Goal: Task Accomplishment & Management: Manage account settings

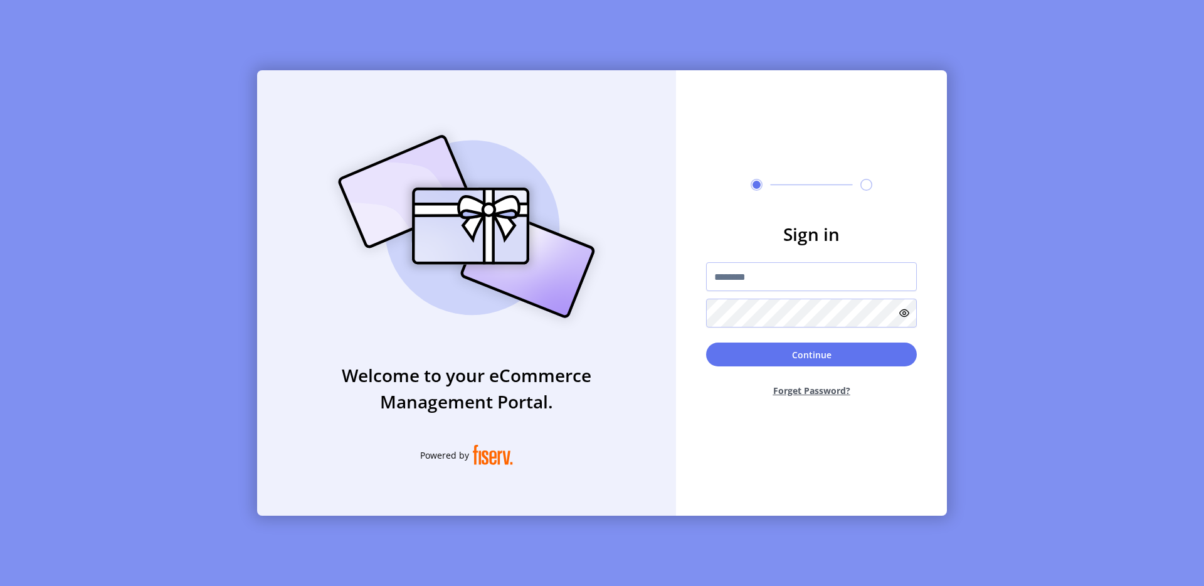
click at [541, 103] on div "Welcome to your eCommerce Management Portal. Powered by" at bounding box center [466, 292] width 419 height 445
click at [738, 281] on input "text" at bounding box center [811, 276] width 211 height 29
type input "**********"
click at [802, 357] on button "Continue" at bounding box center [811, 354] width 211 height 24
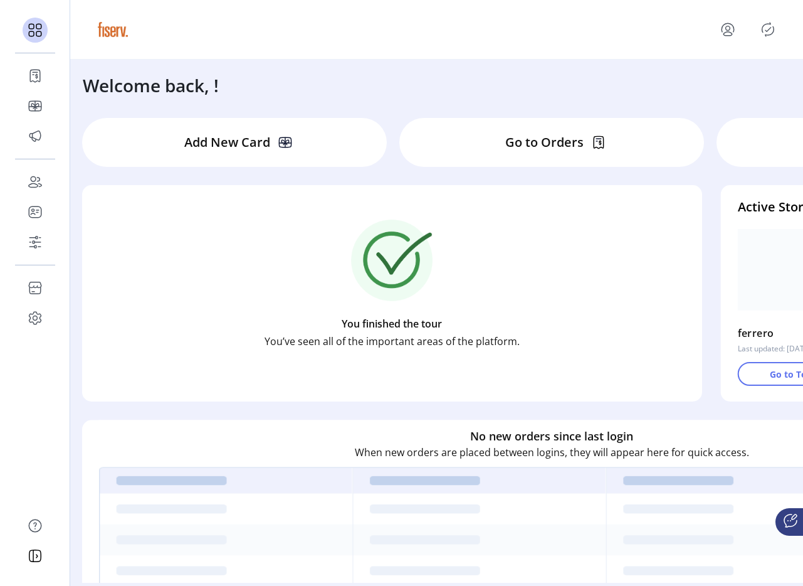
click at [558, 86] on div "Welcome back, !" at bounding box center [436, 79] width 733 height 39
click at [327, 88] on div "Welcome back, !" at bounding box center [436, 79] width 733 height 39
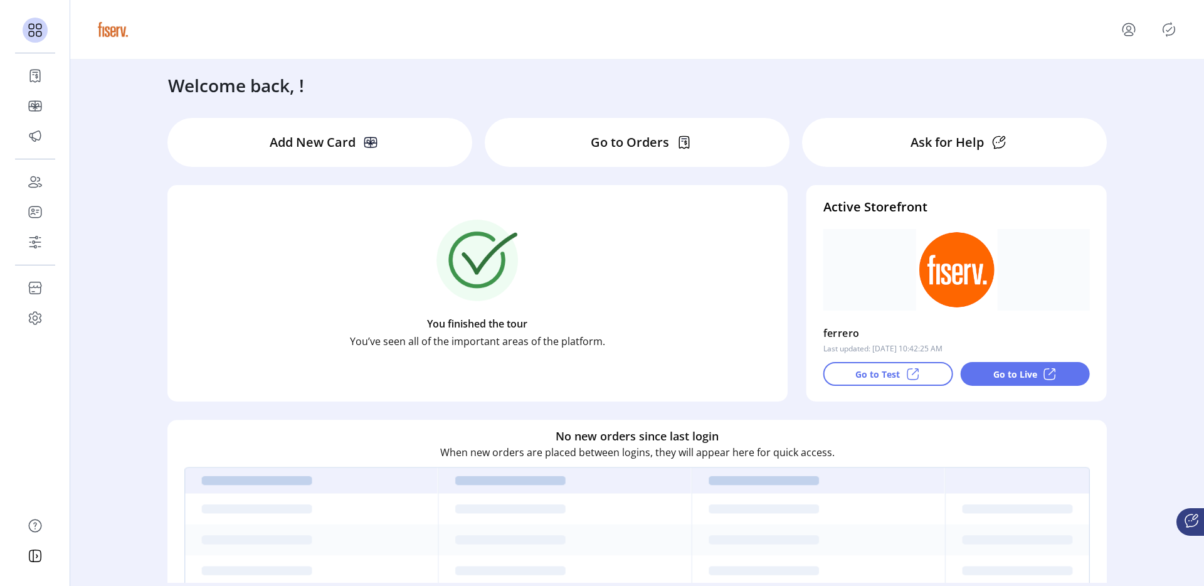
click at [1162, 36] on icon "Publisher Panel" at bounding box center [1169, 29] width 20 height 20
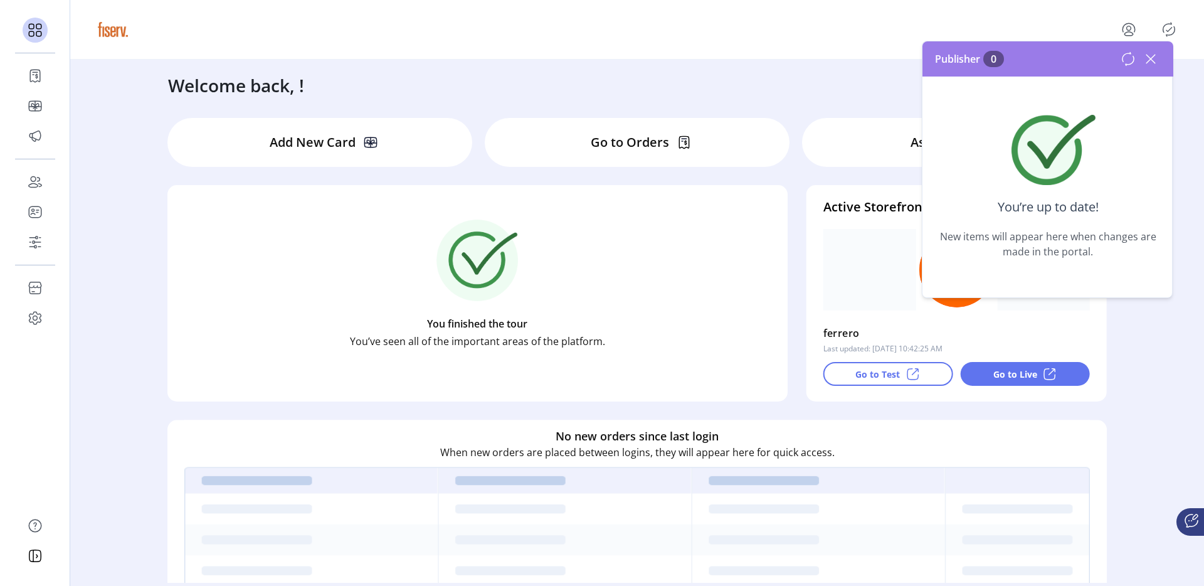
click at [1148, 56] on icon at bounding box center [1151, 59] width 9 height 9
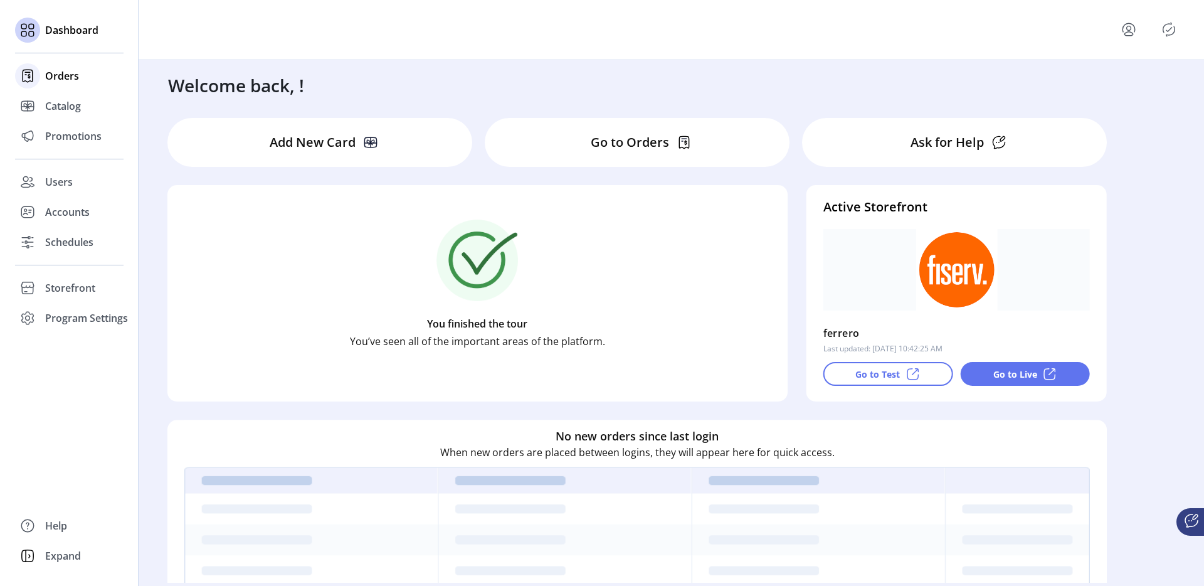
click at [56, 77] on span "Orders" at bounding box center [62, 75] width 34 height 15
click at [60, 122] on div "Promotions" at bounding box center [69, 136] width 109 height 30
click at [68, 108] on span "Catalog" at bounding box center [63, 105] width 36 height 15
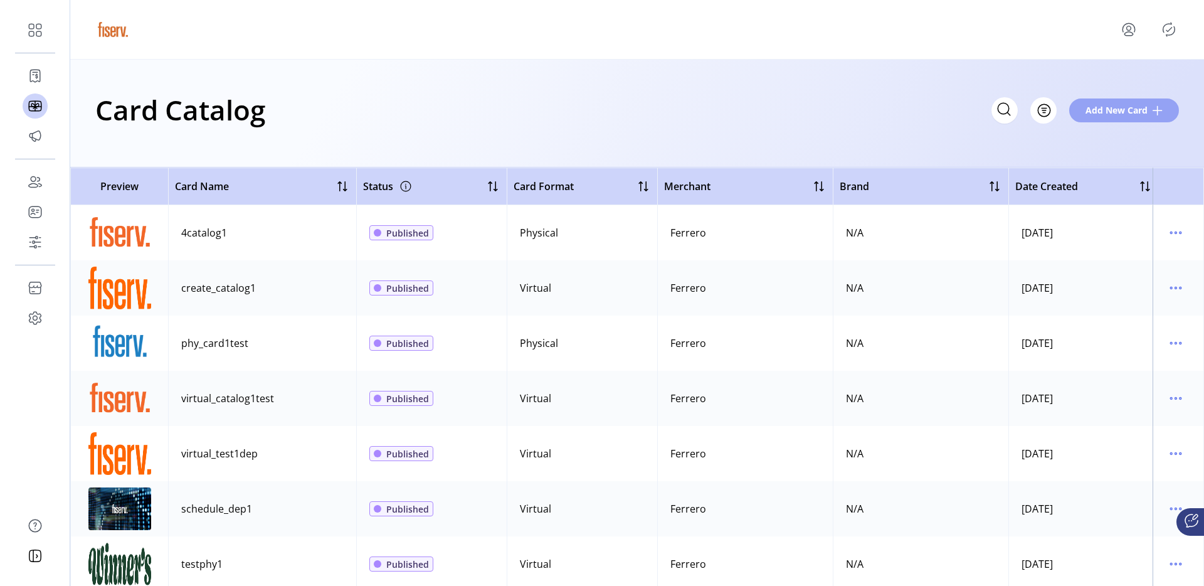
click at [1091, 113] on span "Add New Card" at bounding box center [1117, 109] width 62 height 13
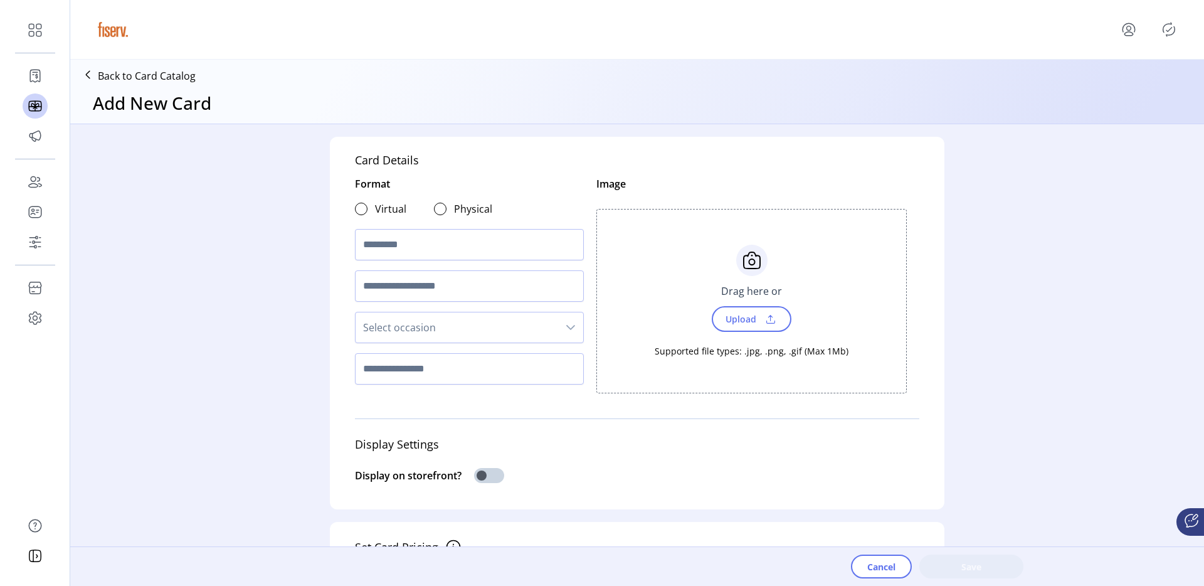
click at [356, 215] on div at bounding box center [361, 209] width 13 height 13
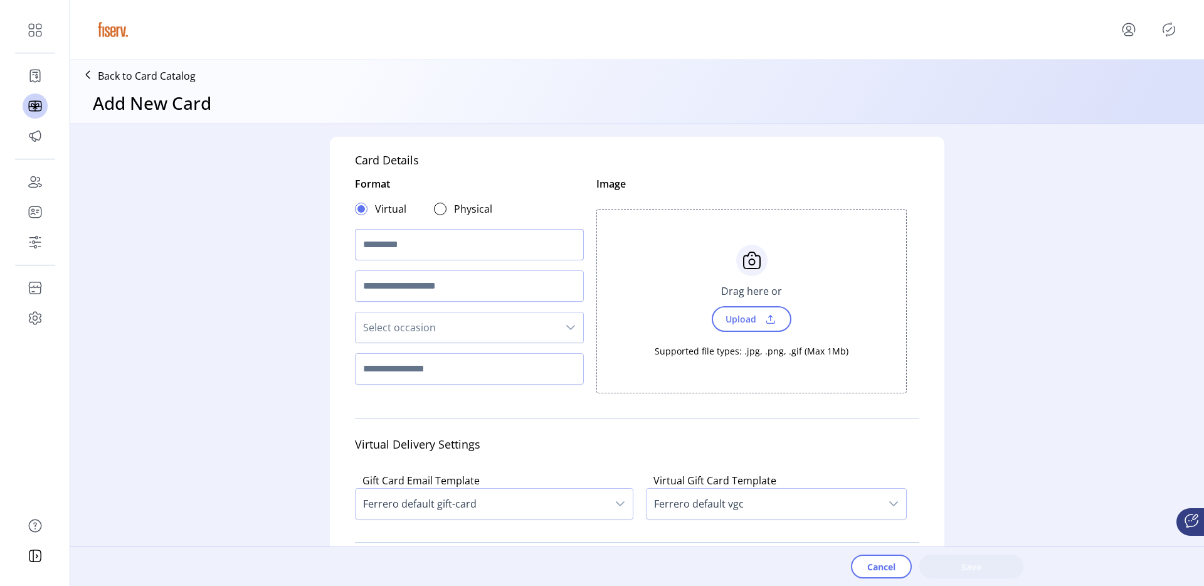
click at [370, 236] on input "text" at bounding box center [469, 244] width 229 height 31
type input "**********"
click at [731, 321] on span "Upload" at bounding box center [739, 319] width 43 height 18
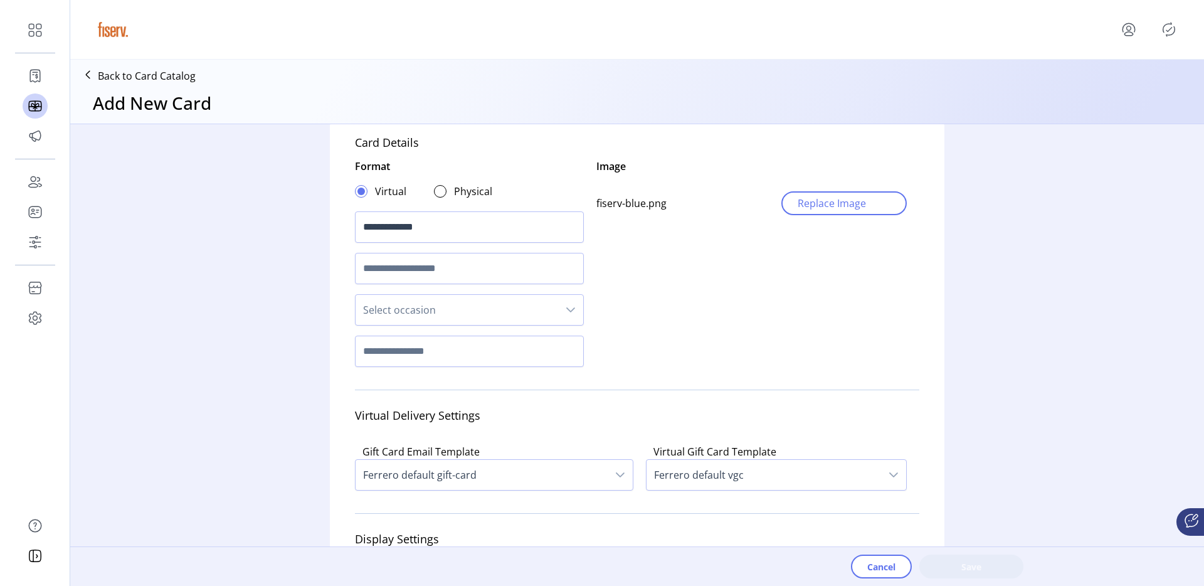
scroll to position [45, 0]
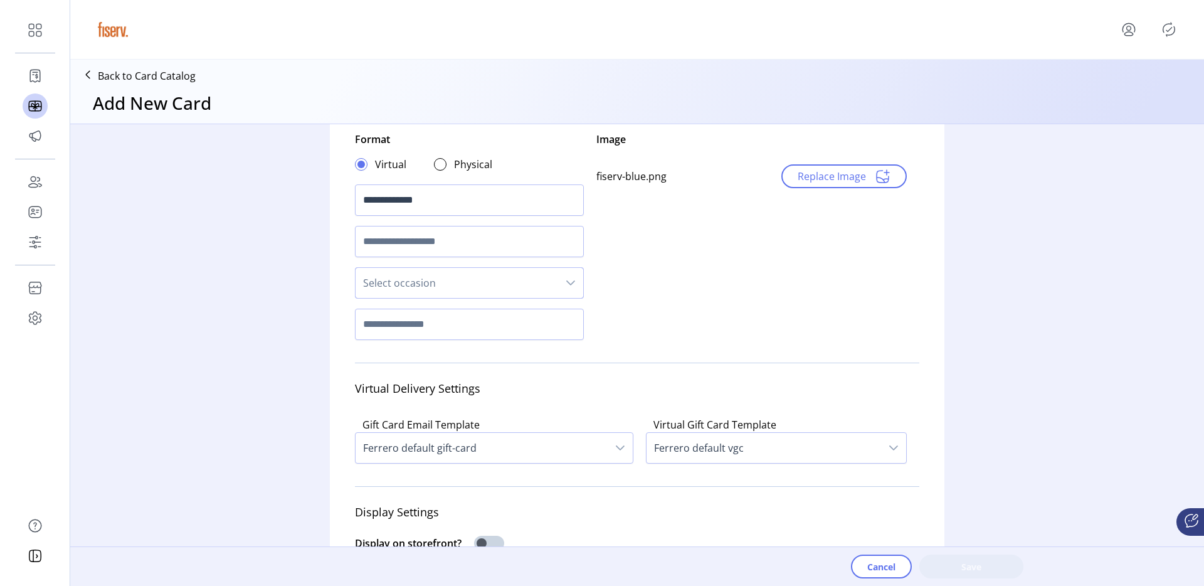
click at [420, 282] on span "Select occasion" at bounding box center [457, 283] width 203 height 30
click at [236, 268] on div "**********" at bounding box center [637, 341] width 1134 height 435
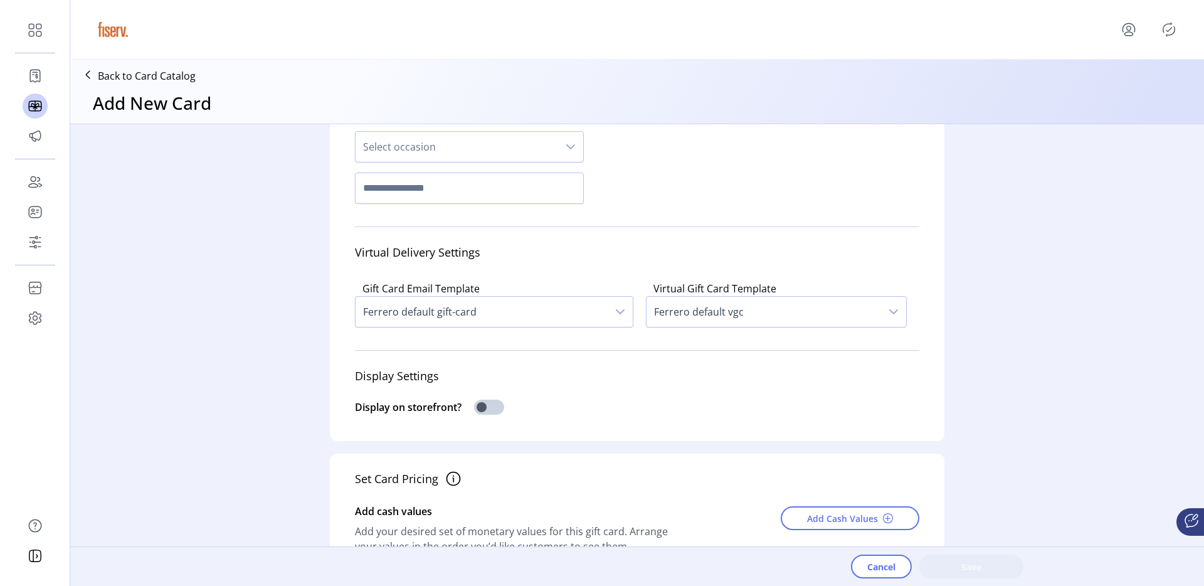
scroll to position [182, 0]
click at [489, 413] on span at bounding box center [489, 405] width 30 height 15
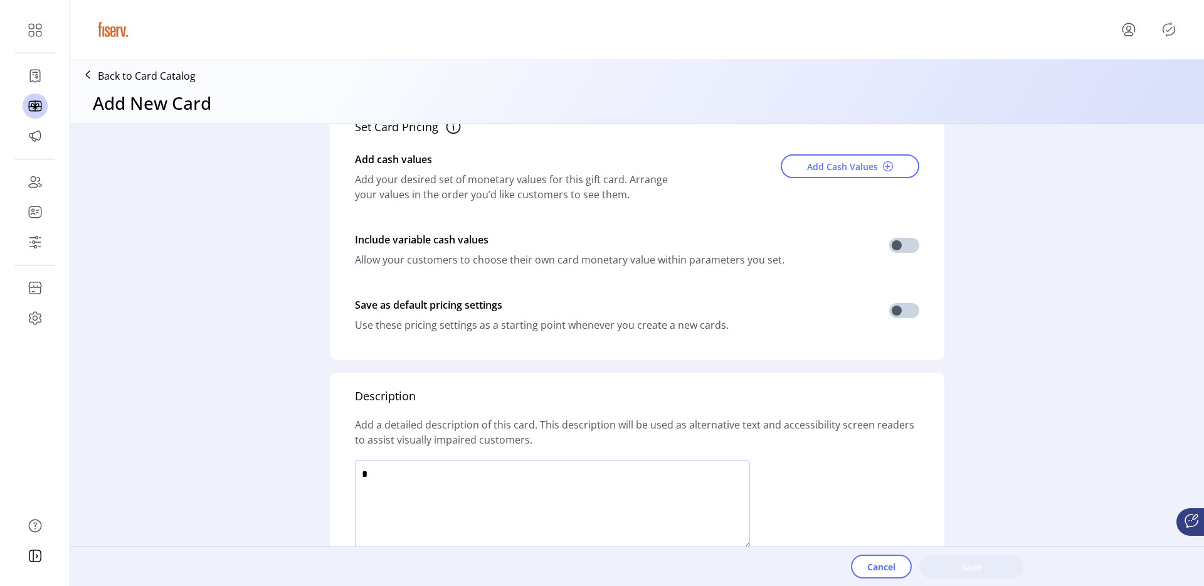
scroll to position [756, 0]
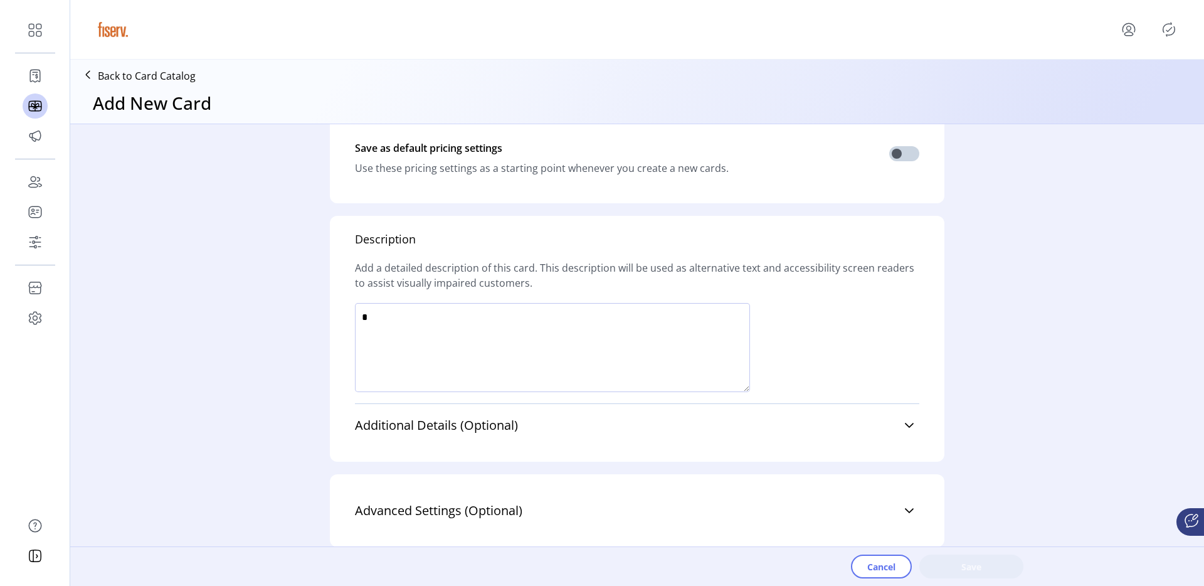
click at [438, 339] on textarea at bounding box center [552, 347] width 395 height 89
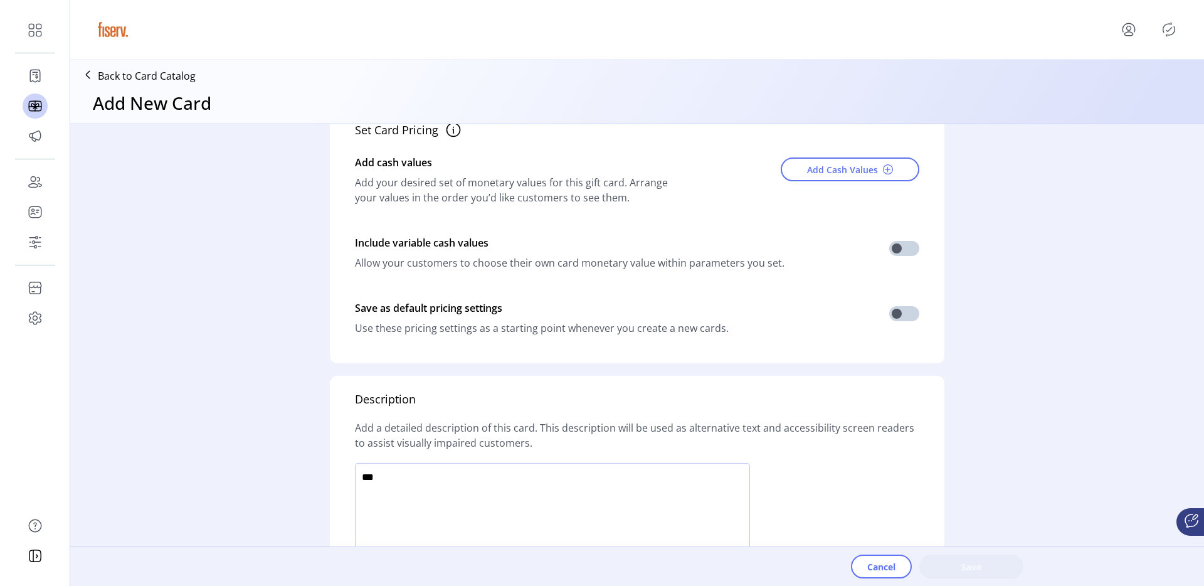
scroll to position [558, 0]
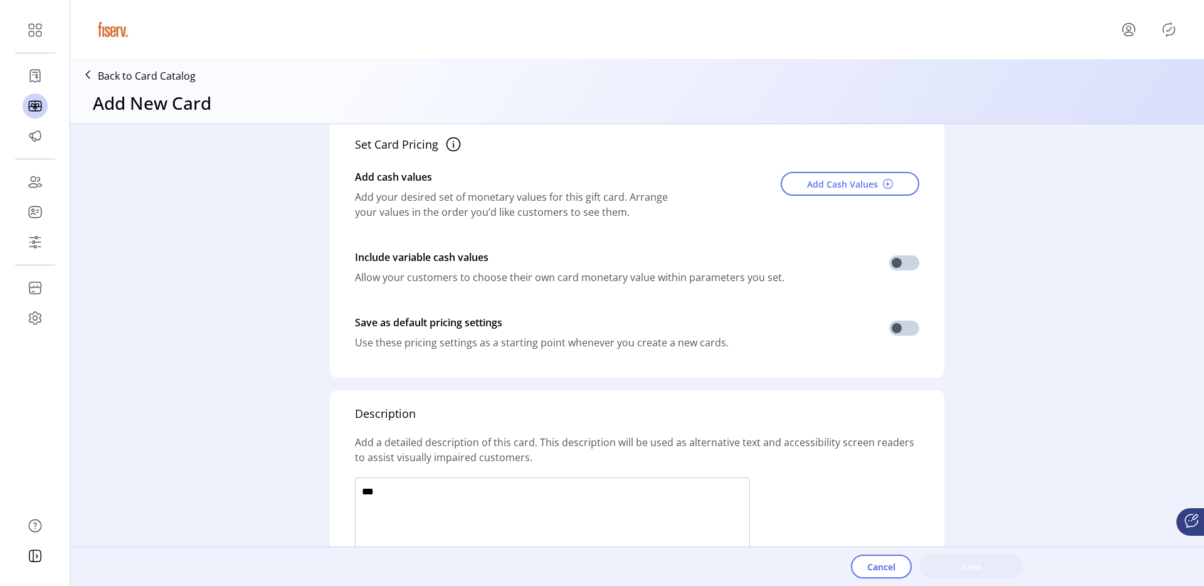
type textarea "***"
click at [869, 194] on div "Add Cash Values" at bounding box center [838, 195] width 161 height 63
click at [851, 191] on span "Add Cash Values" at bounding box center [842, 184] width 71 height 13
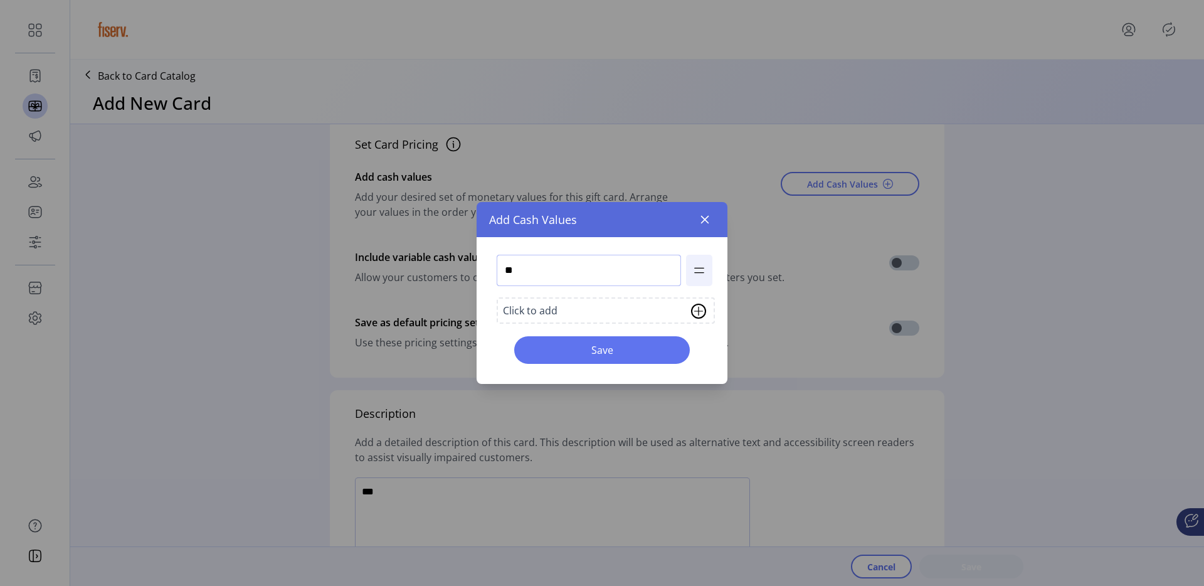
click at [521, 268] on input "**" at bounding box center [589, 270] width 184 height 31
type input "**"
click at [579, 373] on div "** Click to add Save" at bounding box center [602, 310] width 251 height 147
click at [592, 348] on span "Save" at bounding box center [602, 349] width 143 height 15
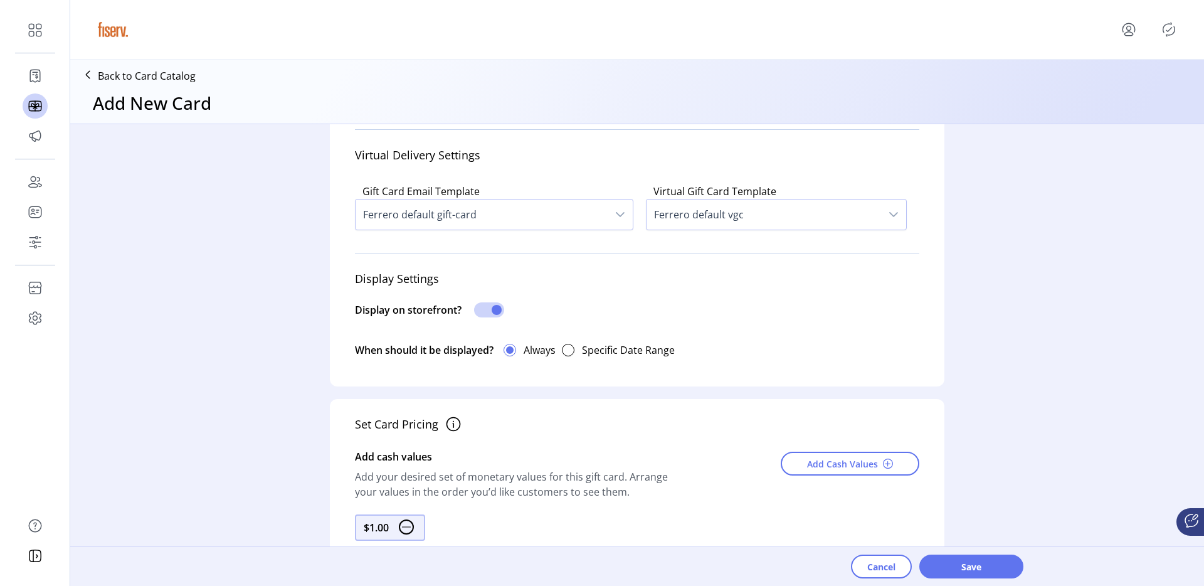
scroll to position [0, 0]
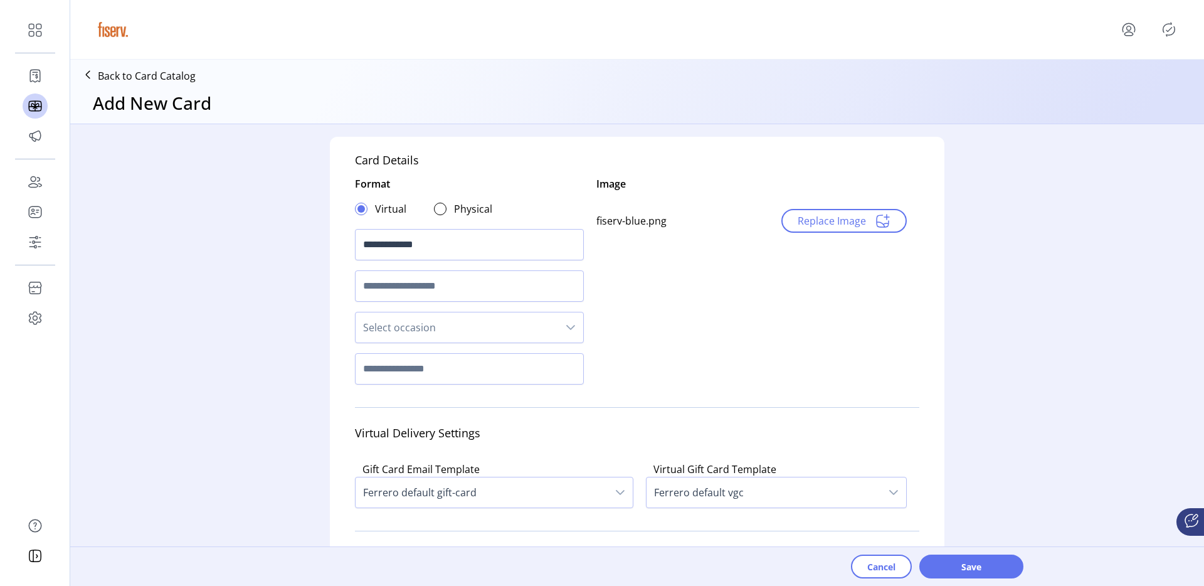
click at [944, 549] on div "Cancel Save" at bounding box center [672, 566] width 1204 height 40
click at [943, 558] on button "Save" at bounding box center [972, 566] width 104 height 24
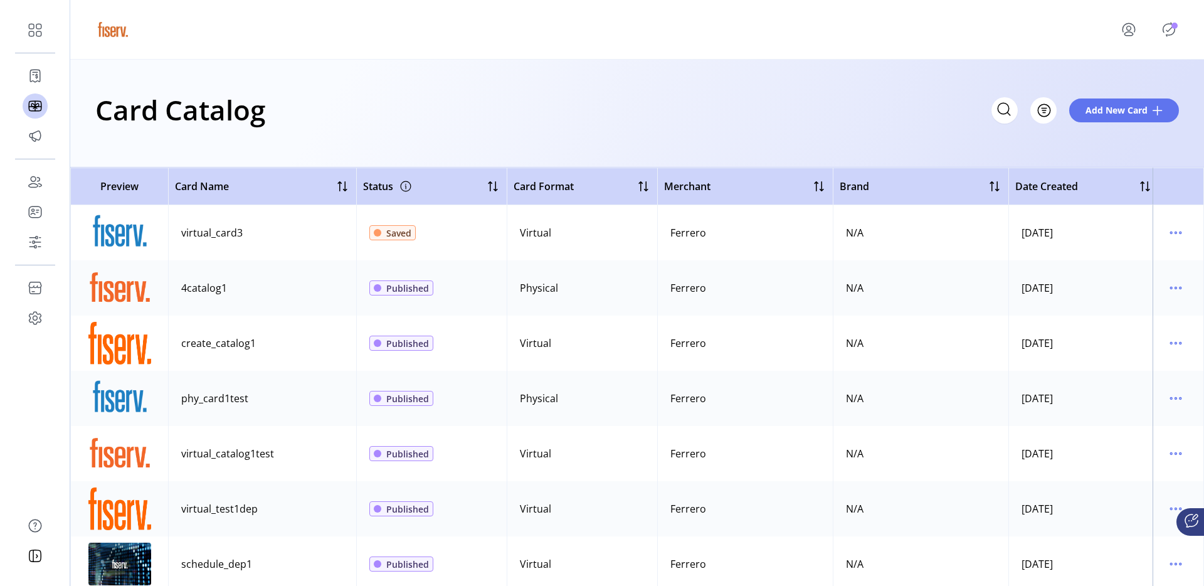
click at [1164, 35] on icon "Publisher Panel" at bounding box center [1169, 29] width 20 height 20
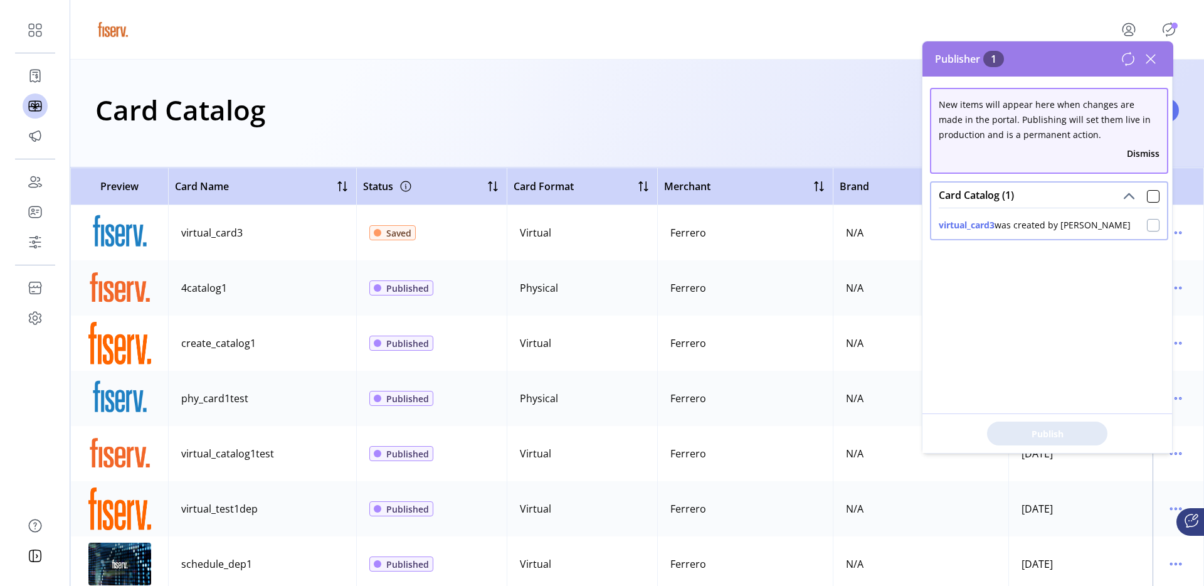
click at [1149, 230] on div at bounding box center [1153, 225] width 13 height 13
click at [1071, 428] on span "Publish 1 Items" at bounding box center [1048, 433] width 88 height 13
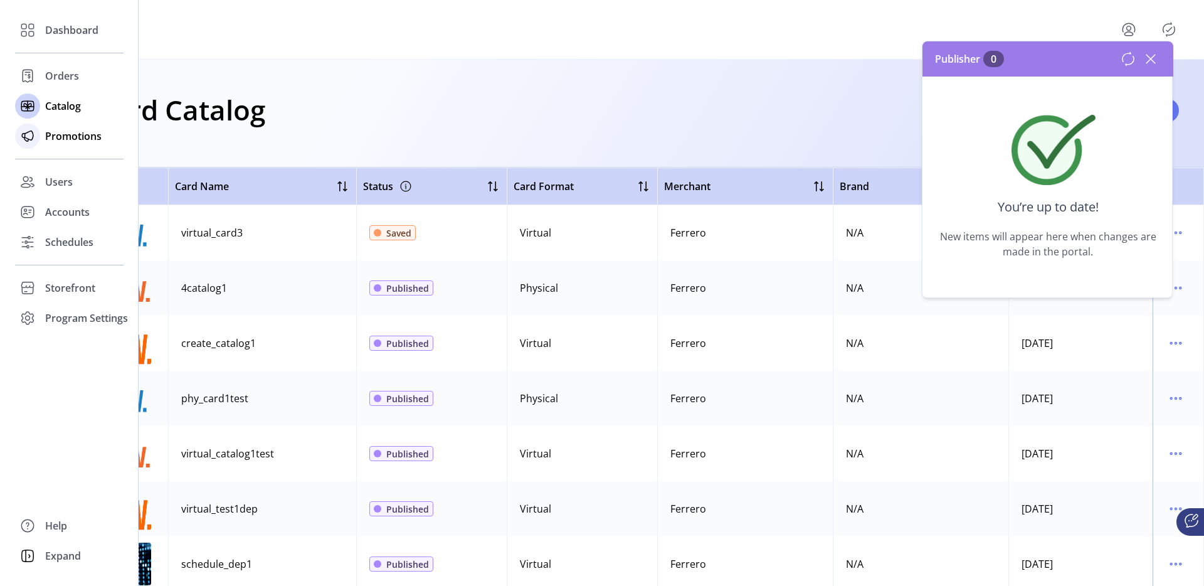
click at [40, 133] on div "Promotions" at bounding box center [69, 136] width 109 height 30
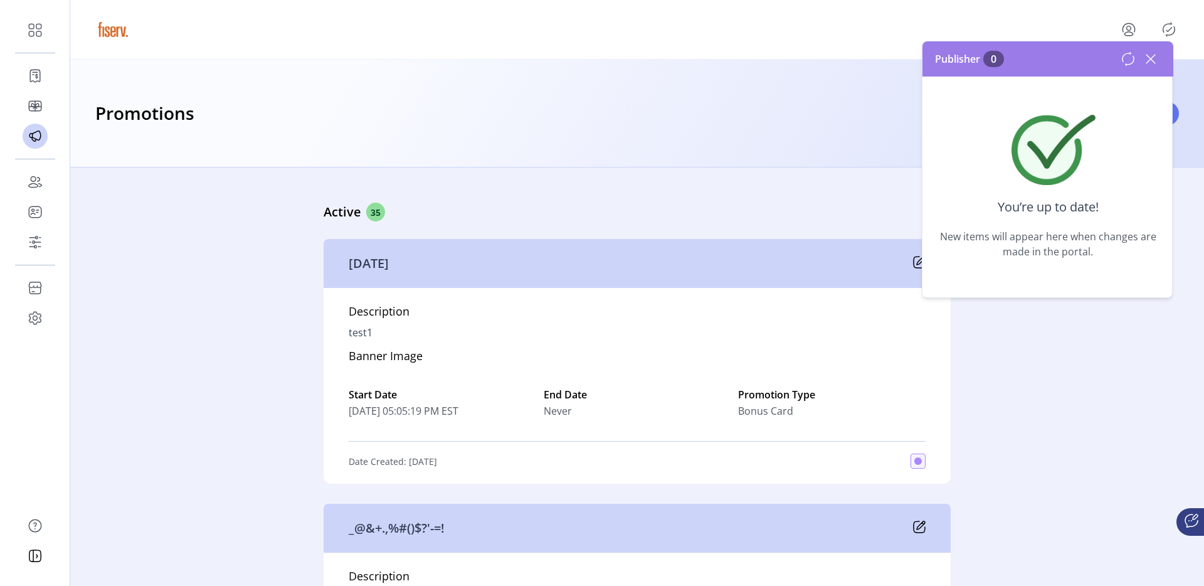
click at [1148, 62] on icon at bounding box center [1151, 59] width 20 height 20
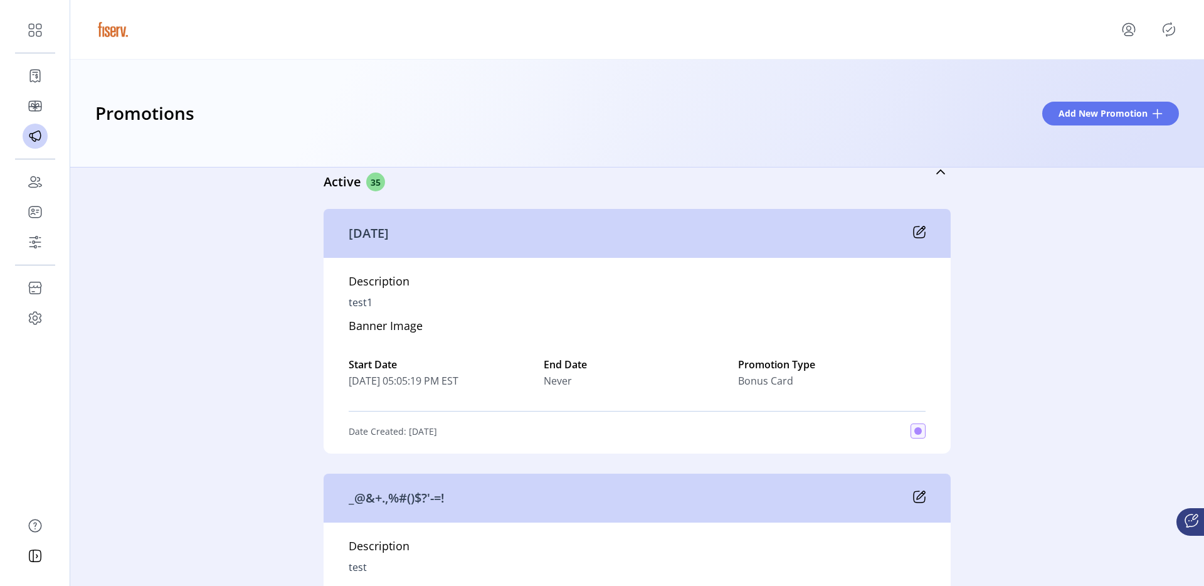
scroll to position [29, 0]
click at [921, 230] on icon at bounding box center [919, 232] width 13 height 13
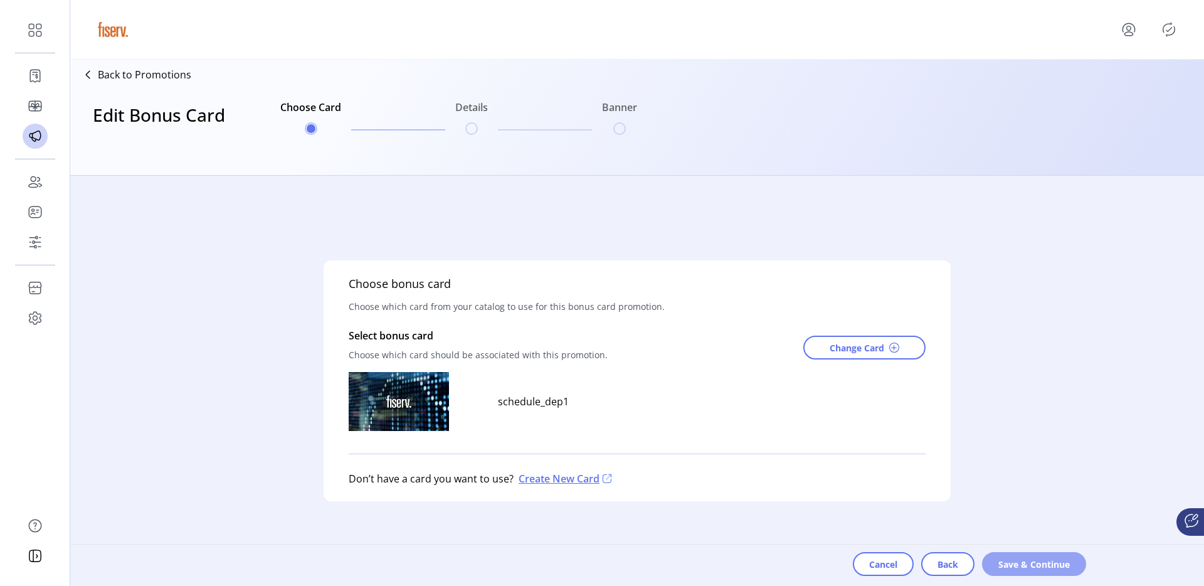
click at [1031, 560] on span "Save & Continue" at bounding box center [1035, 564] width 72 height 13
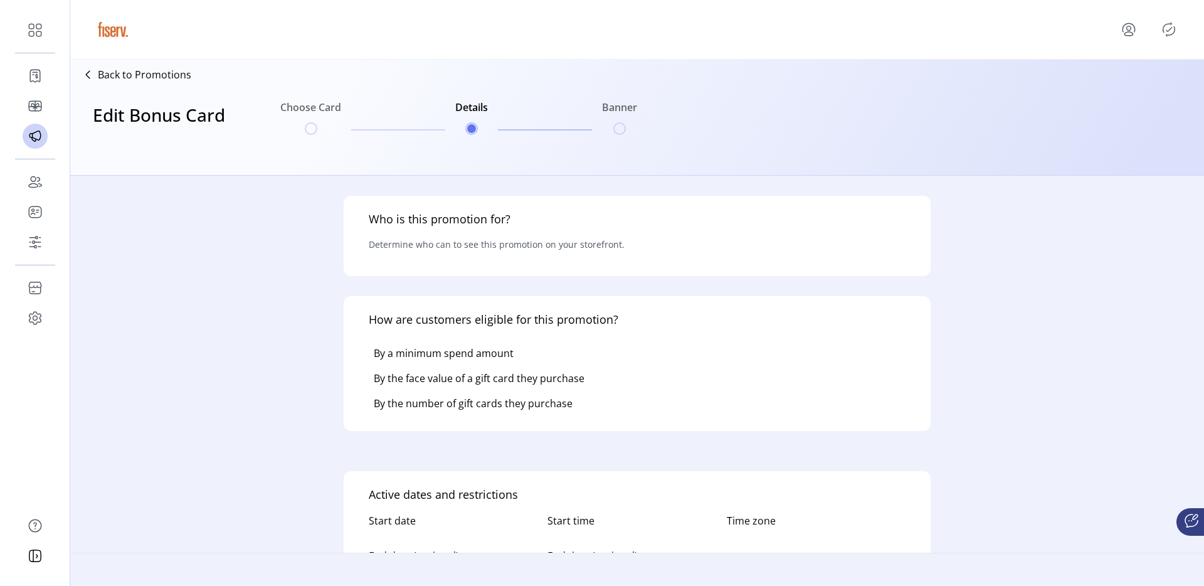
type input "*****"
type textarea "*****"
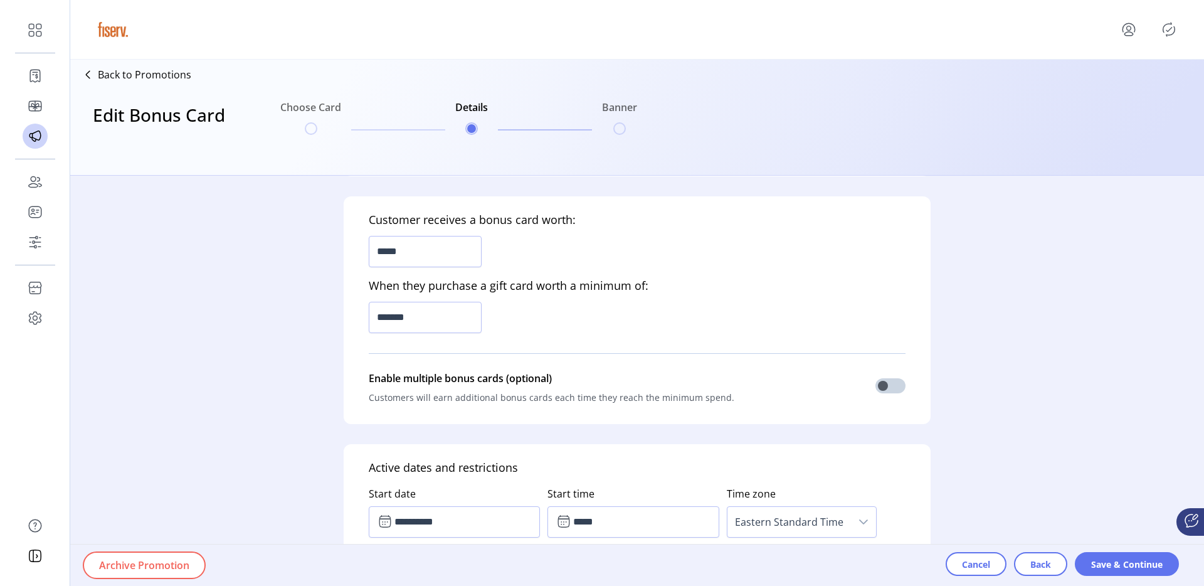
scroll to position [393, 0]
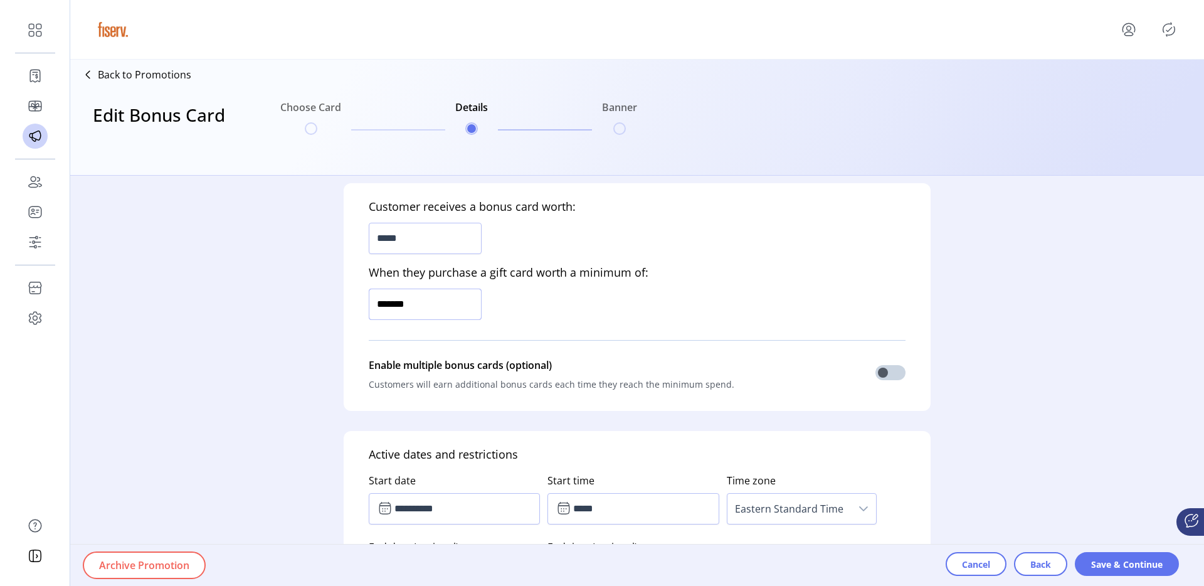
click at [395, 304] on input "*******" at bounding box center [425, 304] width 113 height 31
type input "*******"
click at [1118, 571] on button "Save & Continue" at bounding box center [1127, 564] width 104 height 24
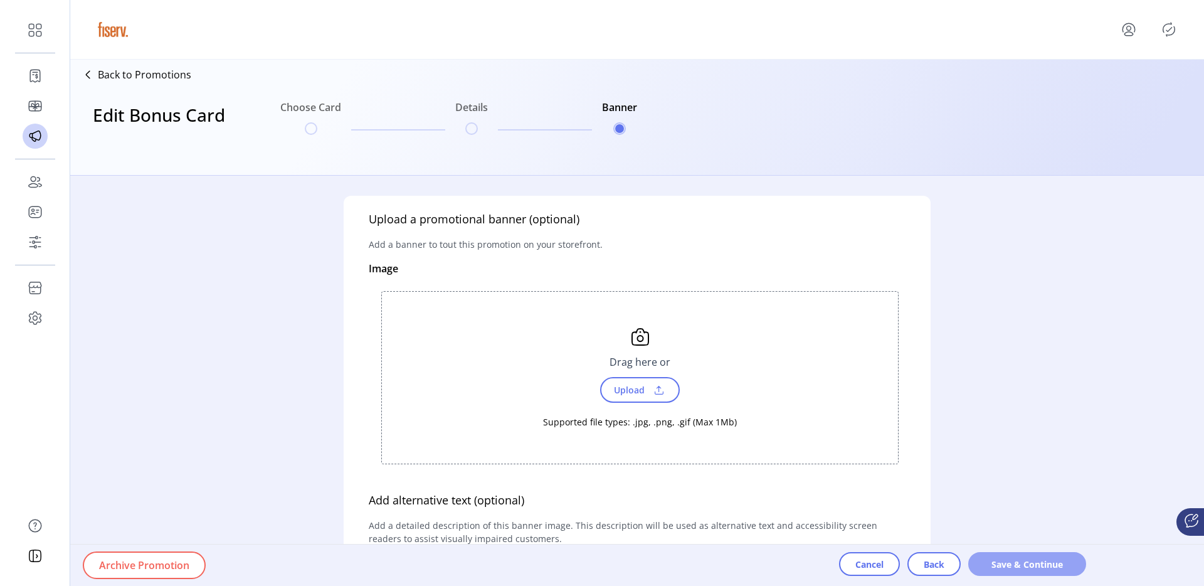
click at [1044, 568] on span "Save & Continue" at bounding box center [1027, 564] width 85 height 13
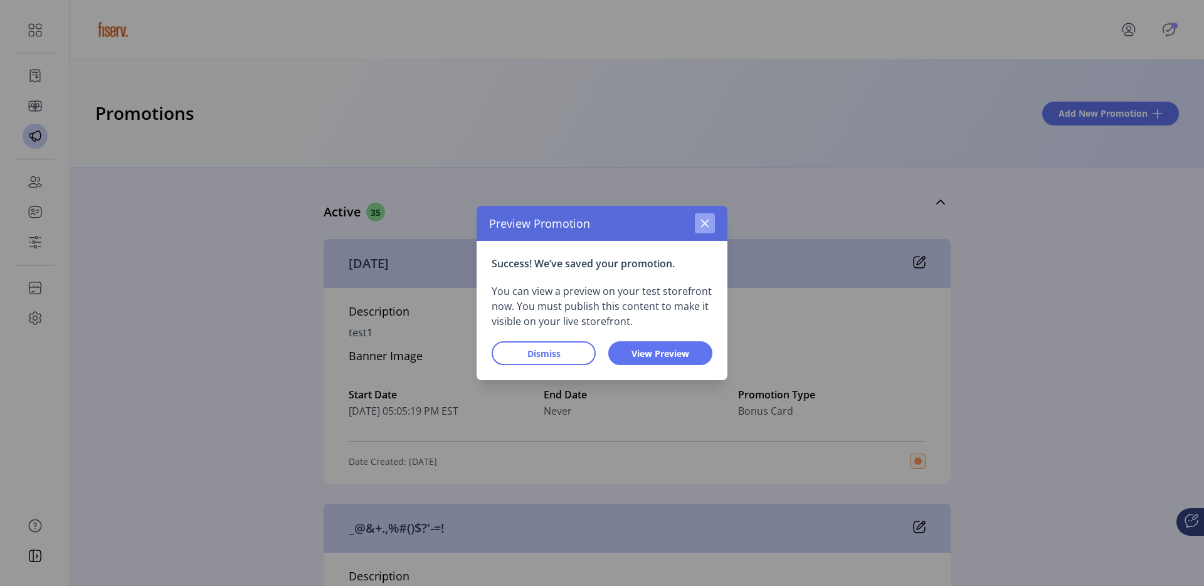
click at [702, 228] on button "button" at bounding box center [705, 223] width 20 height 20
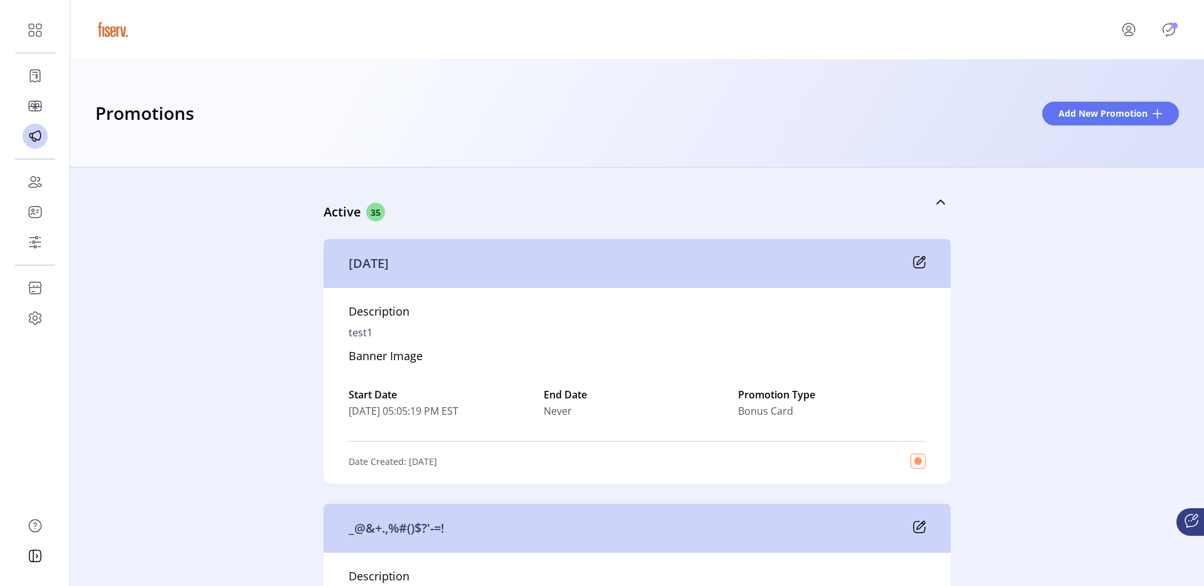
click at [1172, 24] on p-badge "Publisher Panel" at bounding box center [1175, 26] width 6 height 6
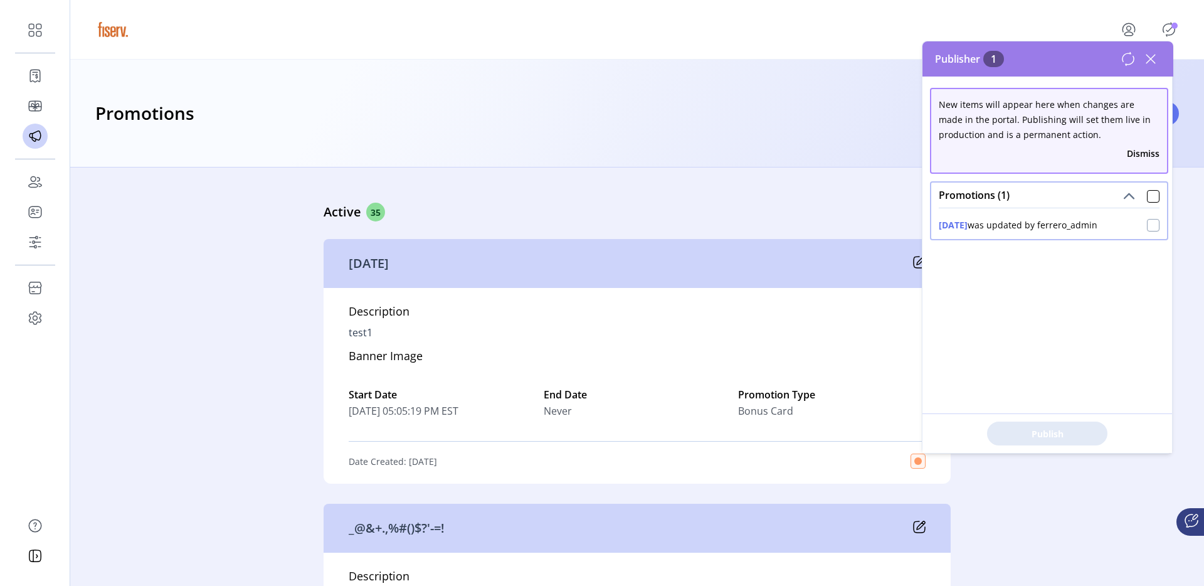
click at [1151, 230] on div at bounding box center [1153, 225] width 13 height 13
click at [1066, 429] on span "Publish 1 Items" at bounding box center [1048, 433] width 88 height 13
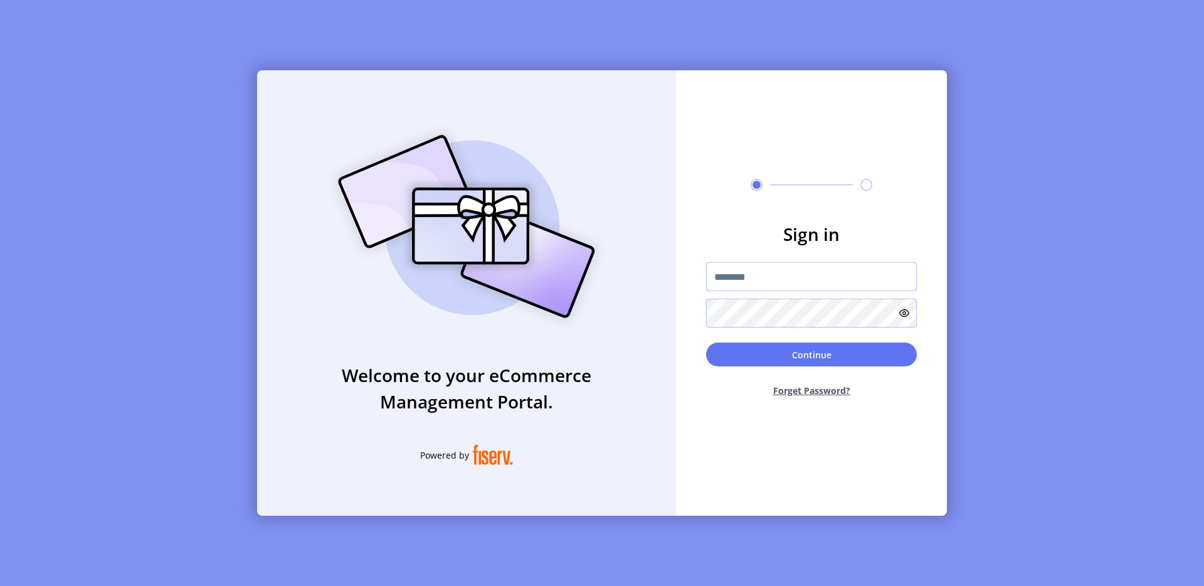
click at [752, 280] on input "text" at bounding box center [811, 276] width 211 height 29
type input "**********"
click at [824, 351] on button "Continue" at bounding box center [811, 354] width 211 height 24
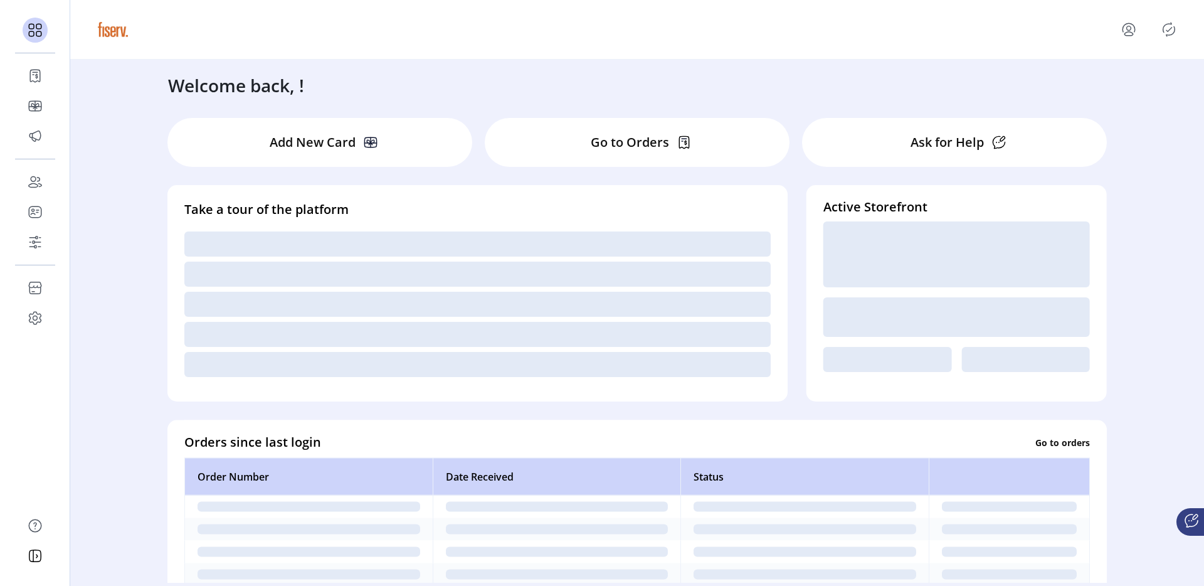
click at [1169, 28] on icon "Publisher Panel" at bounding box center [1169, 29] width 20 height 20
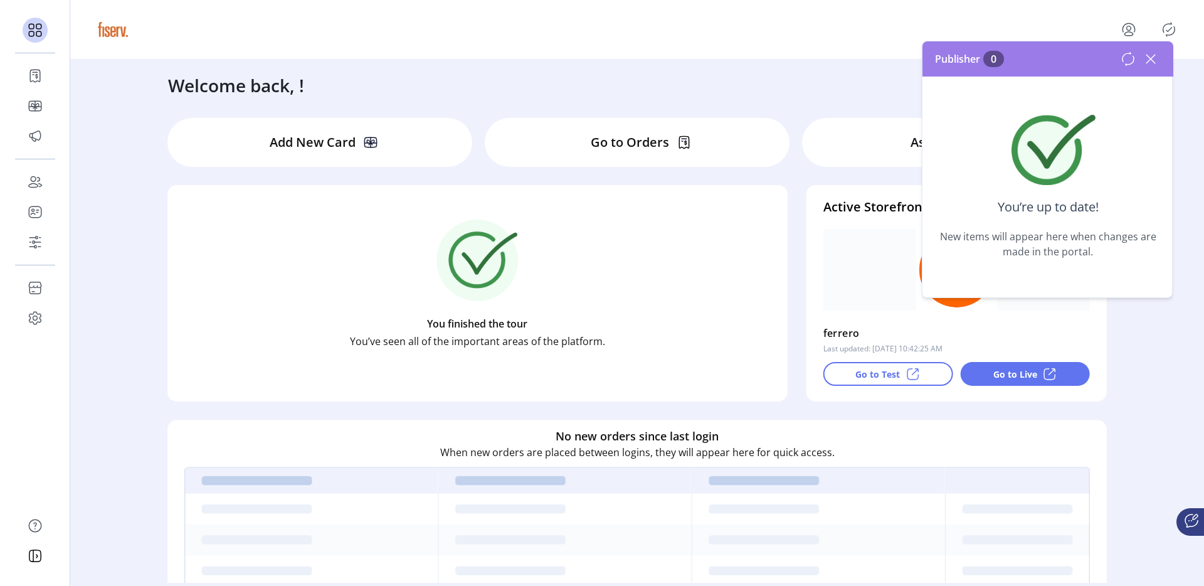
click at [1151, 60] on icon at bounding box center [1151, 59] width 9 height 9
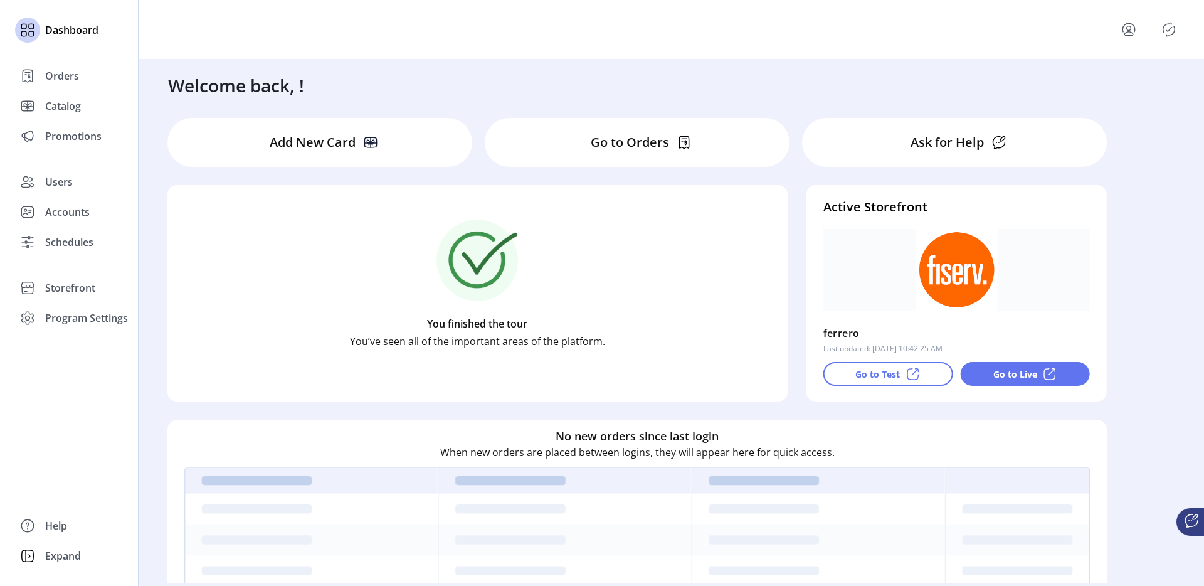
click at [12, 146] on div "Dashboard Orders Catalog Promotions Users Accounts Schedules Storefront Configu…" at bounding box center [69, 293] width 139 height 586
click at [35, 139] on icon at bounding box center [28, 136] width 20 height 20
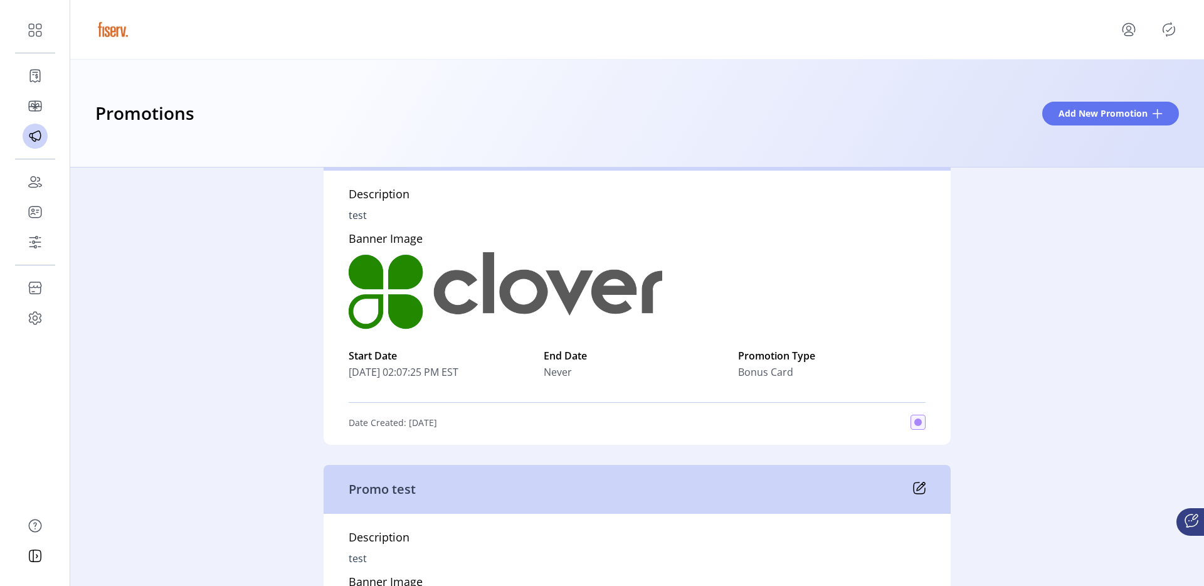
scroll to position [254, 0]
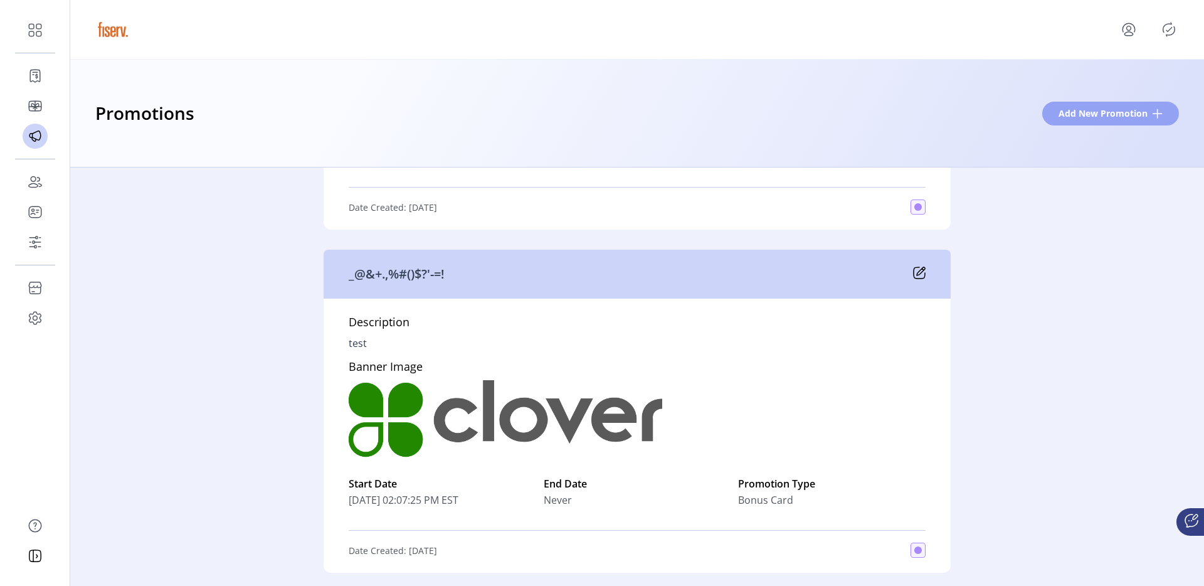
click at [1093, 124] on button "Add New Promotion" at bounding box center [1110, 114] width 137 height 24
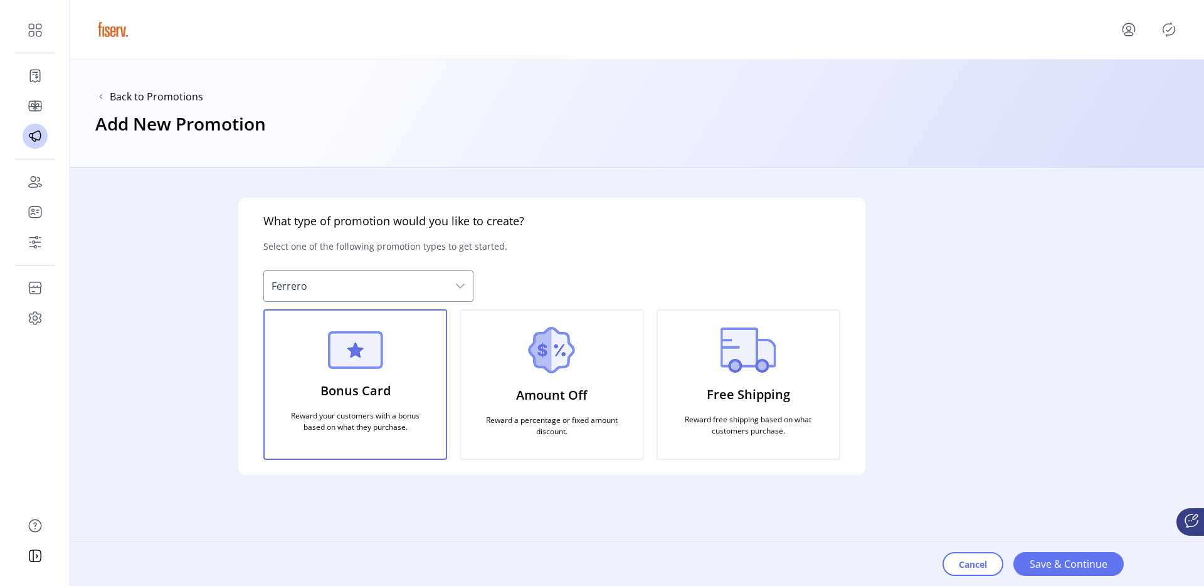
click at [566, 368] on img at bounding box center [551, 350] width 47 height 46
click at [1096, 548] on div "Cancel Save & Continue" at bounding box center [1058, 564] width 231 height 44
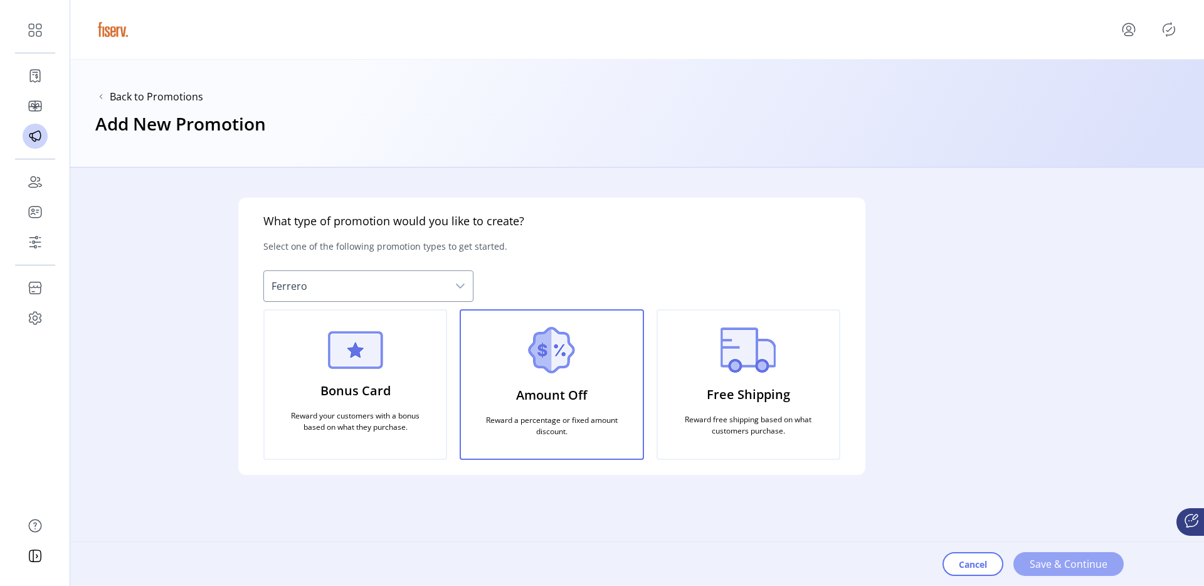
click at [1089, 554] on button "Save & Continue" at bounding box center [1069, 564] width 110 height 24
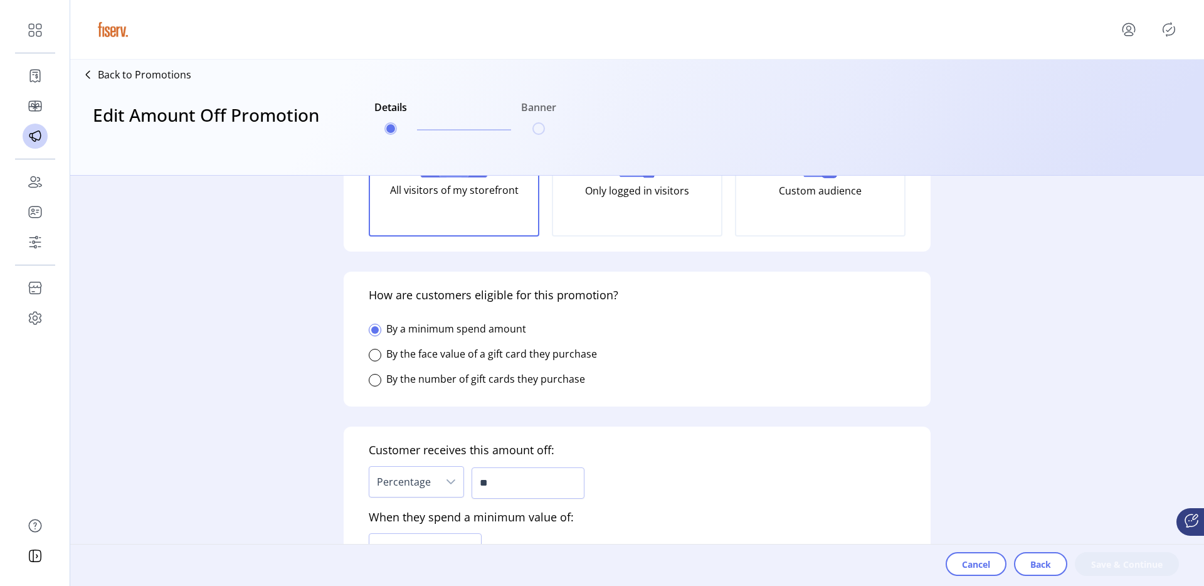
scroll to position [171, 0]
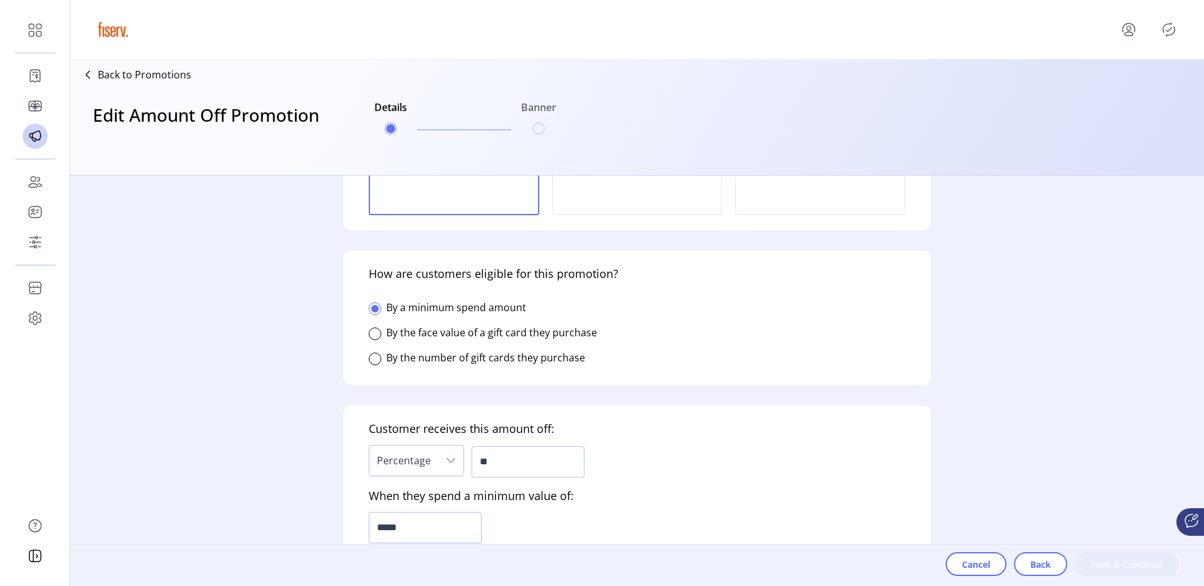
click at [366, 331] on div "How are customers eligible for this promotion? By a minimum spend amount By the…" at bounding box center [637, 317] width 587 height 135
click at [370, 334] on div at bounding box center [375, 333] width 13 height 13
click at [518, 480] on h5 "When they purchase a gift card worth a minimum of:" at bounding box center [509, 494] width 280 height 29
click at [512, 467] on input "**" at bounding box center [528, 461] width 113 height 31
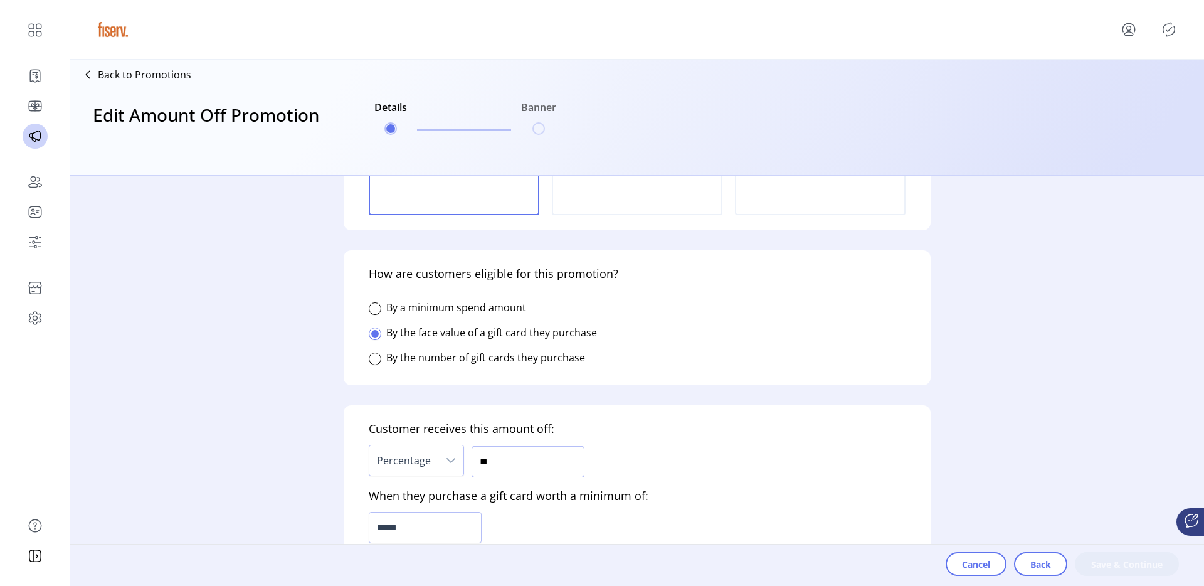
click at [512, 467] on input "**" at bounding box center [528, 461] width 113 height 31
type input "**"
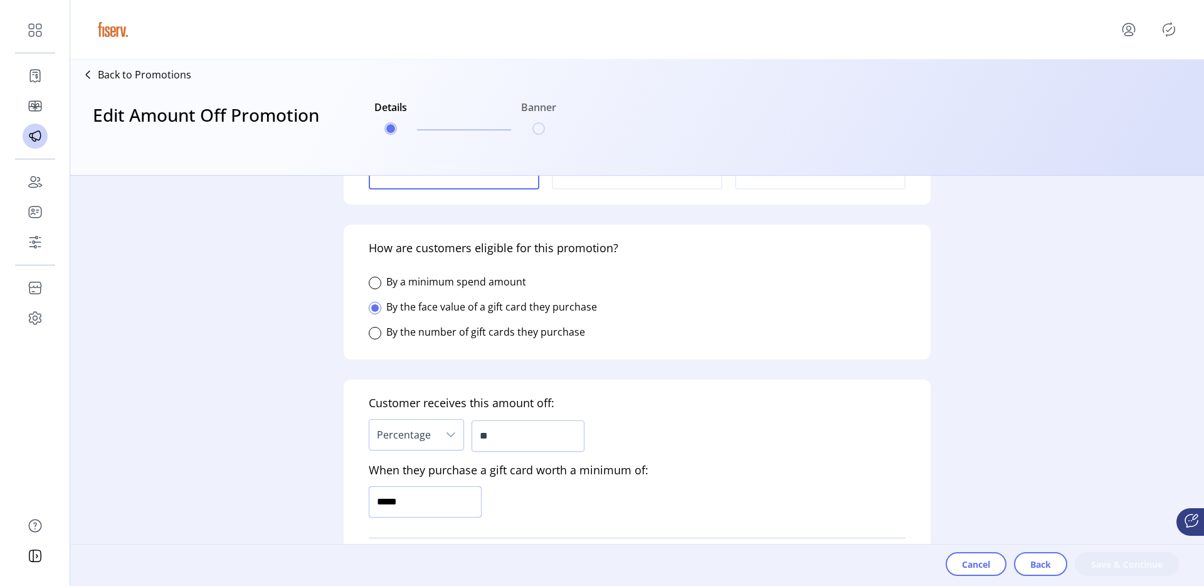
click at [419, 492] on input "*****" at bounding box center [425, 501] width 113 height 31
click at [419, 492] on input "******" at bounding box center [425, 501] width 113 height 31
type input "*********"
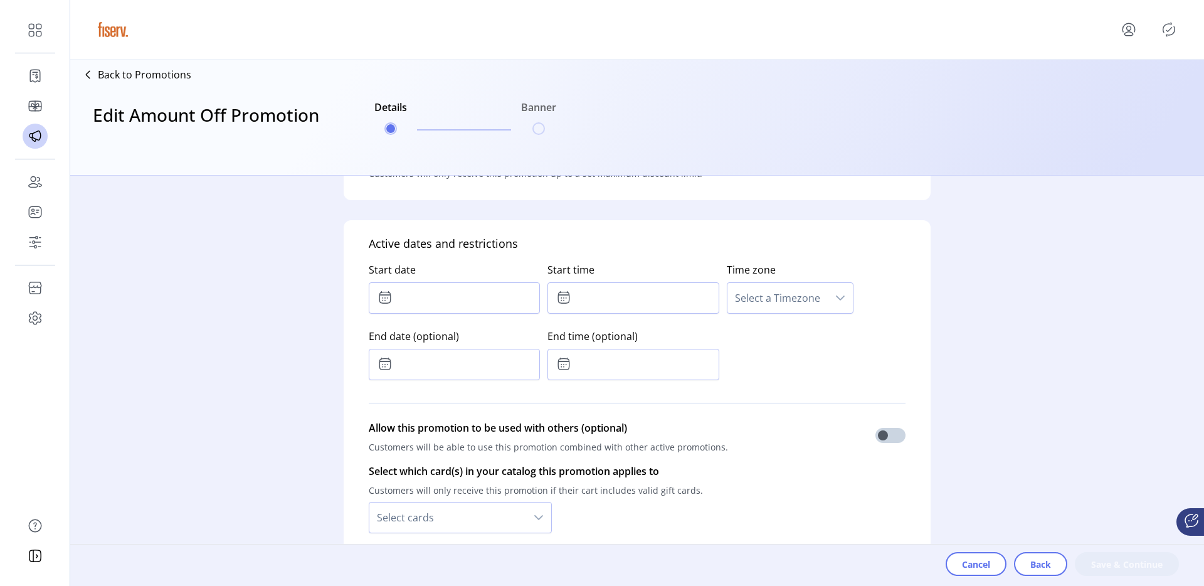
scroll to position [594, 0]
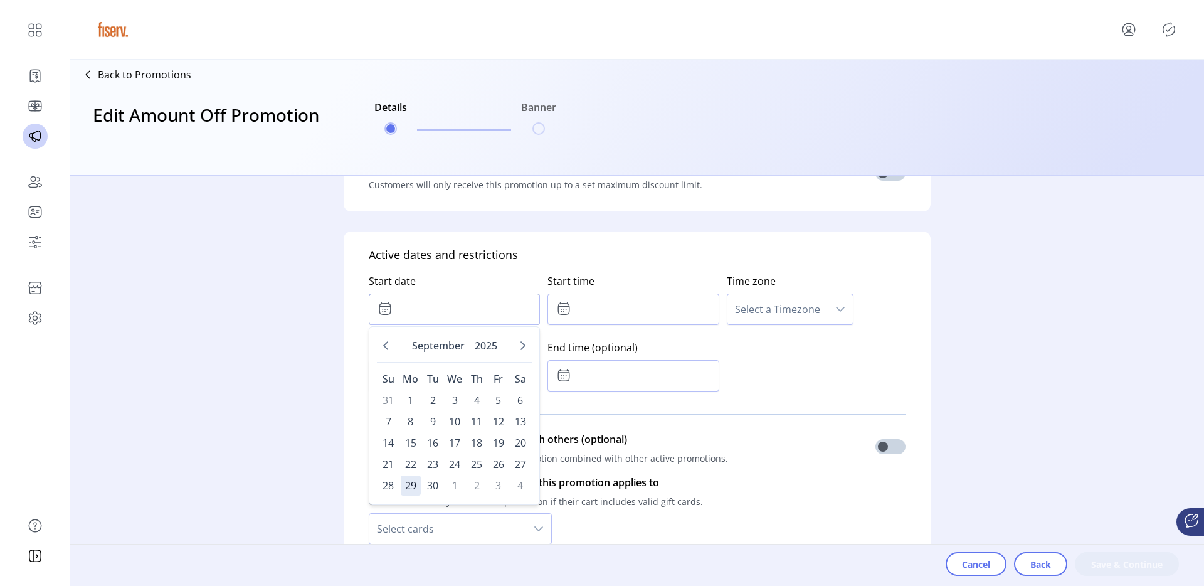
click at [419, 311] on input "text" at bounding box center [454, 309] width 171 height 31
click at [497, 397] on span "5" at bounding box center [499, 400] width 20 height 20
type input "**********"
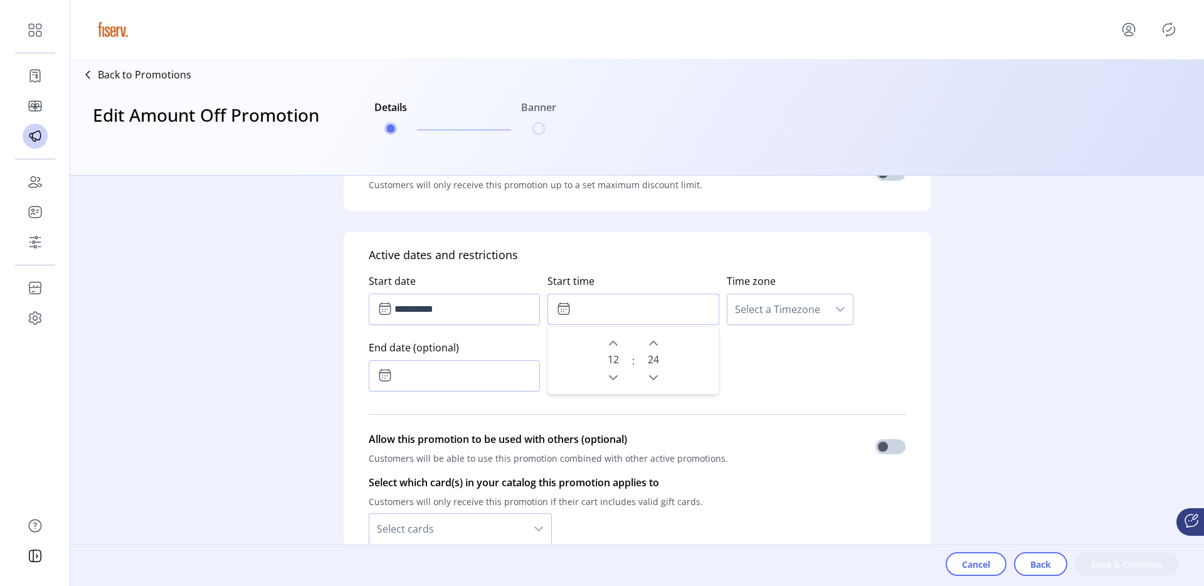
click at [613, 310] on input "text" at bounding box center [633, 309] width 171 height 31
click at [649, 342] on icon "Next Minute" at bounding box center [654, 343] width 10 height 10
type input "*****"
click at [707, 316] on input "*****" at bounding box center [633, 309] width 171 height 31
click at [731, 312] on span "Select a Timezone" at bounding box center [778, 309] width 100 height 30
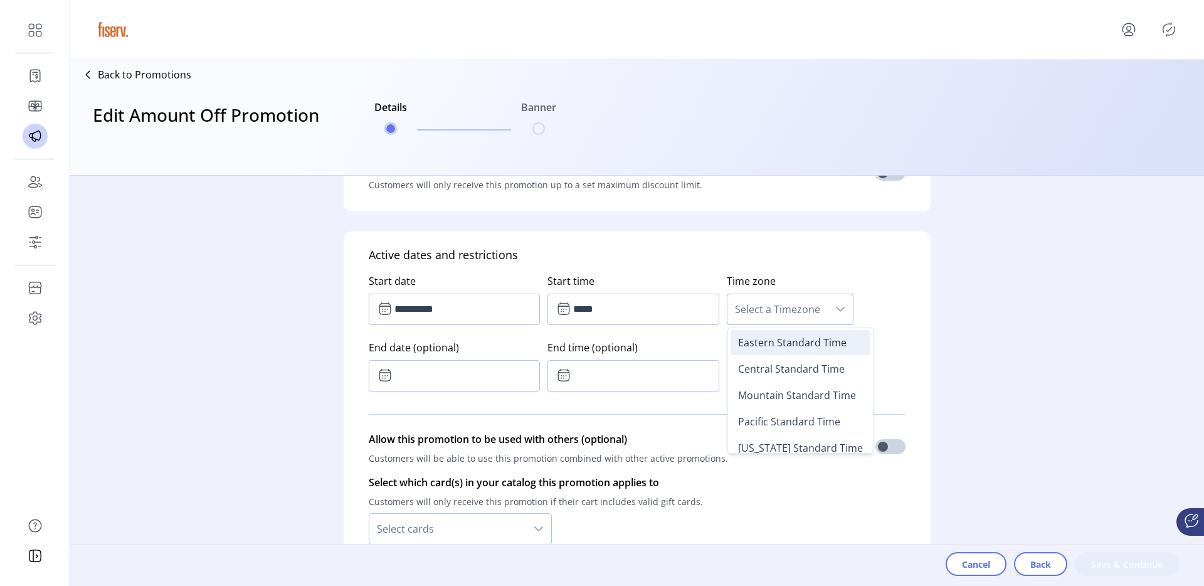
click at [738, 339] on span "Eastern Standard Time" at bounding box center [792, 343] width 109 height 14
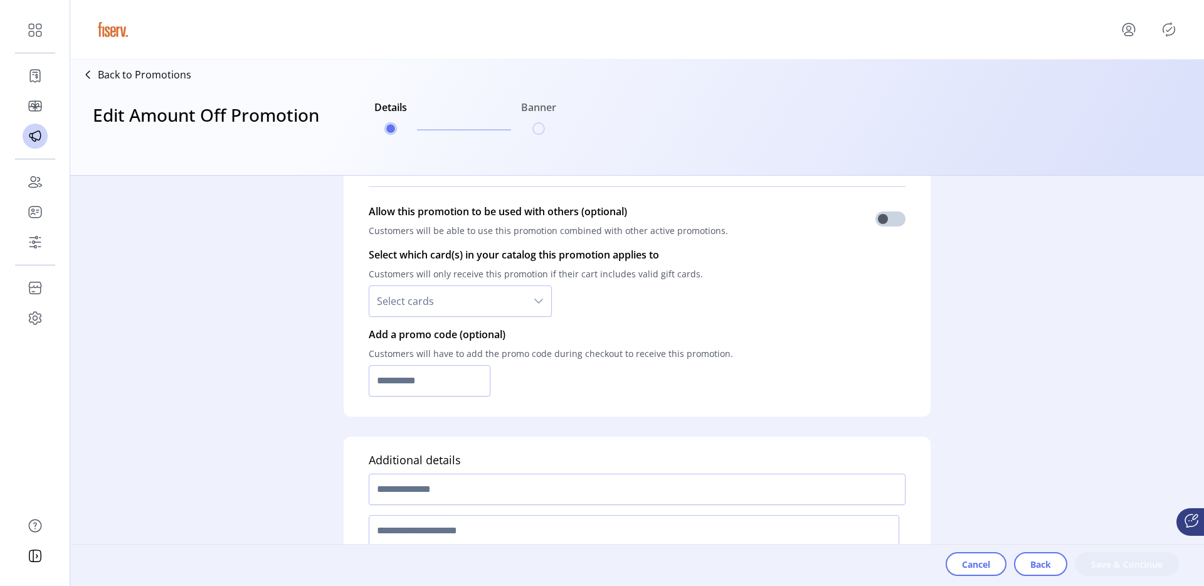
scroll to position [911, 0]
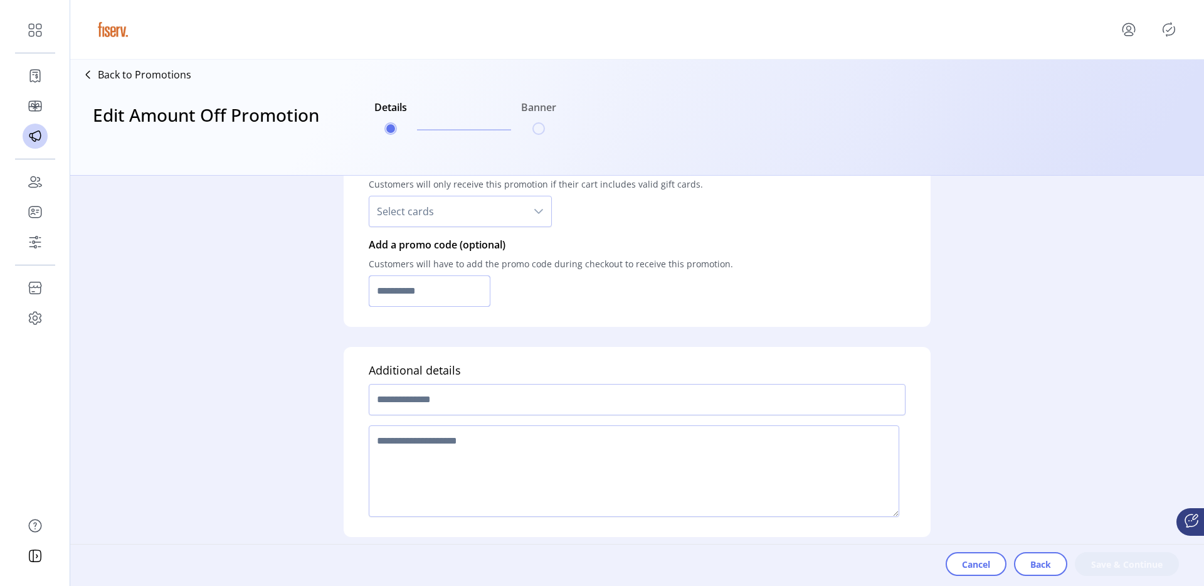
click at [396, 298] on input "text" at bounding box center [430, 290] width 122 height 31
click at [430, 387] on input "text" at bounding box center [637, 399] width 537 height 31
type input "**********"
click at [433, 433] on textarea at bounding box center [634, 471] width 531 height 92
type textarea "****"
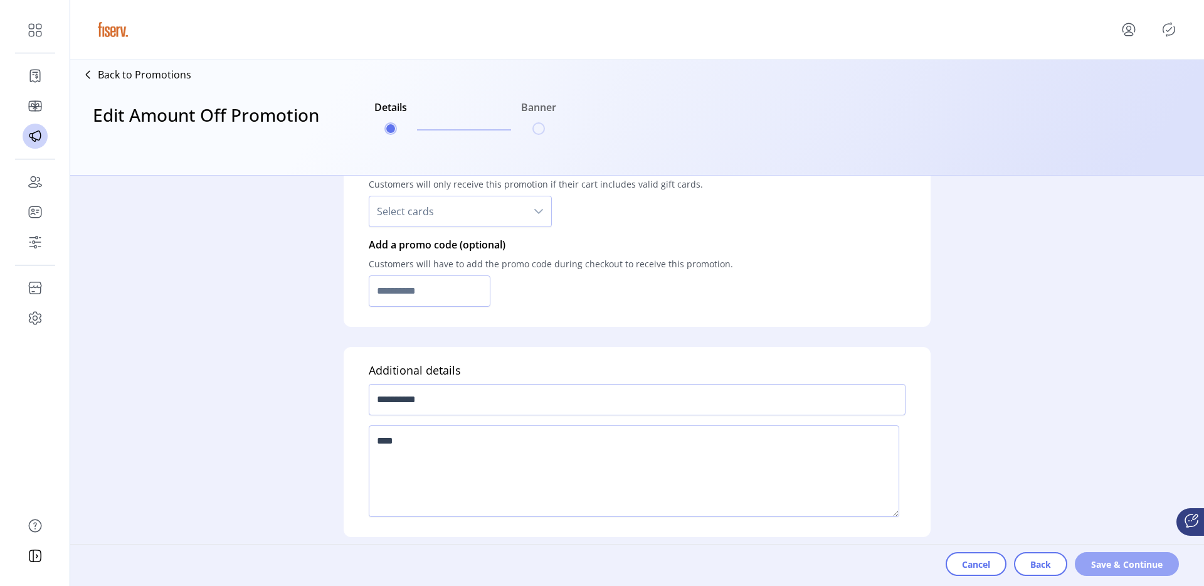
click at [1128, 562] on span "Save & Continue" at bounding box center [1127, 564] width 72 height 13
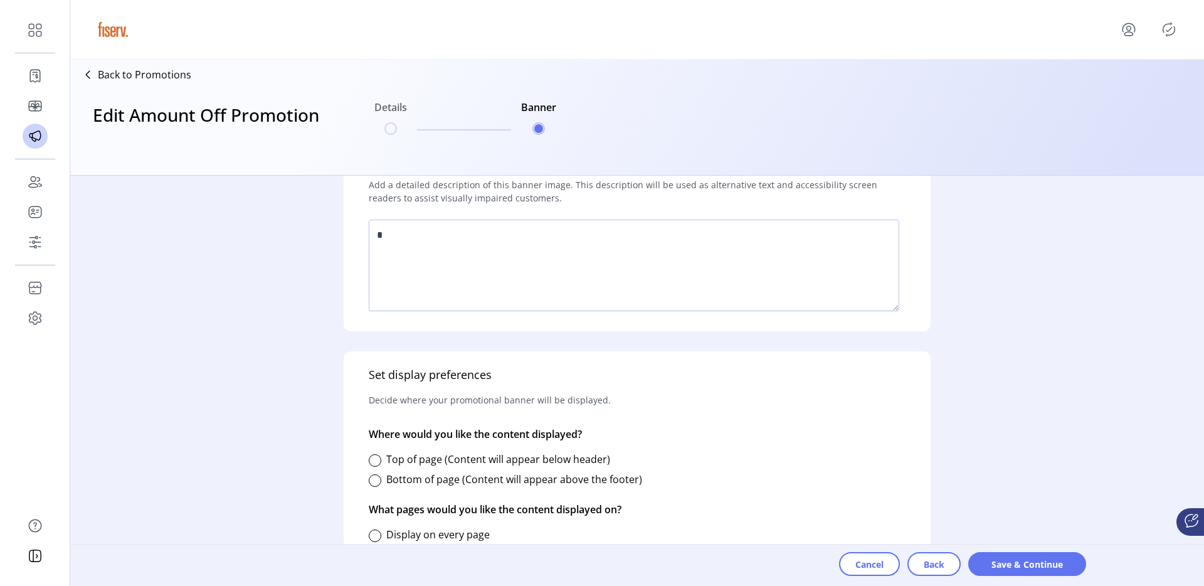
scroll to position [344, 0]
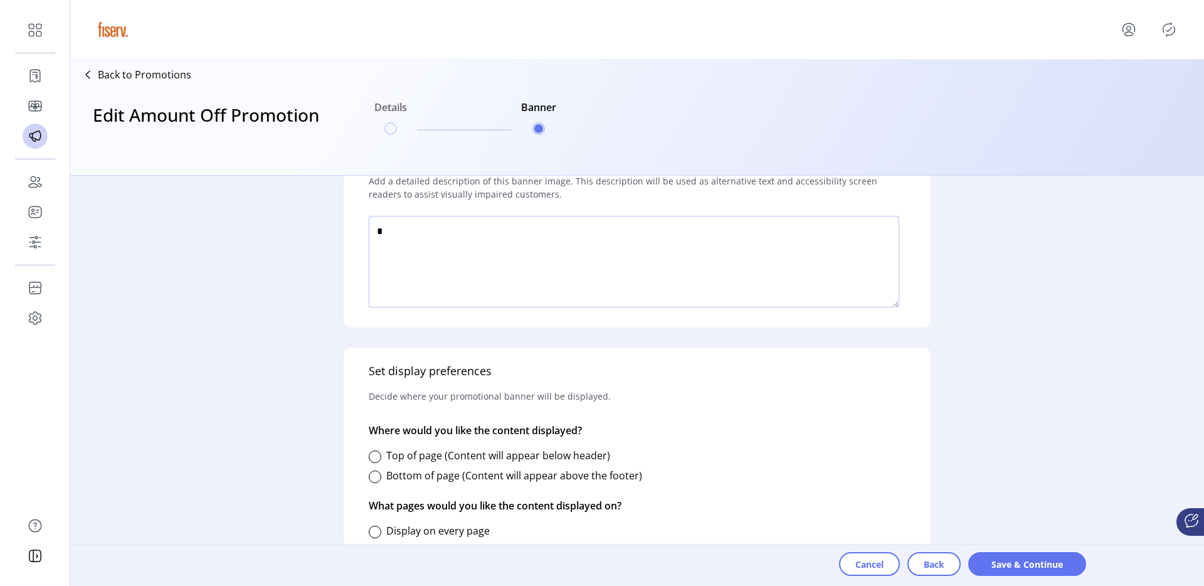
click at [457, 284] on textarea at bounding box center [634, 262] width 531 height 92
type textarea "*****"
click at [376, 453] on div at bounding box center [375, 456] width 13 height 13
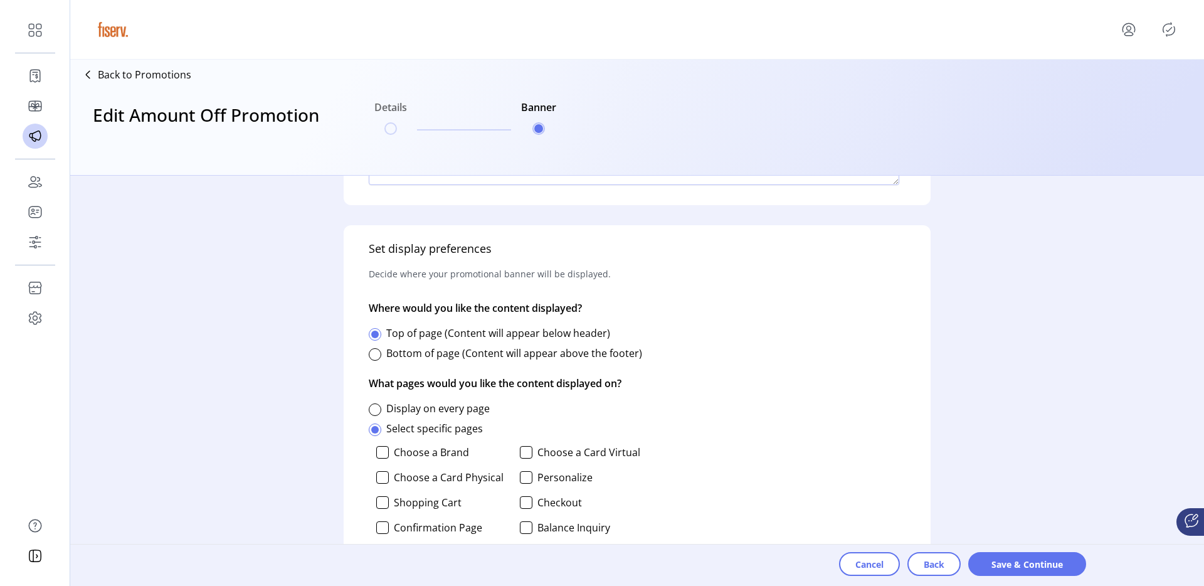
scroll to position [467, 0]
click at [378, 452] on div at bounding box center [382, 451] width 13 height 13
click at [375, 407] on div at bounding box center [375, 409] width 13 height 13
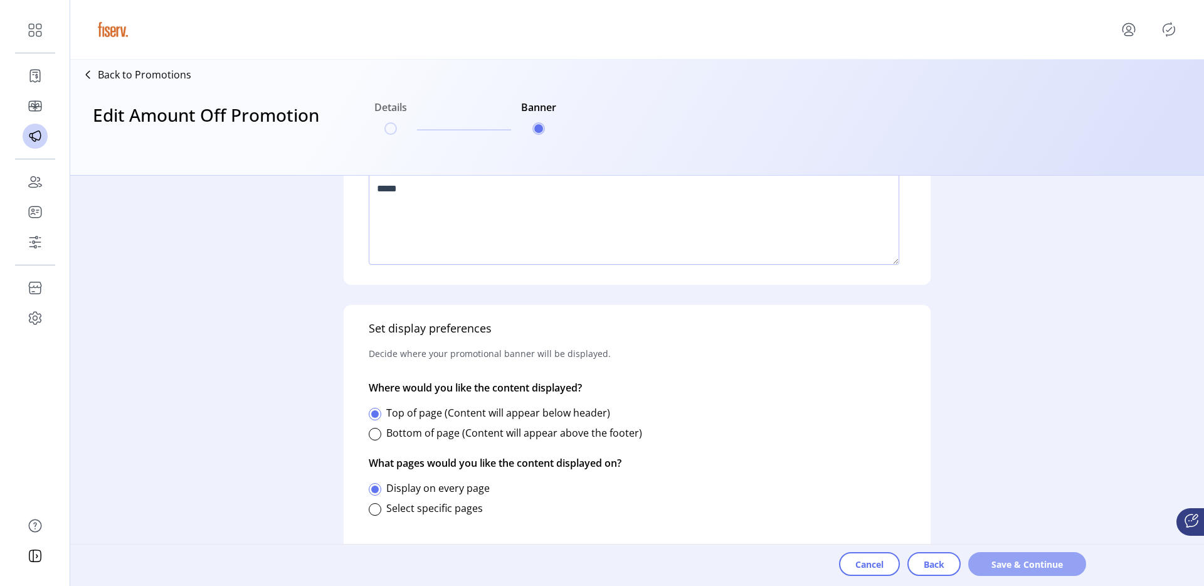
click at [1015, 560] on span "Save & Continue" at bounding box center [1027, 564] width 85 height 13
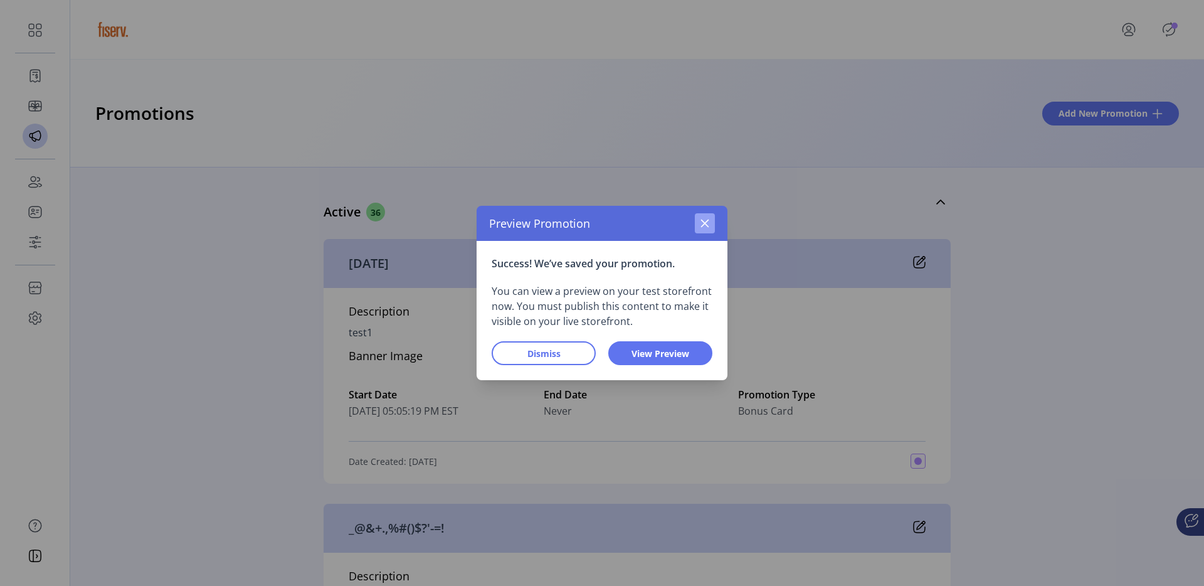
click at [704, 216] on button "button" at bounding box center [705, 223] width 20 height 20
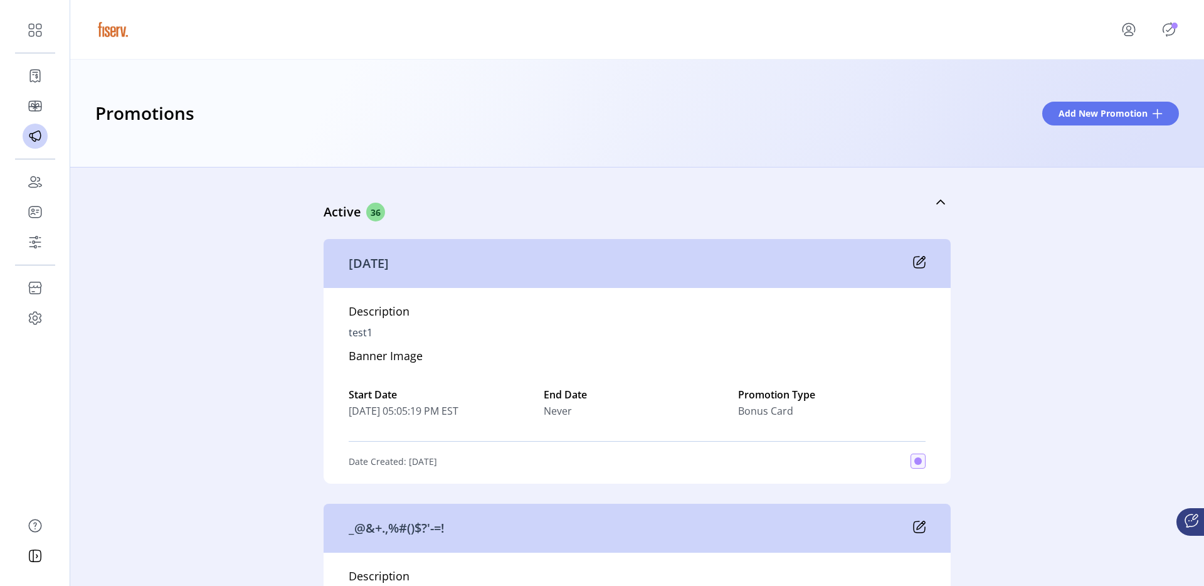
click at [1172, 26] on p-badge "Publisher Panel" at bounding box center [1175, 26] width 6 height 6
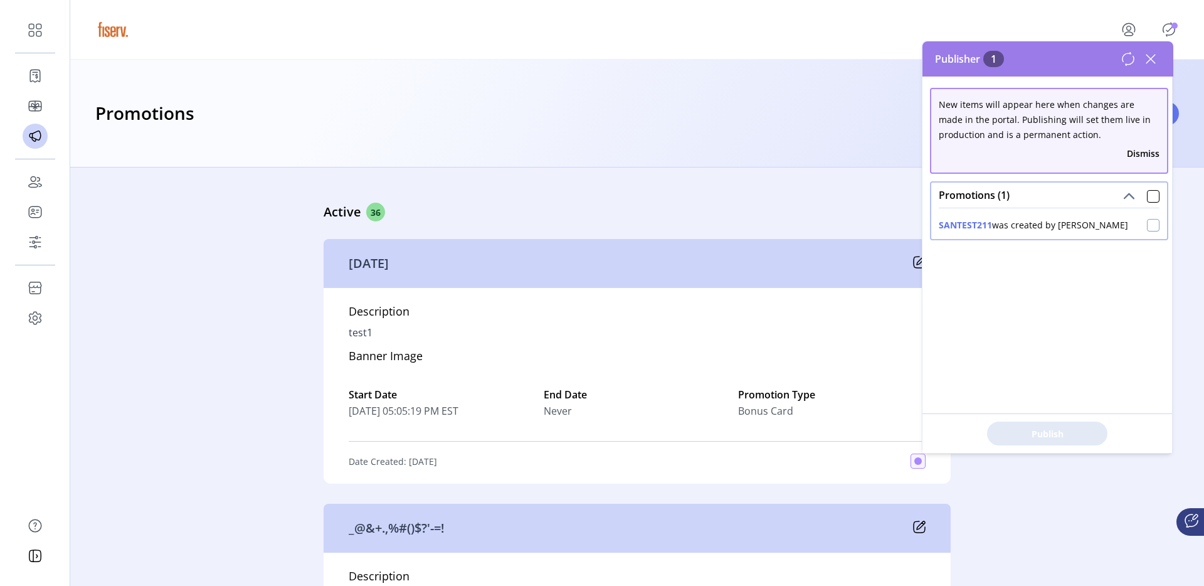
click at [1148, 228] on div at bounding box center [1153, 225] width 13 height 13
click at [1051, 432] on span "Publish 1 Items" at bounding box center [1048, 433] width 88 height 13
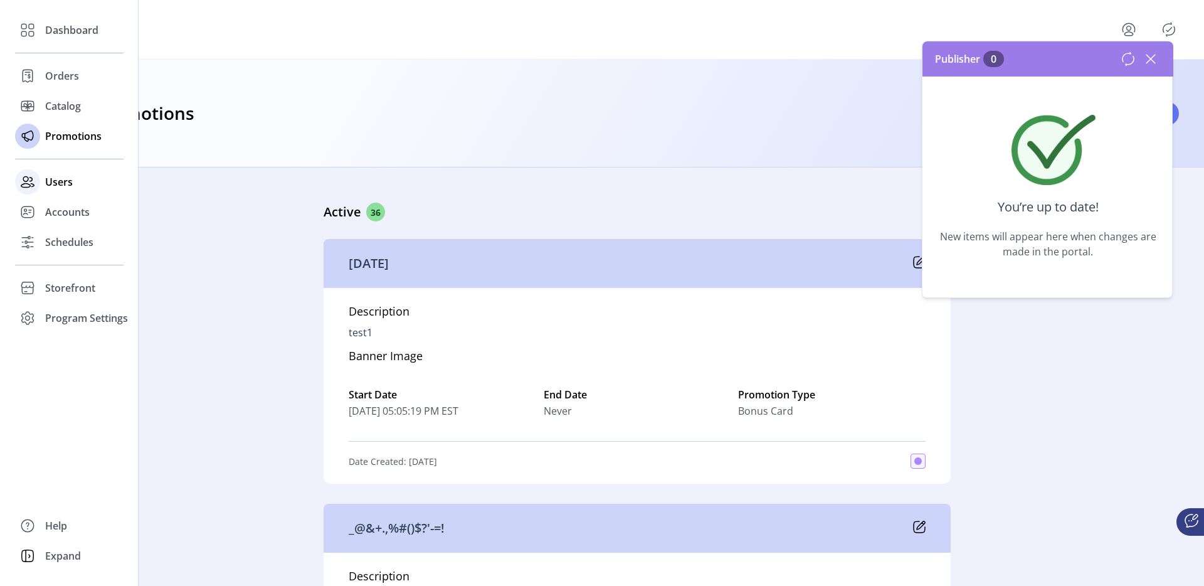
click at [45, 183] on span "Users" at bounding box center [59, 181] width 28 height 15
click at [64, 180] on span "Users" at bounding box center [59, 181] width 28 height 15
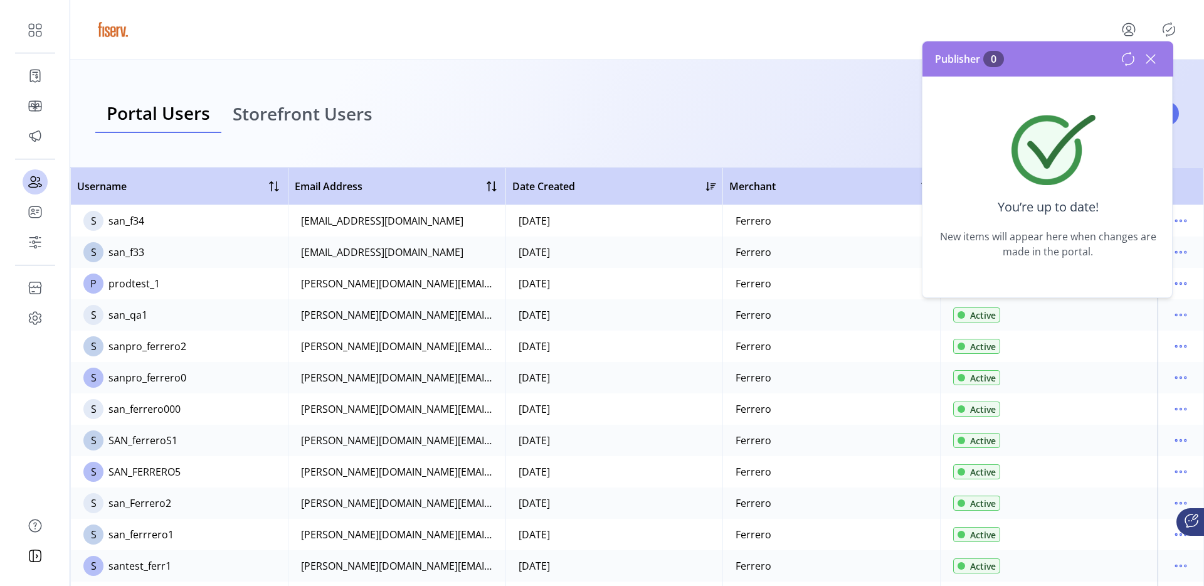
click at [1155, 62] on icon at bounding box center [1151, 59] width 9 height 9
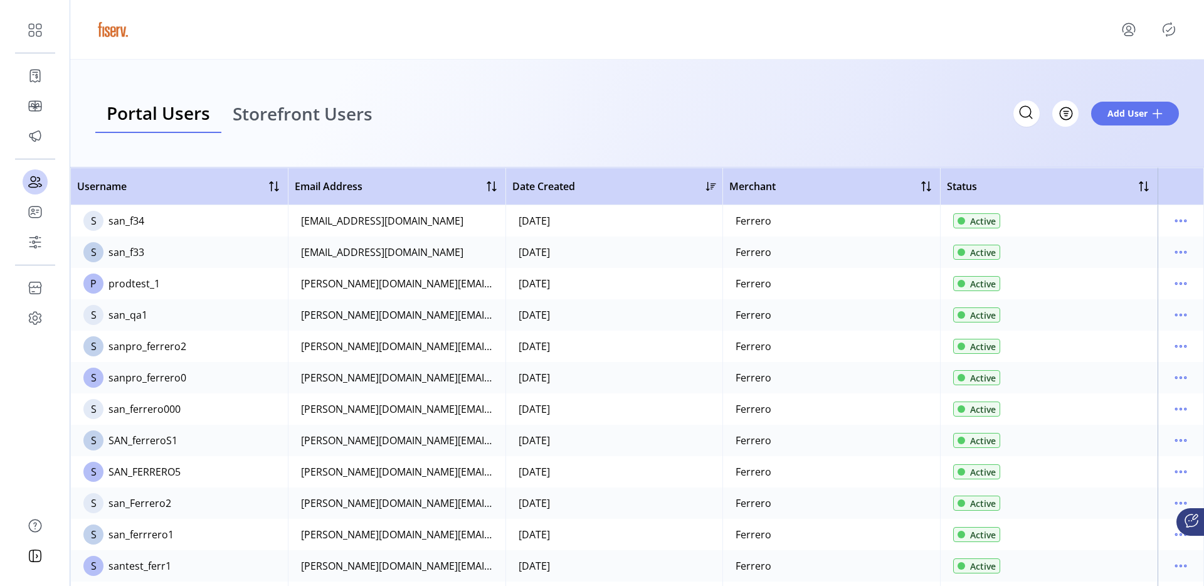
click at [300, 94] on link "Storefront Users" at bounding box center [302, 114] width 162 height 40
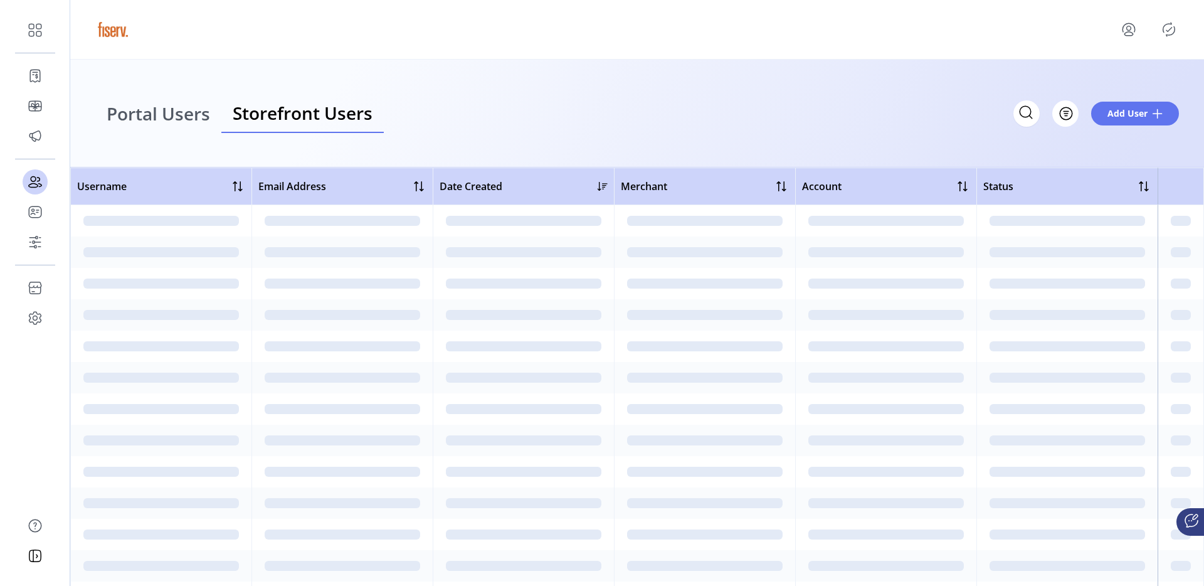
click at [300, 95] on link "Storefront Users" at bounding box center [302, 114] width 162 height 40
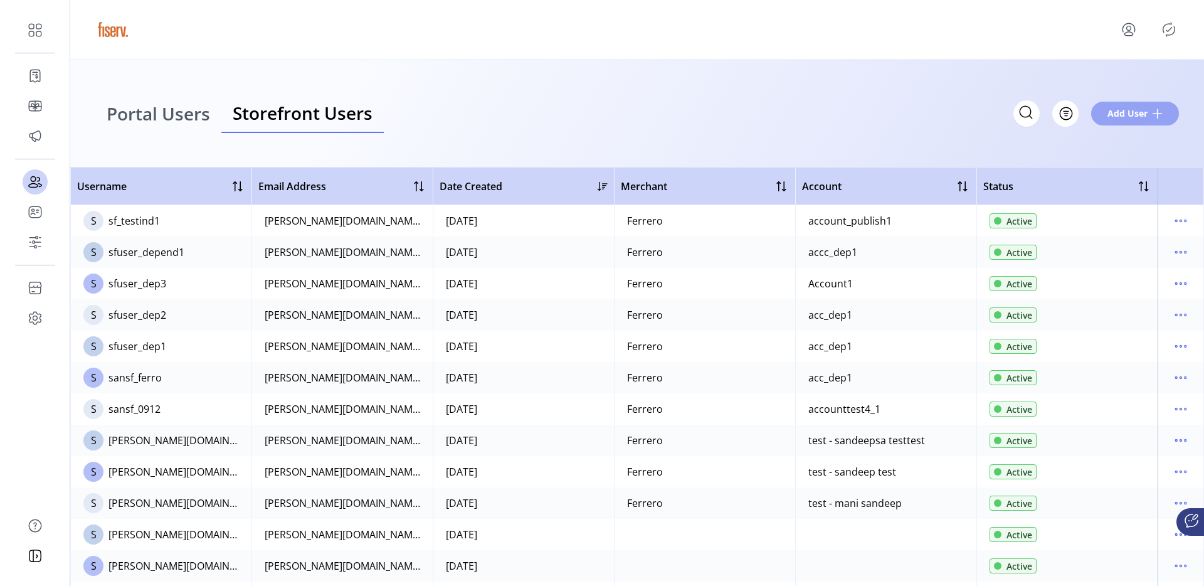
click at [1110, 110] on span "Add User" at bounding box center [1128, 113] width 40 height 13
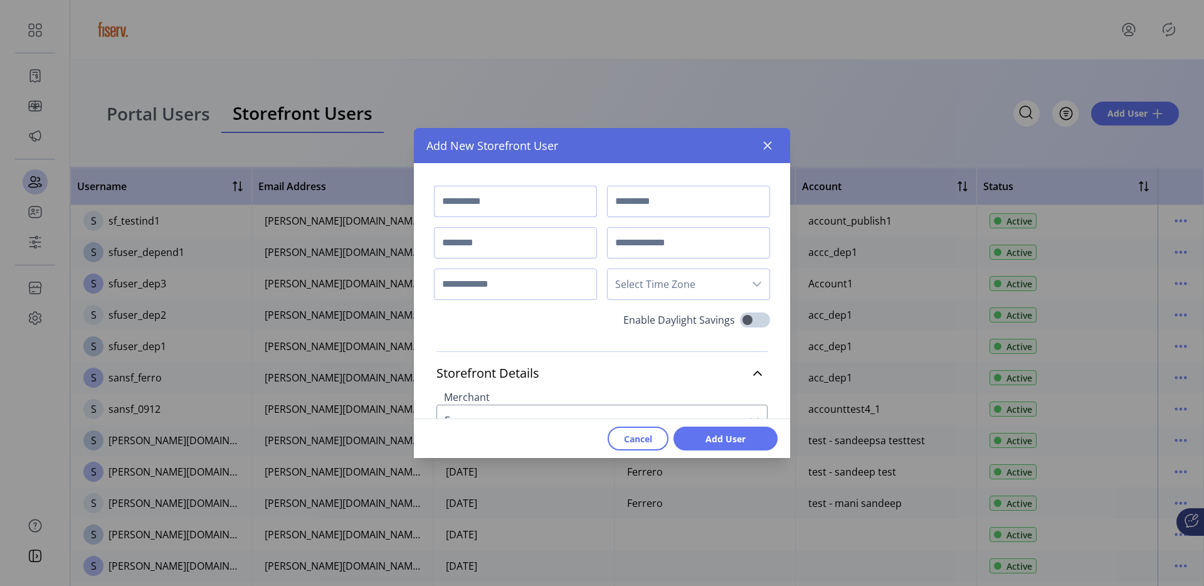
click at [496, 201] on input "text" at bounding box center [515, 201] width 163 height 31
type input "*******"
type input "****"
type input "**********"
click at [504, 278] on input "**********" at bounding box center [515, 283] width 163 height 31
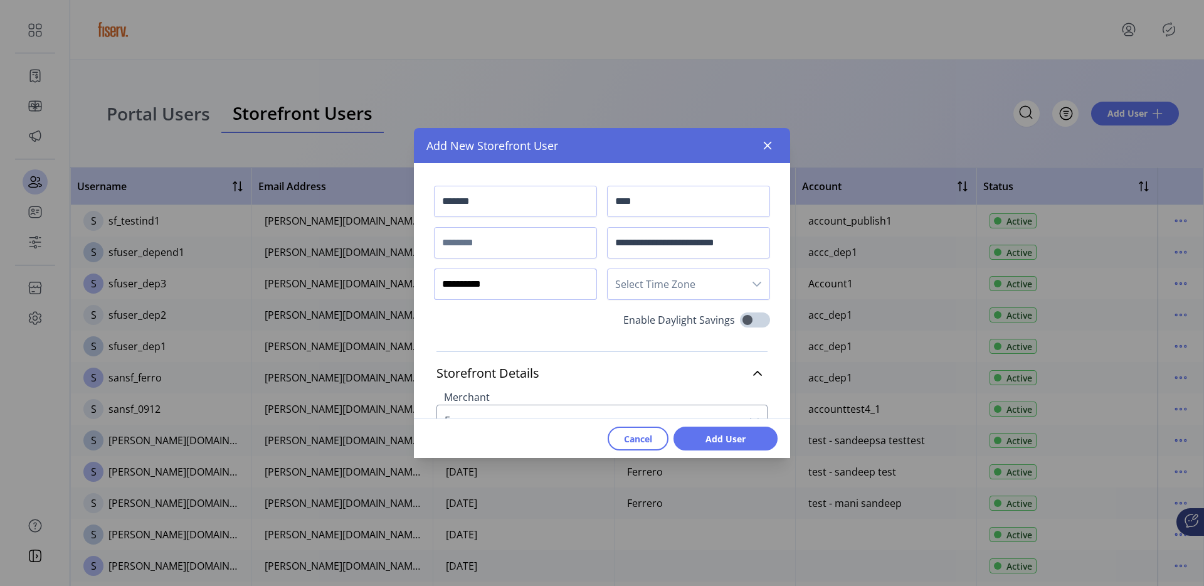
click at [504, 278] on input "**********" at bounding box center [515, 283] width 163 height 31
click at [505, 285] on input "*********" at bounding box center [515, 283] width 163 height 31
type input "**********"
click at [650, 275] on span "Select Time Zone" at bounding box center [676, 284] width 137 height 30
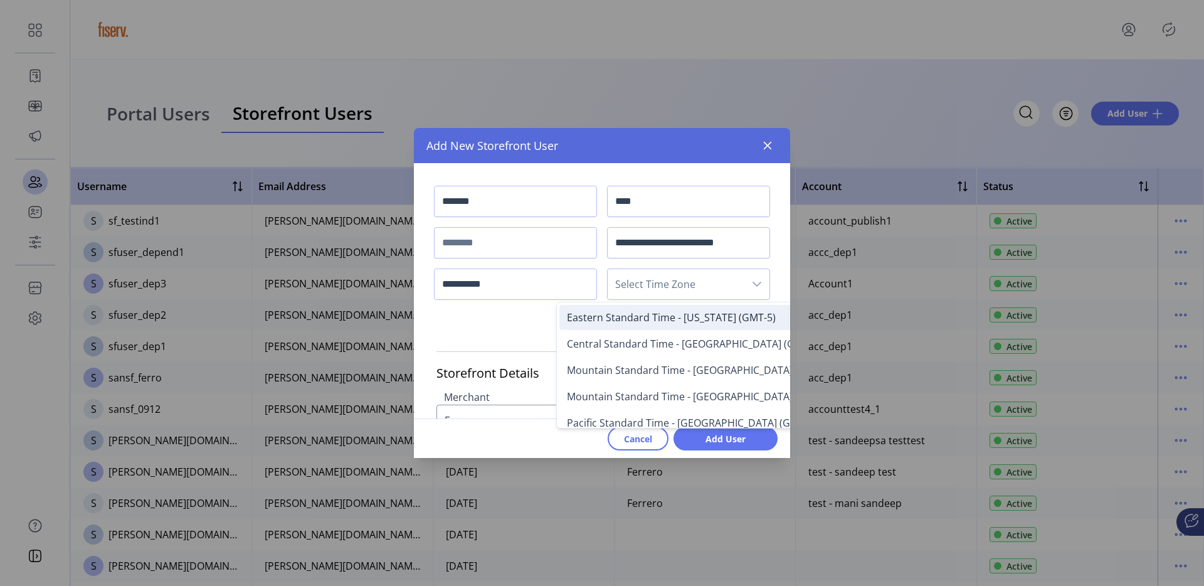
click at [640, 320] on span "Eastern Standard Time - New York (GMT-5)" at bounding box center [671, 317] width 209 height 14
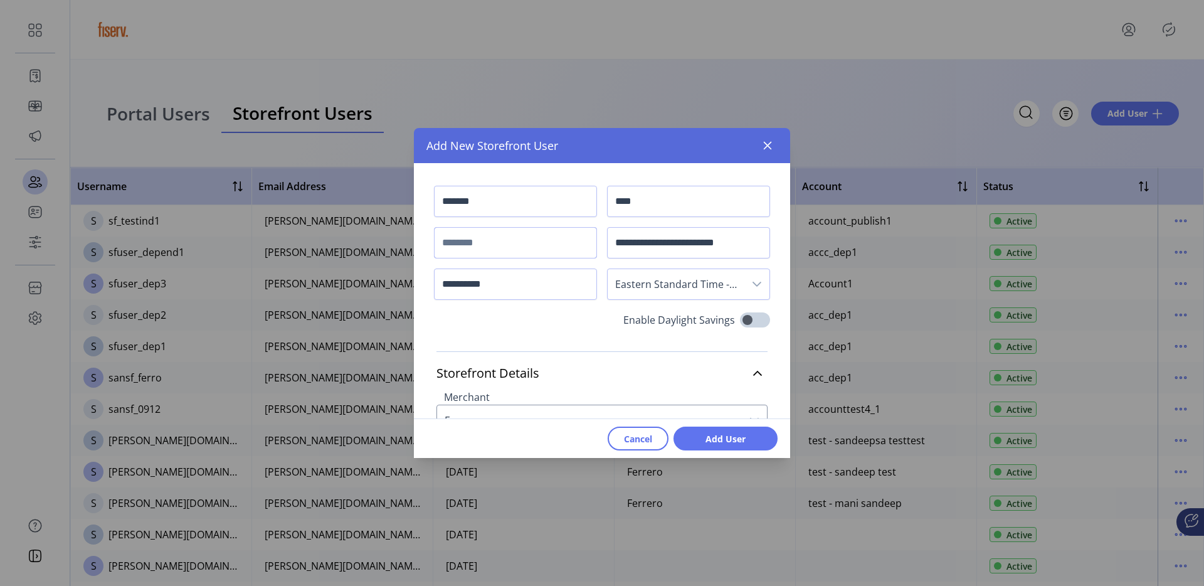
click at [496, 255] on input "text" at bounding box center [515, 242] width 163 height 31
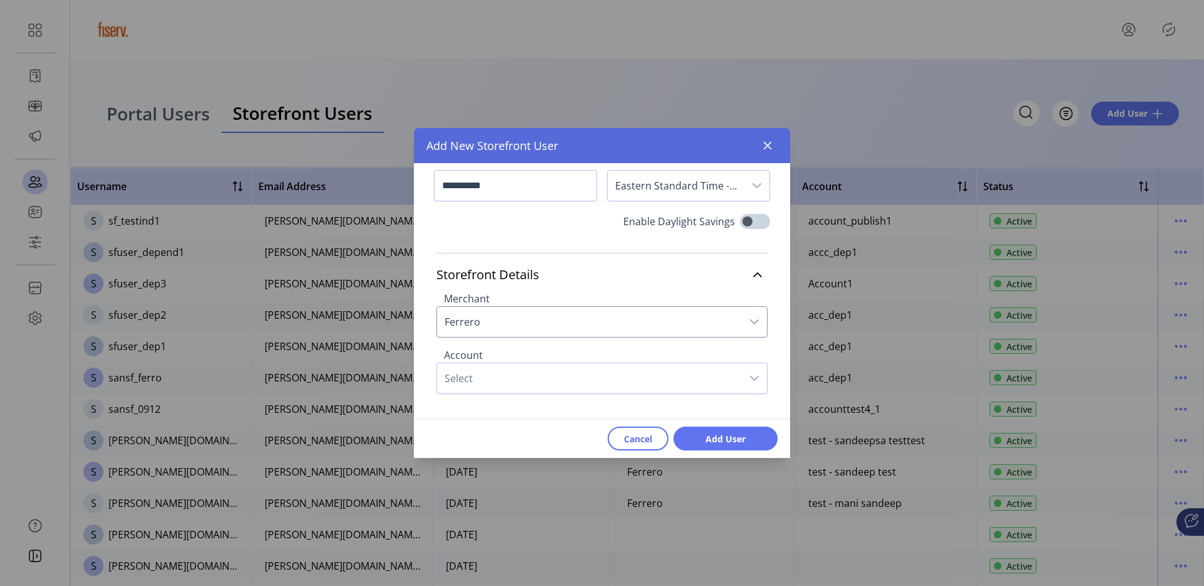
scroll to position [125, 0]
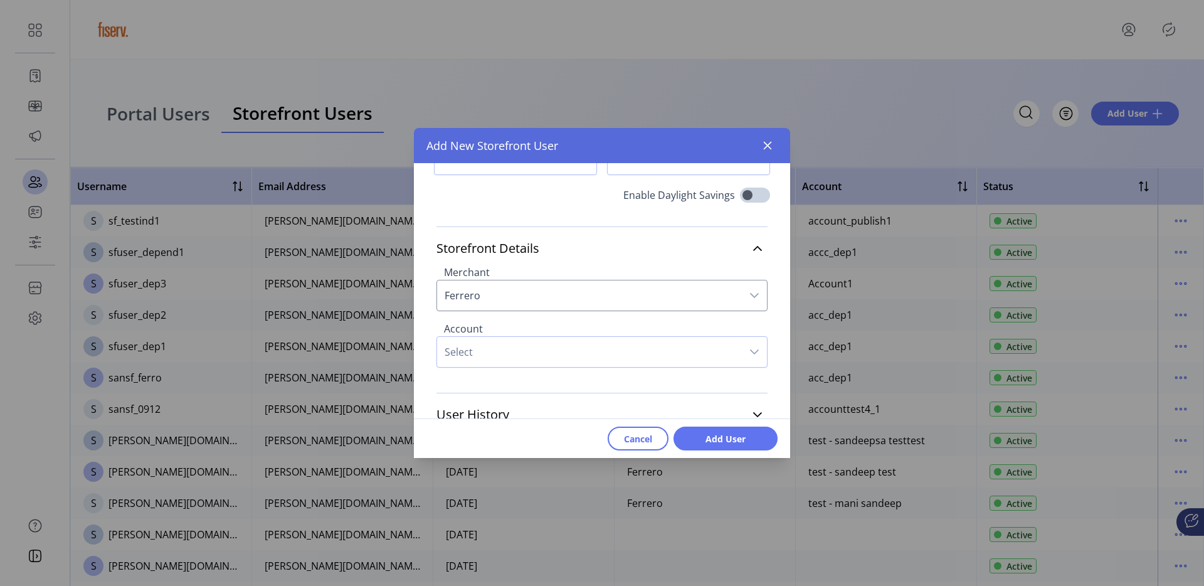
type input "**********"
click at [543, 350] on span "Select" at bounding box center [589, 352] width 305 height 30
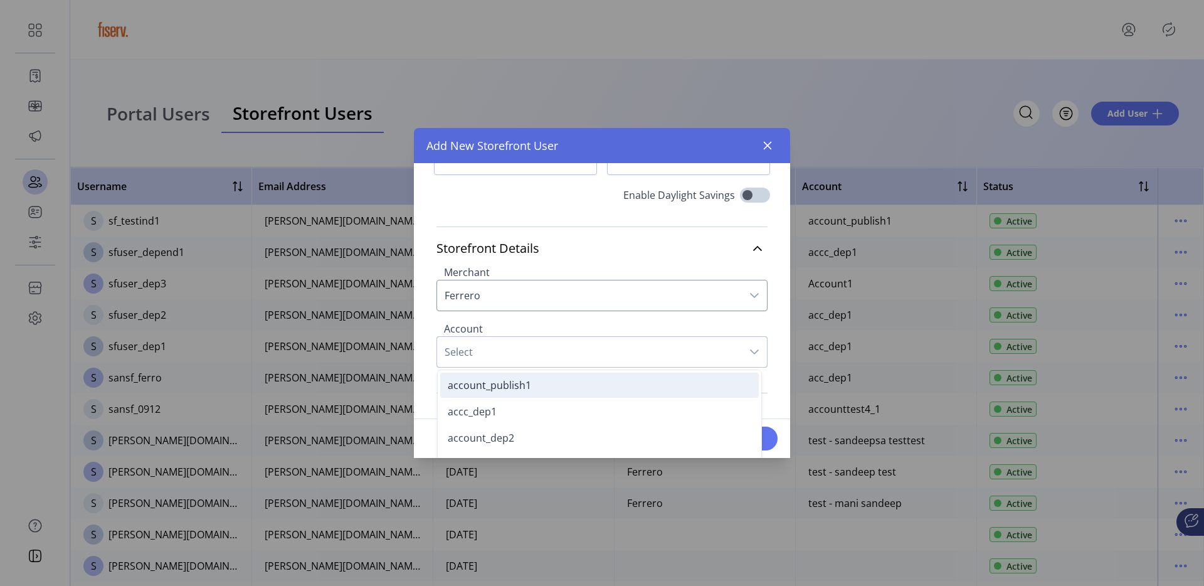
click at [522, 379] on span "account_publish1" at bounding box center [489, 385] width 83 height 14
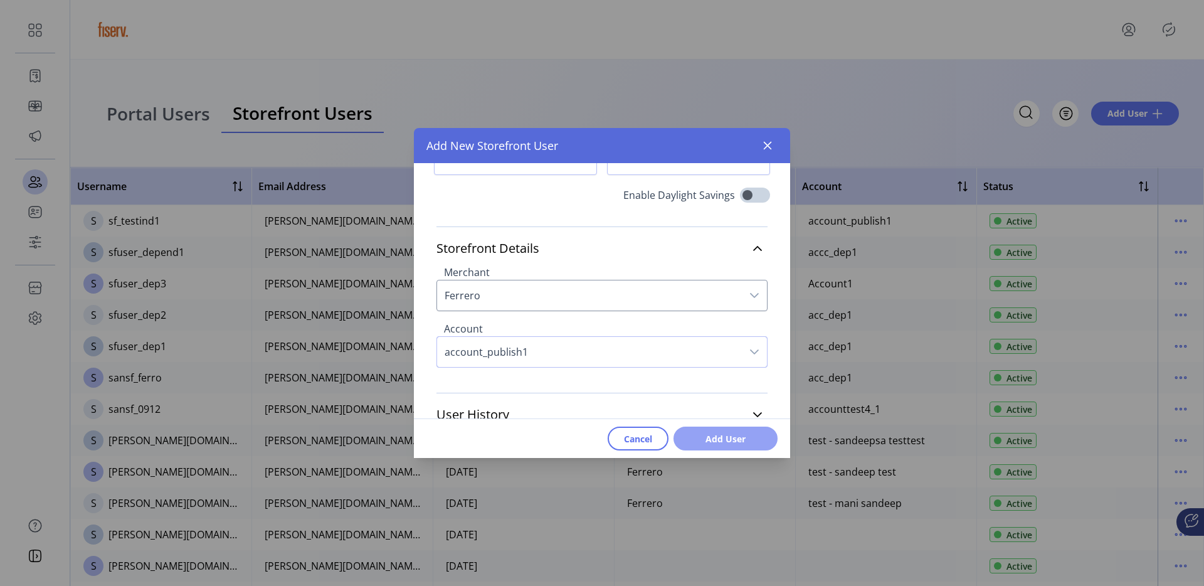
click at [697, 439] on span "Add User" at bounding box center [726, 438] width 72 height 13
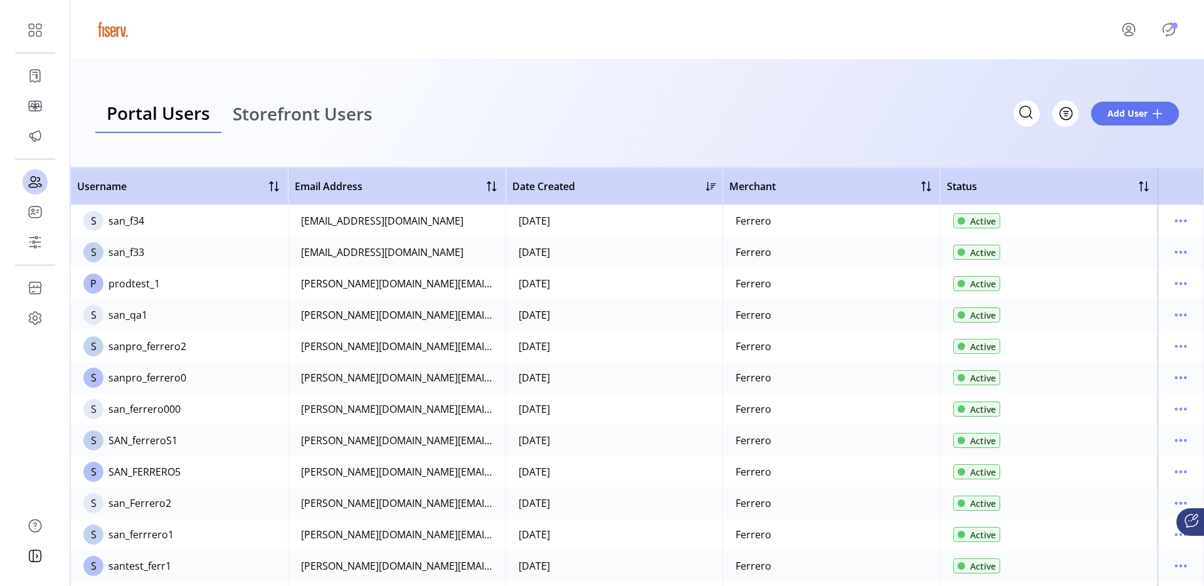
click at [319, 111] on span "Storefront Users" at bounding box center [303, 114] width 140 height 18
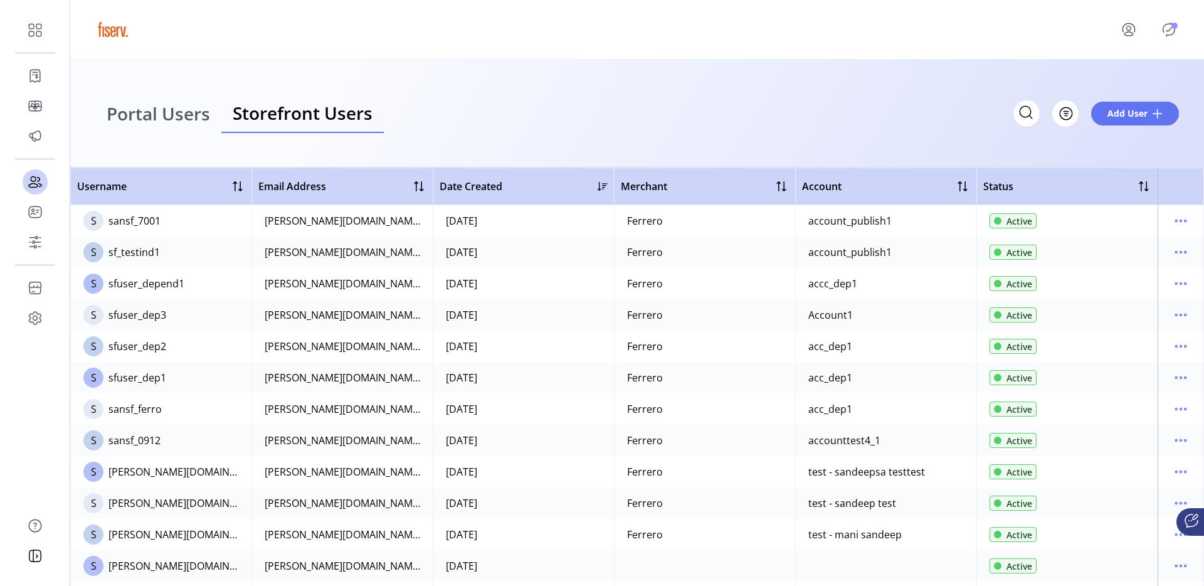
click at [1160, 31] on icon "Publisher Panel" at bounding box center [1169, 29] width 20 height 20
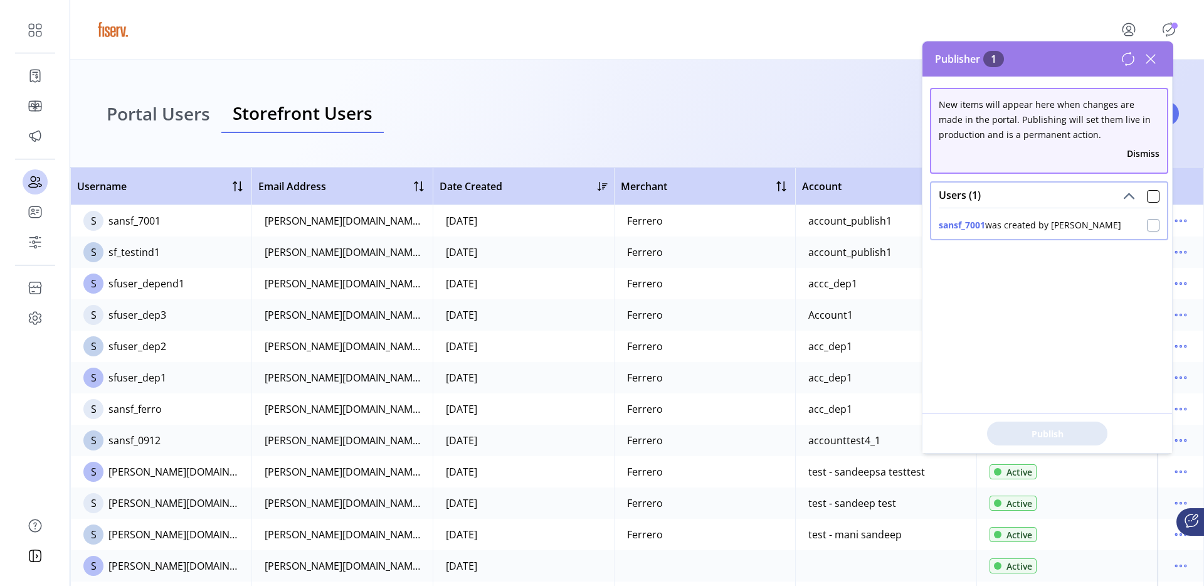
click at [1147, 225] on div at bounding box center [1153, 225] width 13 height 13
click at [1029, 437] on span "Publish 1 Items" at bounding box center [1048, 433] width 88 height 13
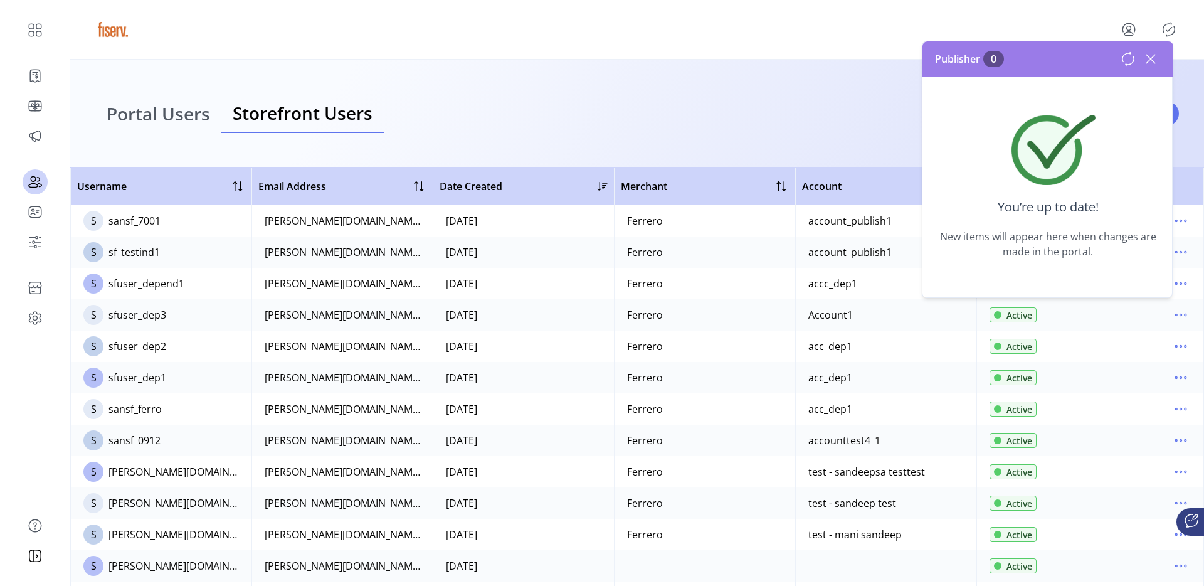
click at [1150, 55] on icon at bounding box center [1151, 59] width 20 height 20
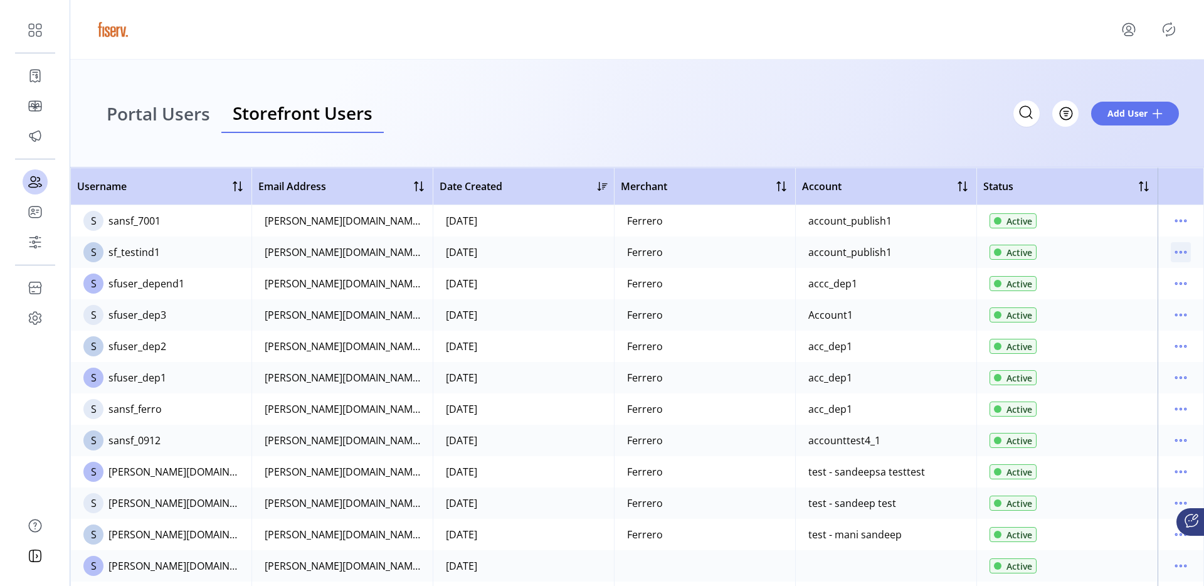
click at [1173, 251] on icon "menu" at bounding box center [1181, 252] width 20 height 20
click at [1126, 277] on span "Edit Details" at bounding box center [1122, 277] width 104 height 10
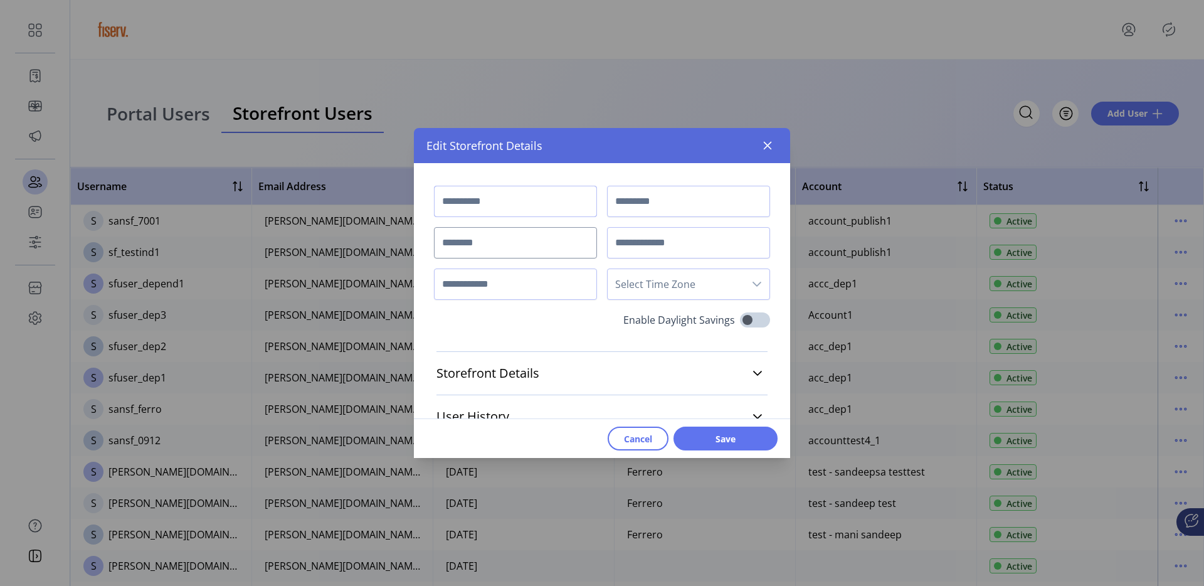
type input "*******"
type input "****"
type input "**********"
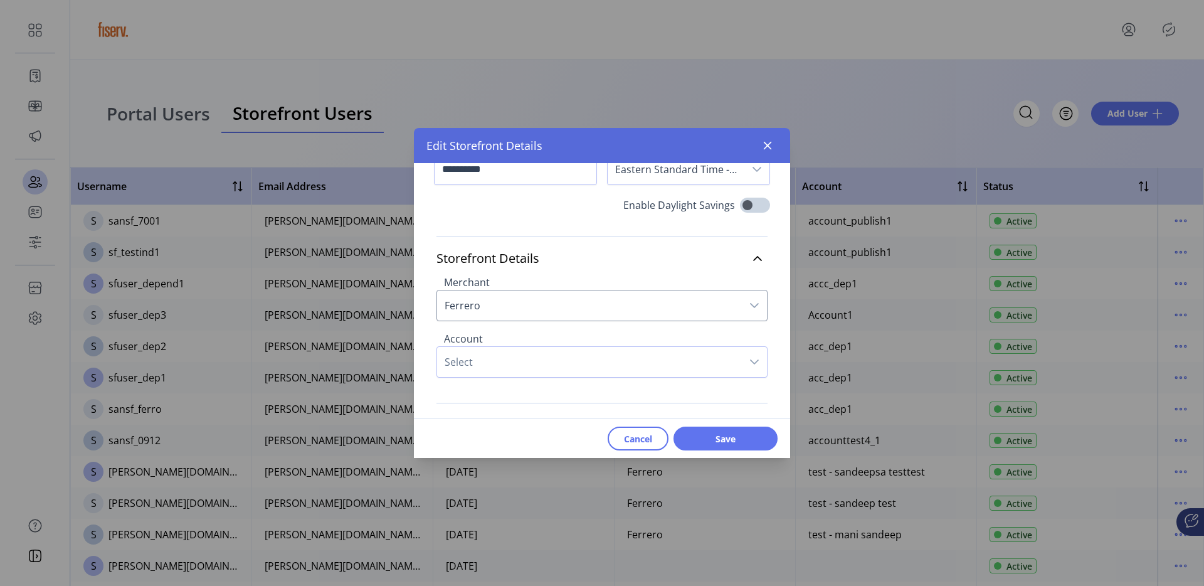
scroll to position [119, 0]
click at [507, 347] on span "Select" at bounding box center [589, 357] width 305 height 30
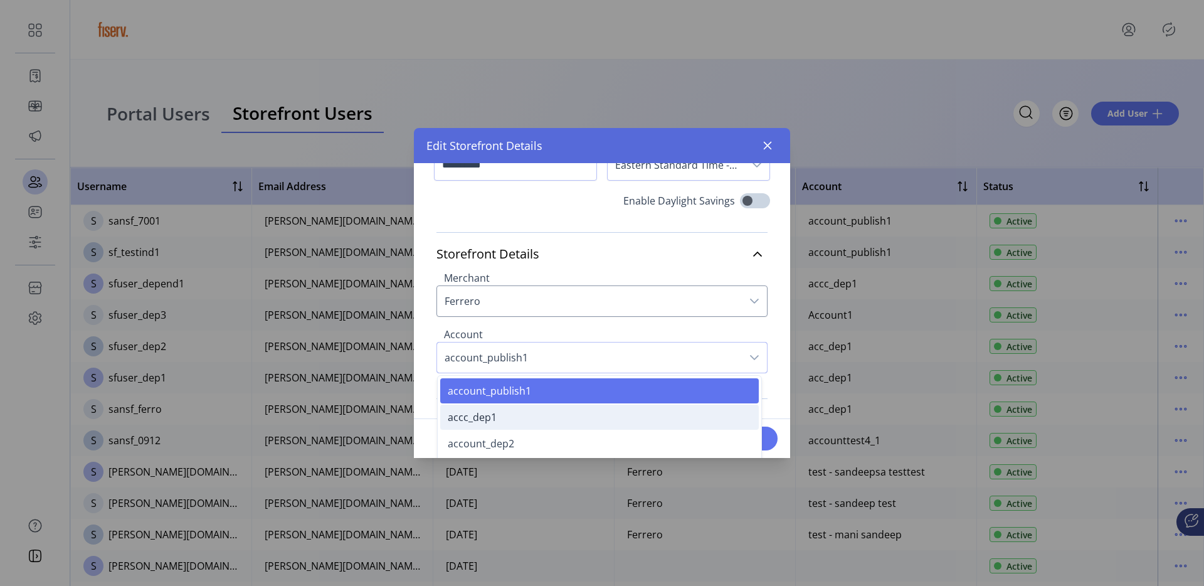
click at [514, 413] on li "accc_dep1" at bounding box center [599, 417] width 319 height 25
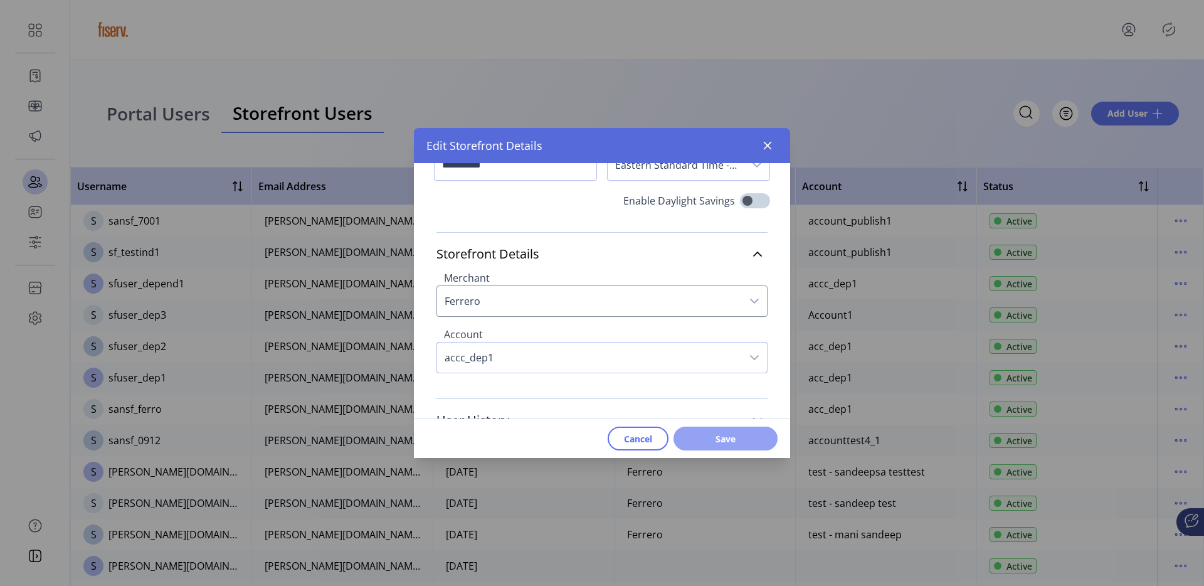
click at [743, 442] on span "Save" at bounding box center [726, 438] width 72 height 13
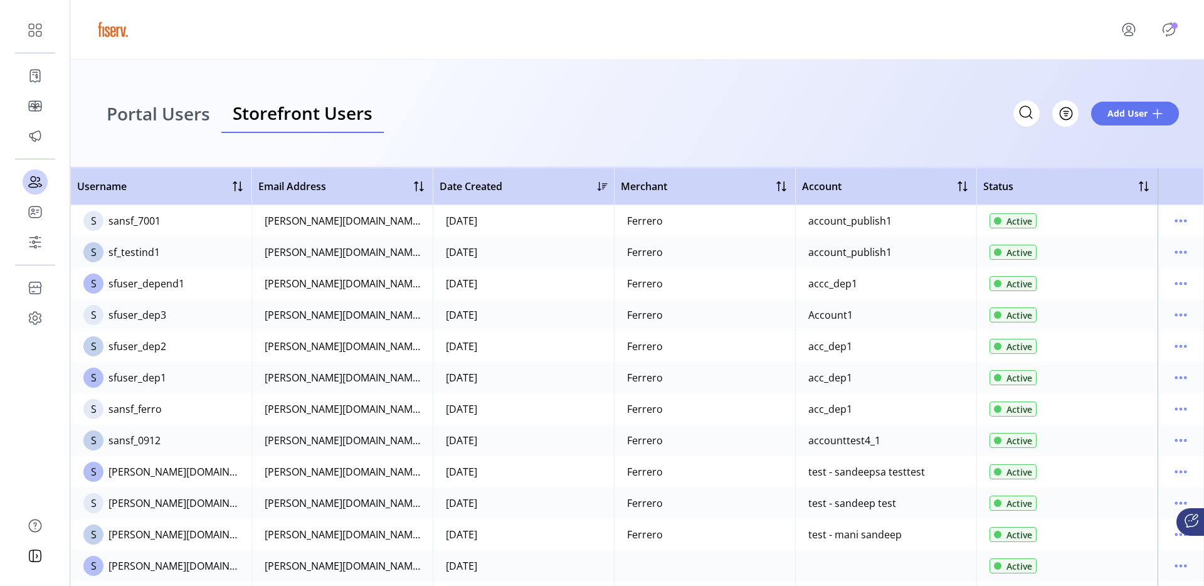
click at [1167, 34] on icon "Publisher Panel" at bounding box center [1170, 30] width 12 height 14
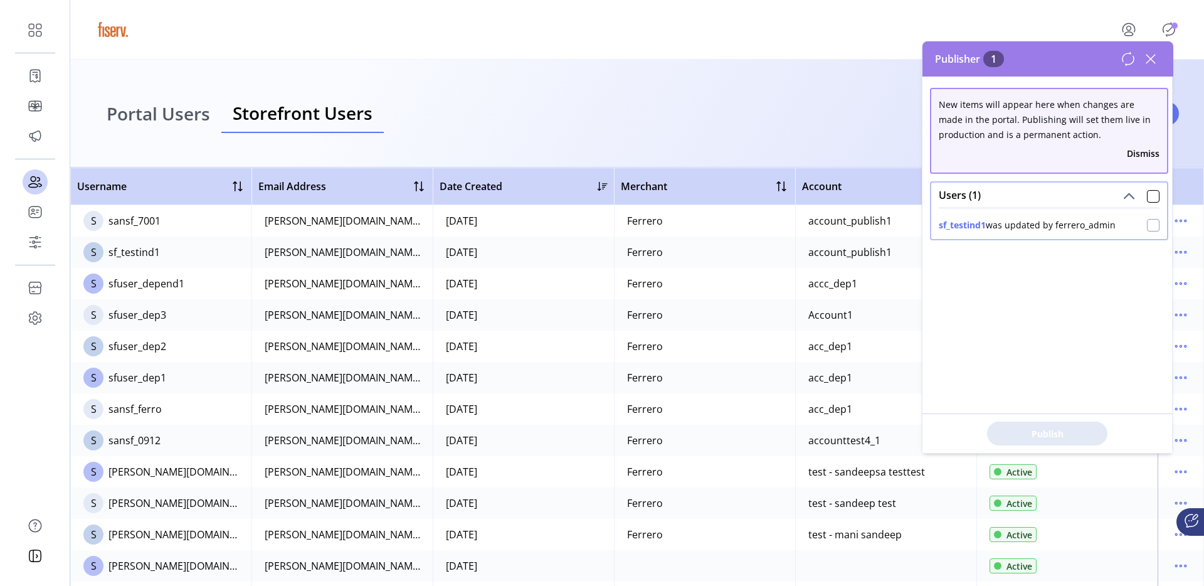
click at [1147, 230] on div at bounding box center [1153, 225] width 13 height 13
click at [1063, 440] on button "Publish 1 Items" at bounding box center [1047, 433] width 120 height 24
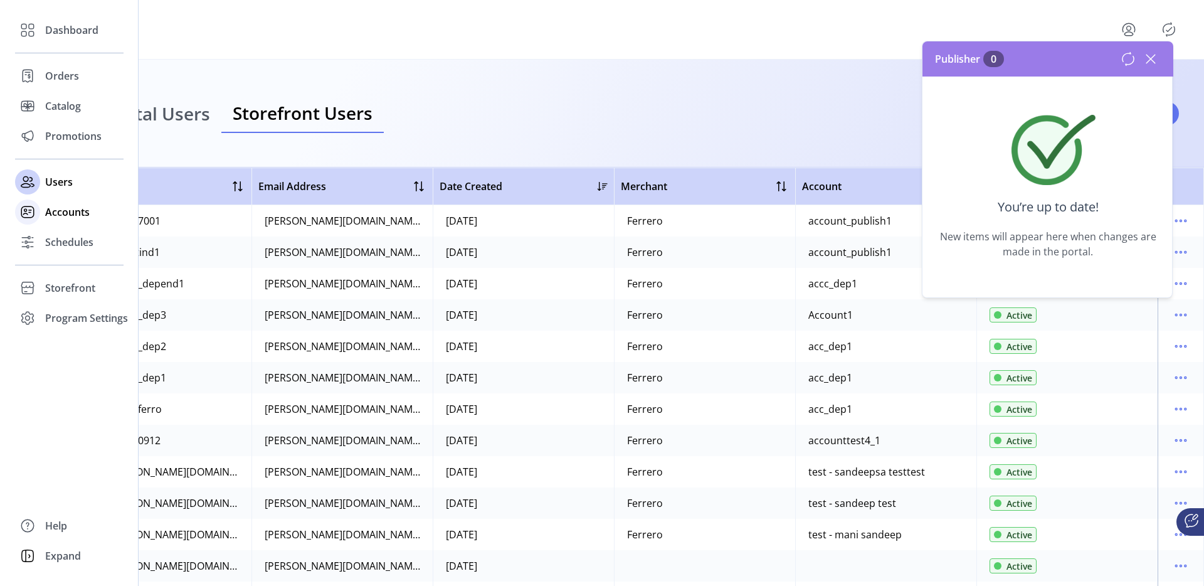
click at [45, 207] on span "Accounts" at bounding box center [67, 211] width 45 height 15
click at [43, 215] on div "Accounts" at bounding box center [69, 212] width 109 height 30
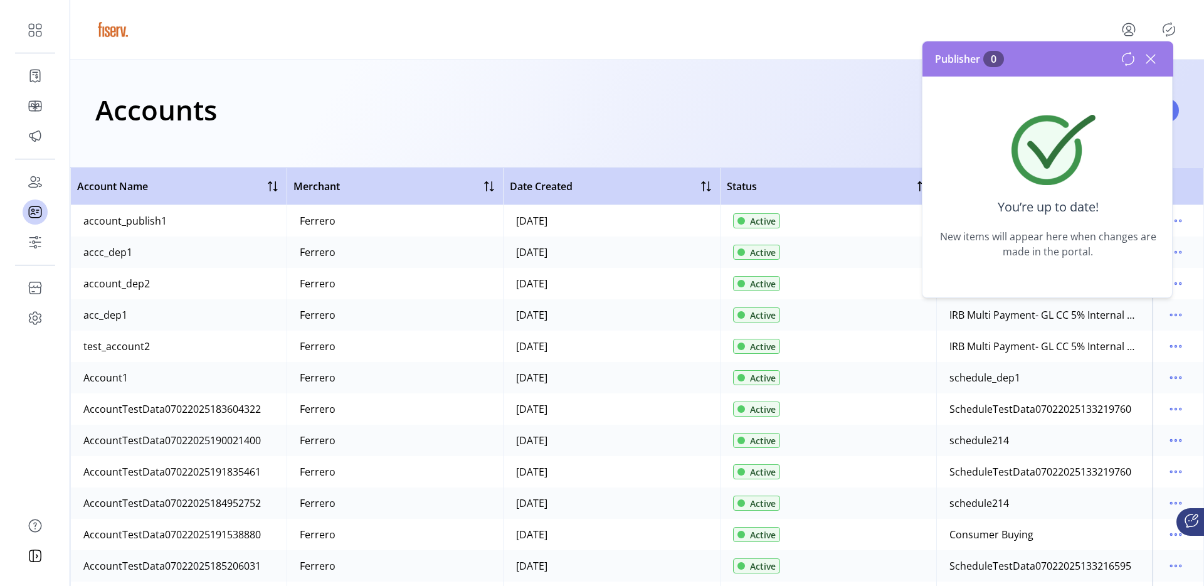
click at [1153, 62] on icon at bounding box center [1151, 59] width 20 height 20
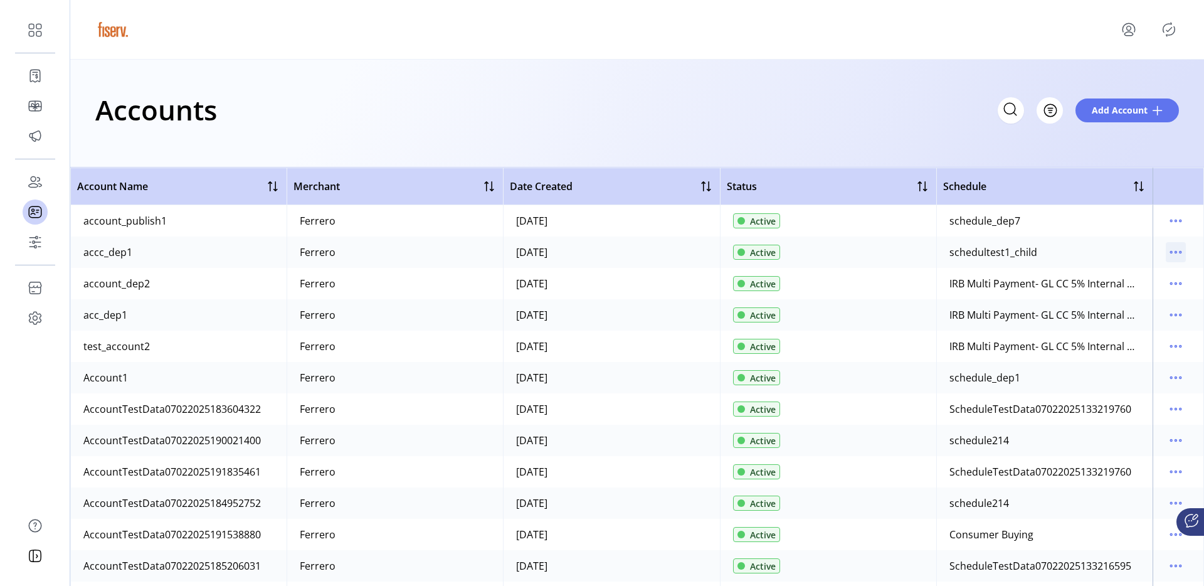
click at [1180, 253] on icon "menu" at bounding box center [1181, 253] width 2 height 2
click at [1137, 272] on span "Edit Details" at bounding box center [1117, 277] width 104 height 10
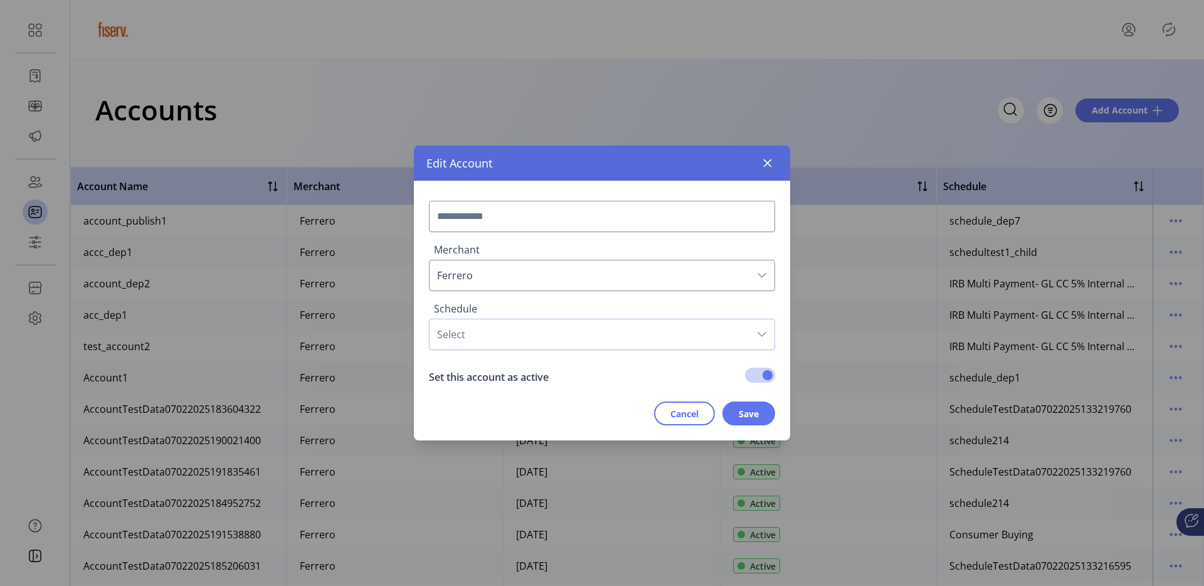
type input "*********"
click at [531, 336] on span "schedultest1_child" at bounding box center [590, 334] width 320 height 30
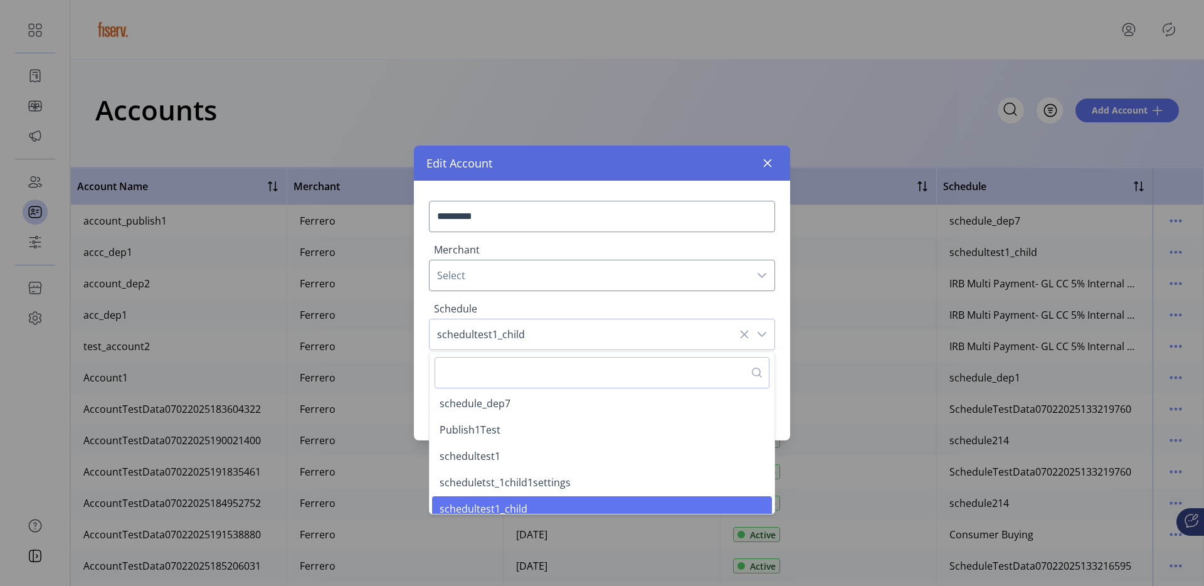
scroll to position [8, 0]
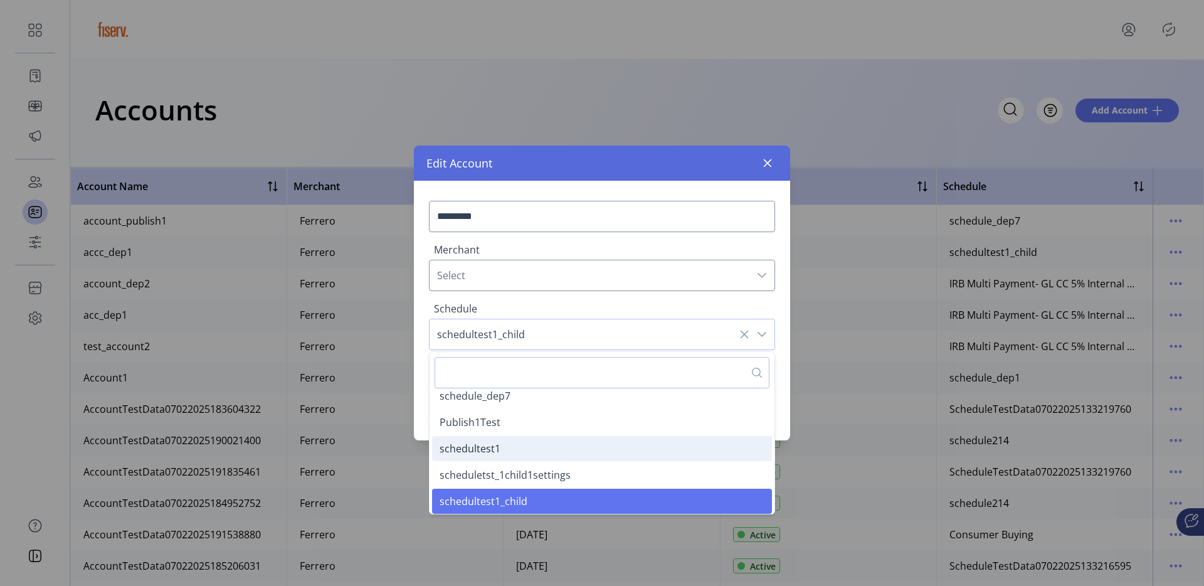
click at [566, 447] on li "schedultest1" at bounding box center [602, 448] width 340 height 25
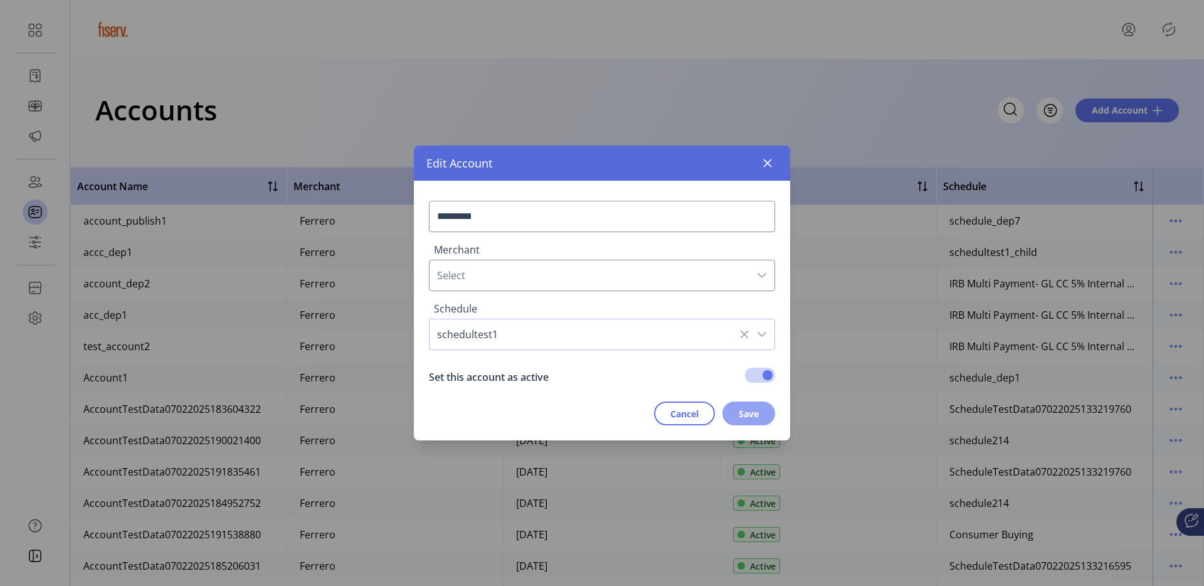
click at [761, 423] on button "Save" at bounding box center [749, 413] width 53 height 24
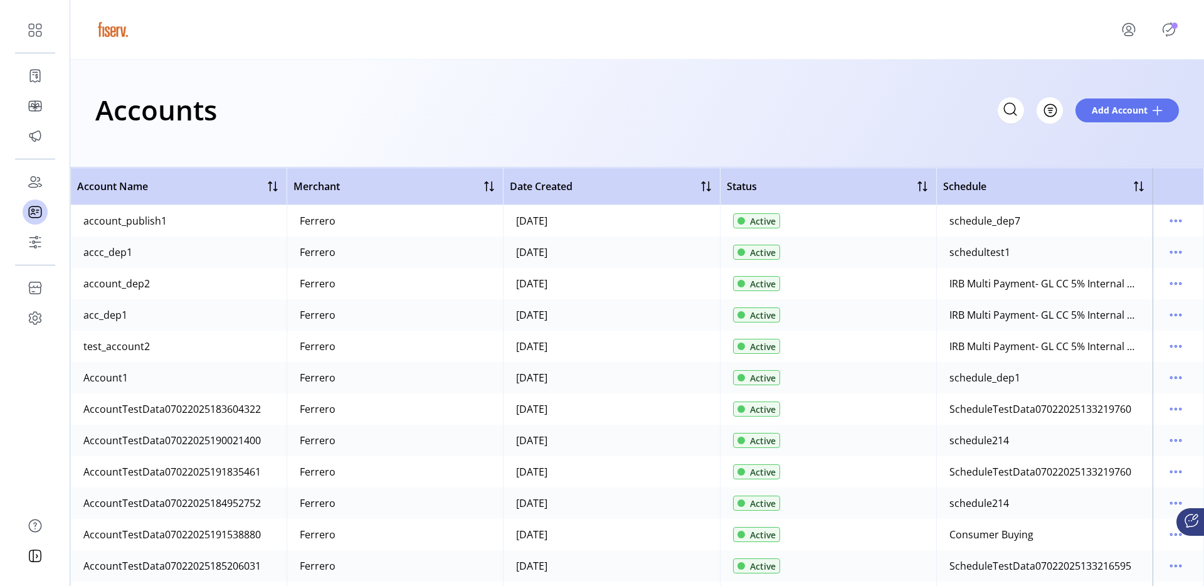
click at [1166, 29] on icon "Publisher Panel" at bounding box center [1169, 29] width 20 height 20
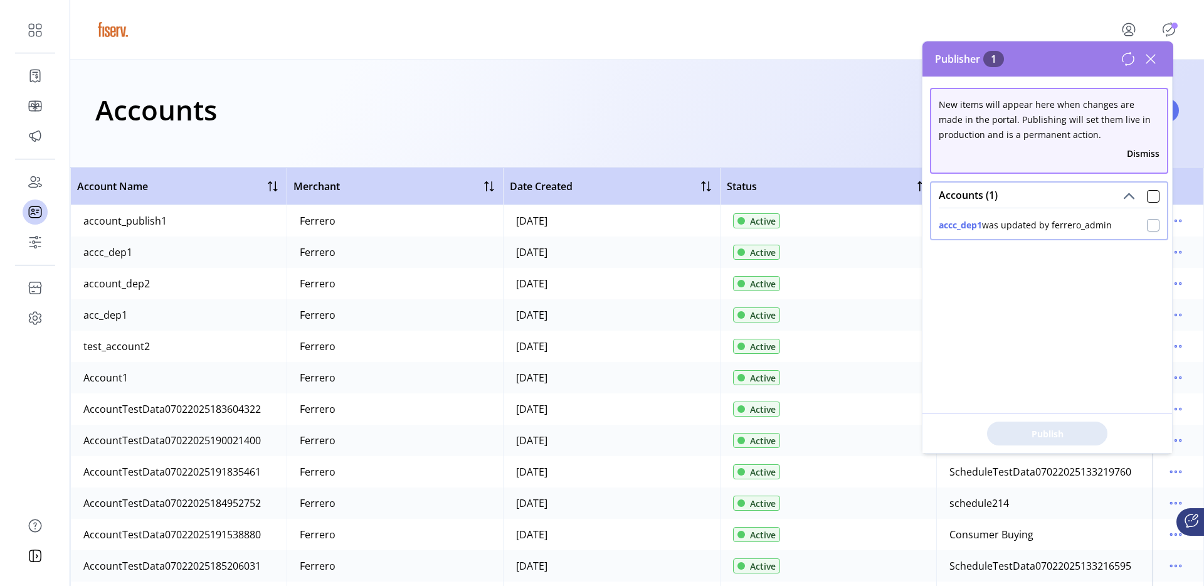
click at [1147, 224] on div at bounding box center [1153, 225] width 13 height 13
click at [1072, 438] on span "Publish 1 Items" at bounding box center [1048, 433] width 88 height 13
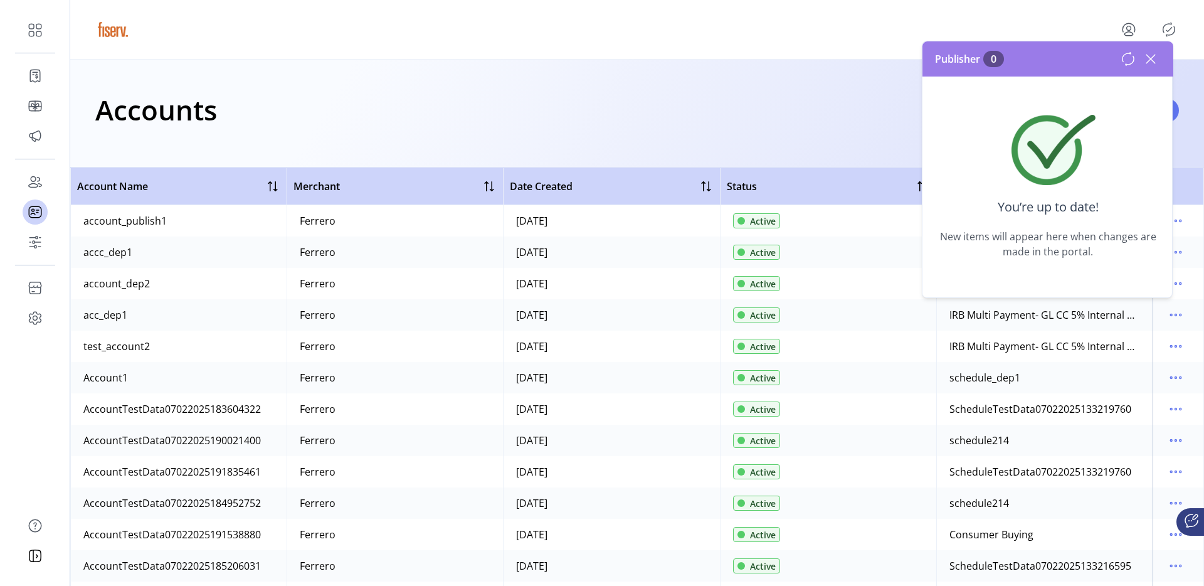
click at [1148, 57] on icon at bounding box center [1151, 59] width 20 height 20
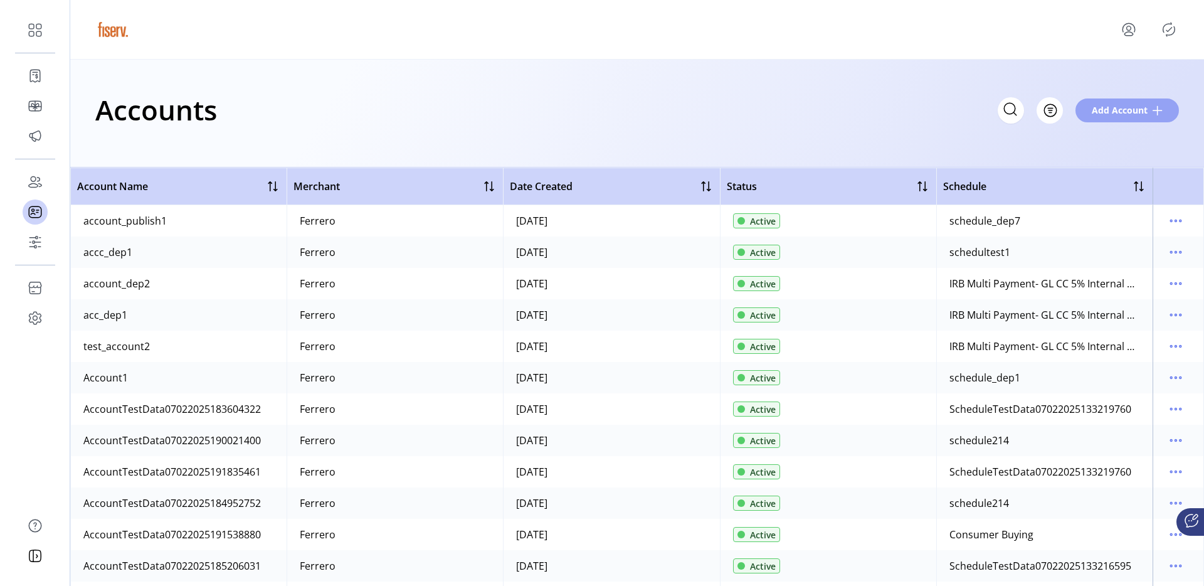
click at [1124, 114] on span "Add Account" at bounding box center [1120, 109] width 56 height 13
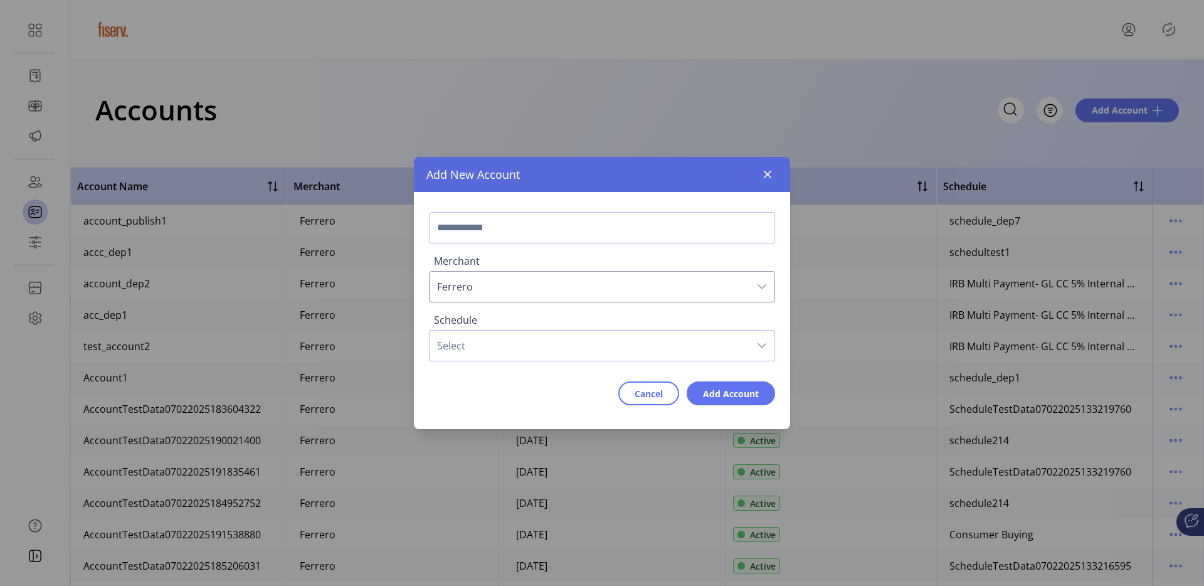
click at [528, 341] on span "Select" at bounding box center [590, 346] width 320 height 30
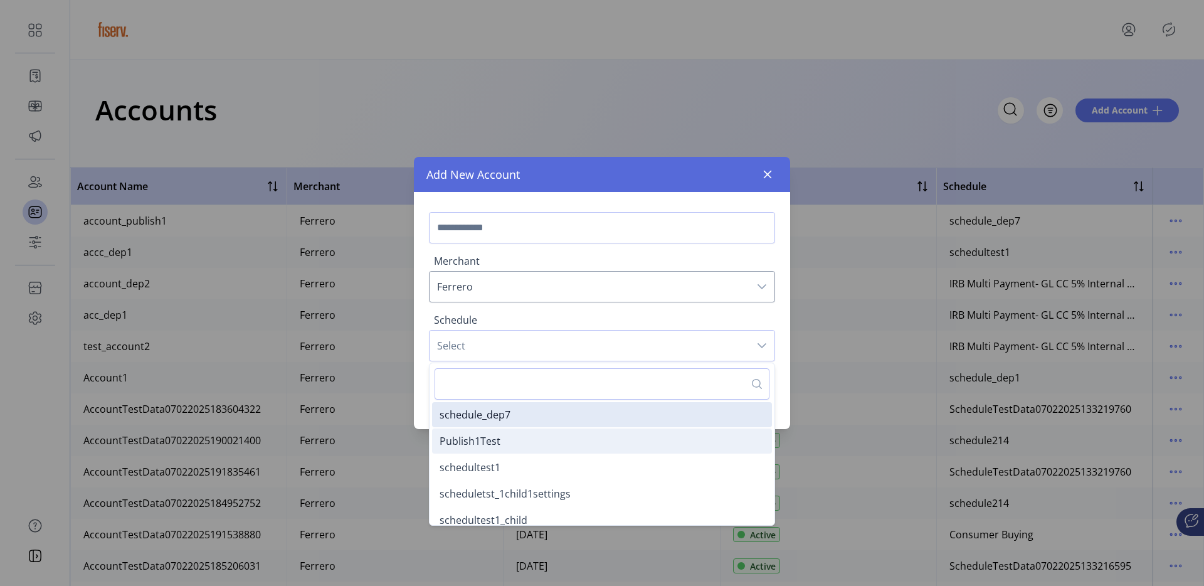
click at [496, 441] on span "Publish1Test" at bounding box center [470, 441] width 61 height 14
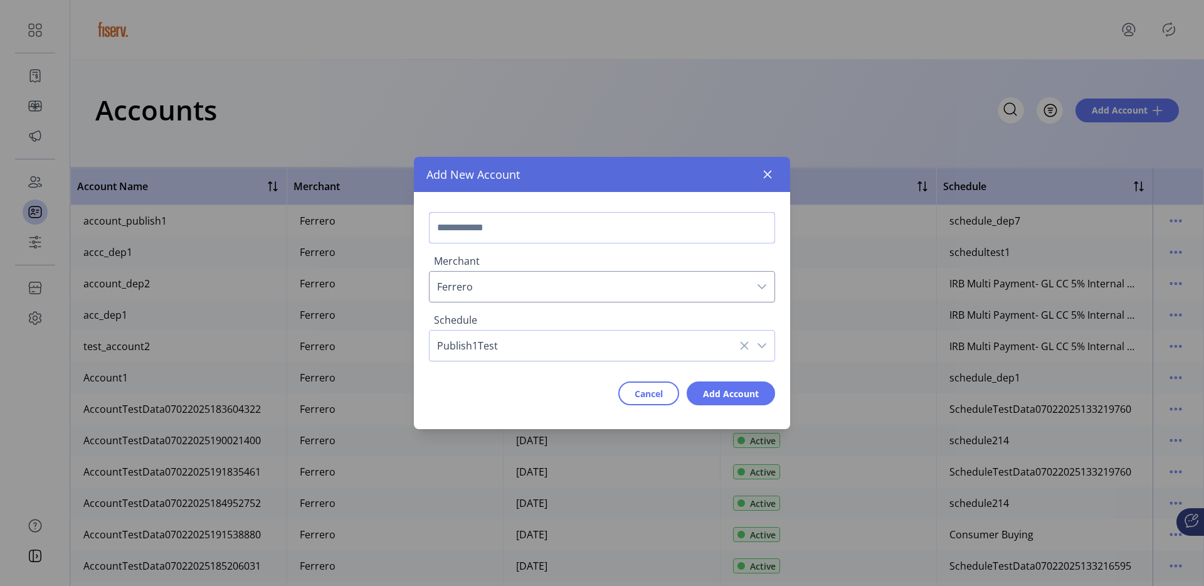
click at [492, 240] on input "text" at bounding box center [602, 227] width 346 height 31
type input "**********"
click at [707, 398] on span "Add Account" at bounding box center [731, 393] width 56 height 13
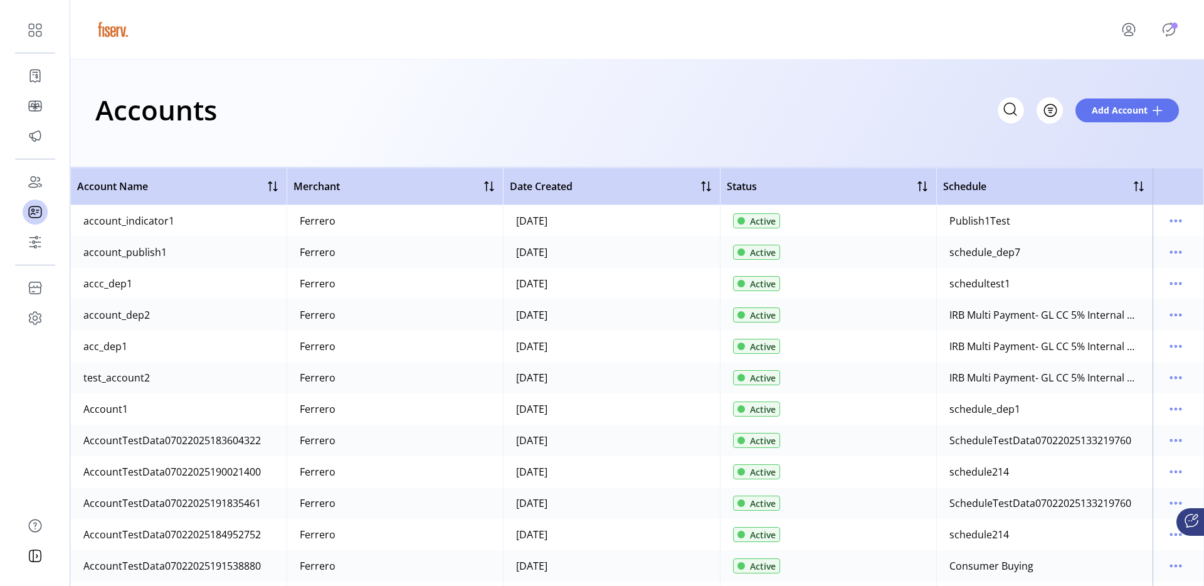
click at [1176, 36] on p-avatar "Publisher Panel" at bounding box center [1169, 29] width 20 height 20
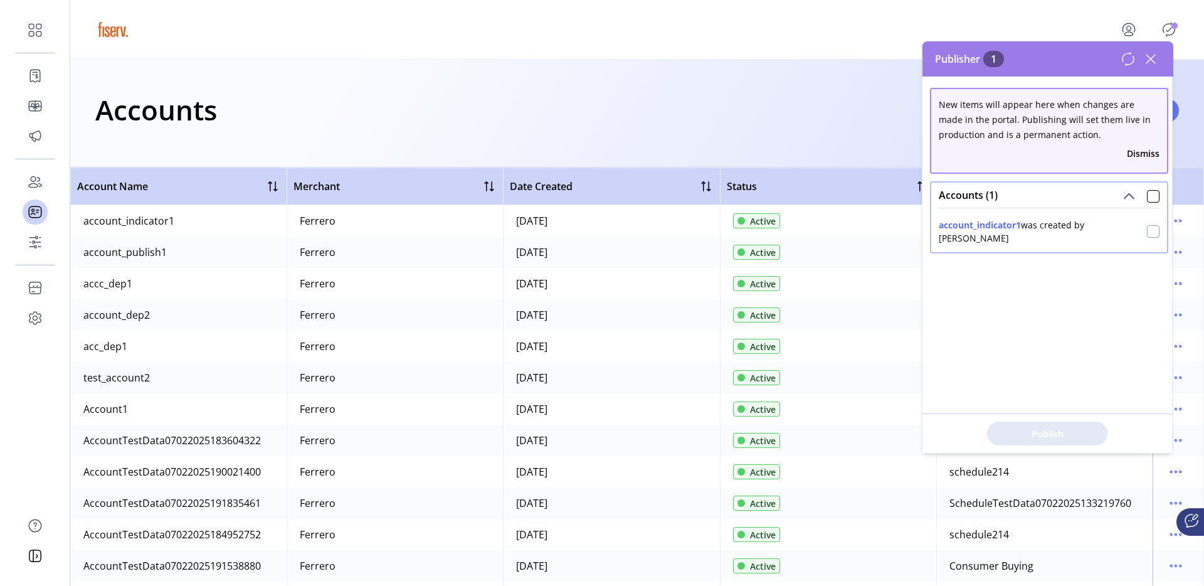
click at [1148, 228] on div at bounding box center [1153, 231] width 13 height 13
click at [1082, 424] on button "Publish 1 Items" at bounding box center [1047, 433] width 120 height 24
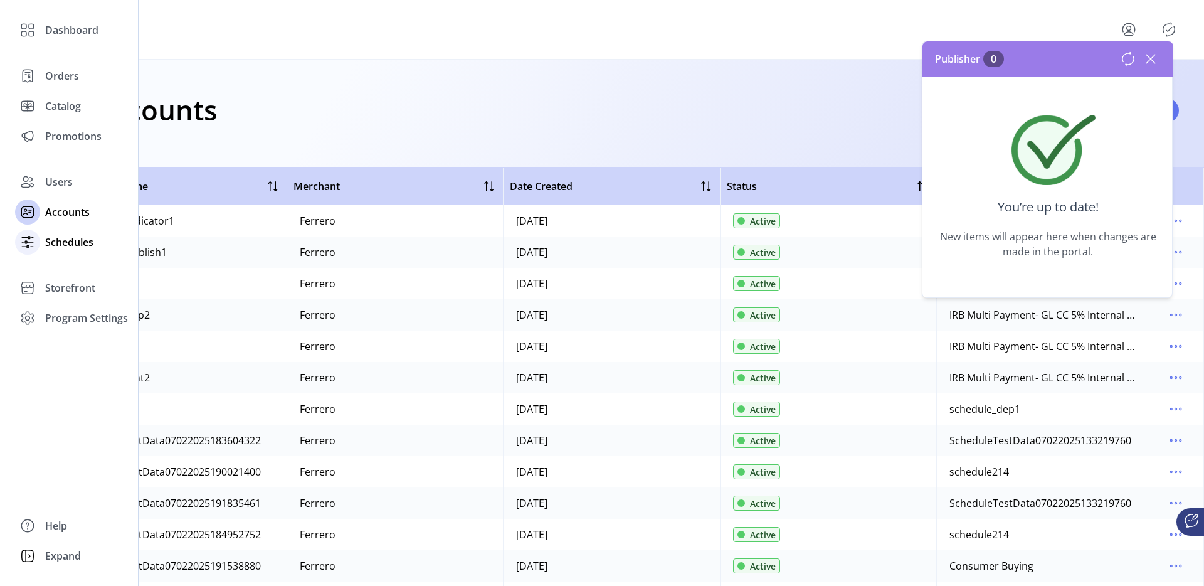
click at [58, 257] on div "Schedules" at bounding box center [69, 242] width 109 height 30
click at [55, 251] on div "Schedules" at bounding box center [69, 242] width 109 height 30
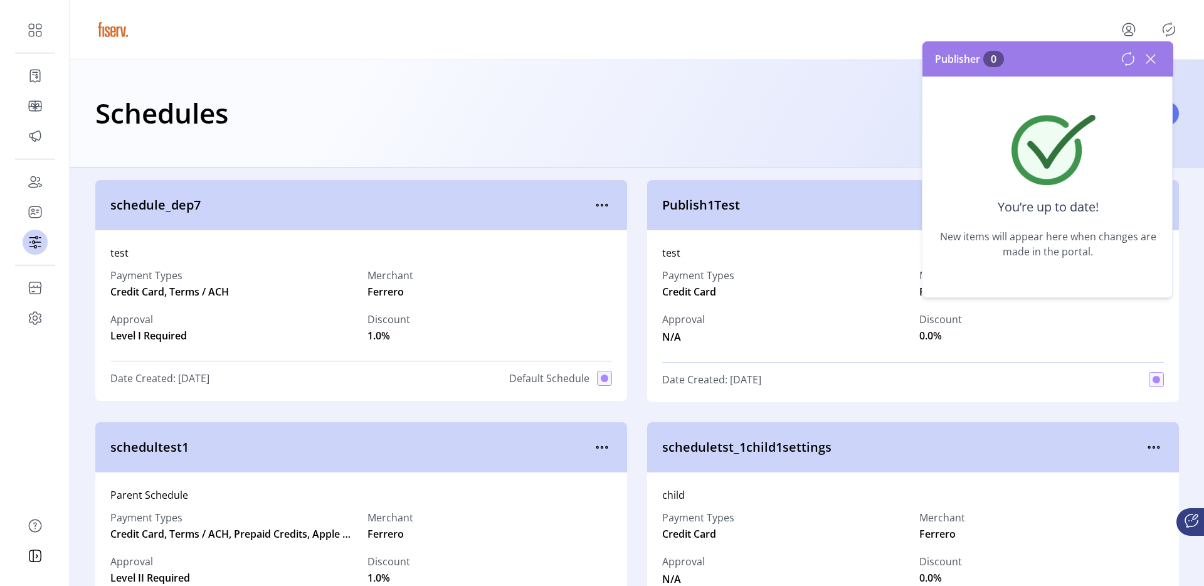
click at [503, 264] on div "Payment Types Credit Card, Terms / ACH Merchant Ferrero Approval Level I Requir…" at bounding box center [361, 305] width 502 height 90
click at [1154, 62] on icon at bounding box center [1151, 59] width 9 height 9
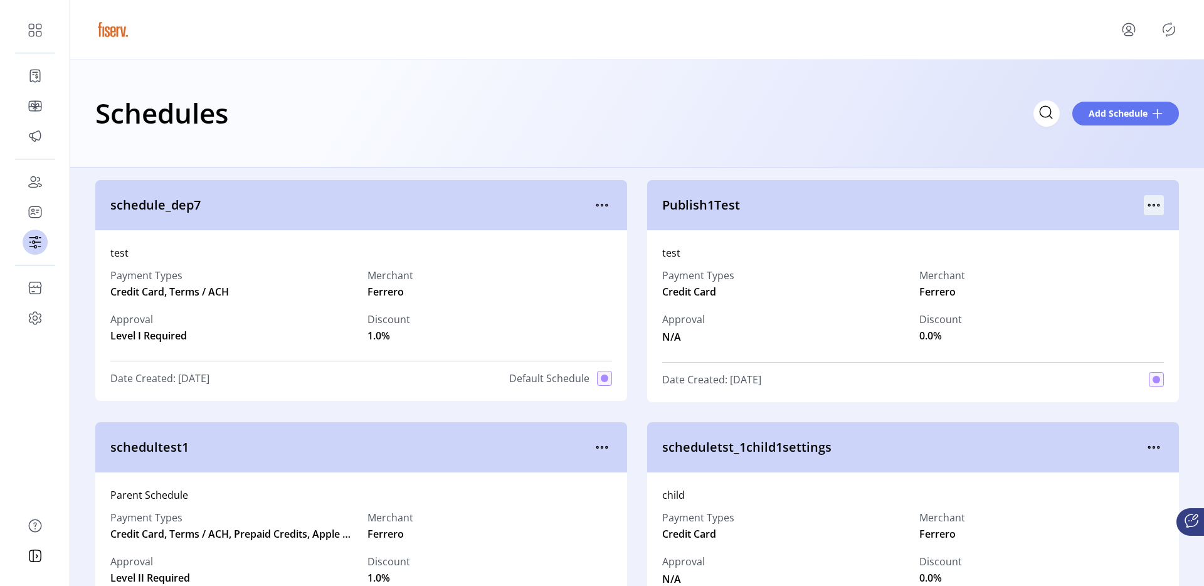
click at [1152, 211] on icon "menu" at bounding box center [1154, 205] width 20 height 20
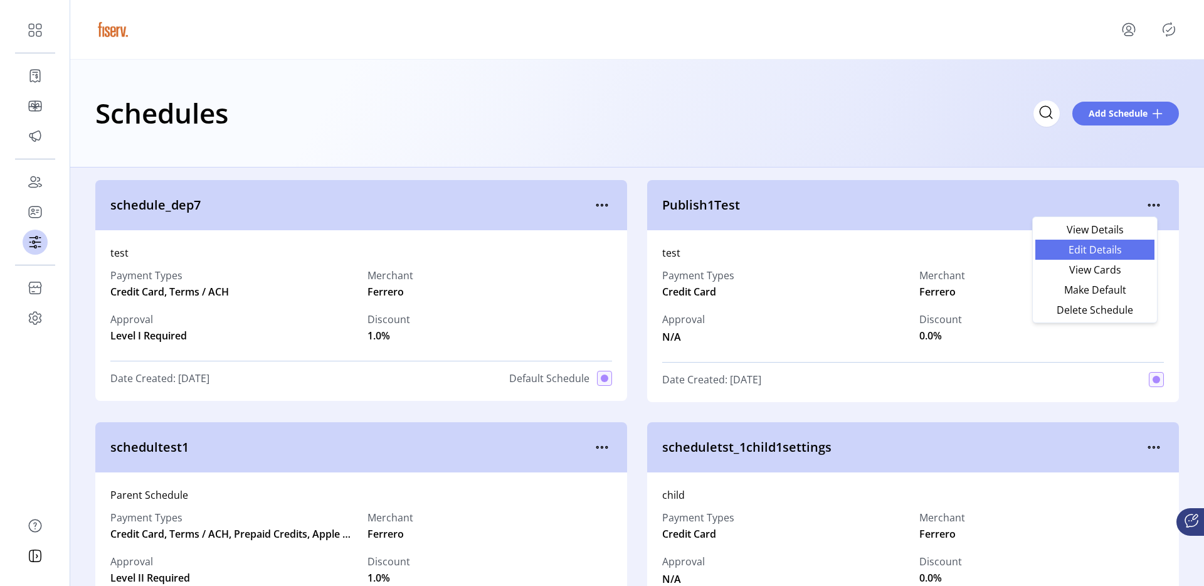
click at [1096, 246] on span "Edit Details" at bounding box center [1095, 250] width 104 height 10
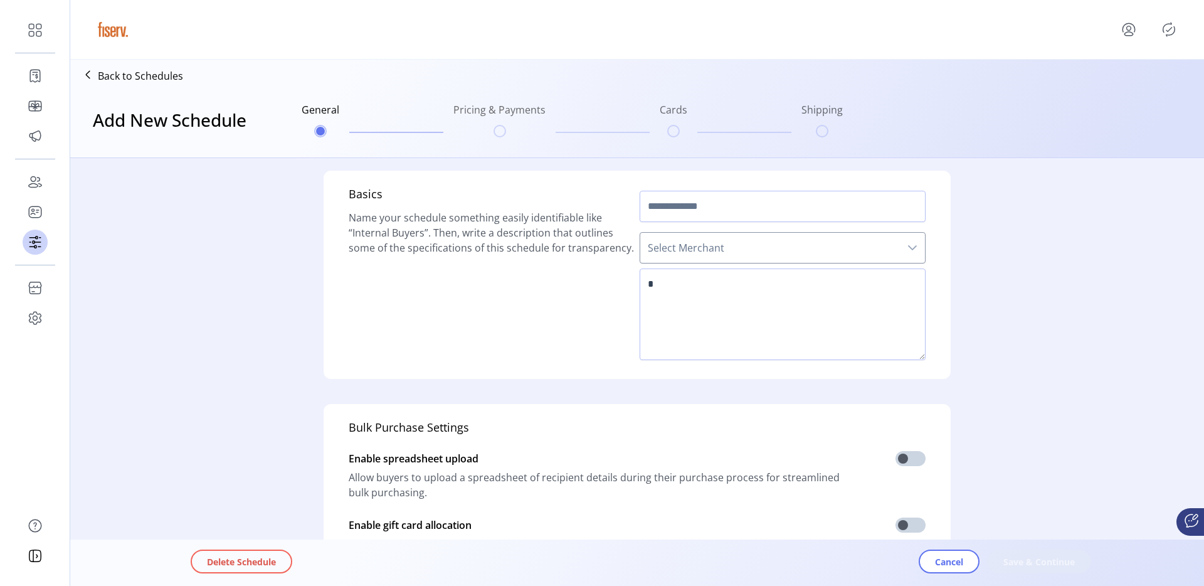
type input "**********"
type textarea "****"
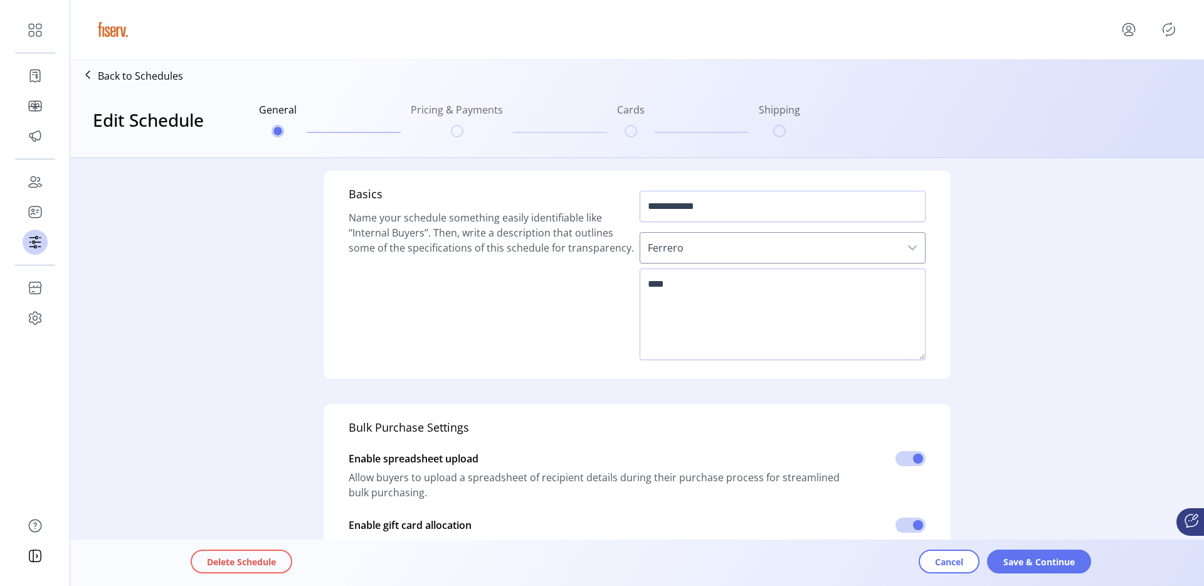
scroll to position [309, 0]
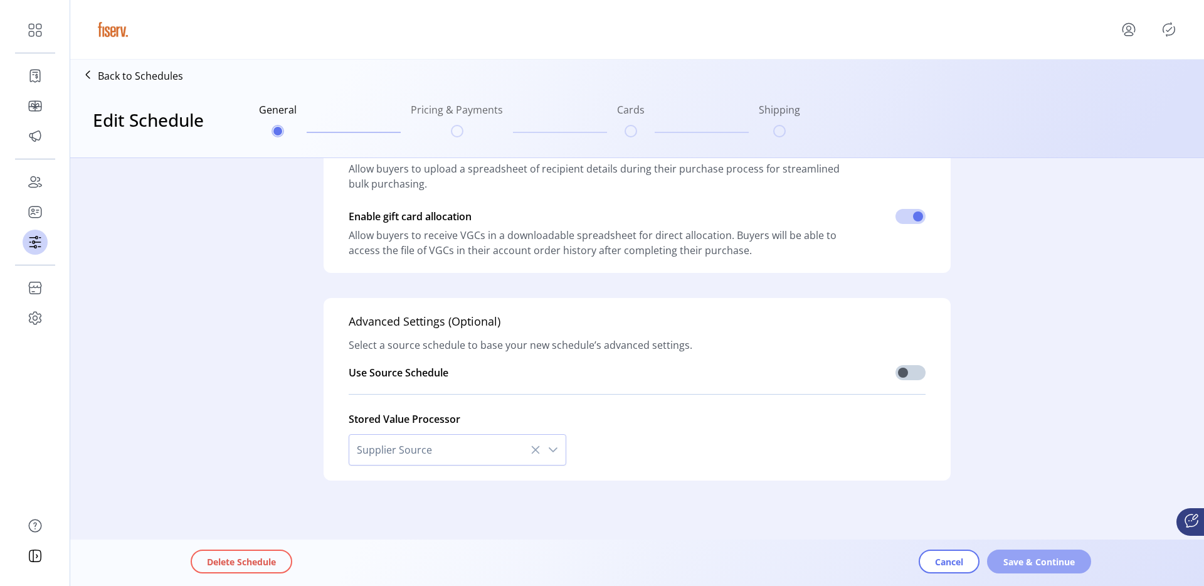
click at [1006, 563] on span "Save & Continue" at bounding box center [1040, 561] width 72 height 13
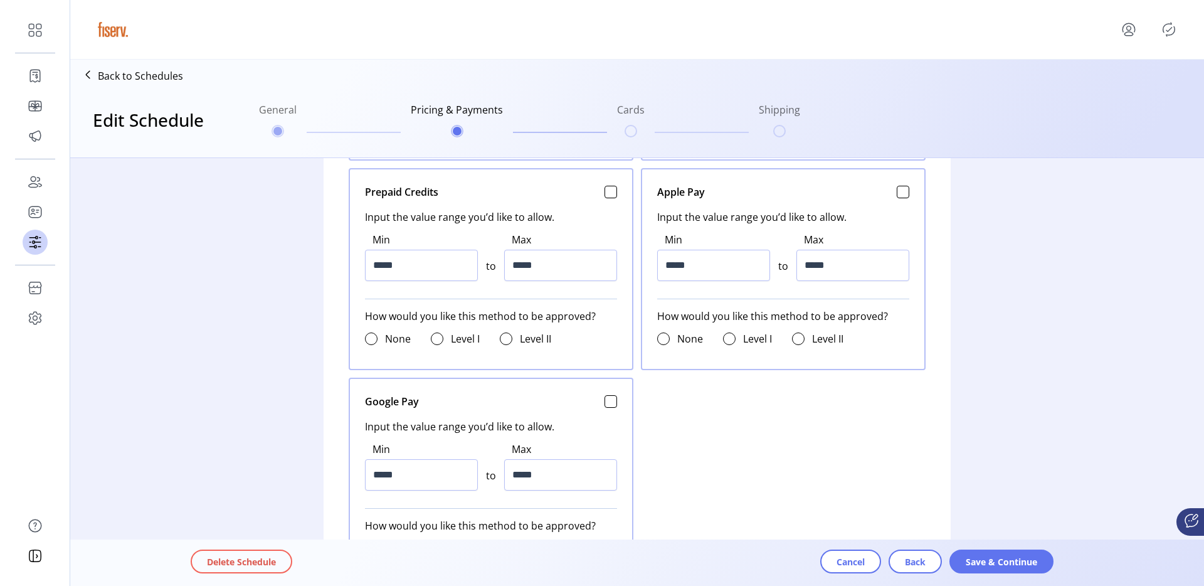
scroll to position [498, 0]
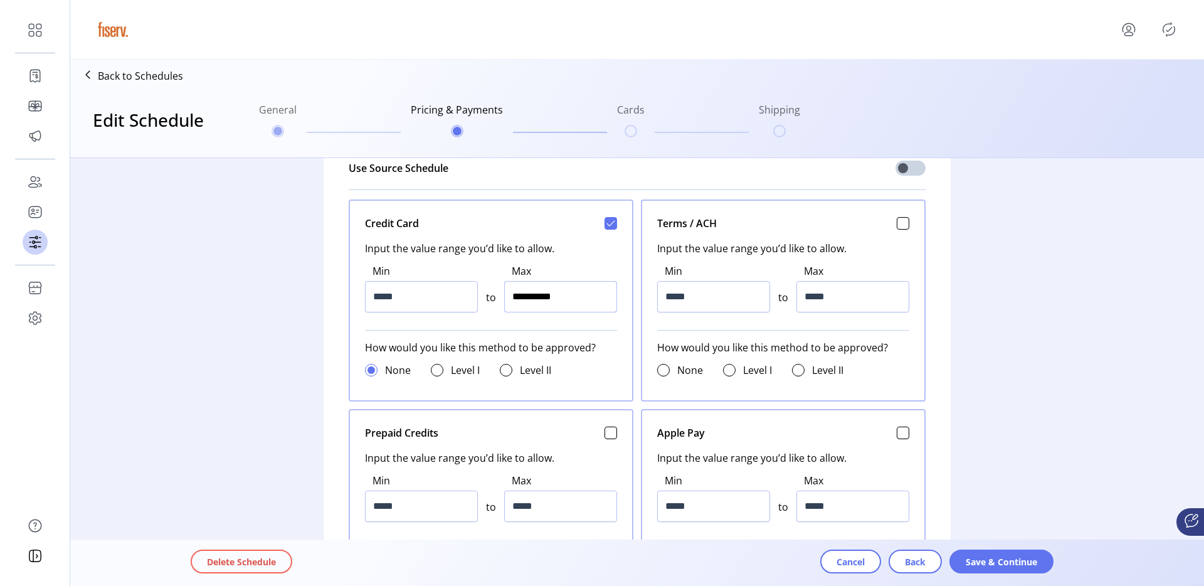
click at [526, 304] on input "**********" at bounding box center [560, 296] width 113 height 31
type input "*********"
click at [1000, 568] on button "Save & Continue" at bounding box center [1002, 561] width 104 height 24
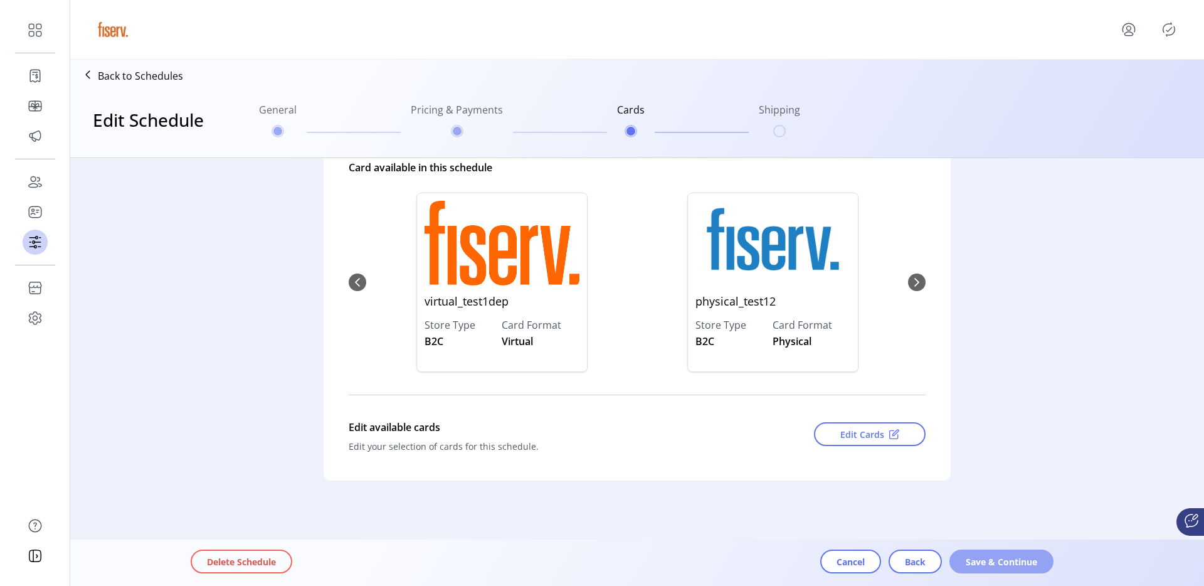
click at [996, 565] on span "Save & Continue" at bounding box center [1002, 561] width 72 height 13
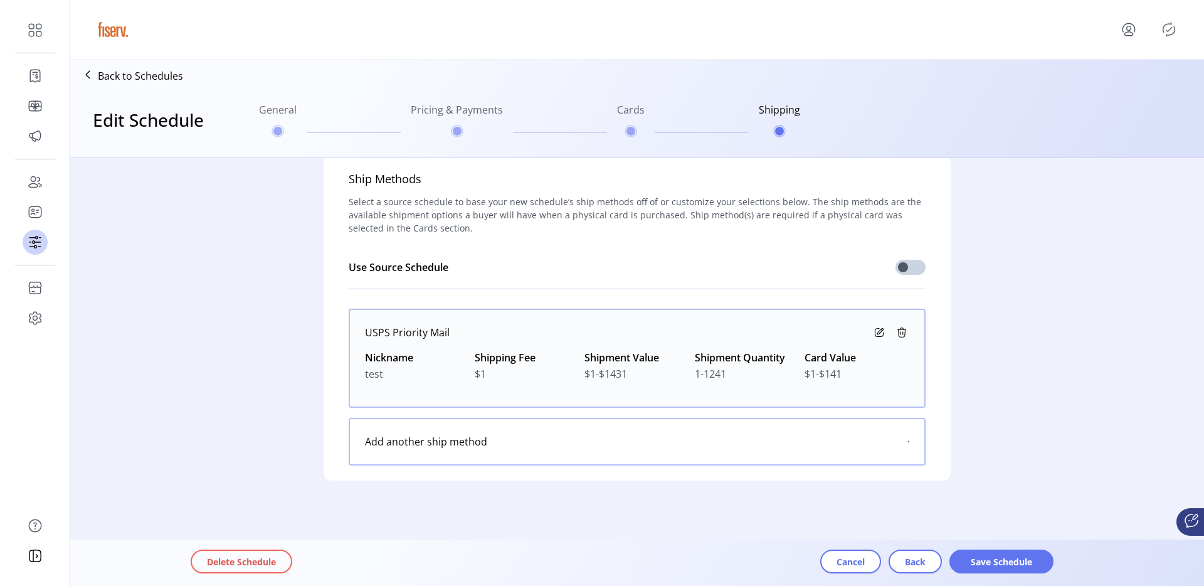
click at [996, 565] on span "Save Schedule" at bounding box center [1002, 561] width 72 height 13
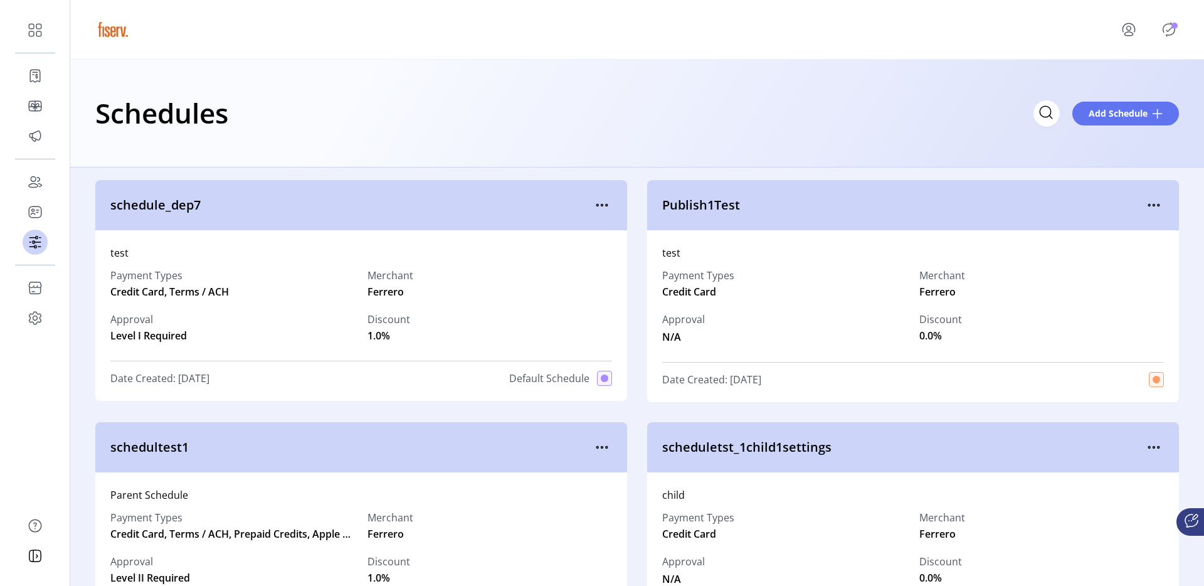
click at [1166, 33] on icon "Publisher Panel" at bounding box center [1169, 29] width 20 height 20
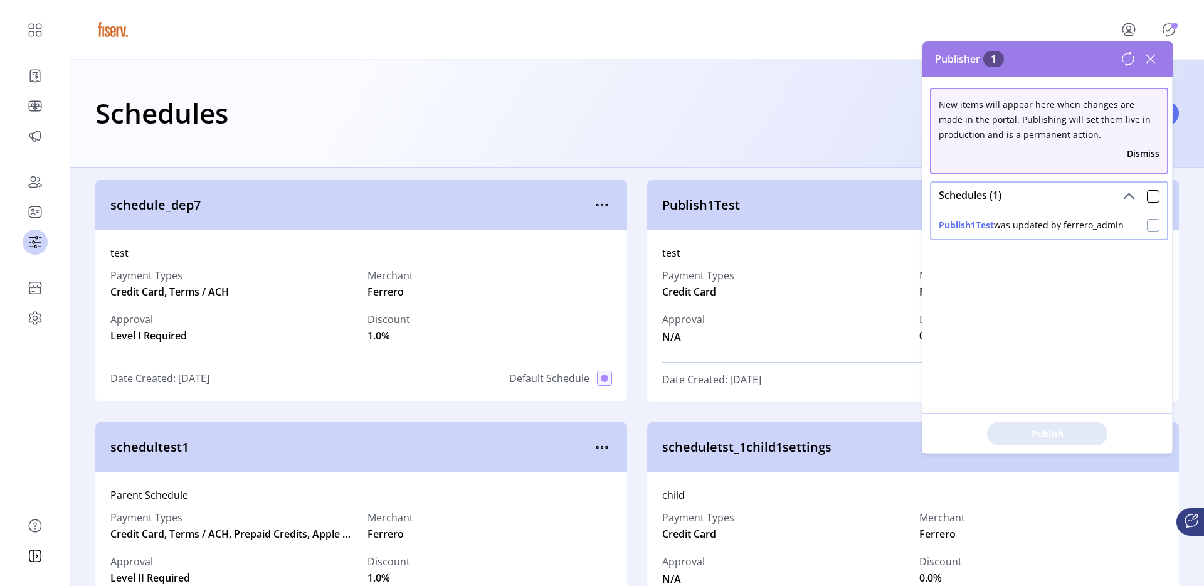
click at [1147, 225] on div at bounding box center [1153, 225] width 13 height 13
click at [1061, 437] on span "Publish 1 Items" at bounding box center [1048, 433] width 88 height 13
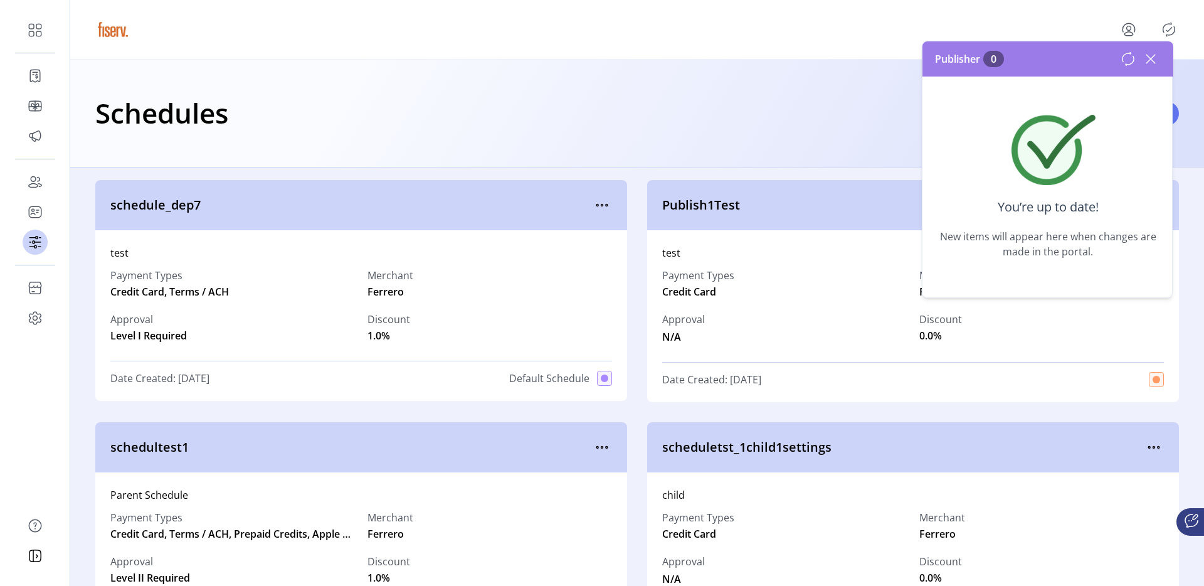
click at [1145, 61] on icon at bounding box center [1151, 59] width 20 height 20
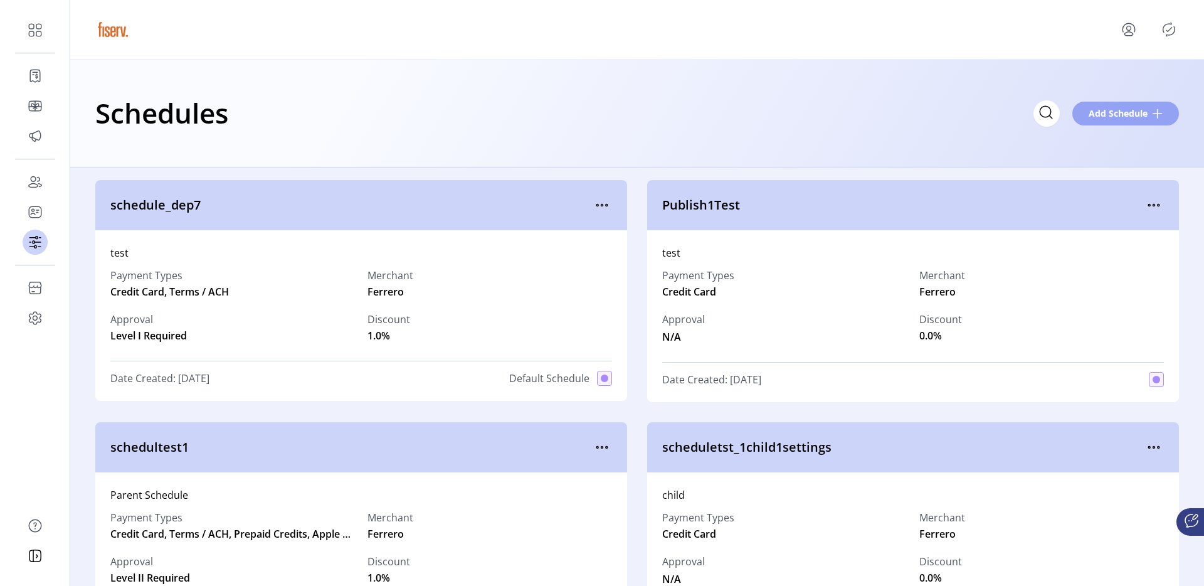
click at [1116, 107] on span "Add Schedule" at bounding box center [1118, 113] width 59 height 13
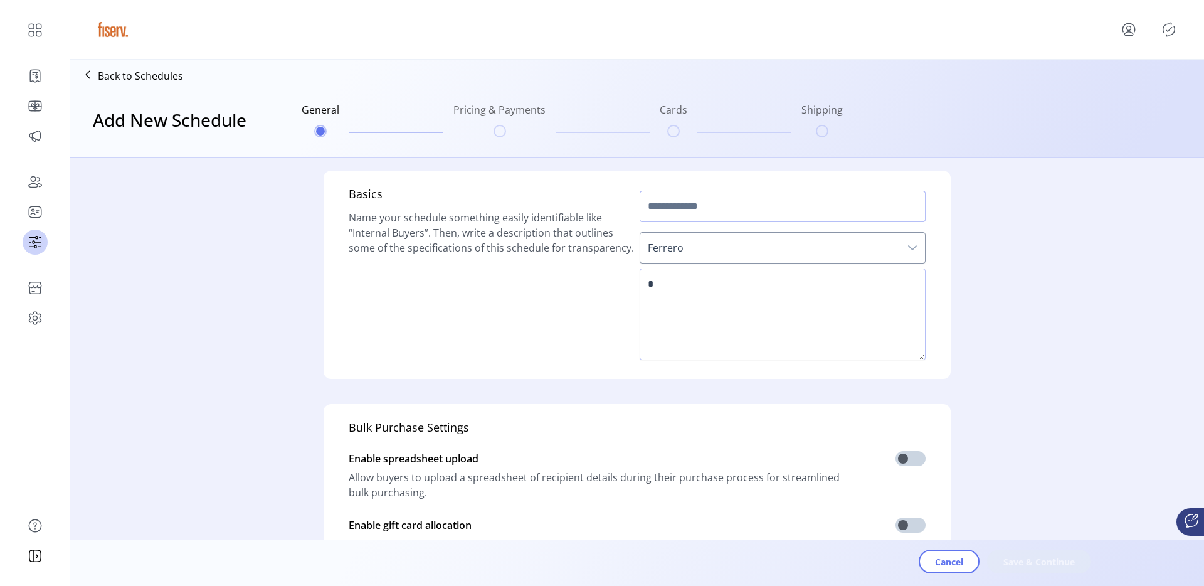
click at [692, 206] on input "text" at bounding box center [783, 206] width 286 height 31
type input "**********"
click at [667, 305] on textarea at bounding box center [783, 314] width 286 height 92
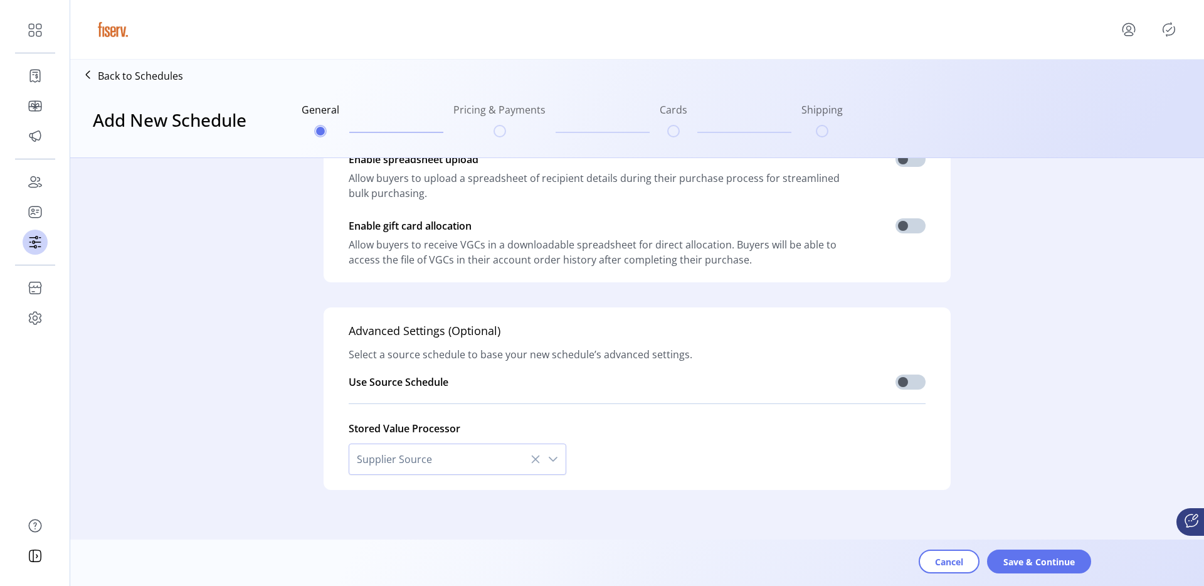
scroll to position [309, 0]
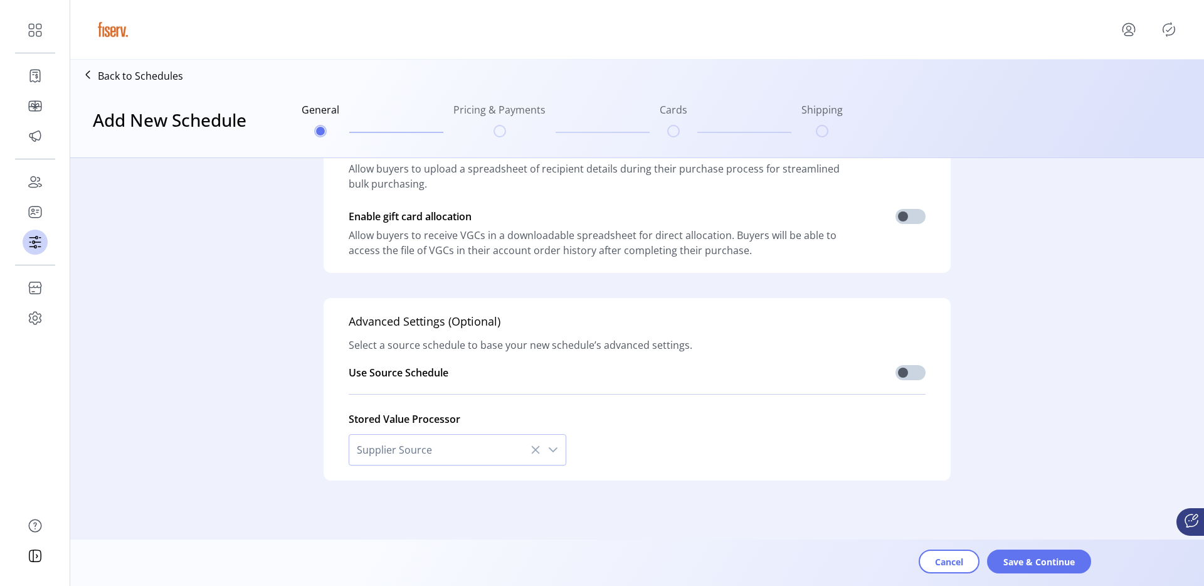
type textarea "****"
click at [997, 549] on p-button "Save & Continue" at bounding box center [1039, 561] width 104 height 24
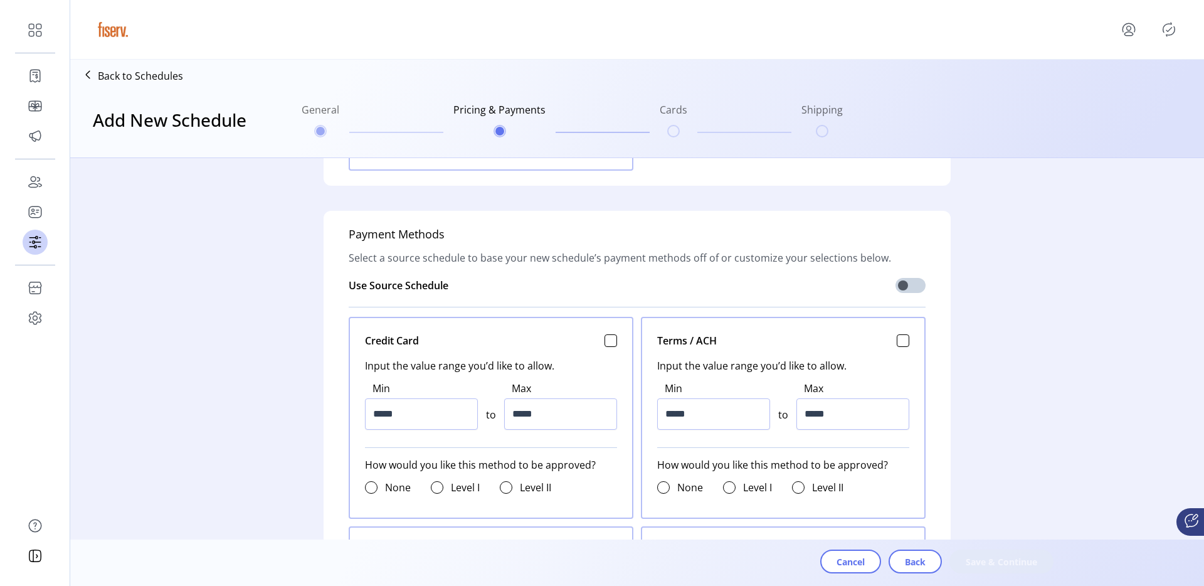
scroll to position [420, 0]
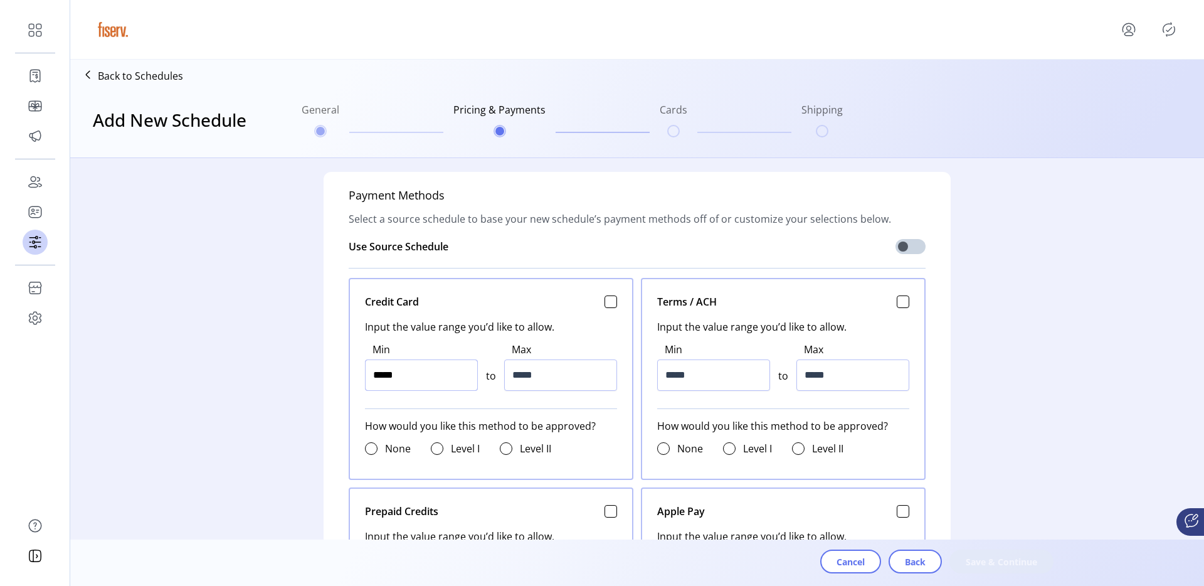
click at [434, 373] on input "*****" at bounding box center [421, 374] width 113 height 31
type input "*****"
click at [434, 373] on input "*****" at bounding box center [421, 374] width 113 height 31
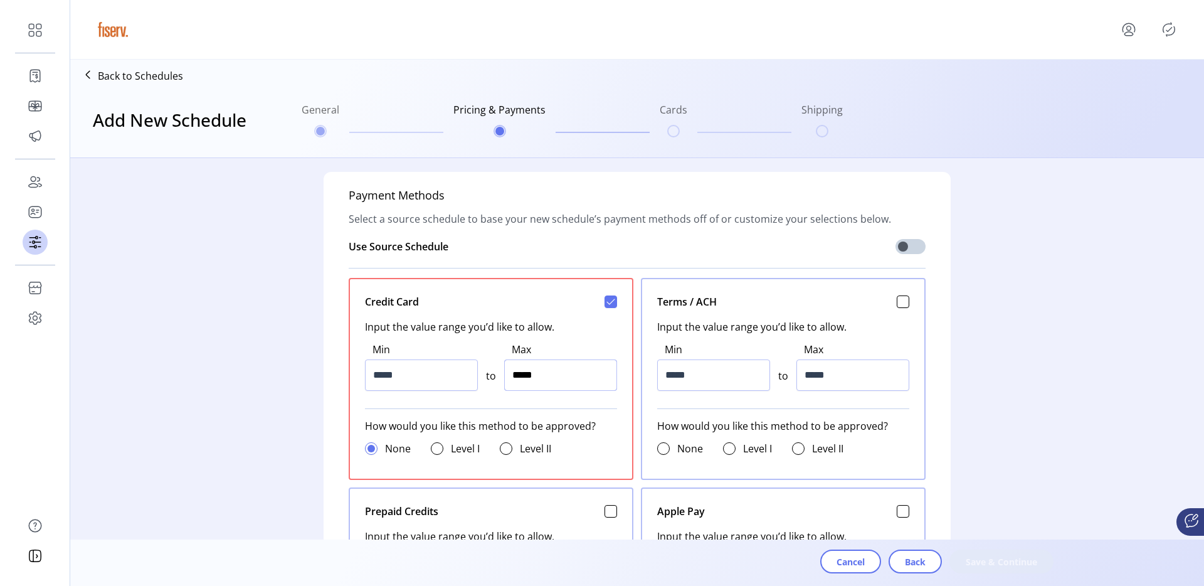
click at [526, 379] on input "*****" at bounding box center [560, 374] width 113 height 31
click at [526, 371] on input "*****" at bounding box center [560, 374] width 113 height 31
click at [519, 379] on input "*****" at bounding box center [560, 374] width 113 height 31
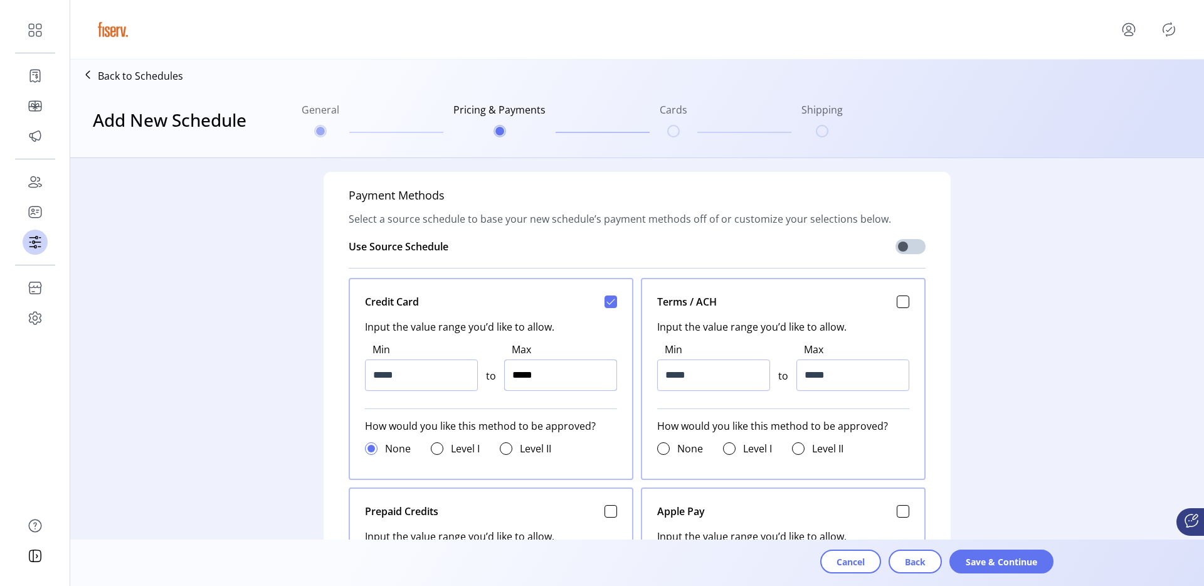
click at [514, 378] on input "*****" at bounding box center [560, 374] width 113 height 31
type input "*******"
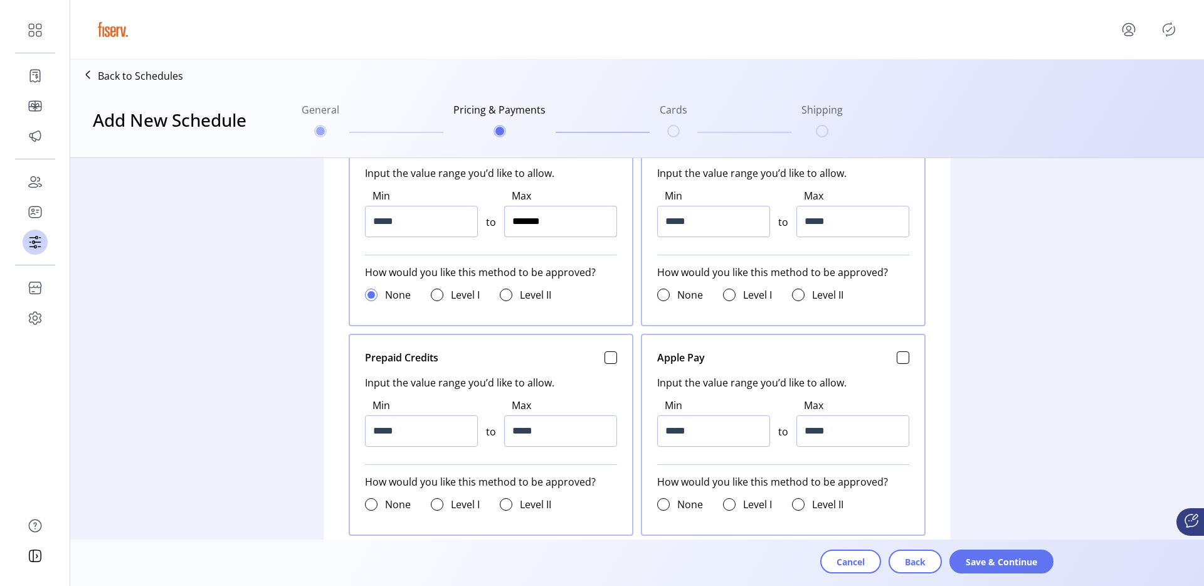
scroll to position [658, 0]
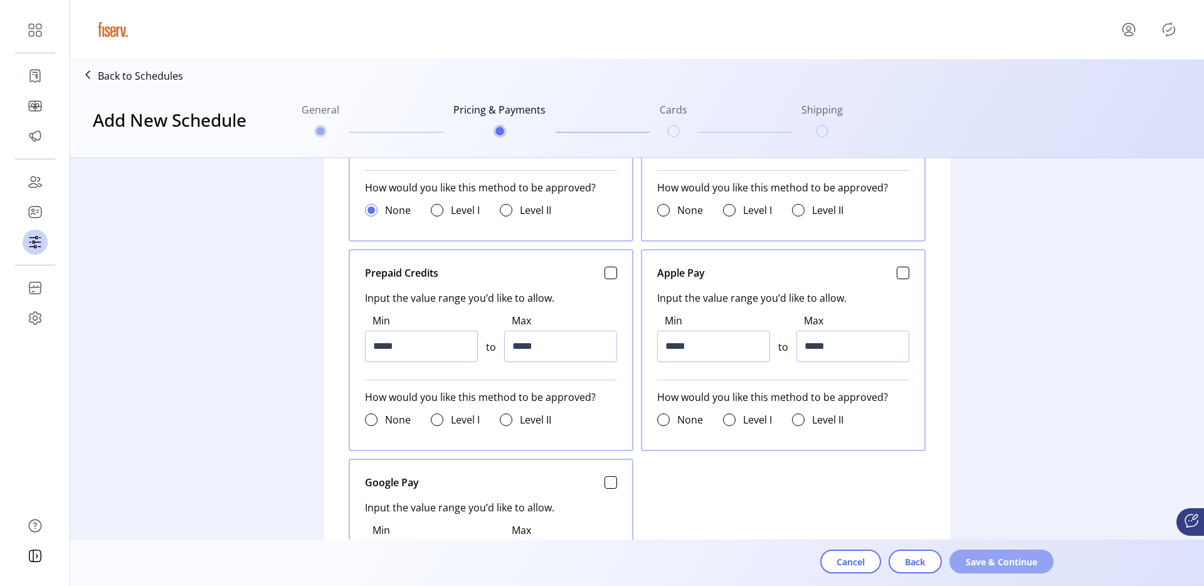
click at [982, 562] on span "Save & Continue" at bounding box center [1002, 561] width 72 height 13
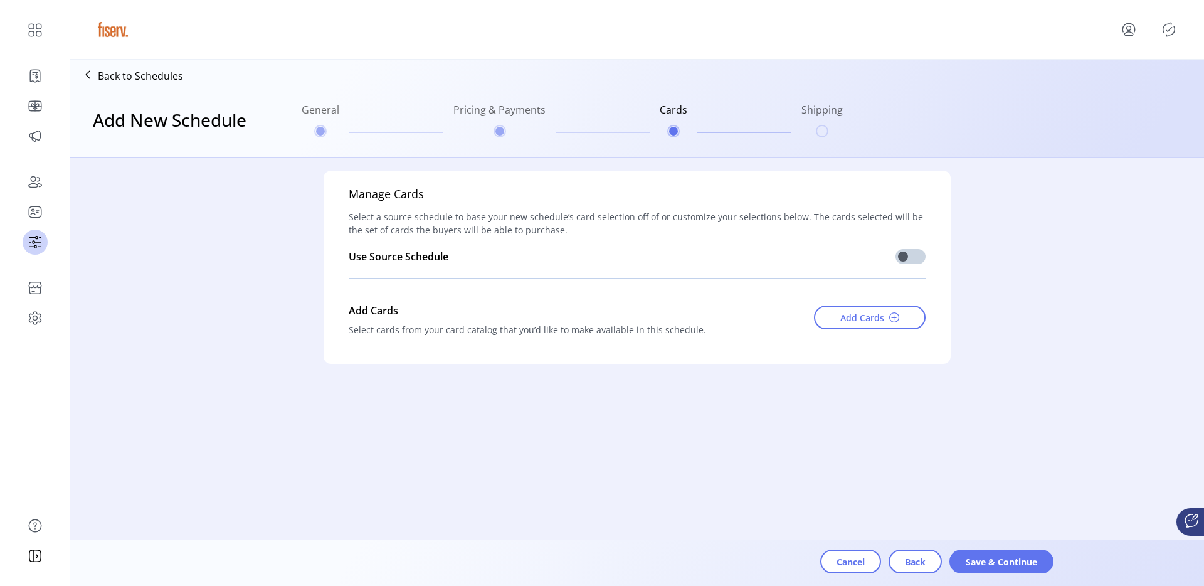
click at [982, 562] on span "Save & Continue" at bounding box center [1002, 561] width 72 height 13
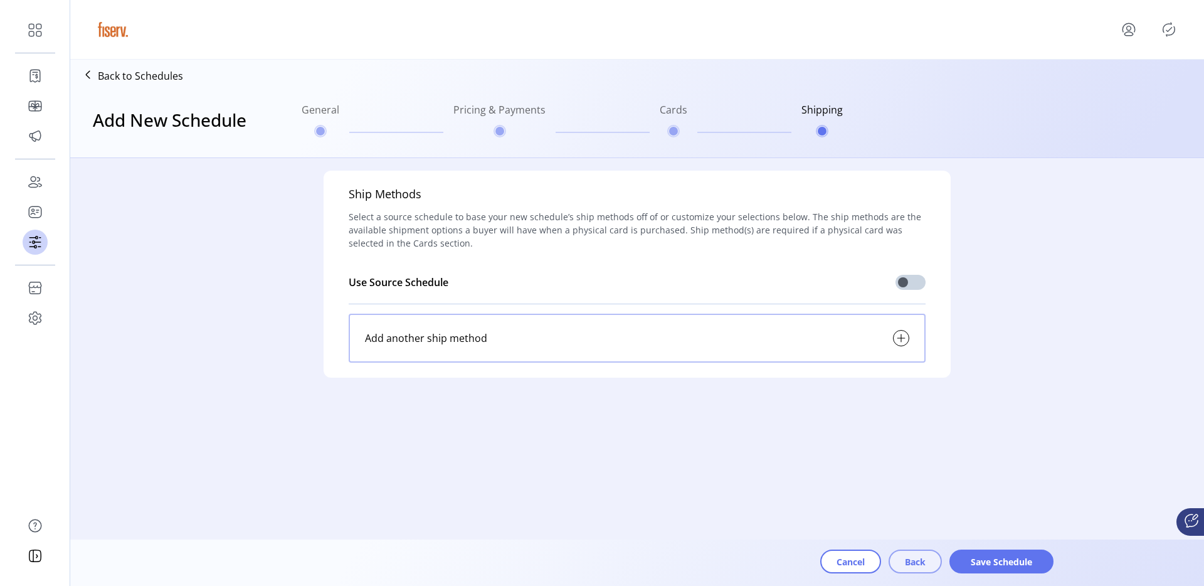
click at [905, 559] on span "Back" at bounding box center [915, 561] width 21 height 13
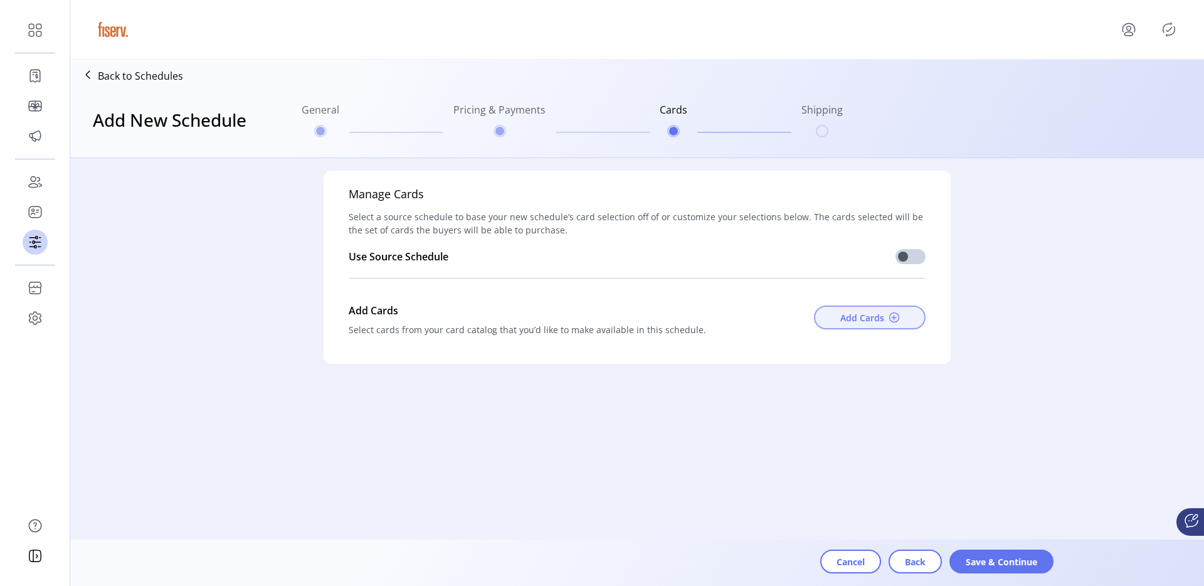
click at [879, 312] on span "Add Cards" at bounding box center [862, 317] width 44 height 13
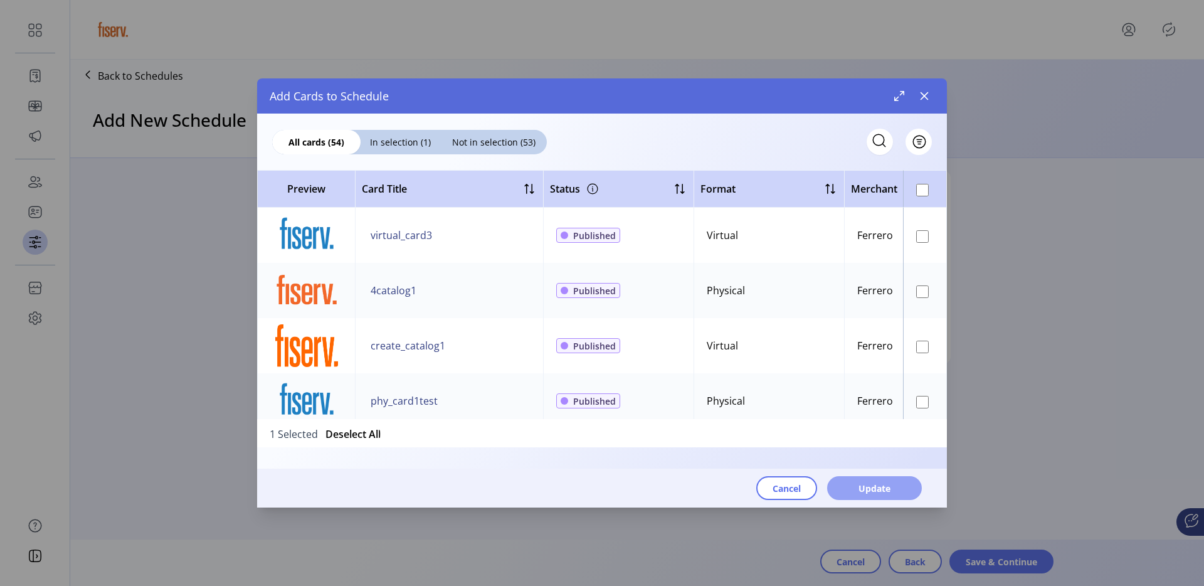
click at [888, 486] on span "Update" at bounding box center [875, 488] width 32 height 13
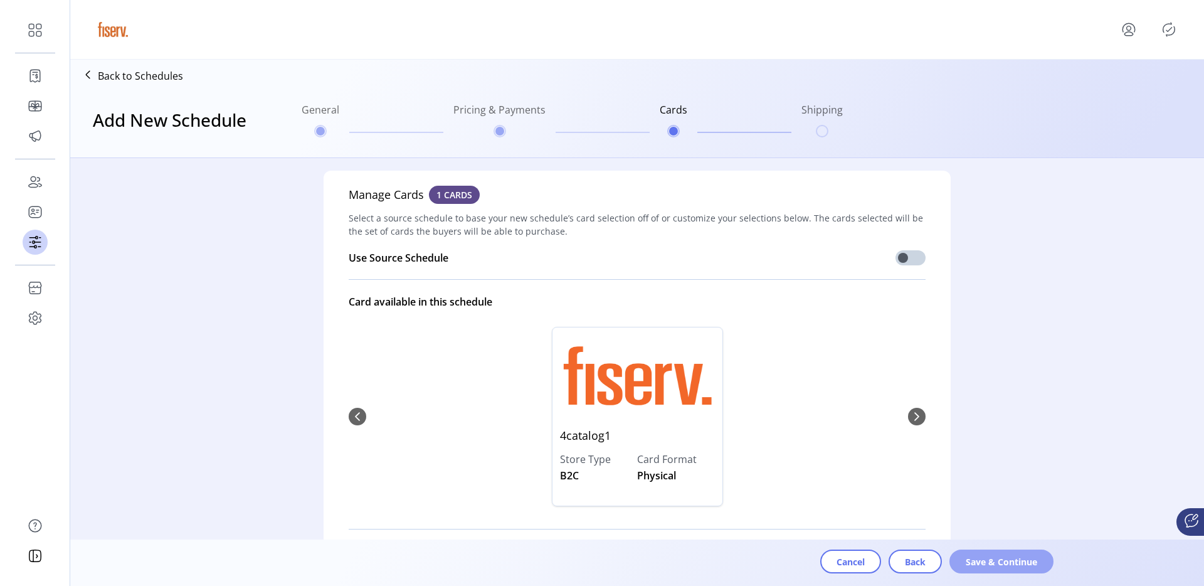
click at [990, 568] on button "Save & Continue" at bounding box center [1002, 561] width 104 height 24
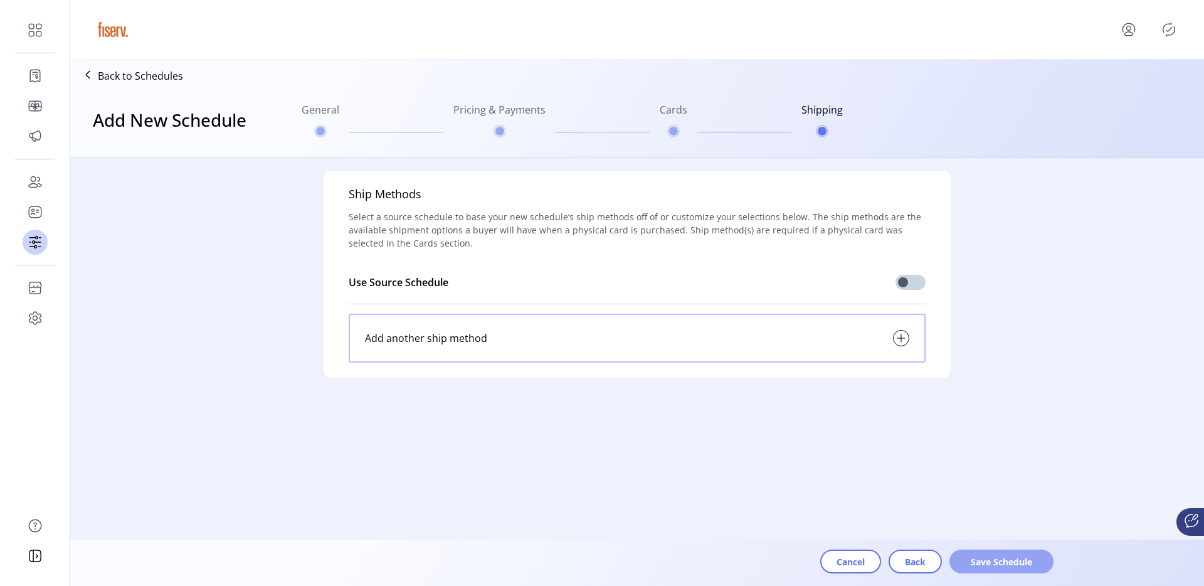
click at [1017, 565] on span "Save Schedule" at bounding box center [1002, 561] width 72 height 13
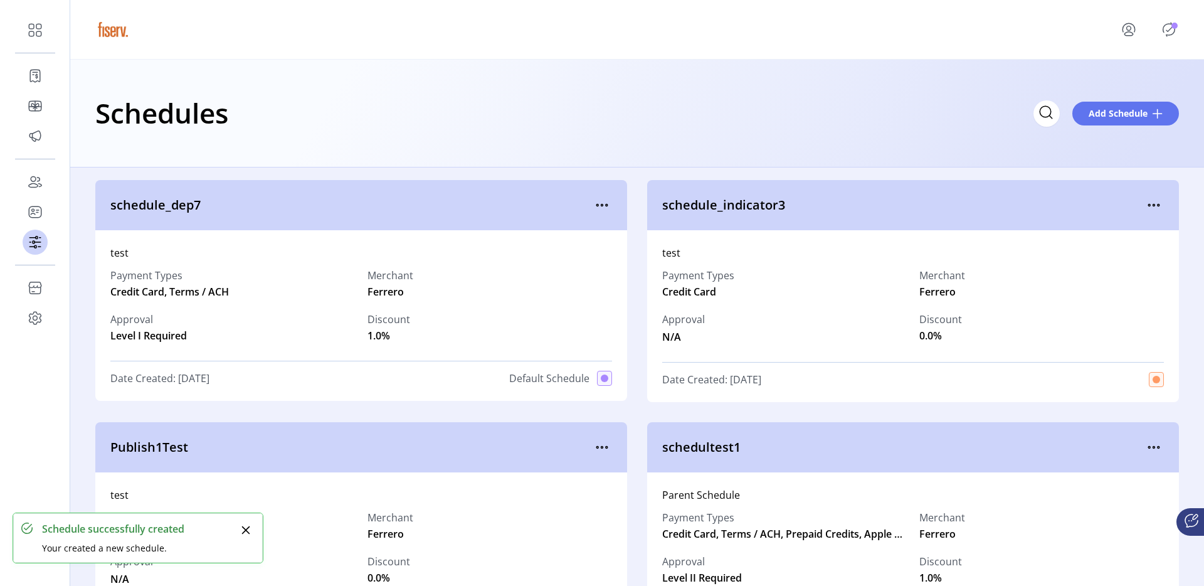
click at [1167, 20] on icon "Publisher Panel" at bounding box center [1169, 29] width 20 height 20
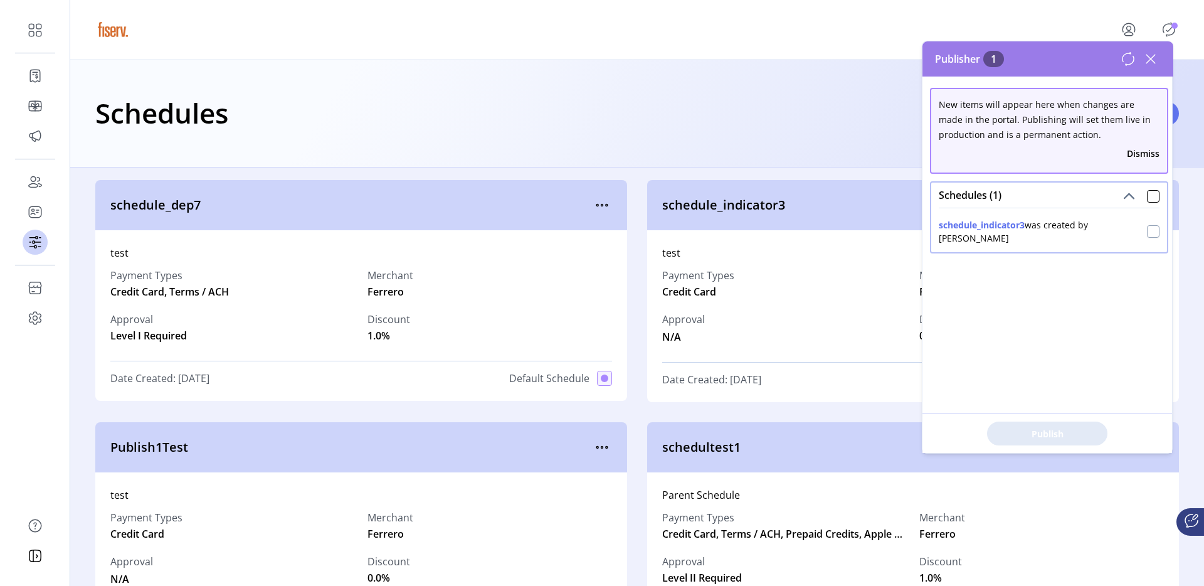
click at [1148, 225] on div at bounding box center [1153, 231] width 13 height 13
click at [1088, 438] on span "Publish 1 Items" at bounding box center [1048, 433] width 88 height 13
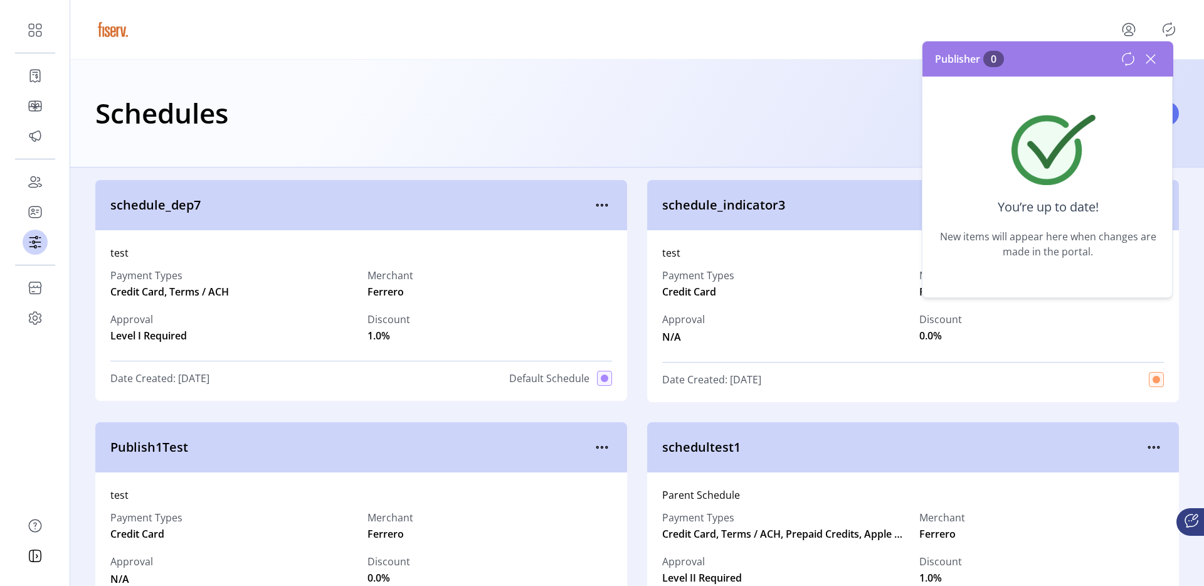
click at [1155, 57] on icon at bounding box center [1151, 59] width 20 height 20
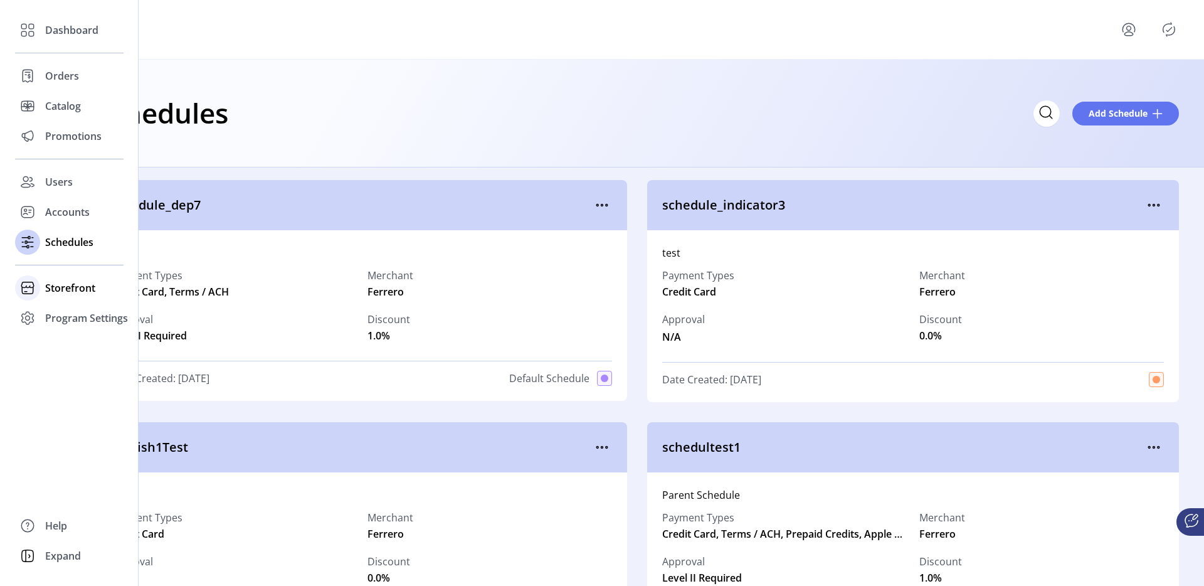
click at [59, 291] on span "Storefront" at bounding box center [70, 287] width 50 height 15
click at [68, 311] on span "Configuration" at bounding box center [78, 312] width 66 height 15
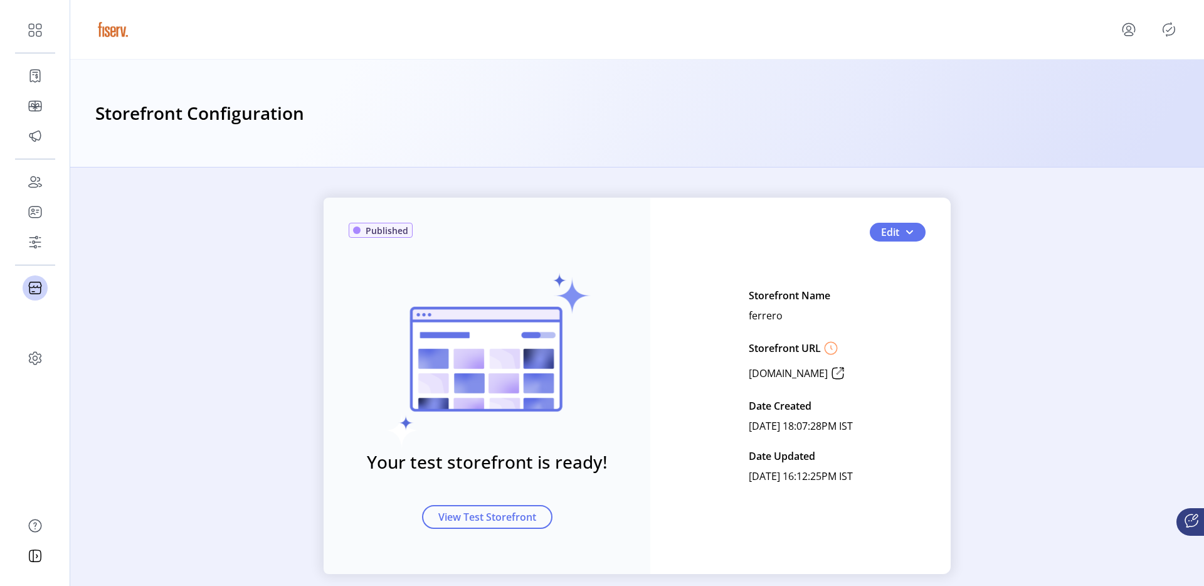
click at [1177, 18] on div at bounding box center [1141, 29] width 75 height 30
click at [1171, 25] on icon "Publisher Panel" at bounding box center [1169, 29] width 20 height 20
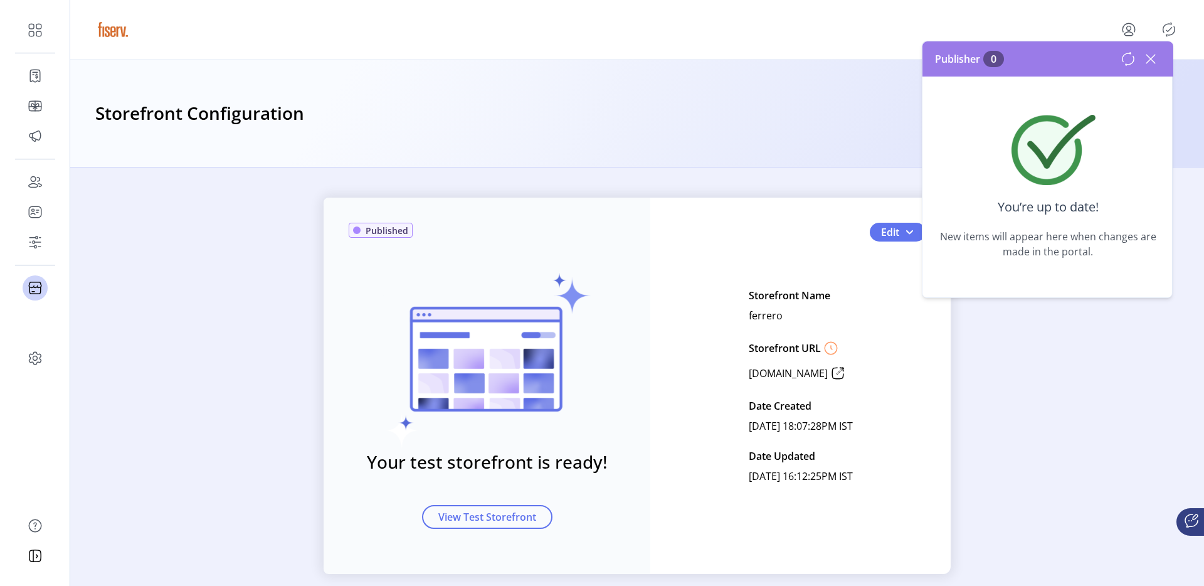
click at [1154, 53] on icon at bounding box center [1151, 59] width 20 height 20
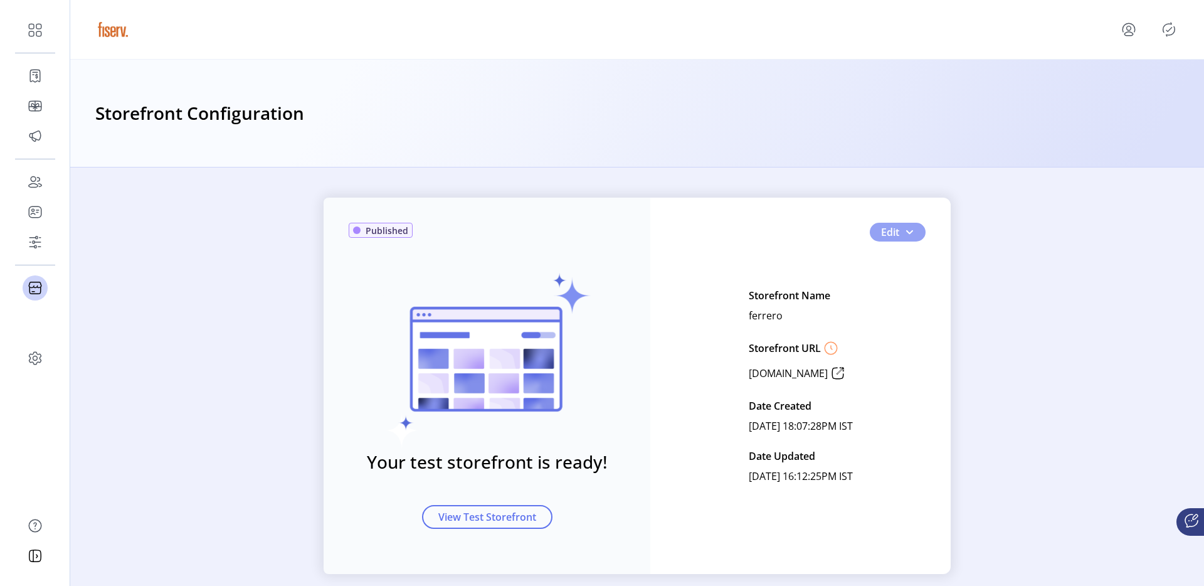
click at [911, 233] on button "Edit" at bounding box center [898, 232] width 56 height 19
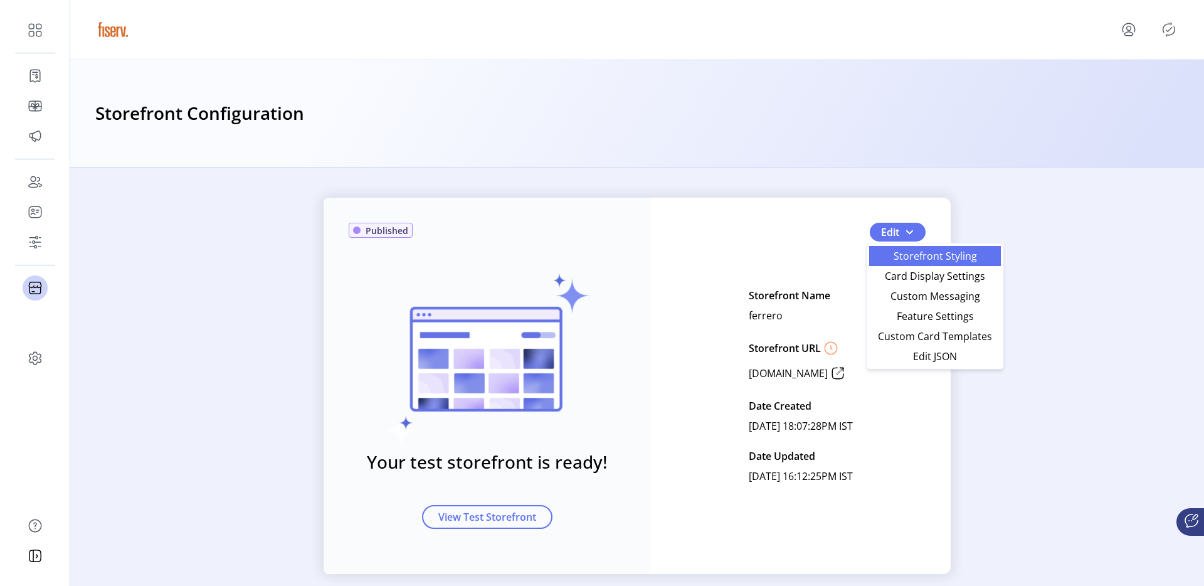
click at [917, 253] on span "Storefront Styling" at bounding box center [935, 256] width 117 height 10
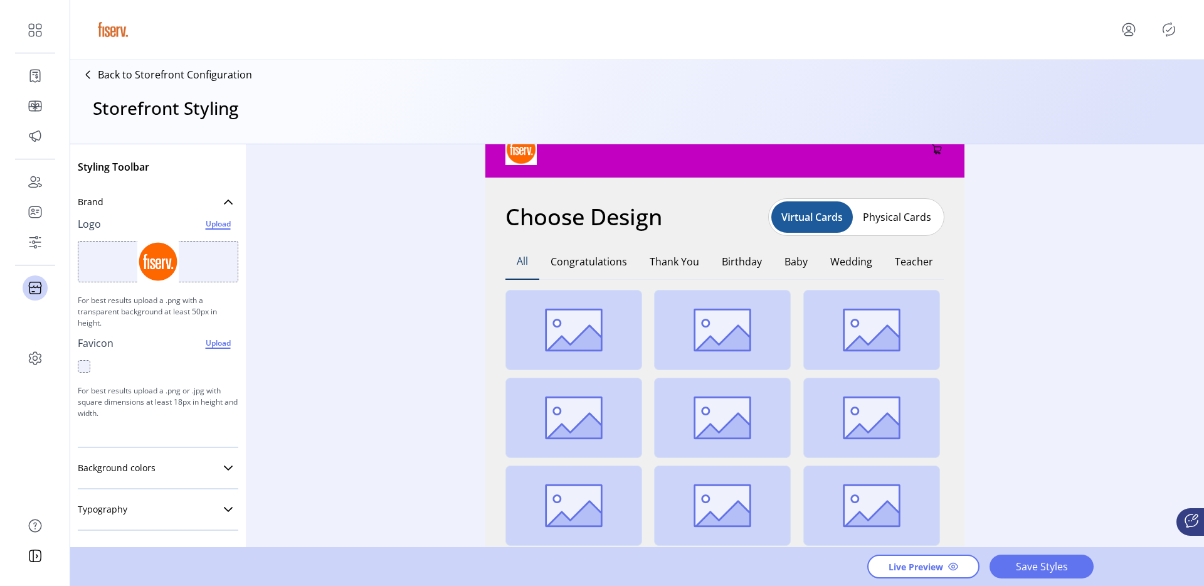
scroll to position [204, 0]
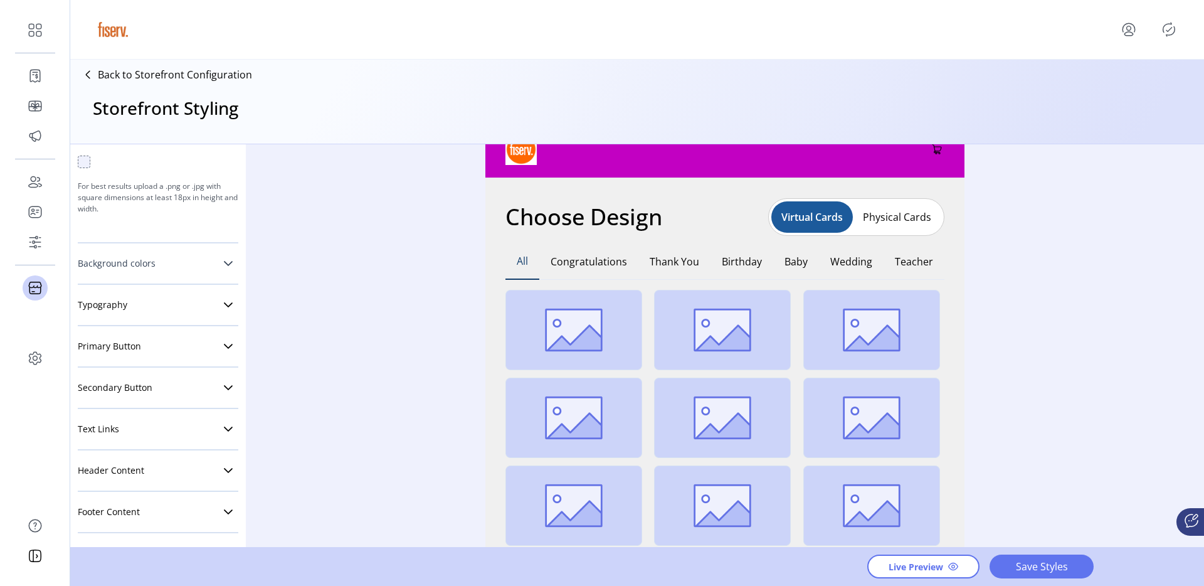
click at [152, 265] on span "Background colors" at bounding box center [117, 263] width 78 height 9
click at [232, 286] on div "Styling Toolbar Brand Logo Upload For best results upload a .png with a transpa…" at bounding box center [158, 346] width 176 height 404
click at [225, 287] on div at bounding box center [230, 288] width 15 height 15
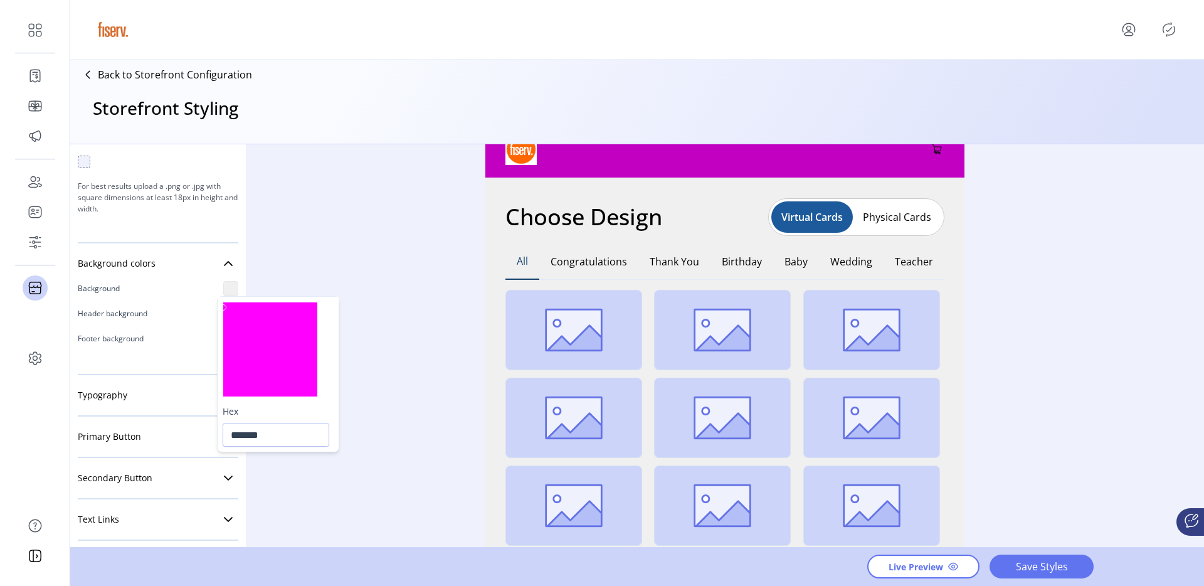
click at [229, 315] on div at bounding box center [270, 349] width 94 height 94
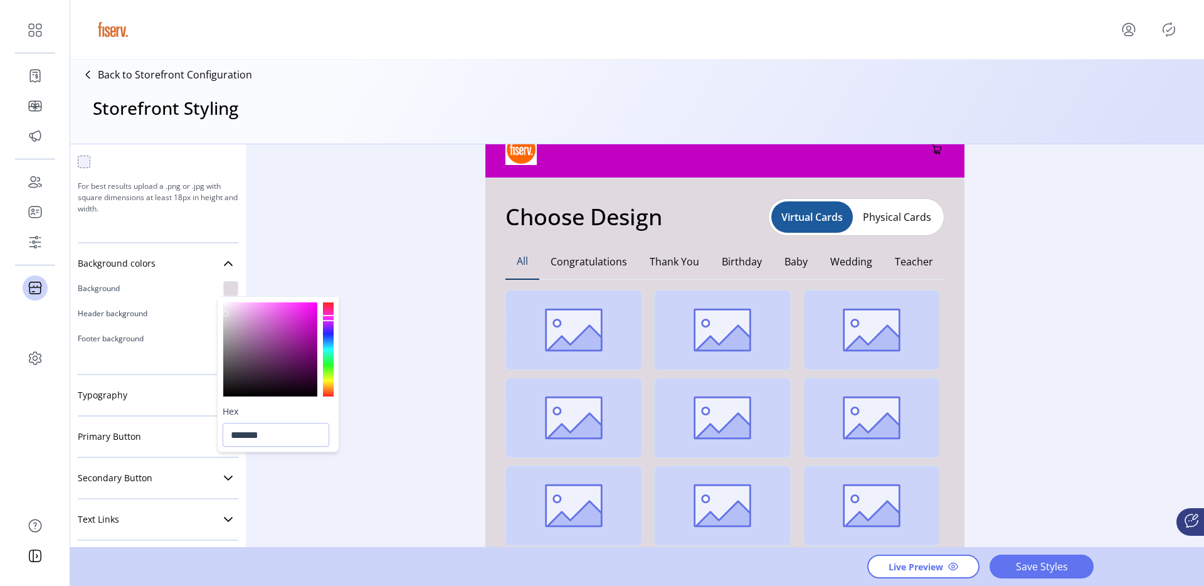
type input "*******"
click at [226, 314] on div at bounding box center [225, 314] width 6 height 6
click at [403, 313] on div "Styling Toolbar Brand Logo Upload For best results upload a .png with a transpa…" at bounding box center [637, 346] width 1134 height 404
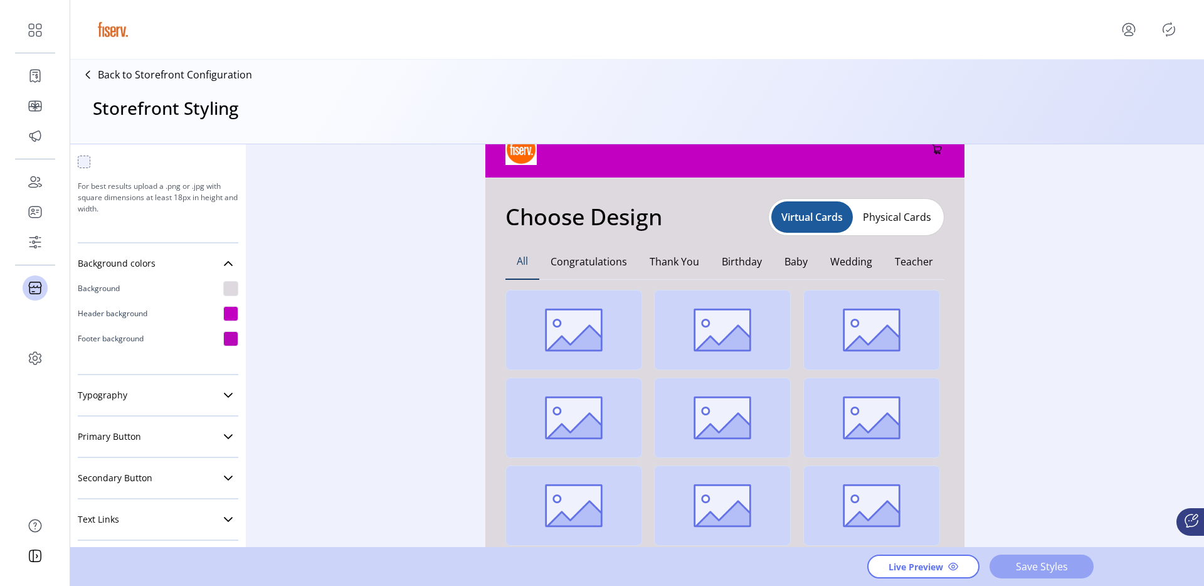
click at [1046, 572] on span "Save Styles" at bounding box center [1042, 566] width 72 height 15
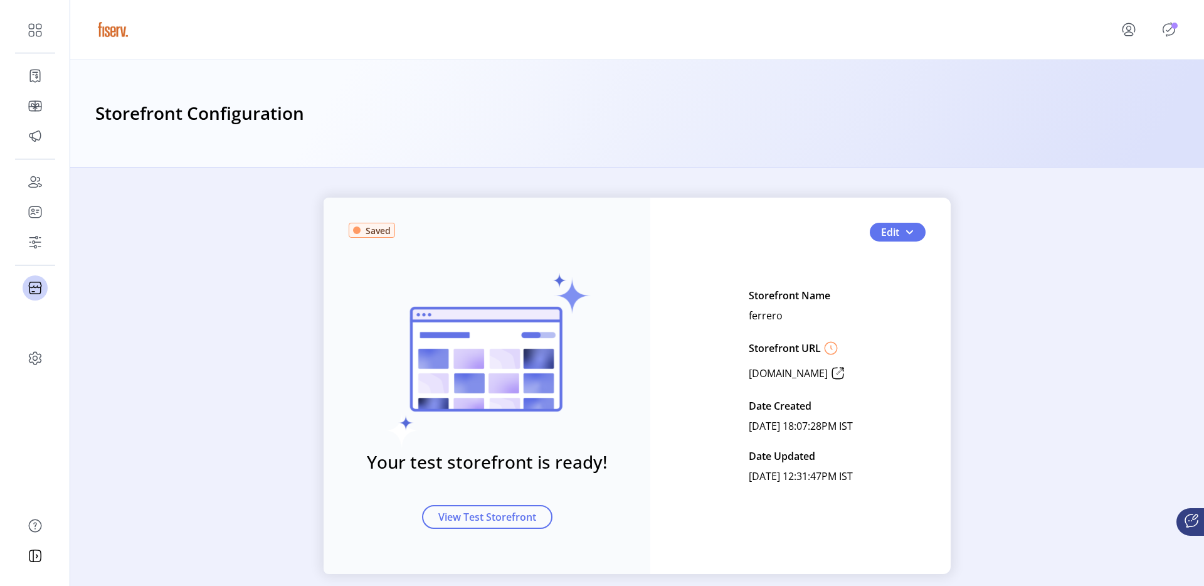
click at [1174, 19] on p-avatar "Publisher Panel" at bounding box center [1169, 29] width 20 height 20
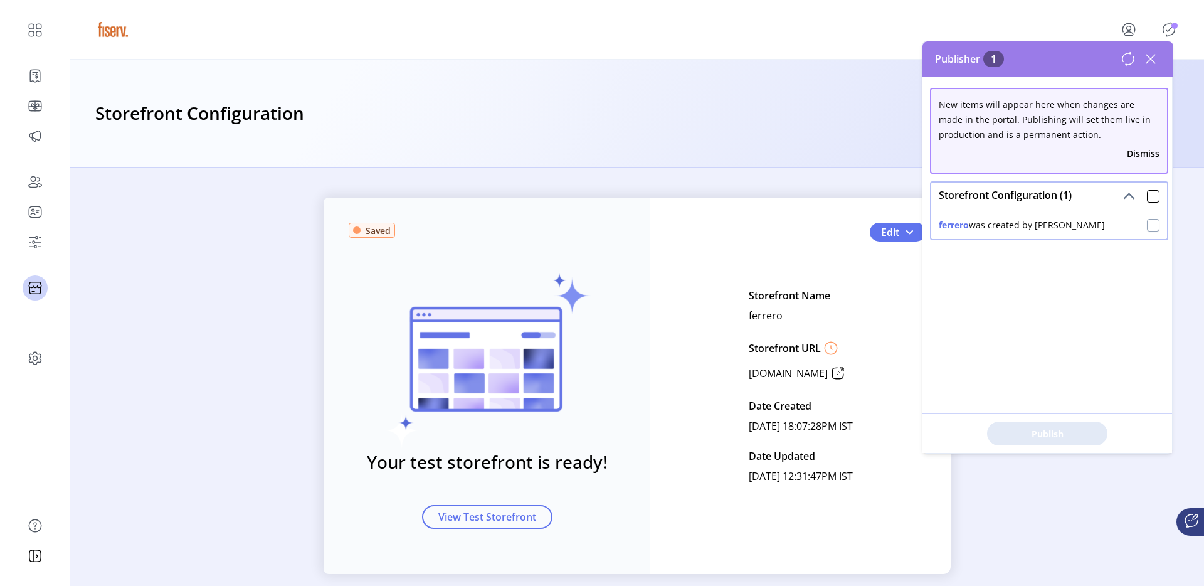
click at [1147, 221] on div at bounding box center [1153, 225] width 13 height 13
click at [1039, 437] on span "Publish 1 Items" at bounding box center [1048, 433] width 88 height 13
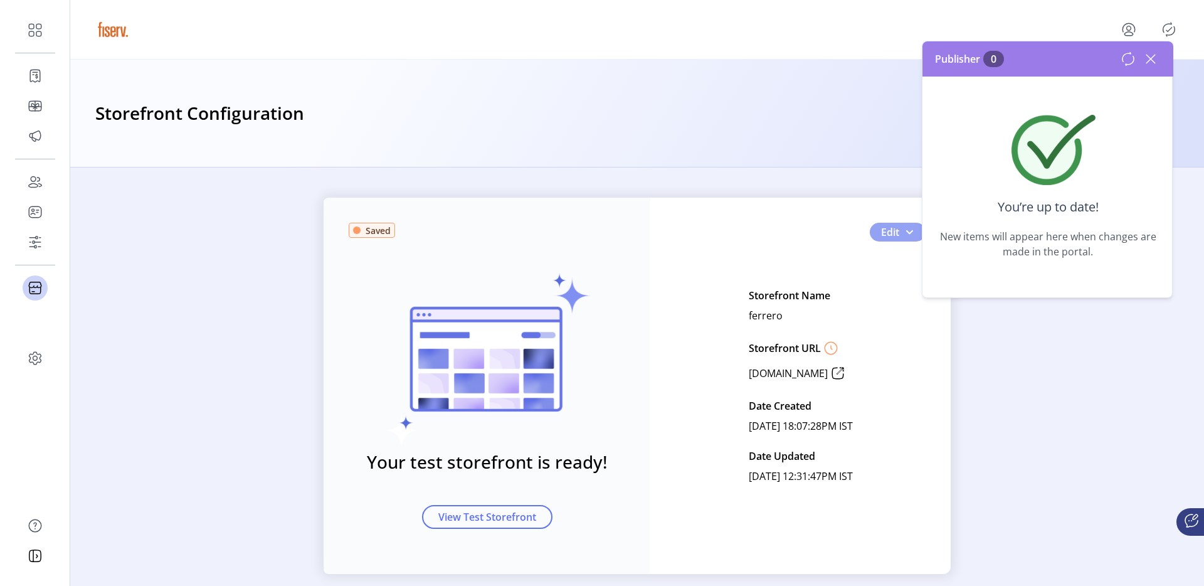
click at [908, 233] on span "button" at bounding box center [909, 232] width 10 height 10
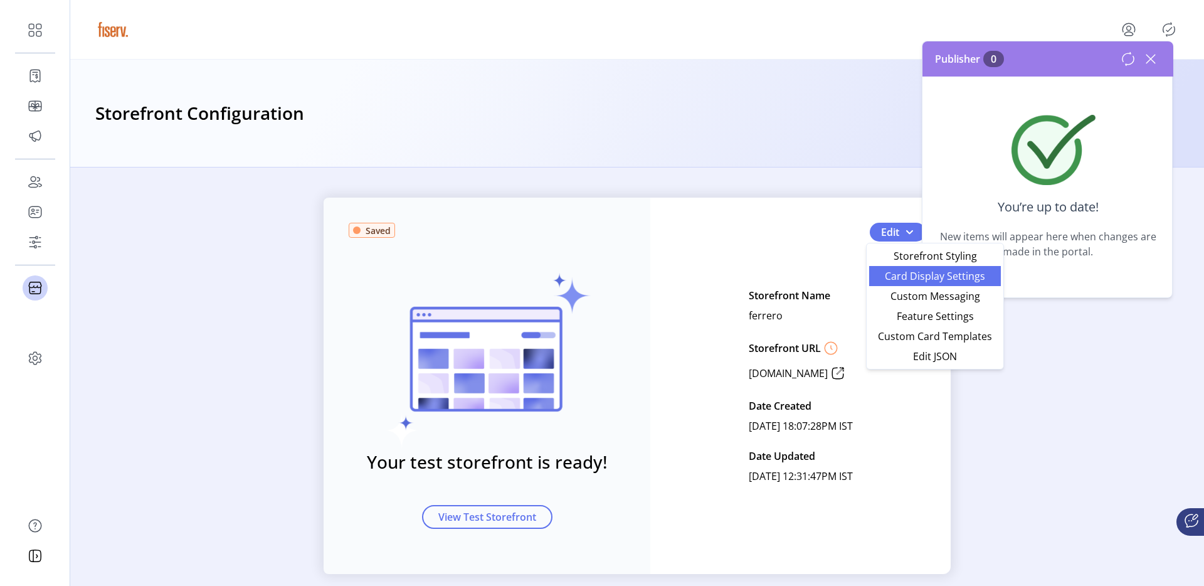
click at [908, 277] on span "Card Display Settings" at bounding box center [935, 276] width 117 height 10
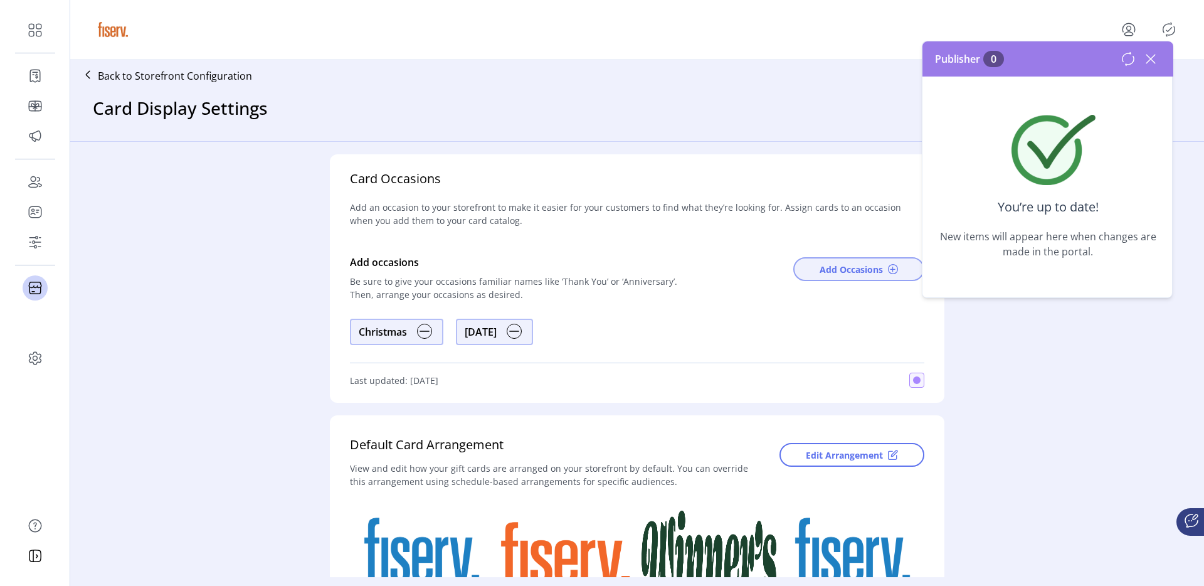
click at [838, 272] on span "Add Occasions" at bounding box center [851, 269] width 63 height 13
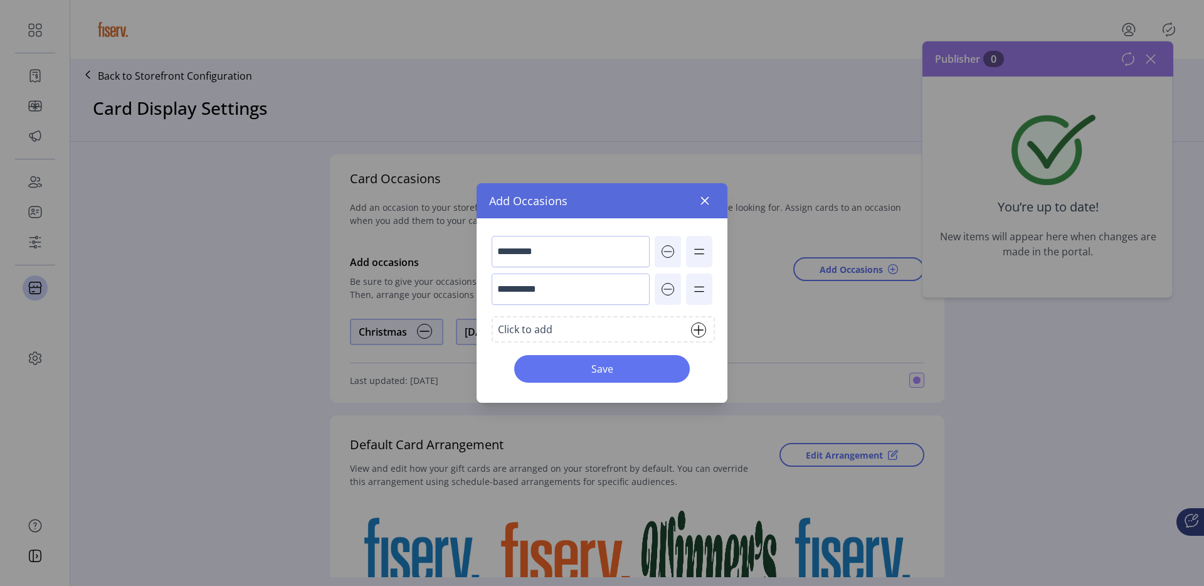
click at [548, 327] on div "Click to add" at bounding box center [525, 329] width 55 height 15
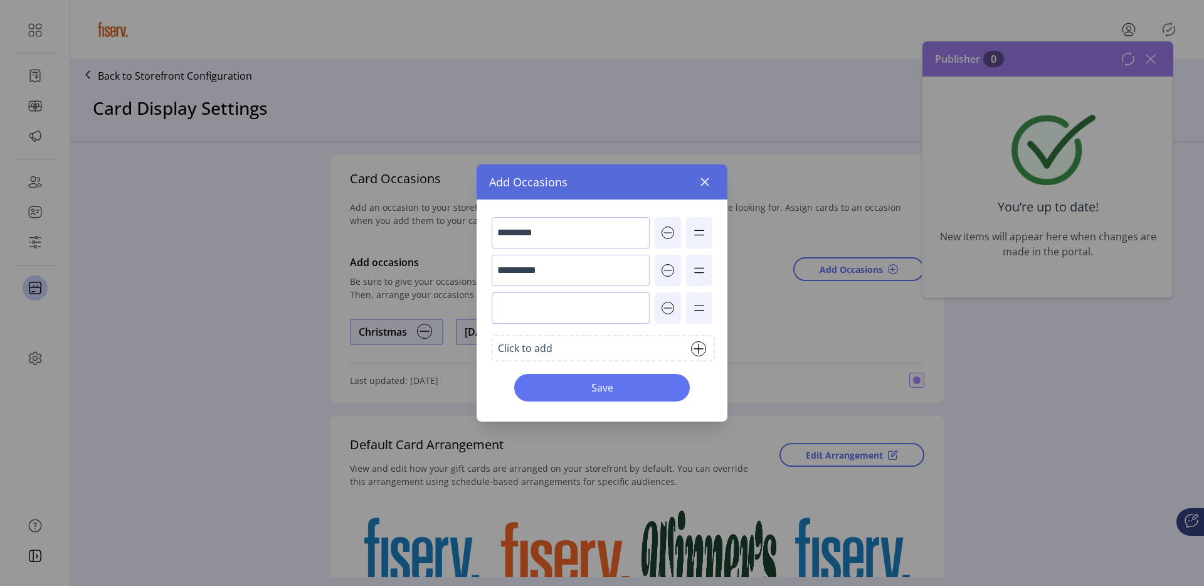
click at [523, 308] on input "text" at bounding box center [571, 307] width 158 height 31
type input "**********"
click at [561, 396] on button "Save" at bounding box center [602, 388] width 176 height 28
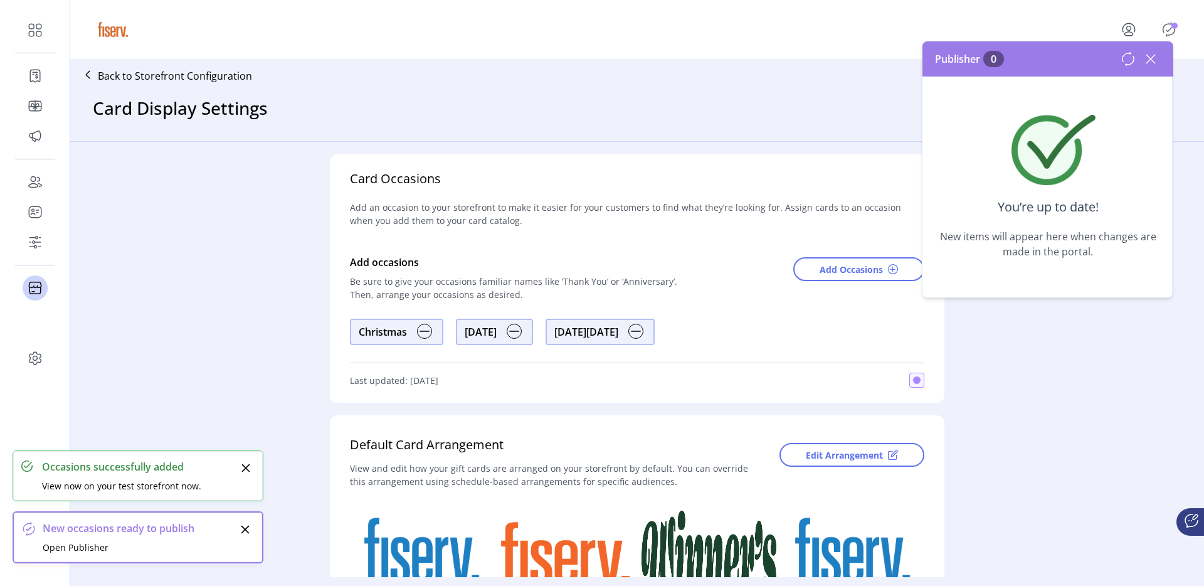
click at [1125, 62] on icon at bounding box center [1128, 58] width 15 height 15
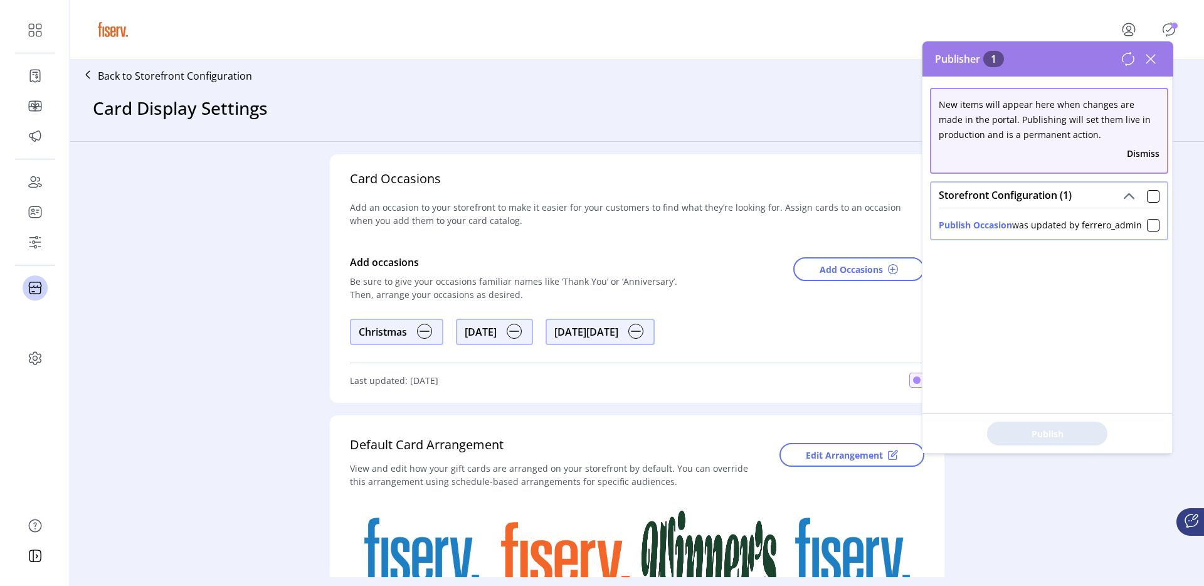
drag, startPoint x: 1153, startPoint y: 234, endPoint x: 1143, endPoint y: 245, distance: 15.1
click at [1153, 231] on div at bounding box center [1153, 225] width 13 height 13
click at [1037, 441] on button "Publish 1 Items" at bounding box center [1047, 433] width 120 height 24
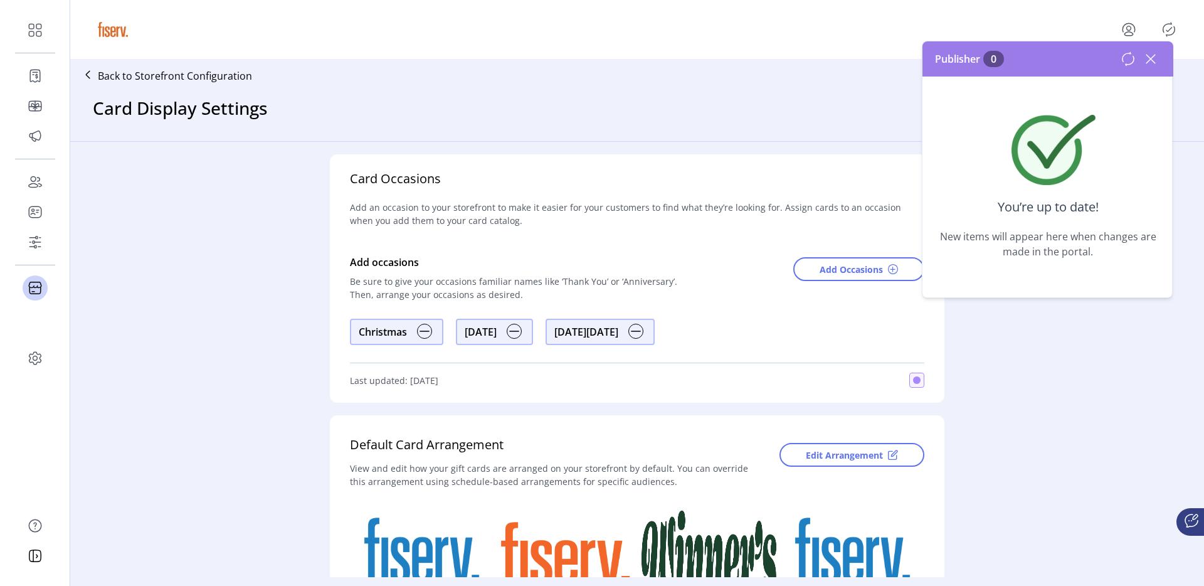
click at [709, 266] on div at bounding box center [719, 279] width 82 height 59
click at [822, 460] on span "Edit Arrangement" at bounding box center [844, 454] width 77 height 13
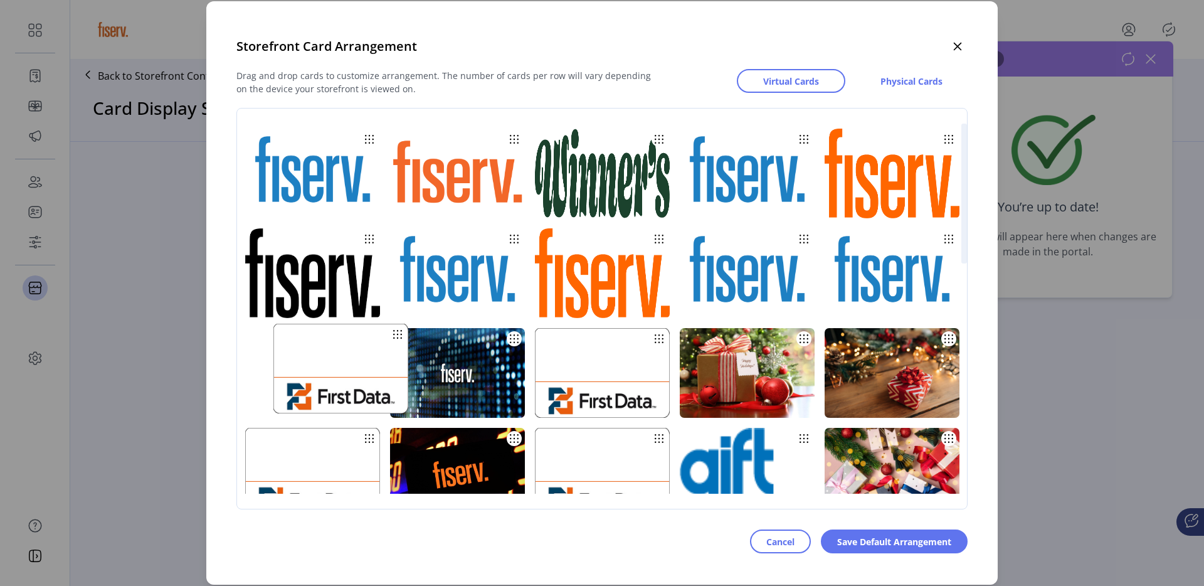
drag, startPoint x: 784, startPoint y: 383, endPoint x: 667, endPoint y: 378, distance: 116.7
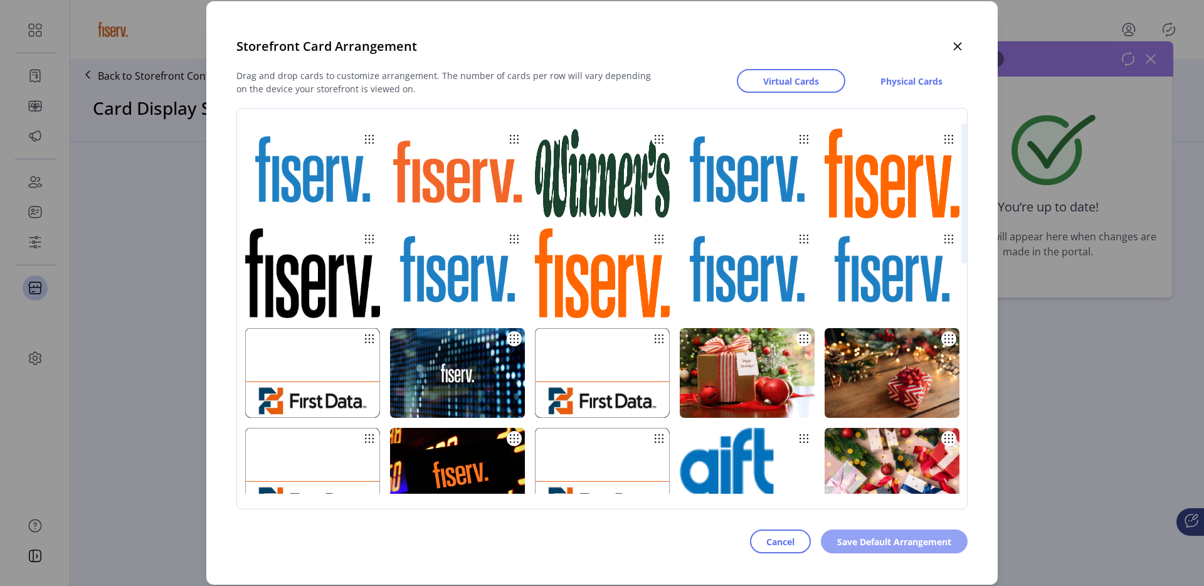
click at [893, 543] on span "Save Default Arrangement" at bounding box center [894, 541] width 114 height 13
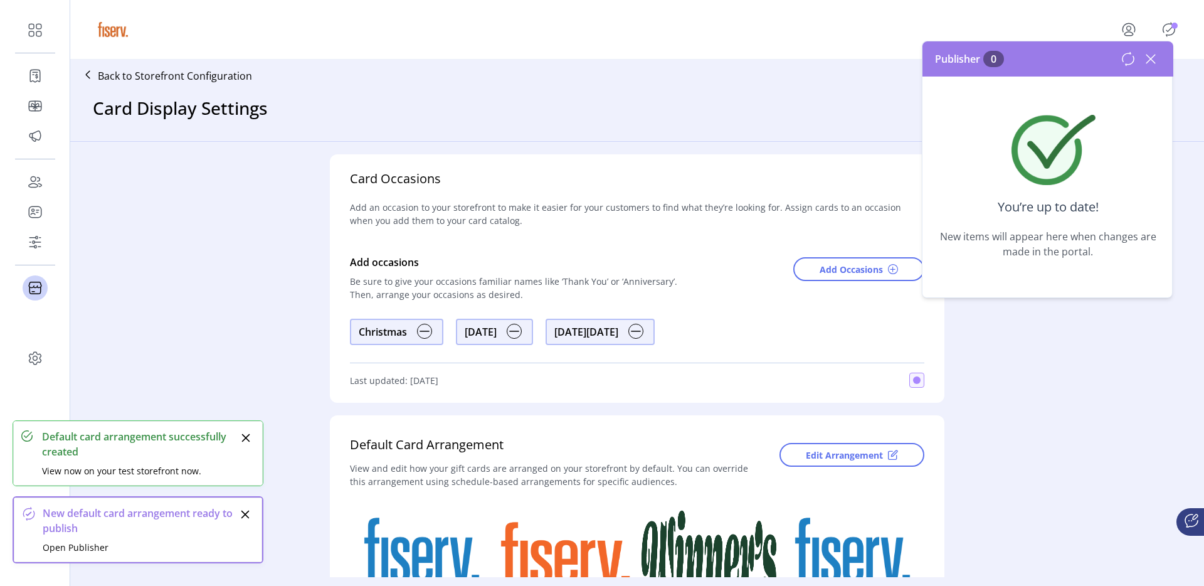
click at [1127, 66] on icon at bounding box center [1128, 58] width 15 height 15
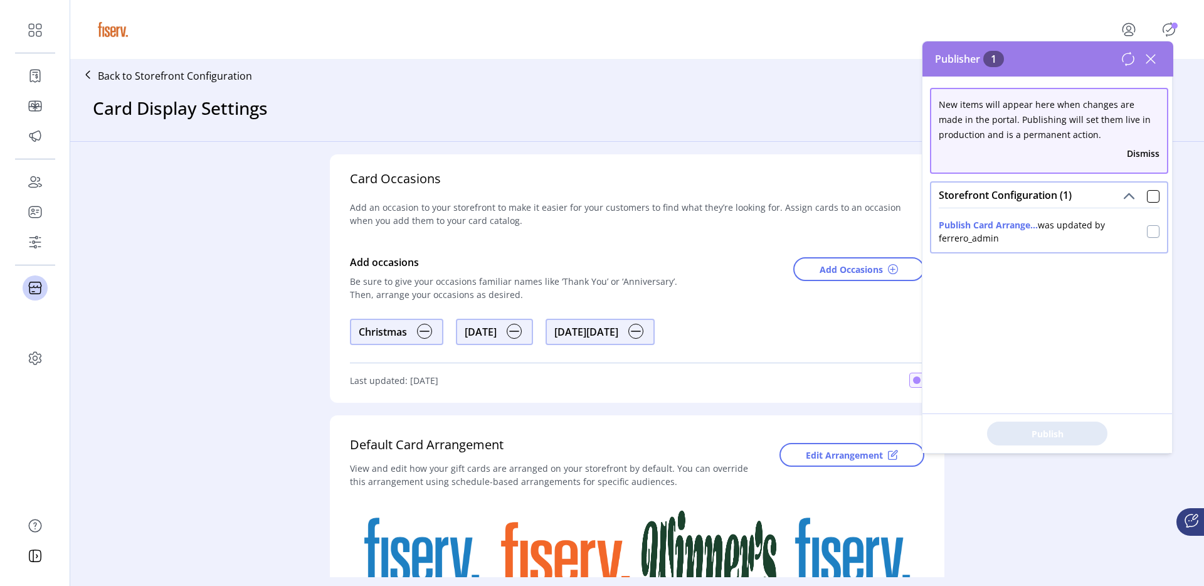
click at [1147, 231] on div at bounding box center [1153, 231] width 13 height 13
click at [1061, 428] on span "Publish 1 Items" at bounding box center [1048, 433] width 88 height 13
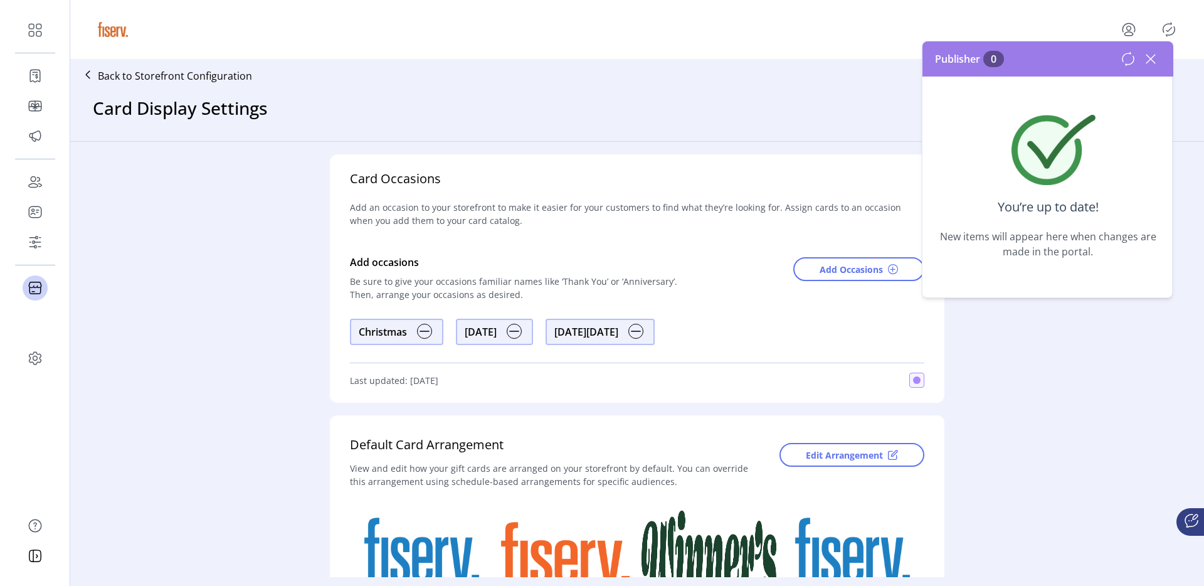
click at [188, 73] on p "Back to Storefront Configuration" at bounding box center [175, 75] width 154 height 15
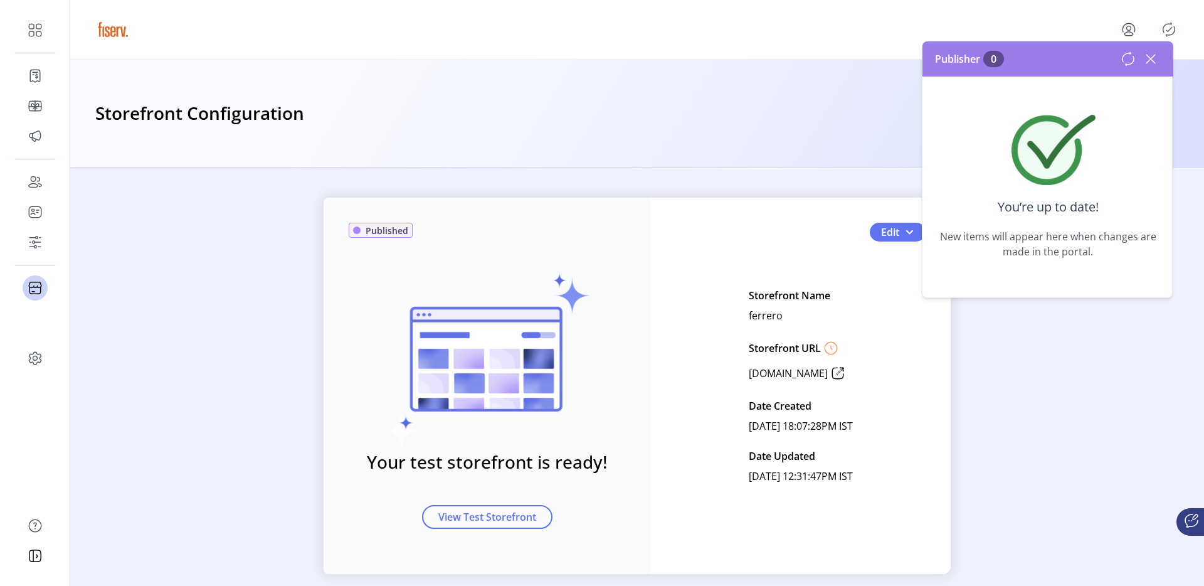
click at [1164, 58] on div "Publisher 0" at bounding box center [1048, 58] width 251 height 35
click at [1154, 60] on icon at bounding box center [1151, 59] width 20 height 20
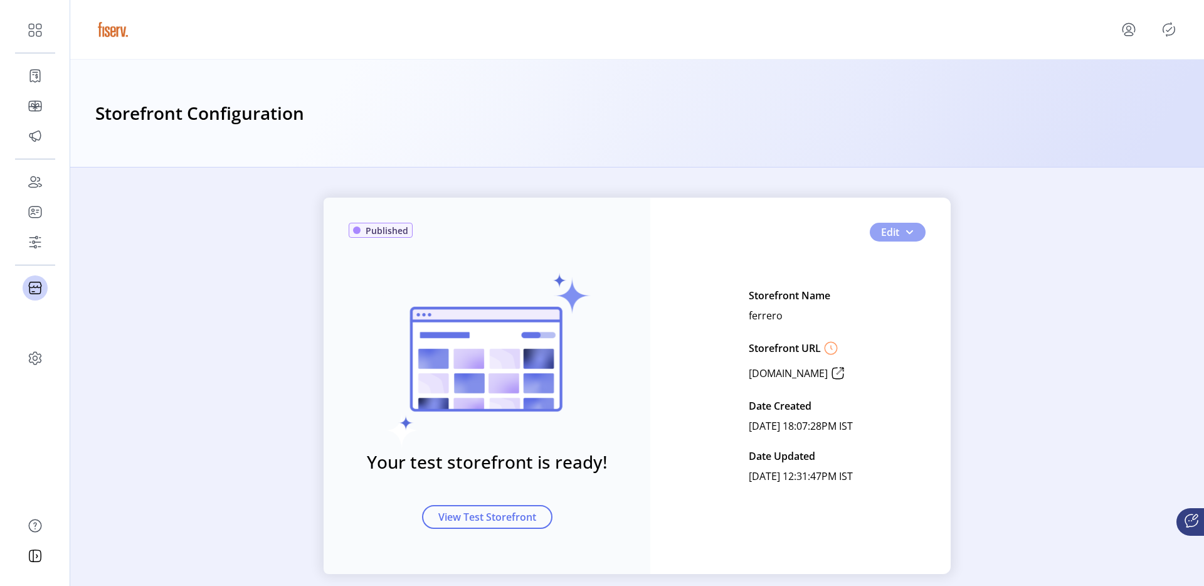
click at [916, 233] on button "Edit" at bounding box center [898, 232] width 56 height 19
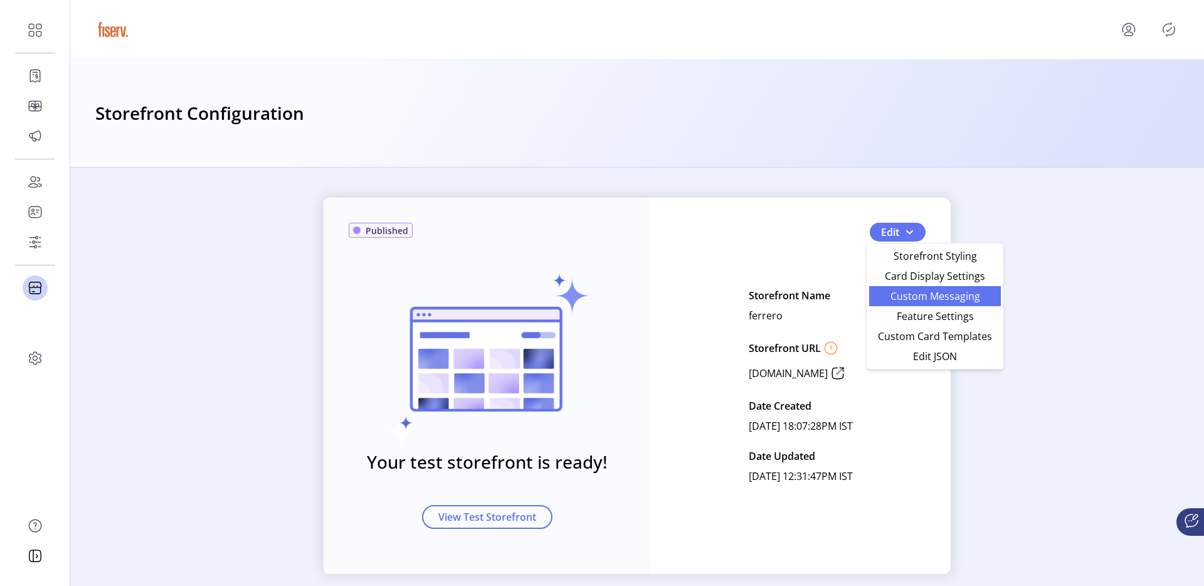
click at [909, 298] on span "Custom Messaging" at bounding box center [935, 296] width 117 height 10
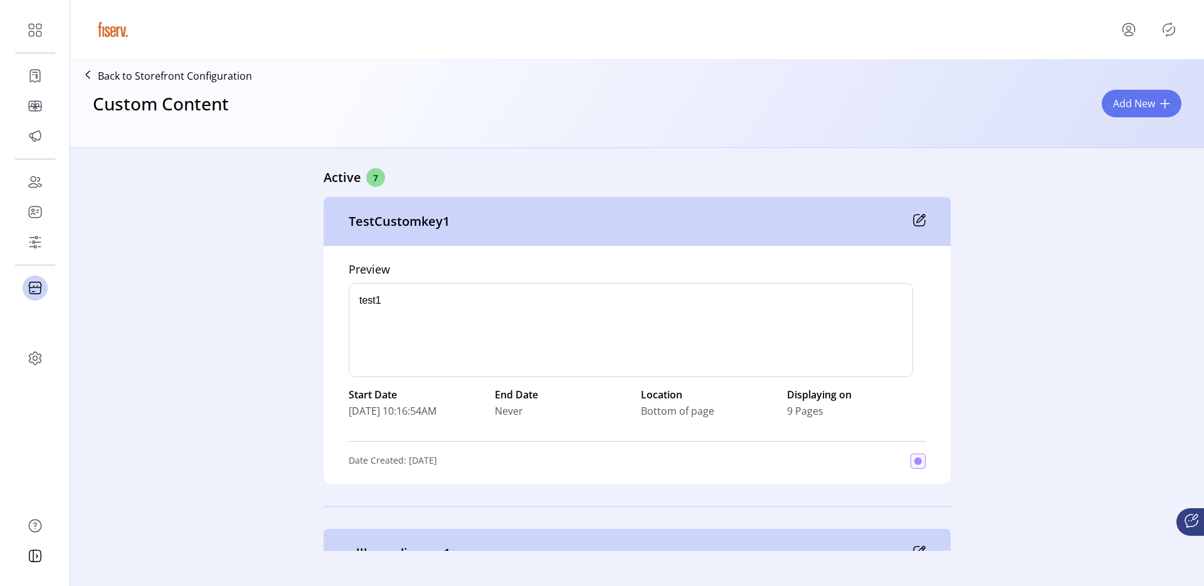
click at [917, 218] on icon at bounding box center [921, 219] width 8 height 8
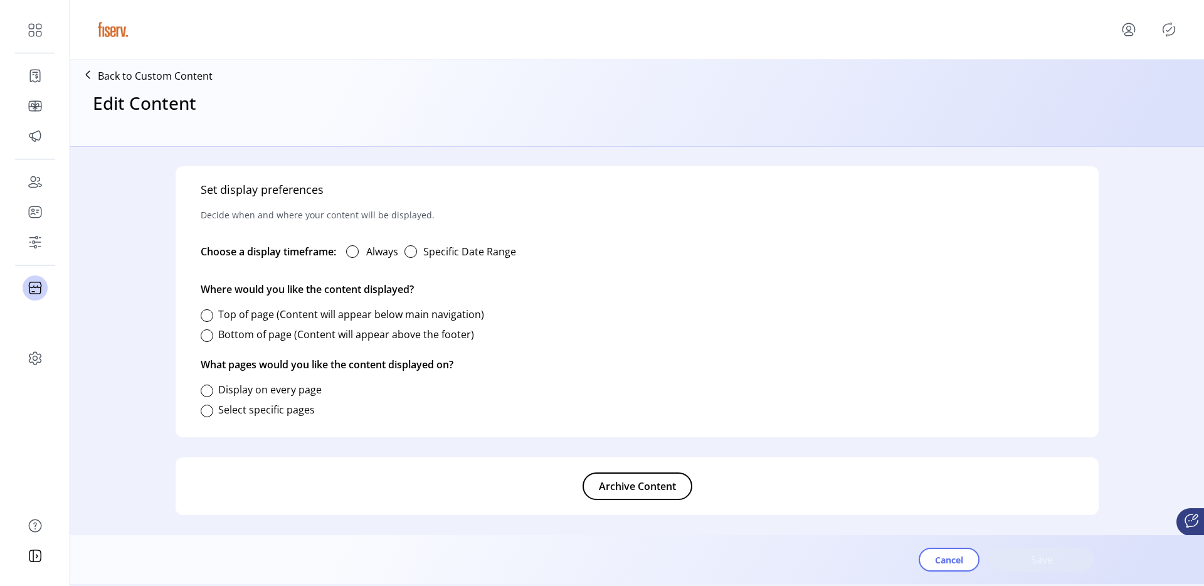
type input "**********"
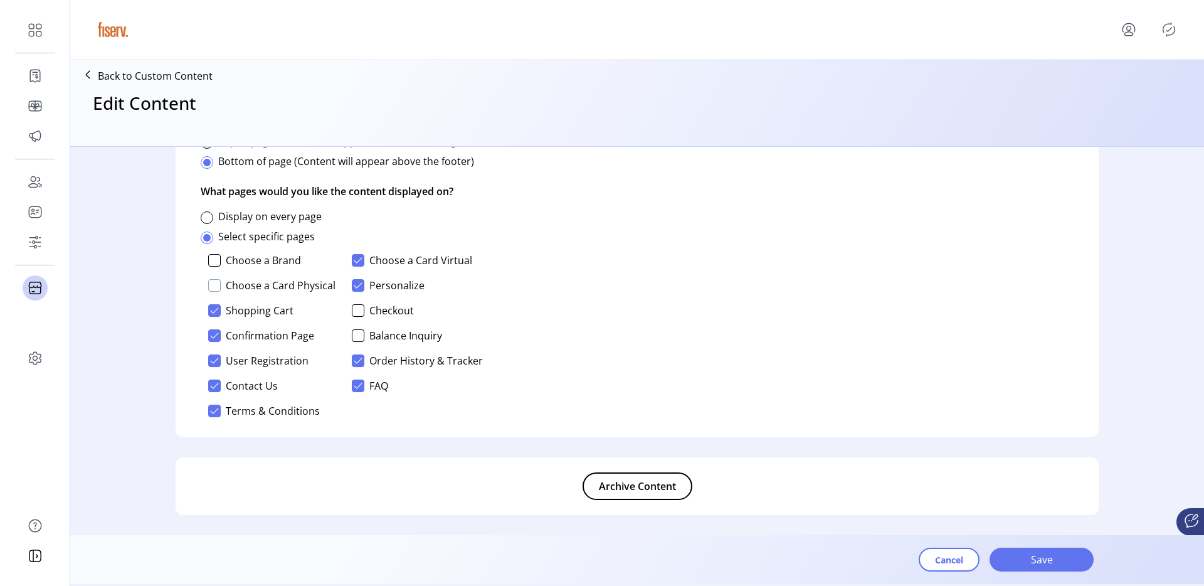
click at [211, 282] on div at bounding box center [214, 285] width 13 height 13
click at [1034, 561] on span "Save" at bounding box center [1042, 559] width 72 height 15
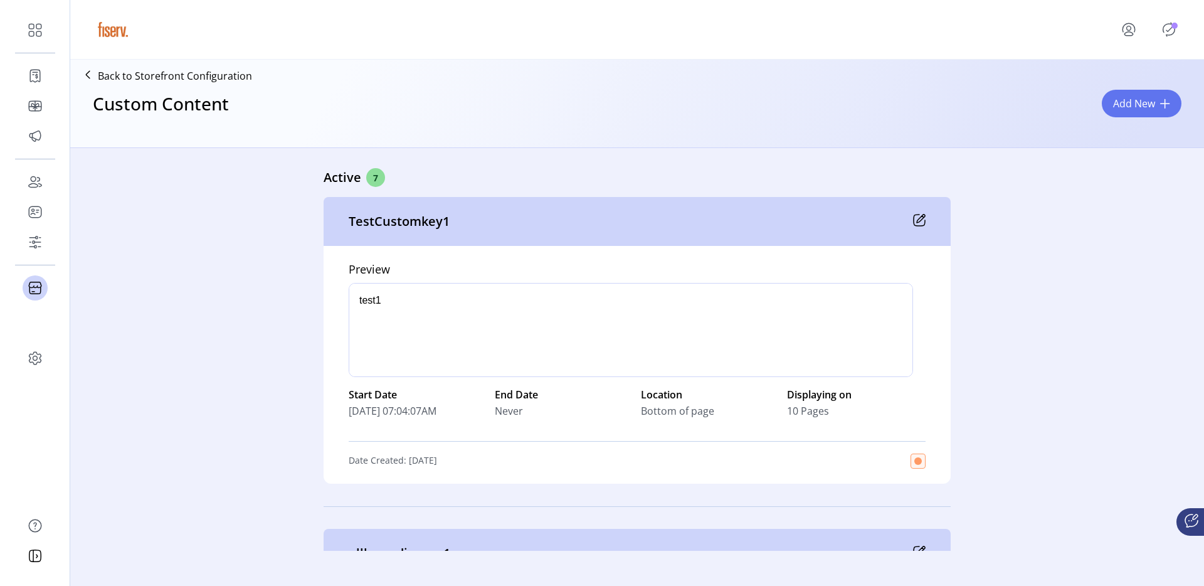
click at [1174, 33] on icon "Publisher Panel" at bounding box center [1170, 30] width 12 height 14
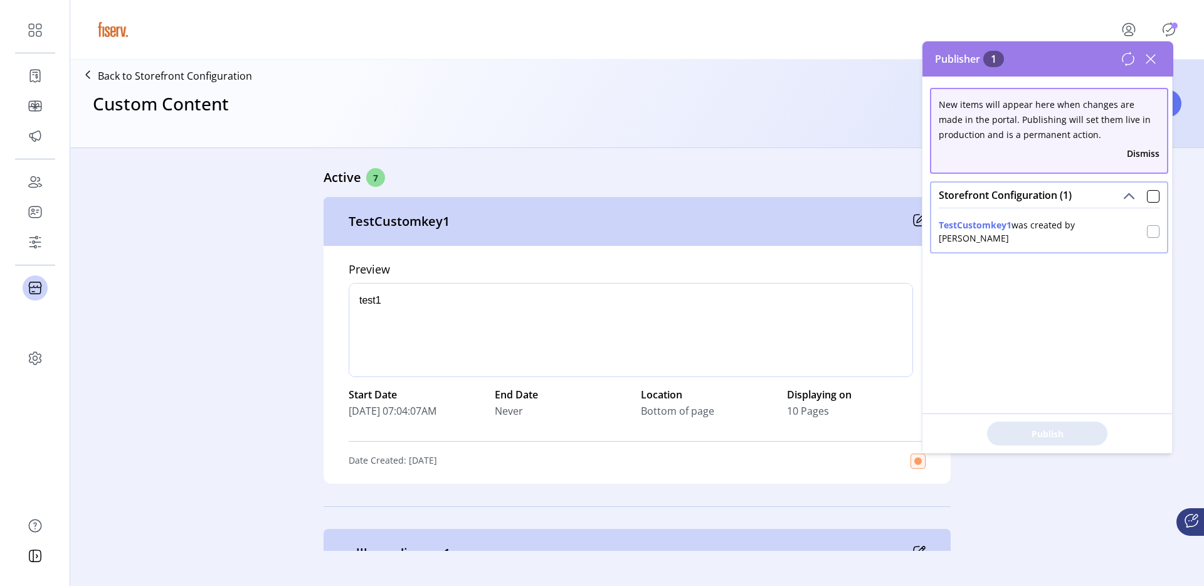
click at [1147, 230] on div at bounding box center [1153, 231] width 13 height 13
click at [1048, 428] on span "Publish 1 Items" at bounding box center [1048, 433] width 88 height 13
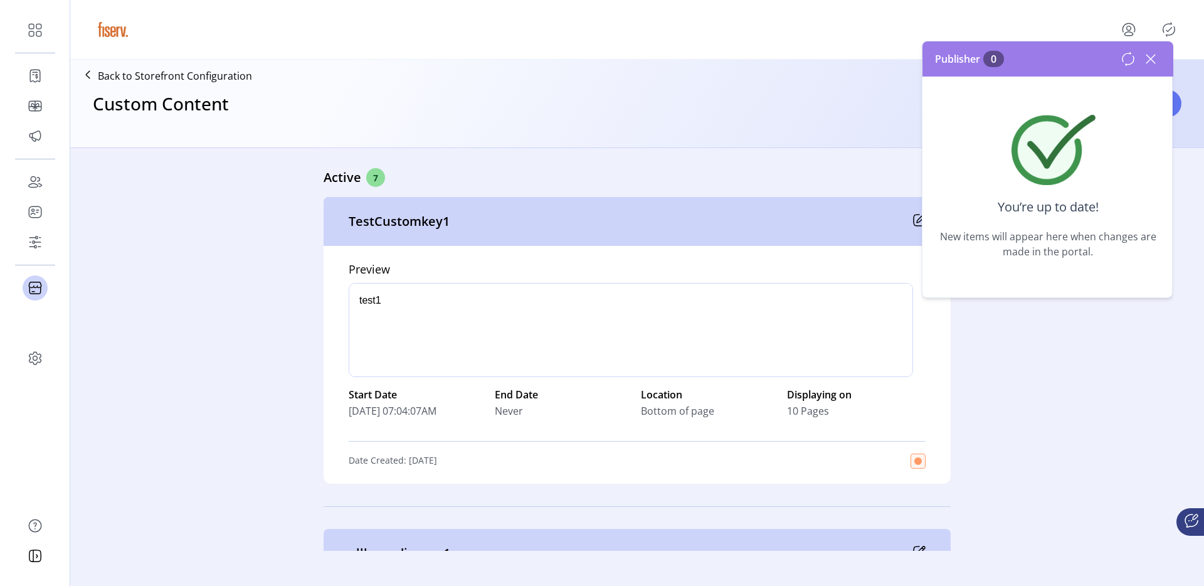
click at [731, 173] on div "Active 7" at bounding box center [637, 177] width 627 height 19
click at [1145, 59] on icon at bounding box center [1151, 59] width 20 height 20
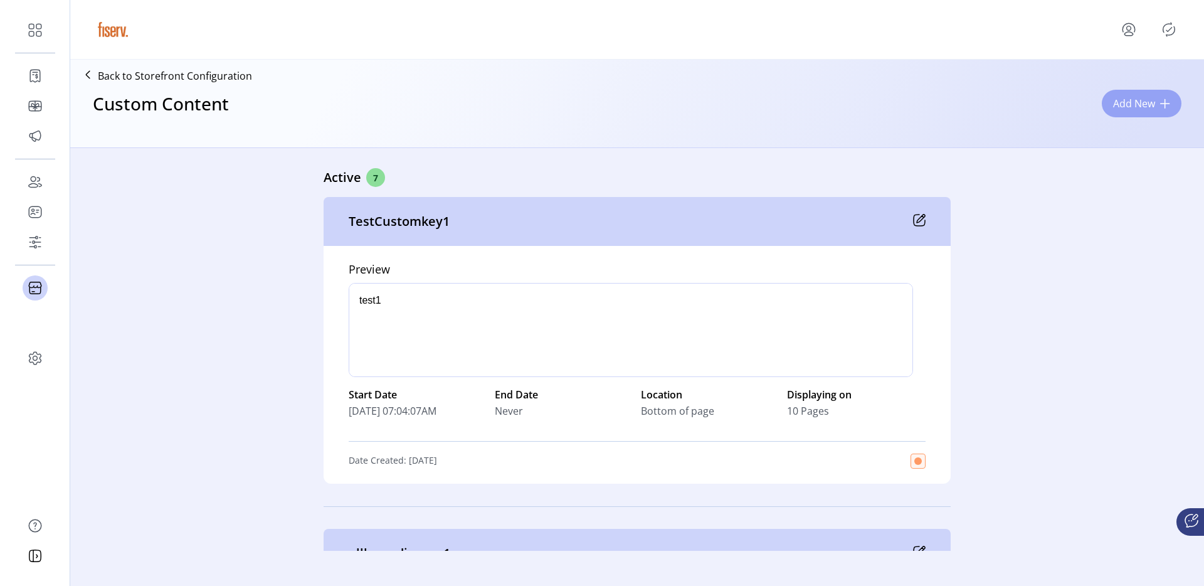
click at [1126, 99] on span "Add New" at bounding box center [1134, 103] width 42 height 15
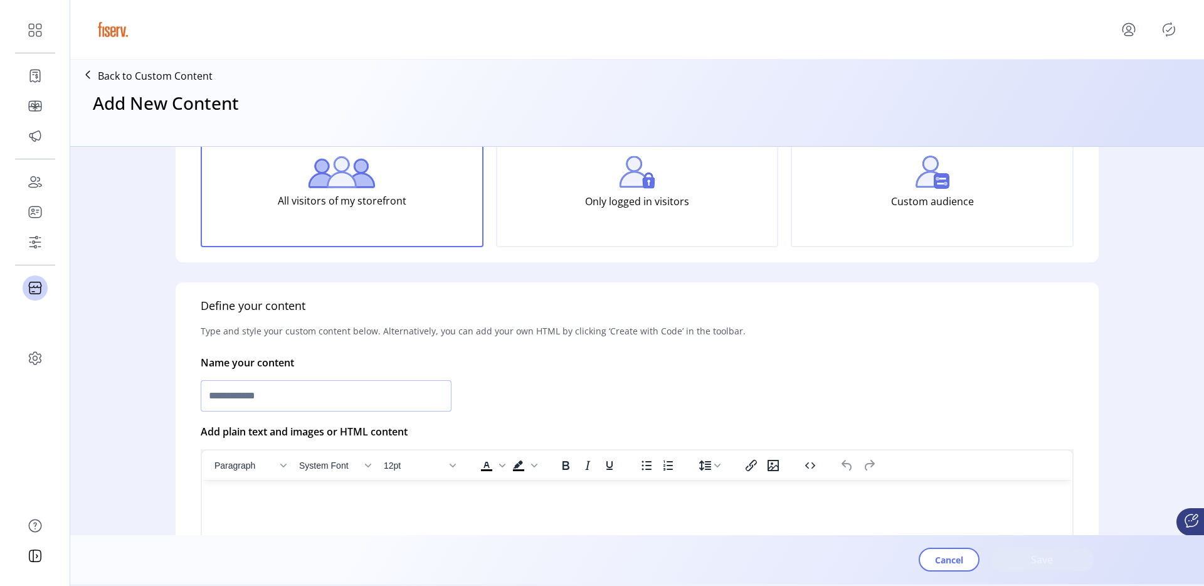
click at [327, 400] on input "text" at bounding box center [326, 395] width 251 height 31
click at [241, 394] on input "**********" at bounding box center [326, 395] width 251 height 31
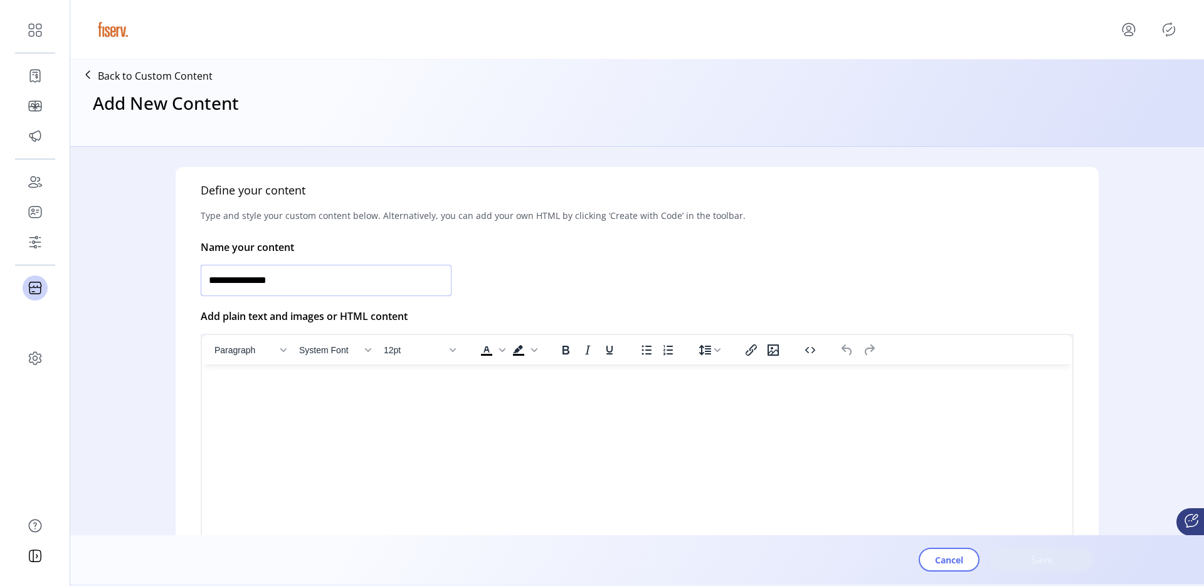
type input "**********"
click at [590, 374] on html at bounding box center [637, 369] width 871 height 10
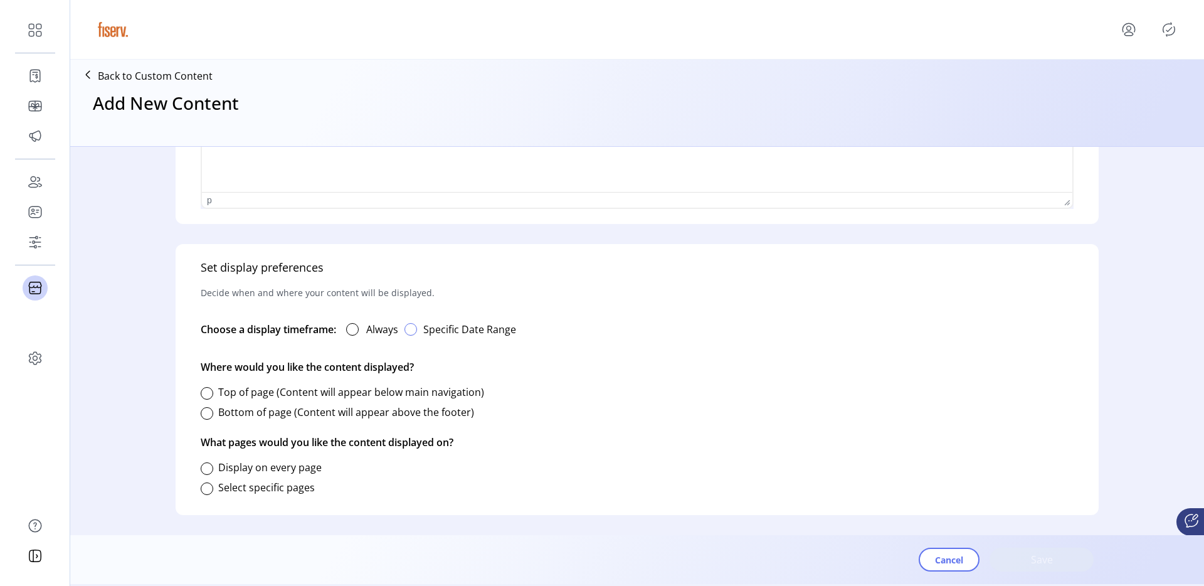
click at [404, 329] on button "button" at bounding box center [410, 329] width 25 height 25
click at [460, 501] on span "30" at bounding box center [463, 502] width 20 height 20
click at [549, 363] on icon "Next Month" at bounding box center [551, 362] width 10 height 10
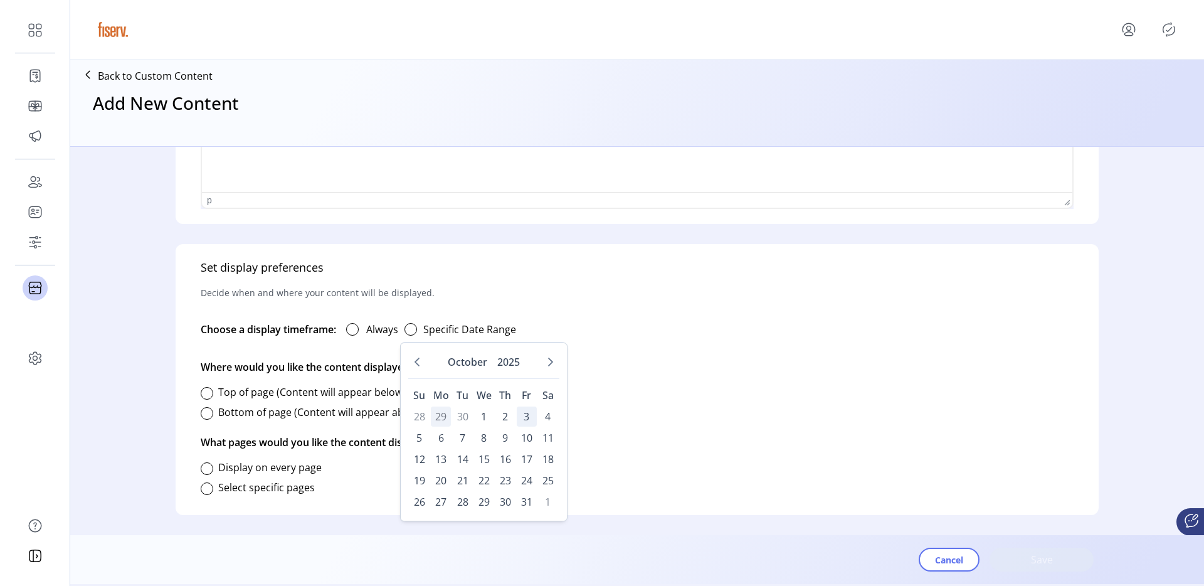
click at [524, 416] on span "3" at bounding box center [527, 416] width 20 height 20
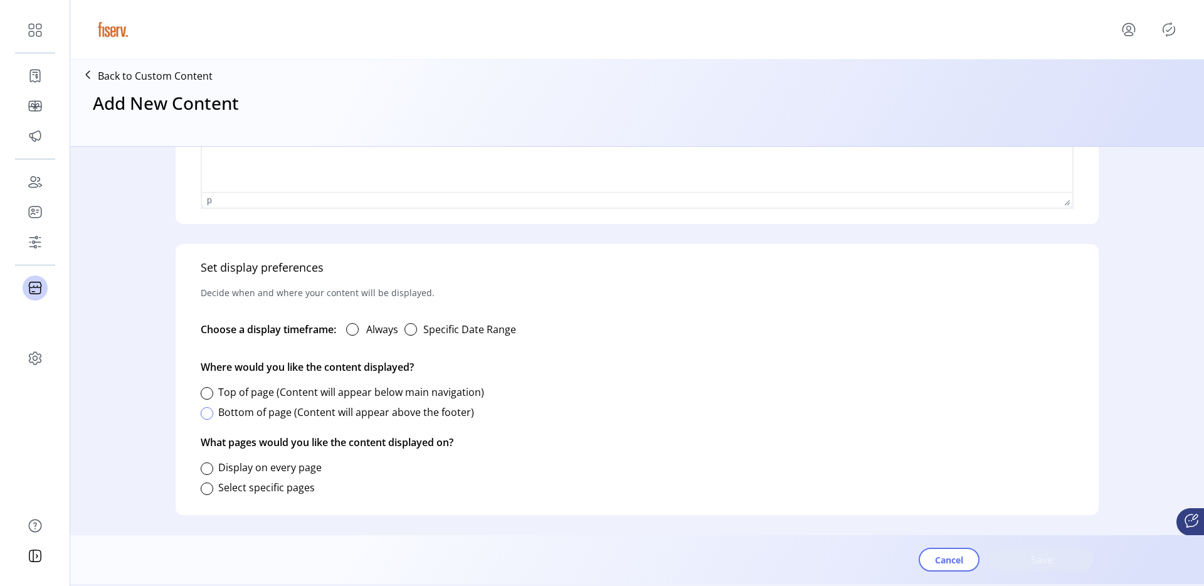
click at [212, 413] on div at bounding box center [207, 413] width 13 height 13
click at [204, 486] on div at bounding box center [207, 488] width 13 height 13
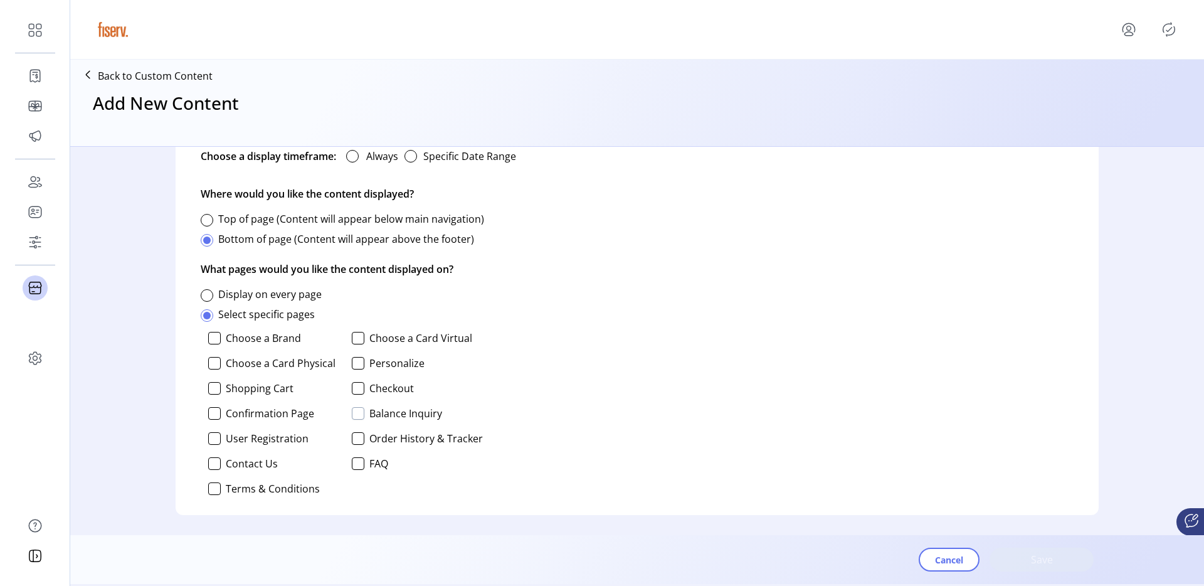
click at [361, 414] on div at bounding box center [358, 413] width 13 height 13
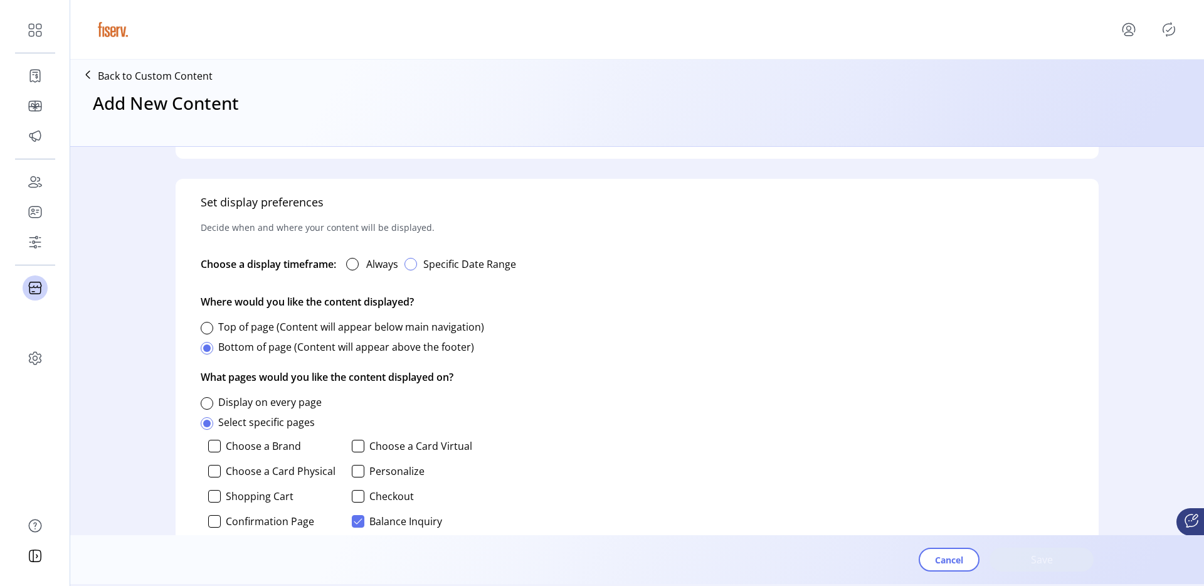
click at [413, 262] on div "button" at bounding box center [411, 264] width 13 height 13
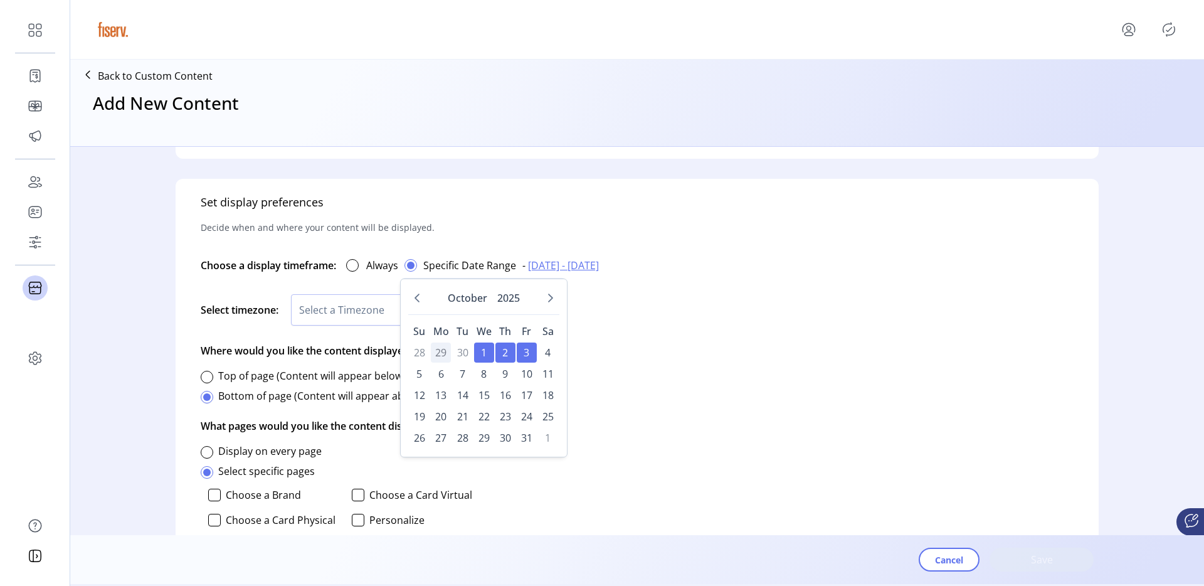
click at [632, 371] on div "Set display preferences Decide when and where your content will be displayed. C…" at bounding box center [637, 425] width 923 height 493
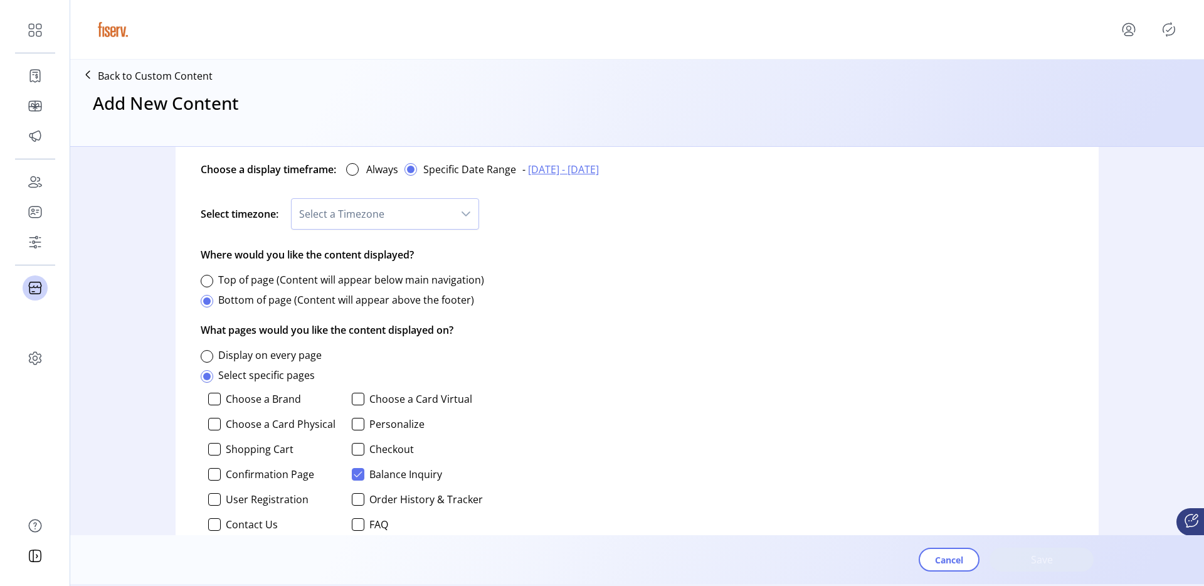
click at [394, 206] on span "Select a Timezone" at bounding box center [373, 214] width 162 height 30
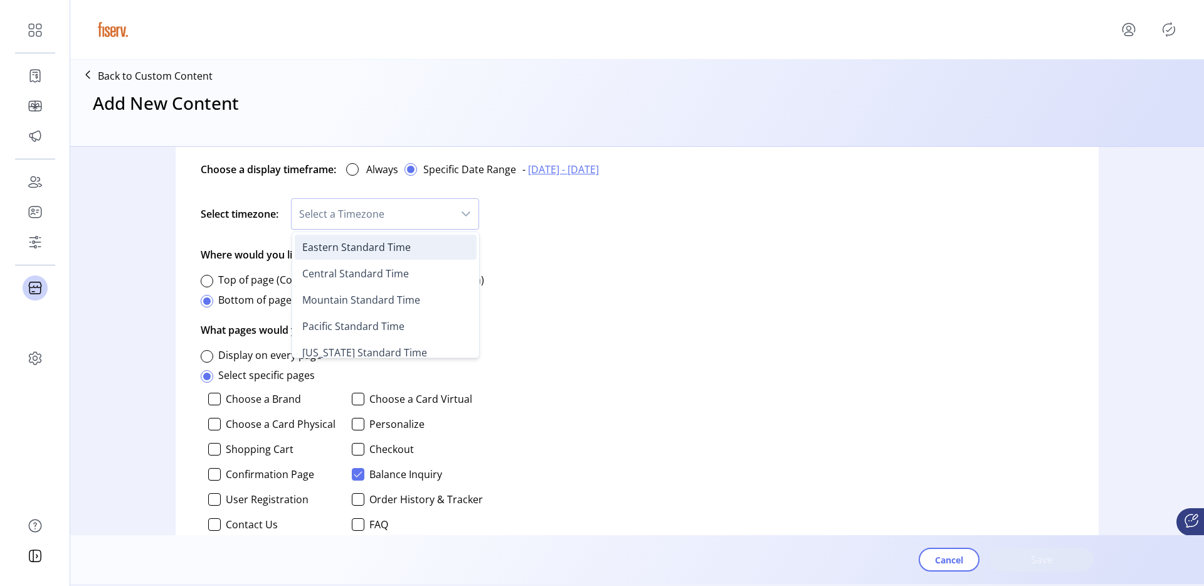
click at [364, 250] on span "Eastern Standard Time" at bounding box center [356, 247] width 109 height 14
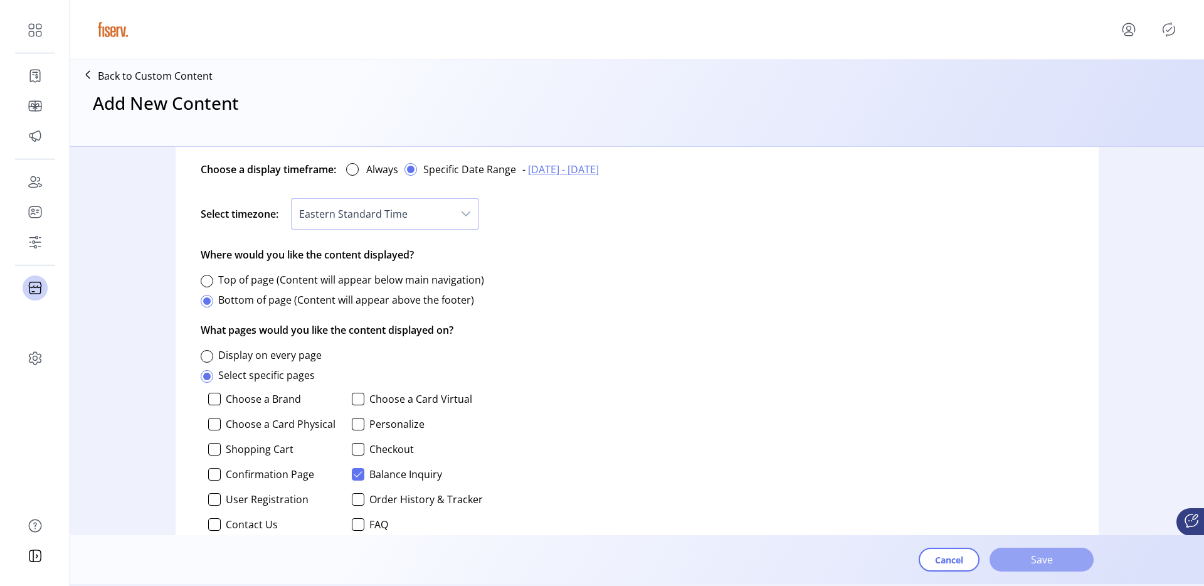
click at [1034, 559] on span "Save" at bounding box center [1042, 559] width 72 height 15
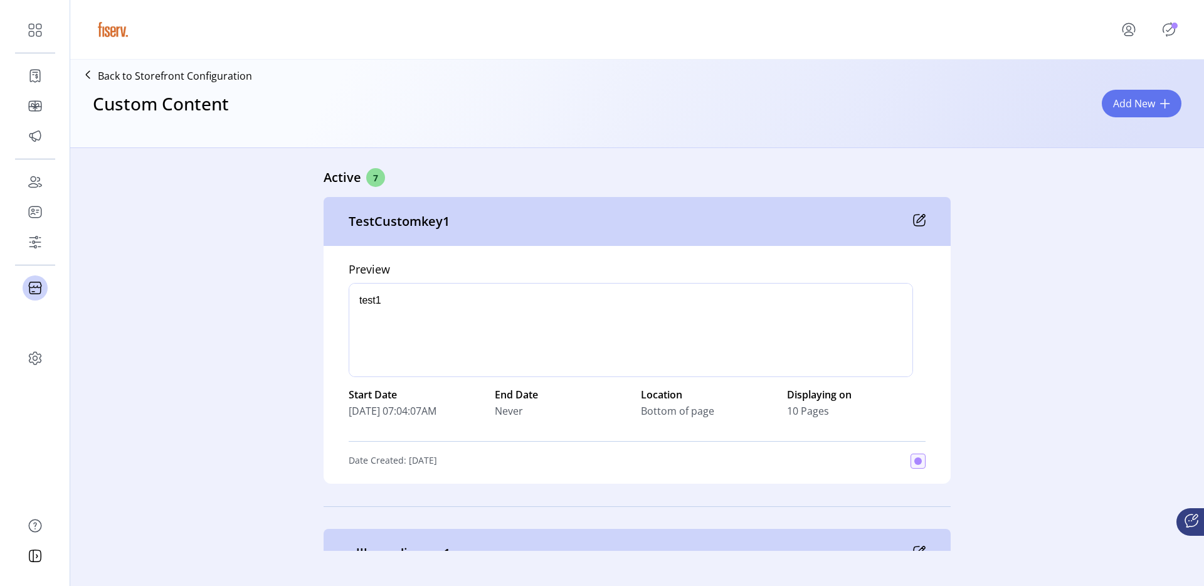
click at [765, 206] on div "Preview Custom Content We’ve saved your content but it isn’t available to previ…" at bounding box center [602, 293] width 1204 height 586
click at [1167, 31] on icon "Publisher Panel" at bounding box center [1169, 29] width 20 height 20
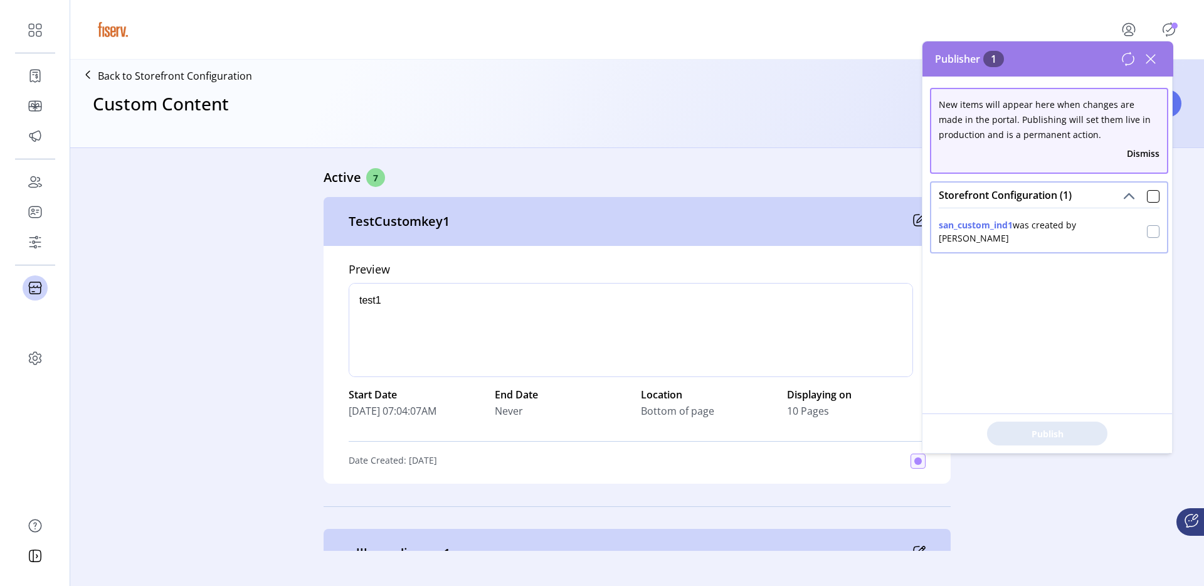
click at [1147, 229] on div at bounding box center [1153, 231] width 13 height 13
click at [1044, 440] on button "Publish 1 Items" at bounding box center [1047, 433] width 120 height 24
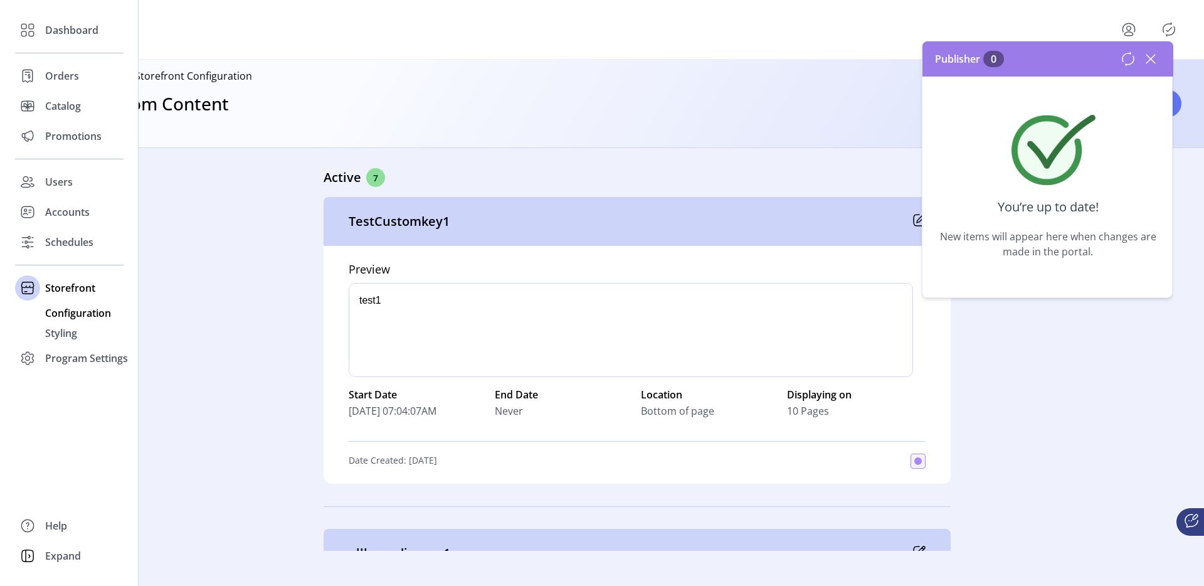
click at [67, 322] on div "Configuration" at bounding box center [69, 313] width 109 height 20
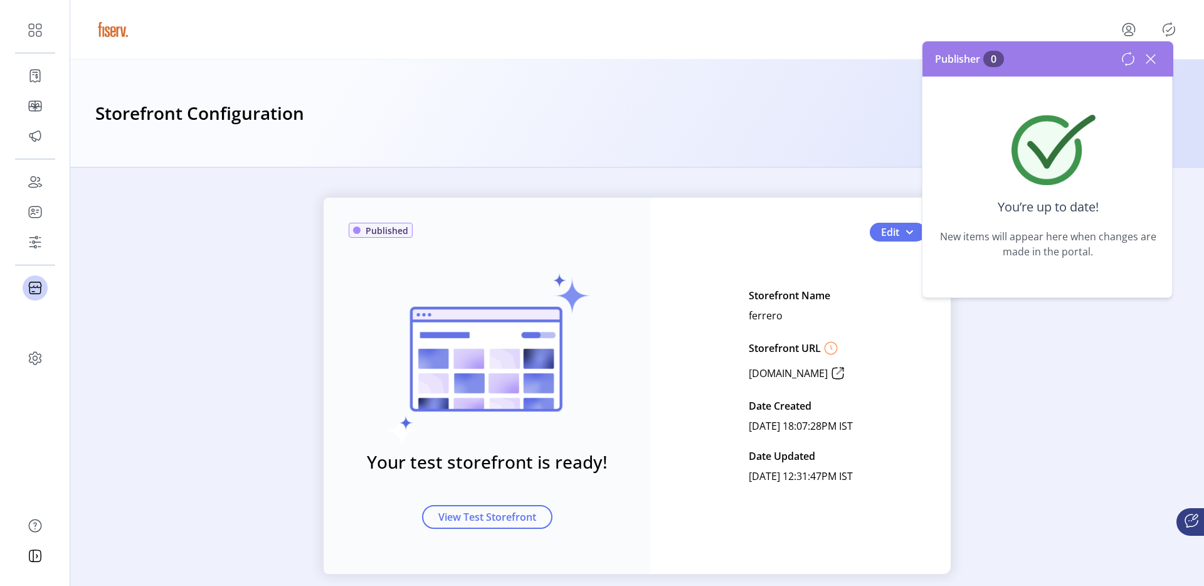
click at [1150, 63] on icon at bounding box center [1151, 59] width 20 height 20
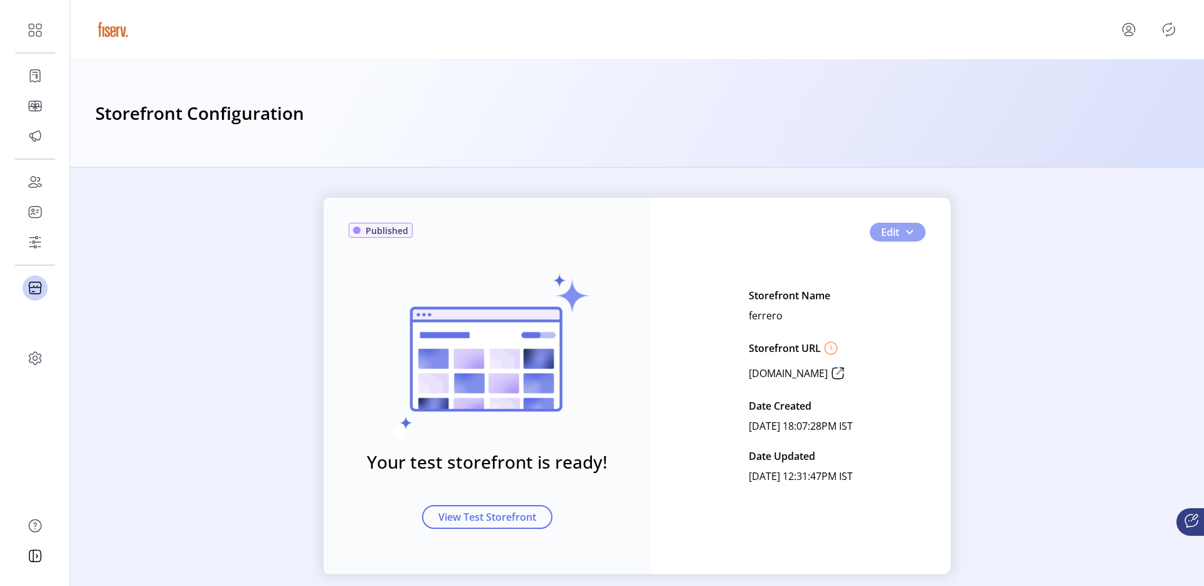
click at [912, 232] on button "Edit" at bounding box center [898, 232] width 56 height 19
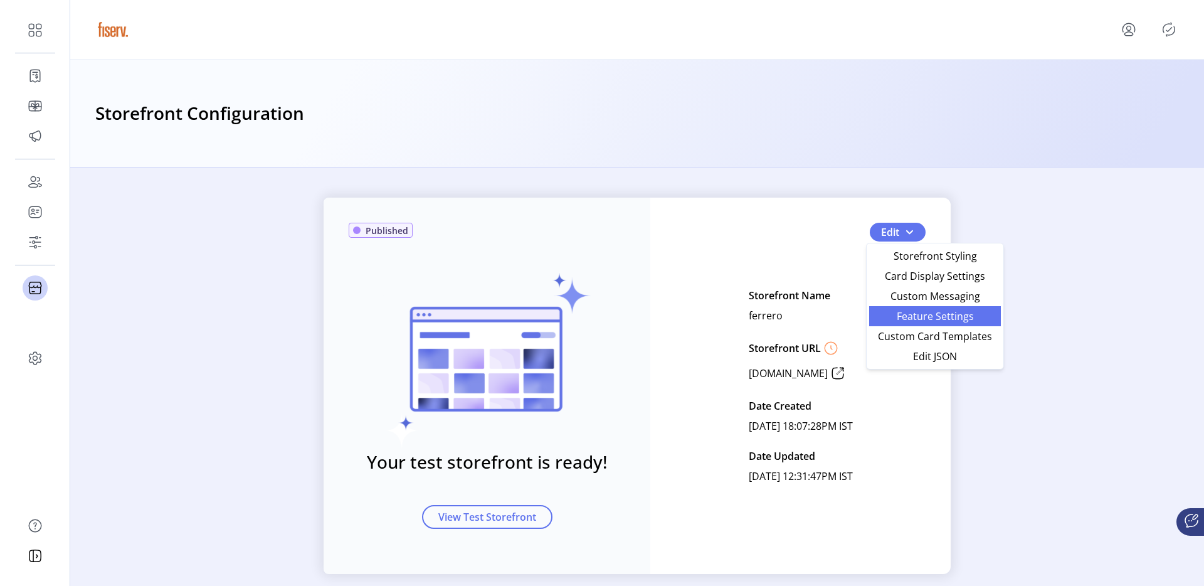
click at [925, 315] on span "Feature Settings" at bounding box center [935, 316] width 117 height 10
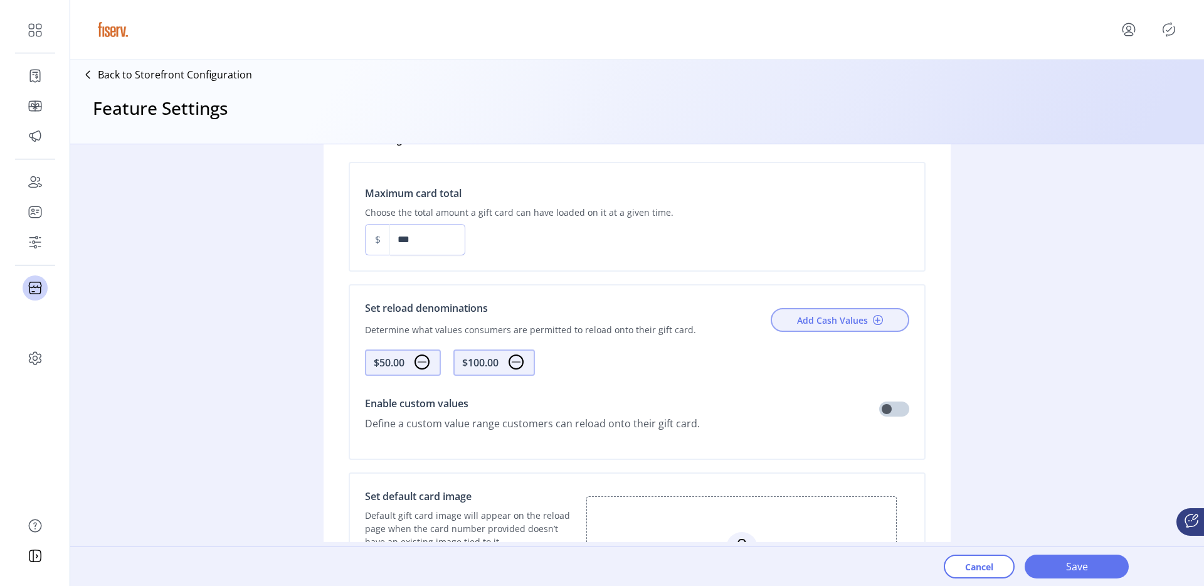
click at [810, 315] on button "Add Cash Values" at bounding box center [840, 320] width 139 height 24
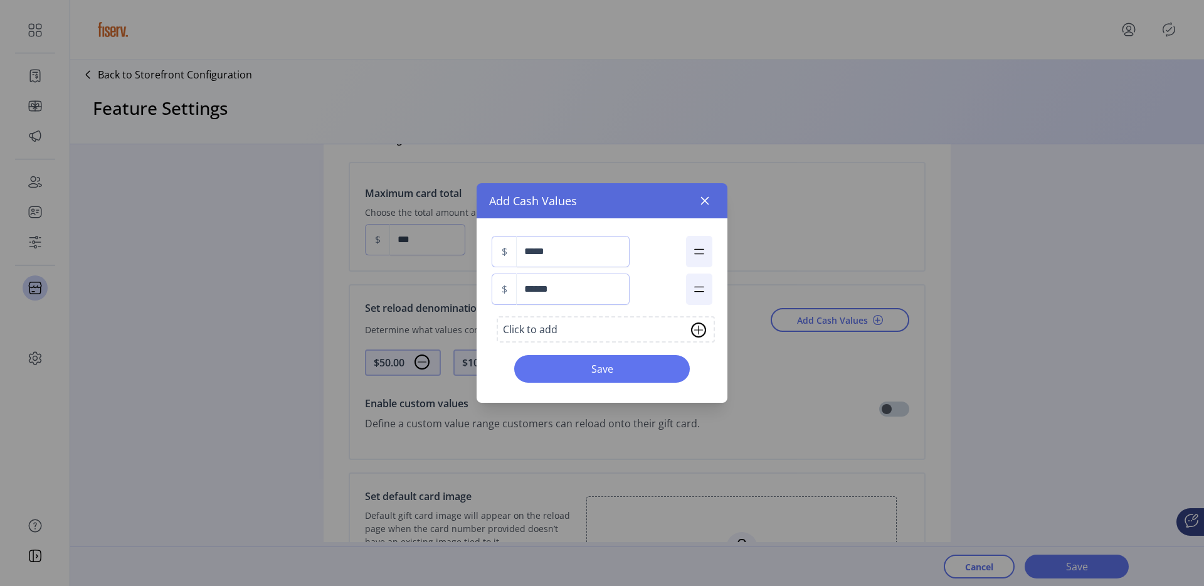
click at [558, 312] on div "$ ***** $ ****** Click to add Save" at bounding box center [602, 310] width 251 height 184
click at [546, 329] on div "Click to add" at bounding box center [530, 329] width 55 height 15
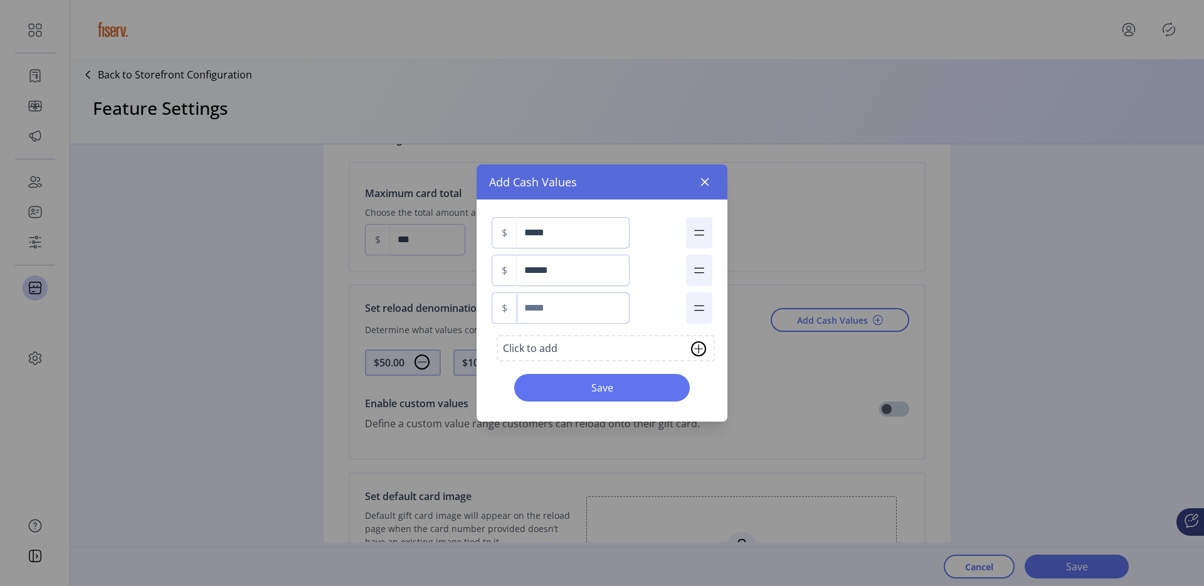
click at [543, 300] on input at bounding box center [573, 307] width 113 height 31
type input "******"
click at [604, 391] on span "Save" at bounding box center [602, 387] width 143 height 15
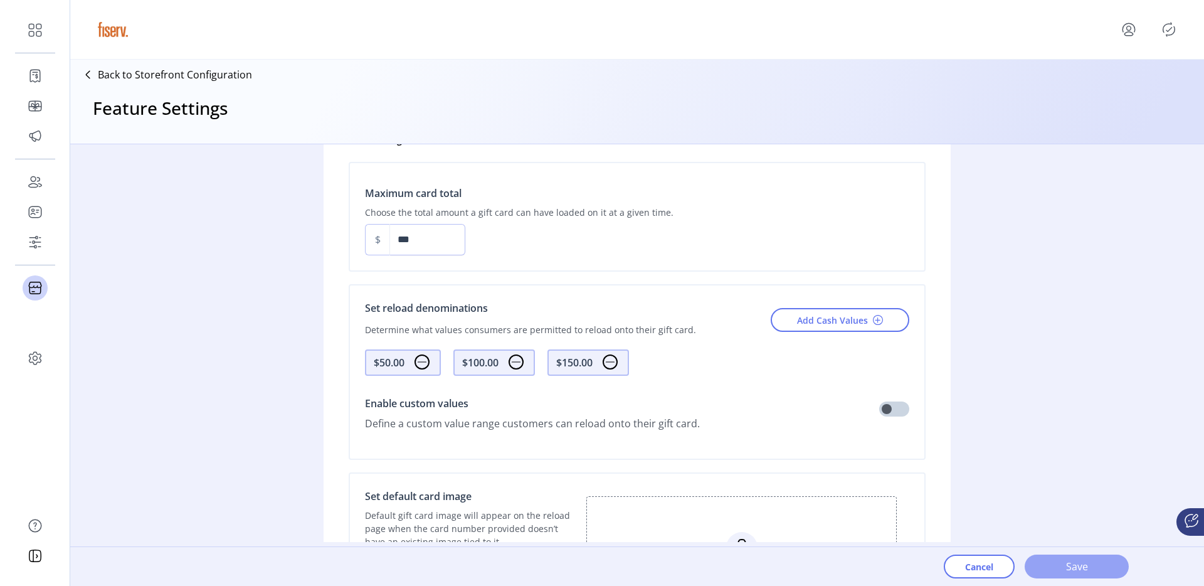
click at [1088, 566] on span "Save" at bounding box center [1077, 566] width 72 height 15
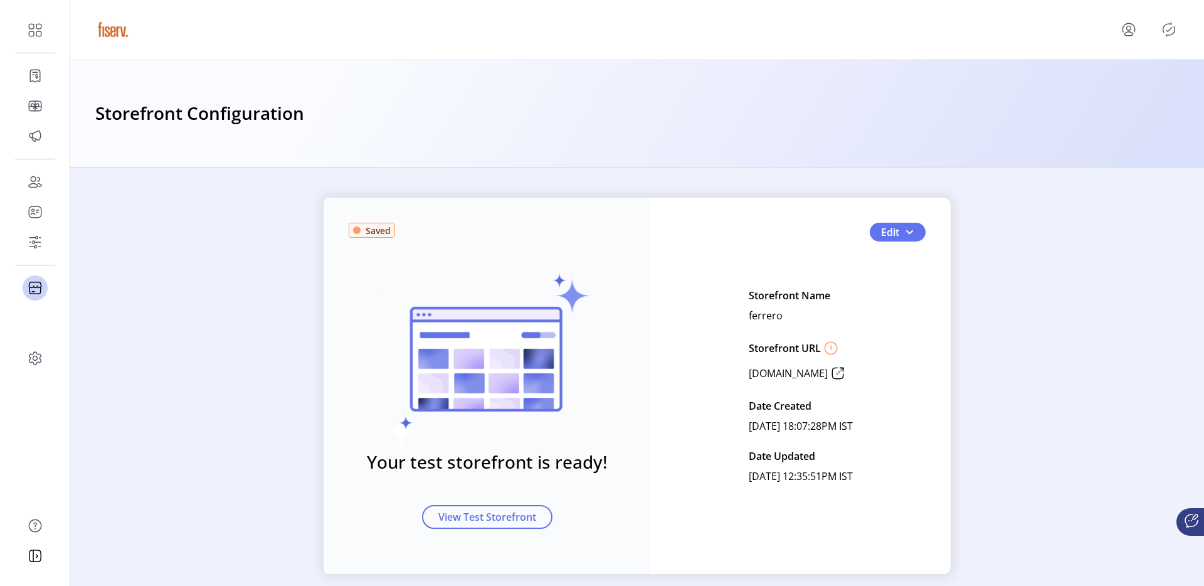
click at [1165, 34] on icon "Publisher Panel" at bounding box center [1169, 29] width 20 height 20
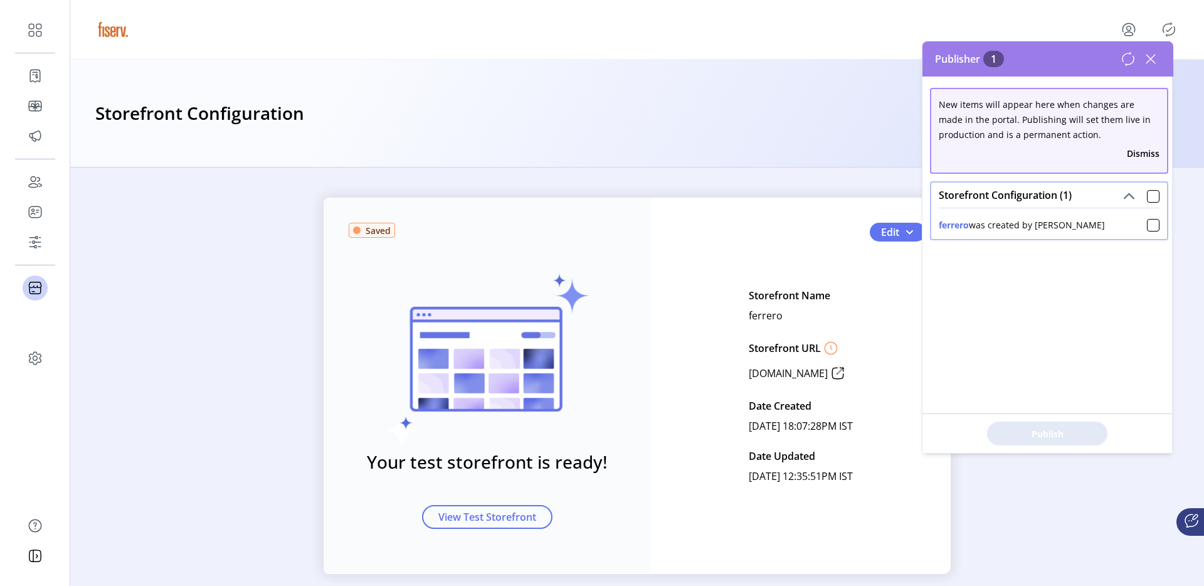
click at [1151, 55] on icon at bounding box center [1151, 59] width 20 height 20
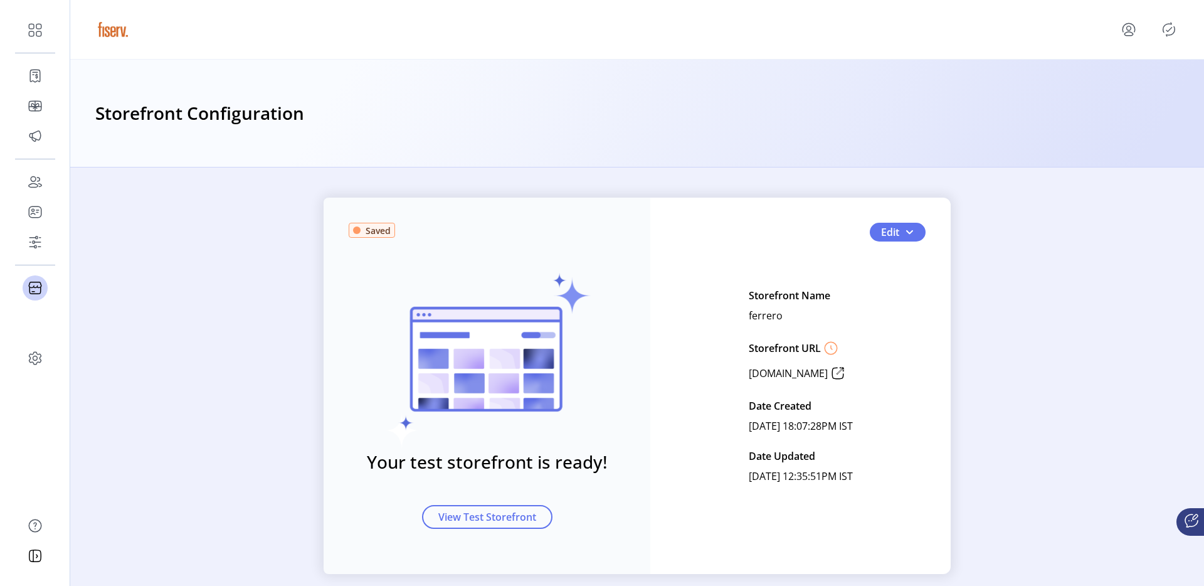
click at [1161, 34] on icon "Publisher Panel" at bounding box center [1169, 29] width 20 height 20
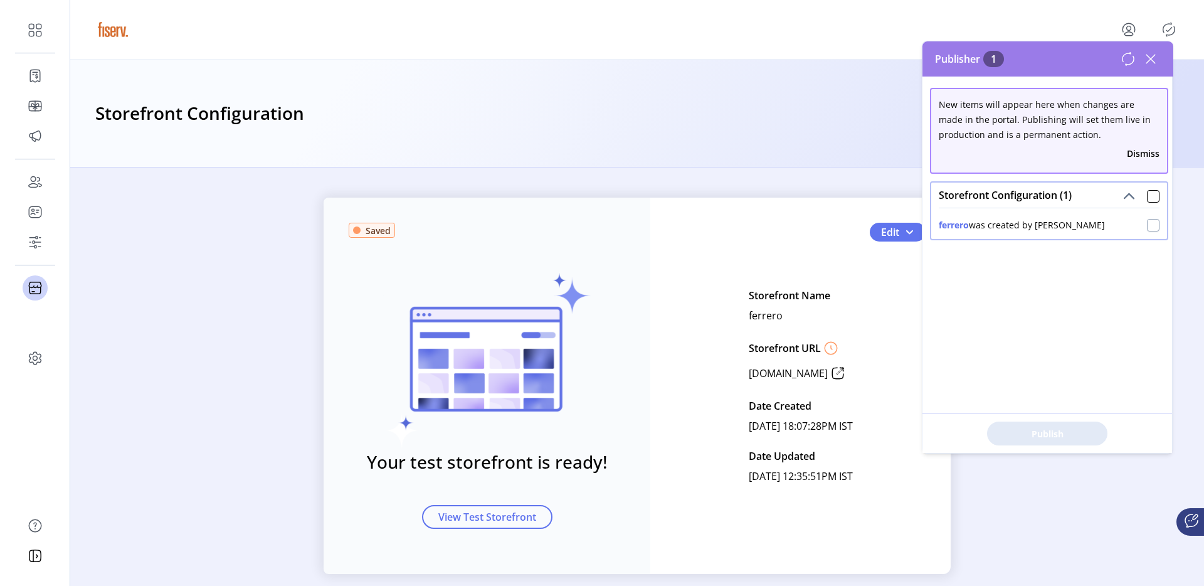
click at [1150, 226] on div at bounding box center [1153, 225] width 13 height 13
click at [1085, 425] on button "Publish 1 Items" at bounding box center [1047, 433] width 120 height 24
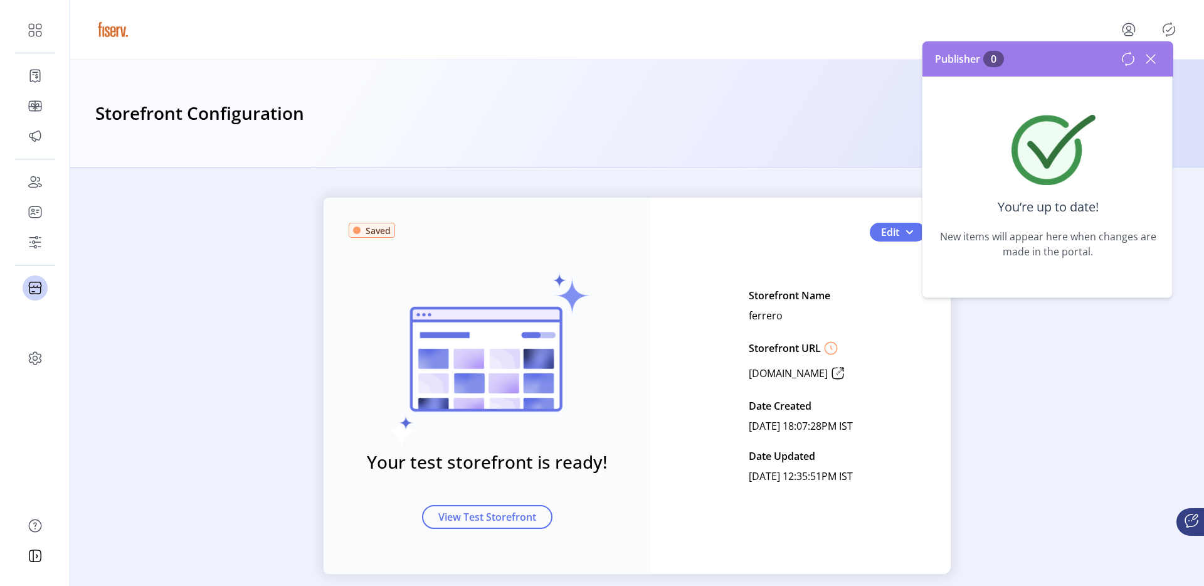
click at [1149, 58] on icon at bounding box center [1151, 59] width 20 height 20
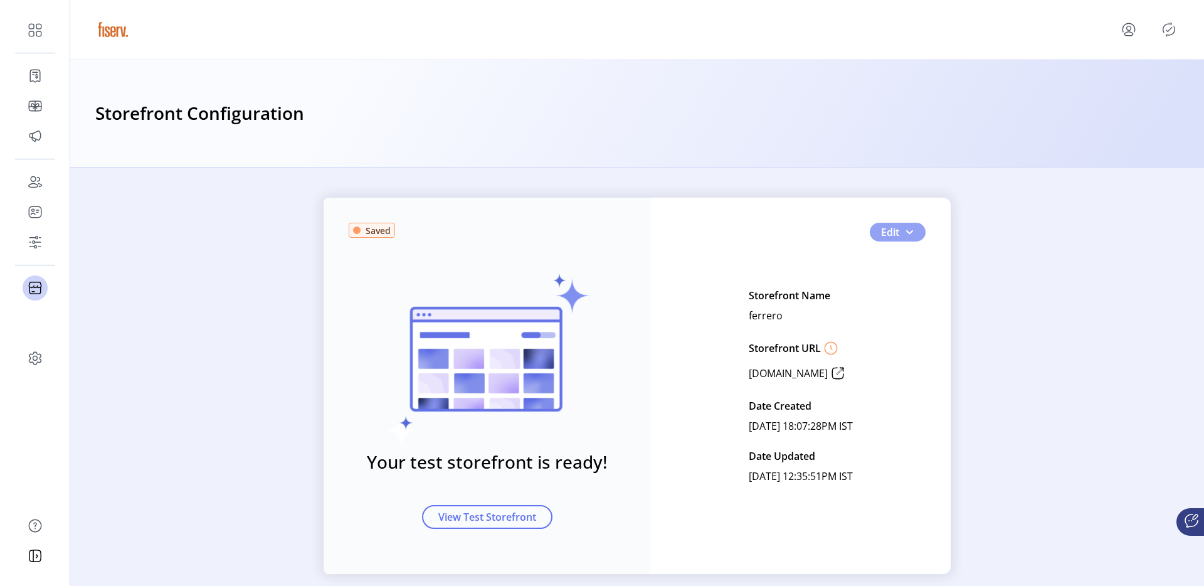
click at [908, 234] on span "button" at bounding box center [909, 232] width 10 height 10
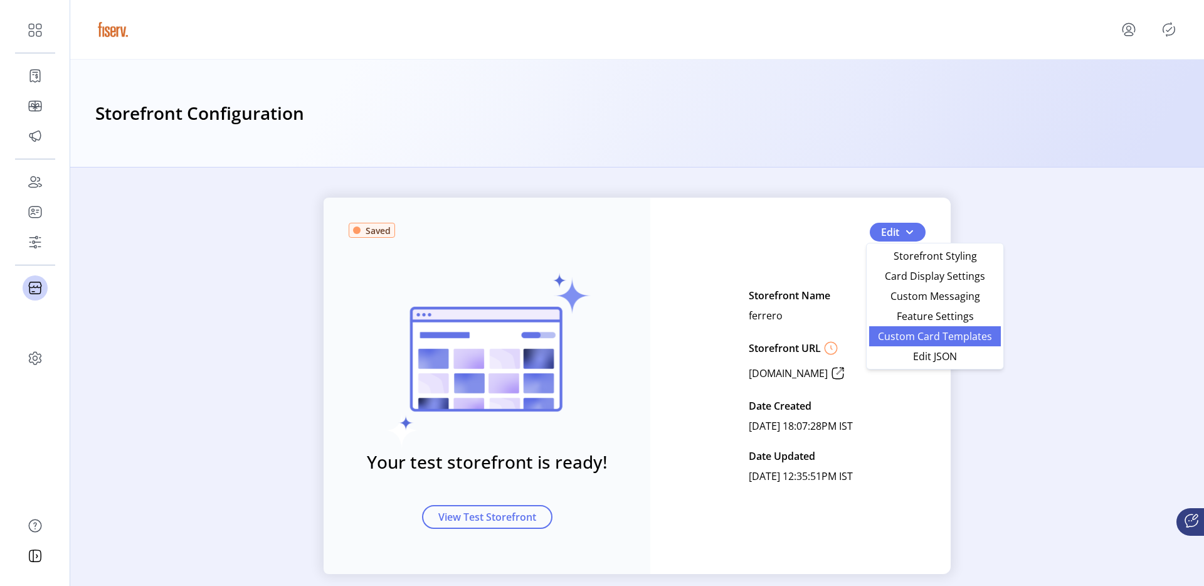
click at [926, 332] on span "Custom Card Templates" at bounding box center [935, 336] width 117 height 10
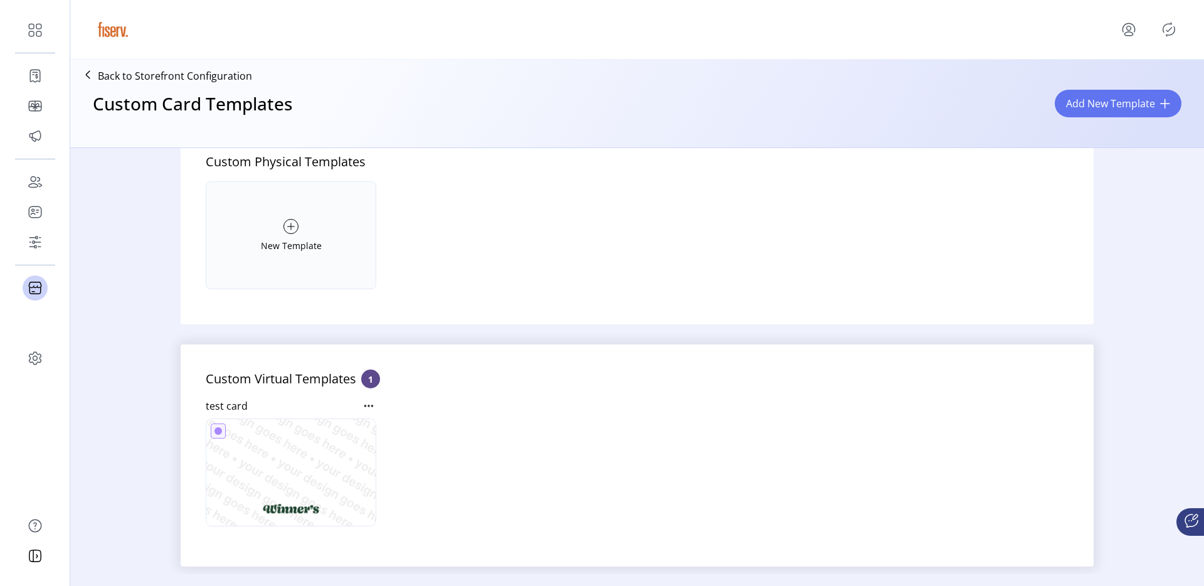
scroll to position [139, 0]
click at [322, 253] on div "New Template" at bounding box center [291, 233] width 171 height 108
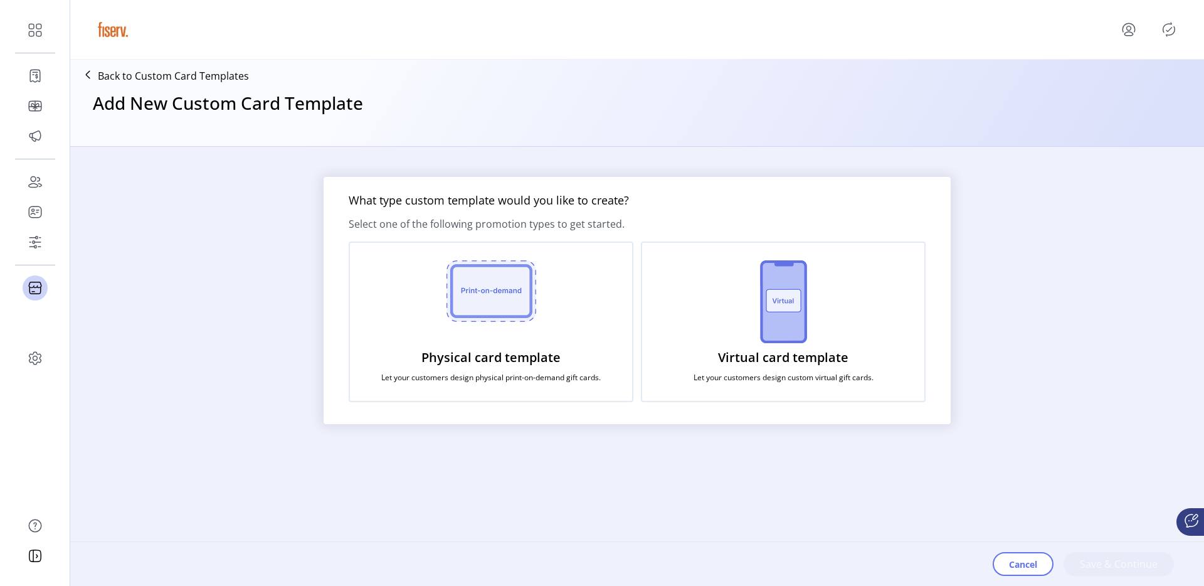
click at [563, 299] on div "Physical card template Let your customers design physical print-on-demand gift …" at bounding box center [491, 321] width 285 height 161
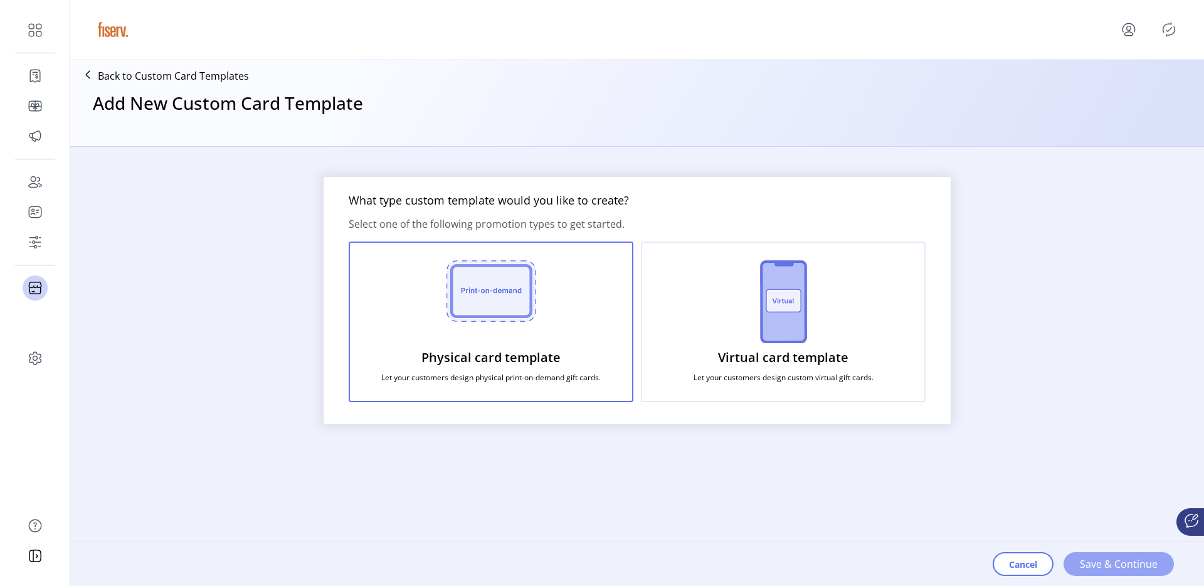
click at [1101, 555] on button "Save & Continue" at bounding box center [1119, 564] width 110 height 24
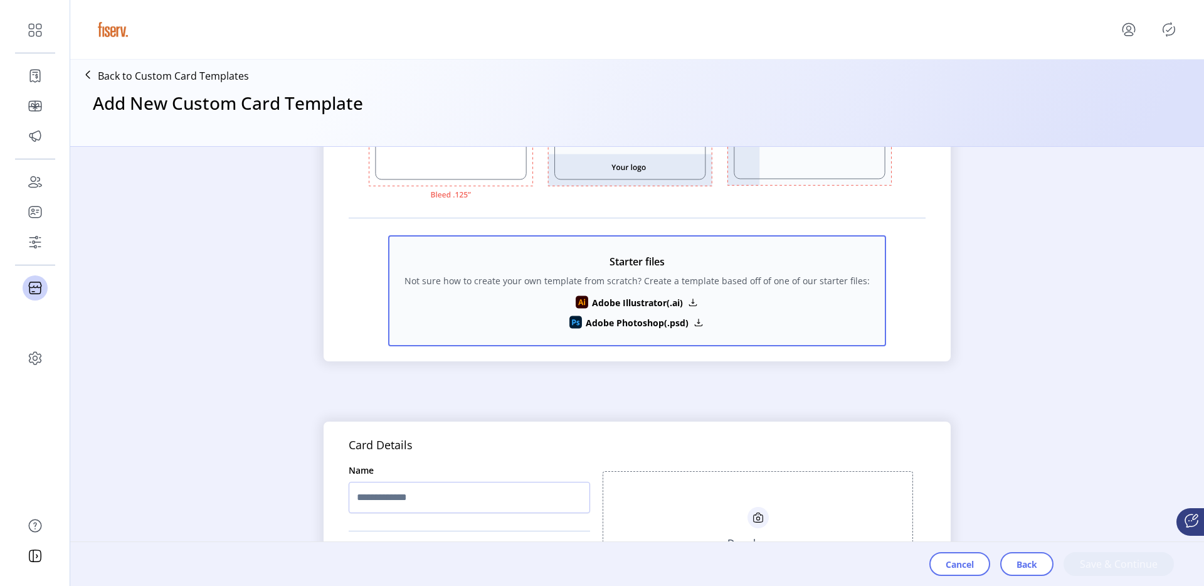
scroll to position [425, 0]
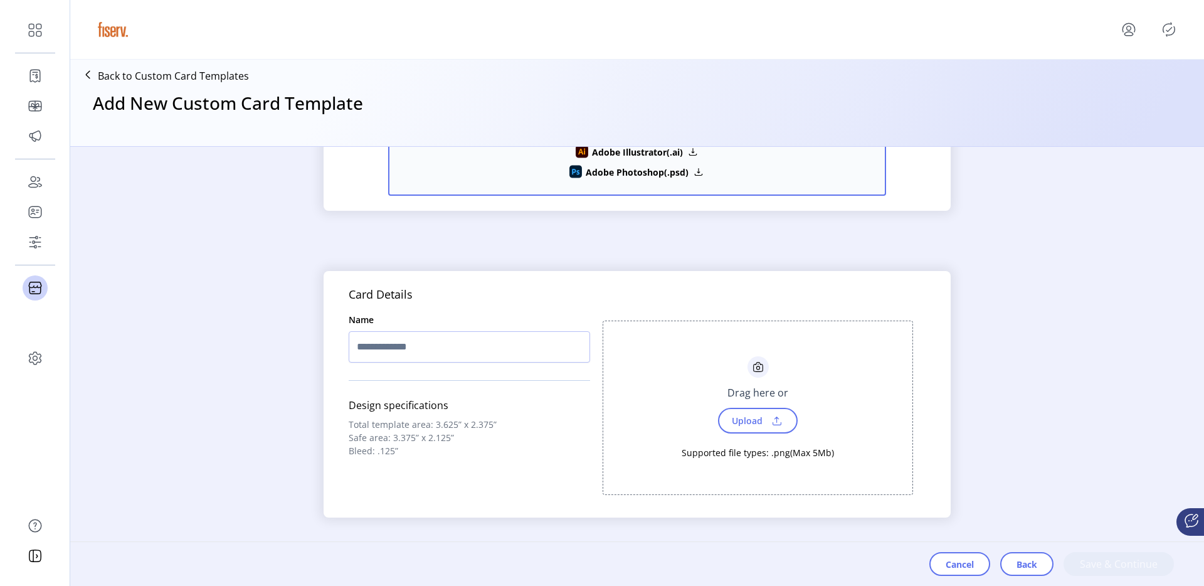
click at [738, 425] on span "Upload" at bounding box center [745, 420] width 43 height 18
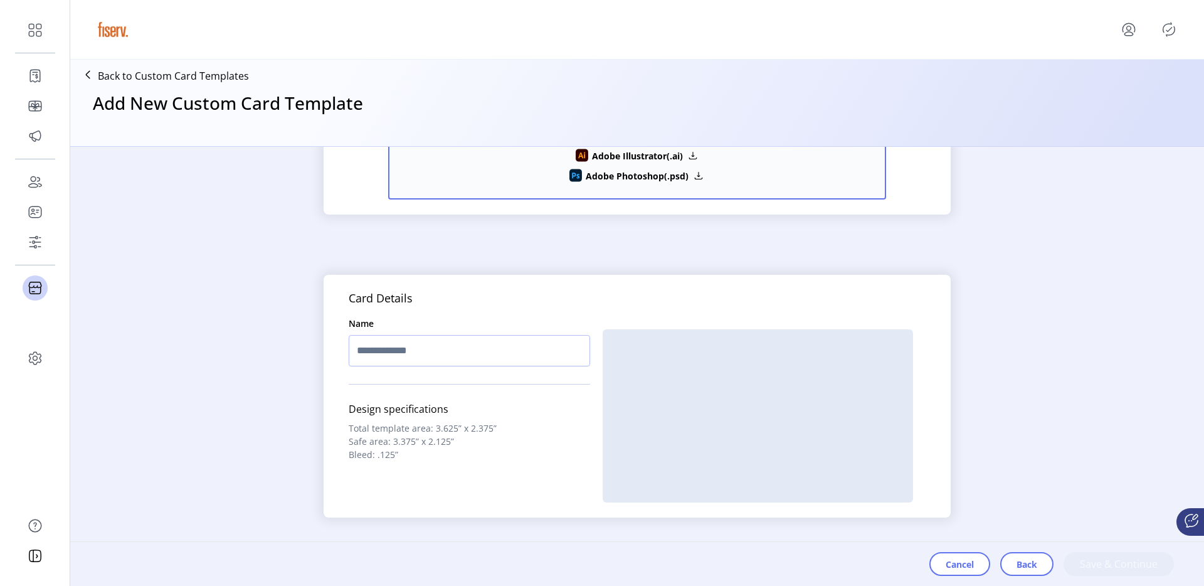
scroll to position [421, 0]
click at [395, 349] on input "text" at bounding box center [469, 350] width 241 height 31
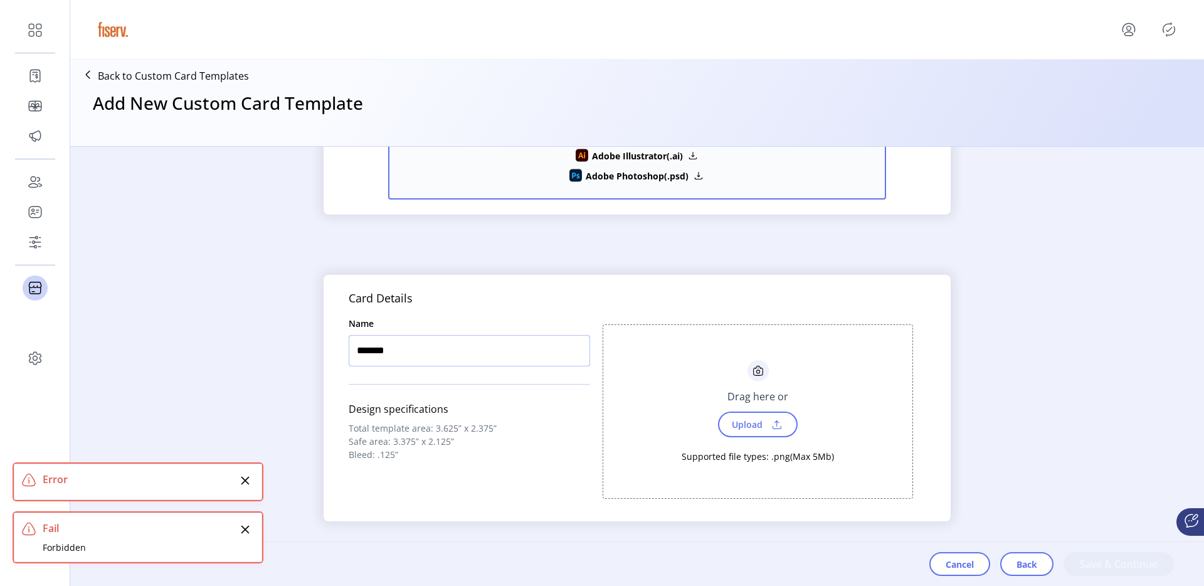
click at [381, 353] on input "*******" at bounding box center [469, 350] width 241 height 31
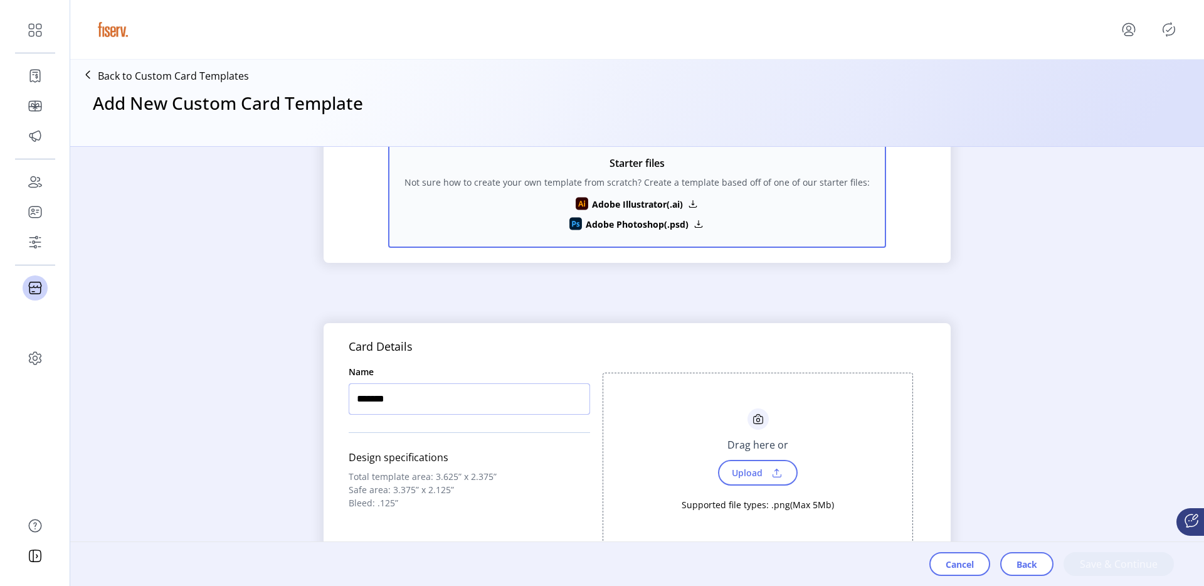
scroll to position [425, 0]
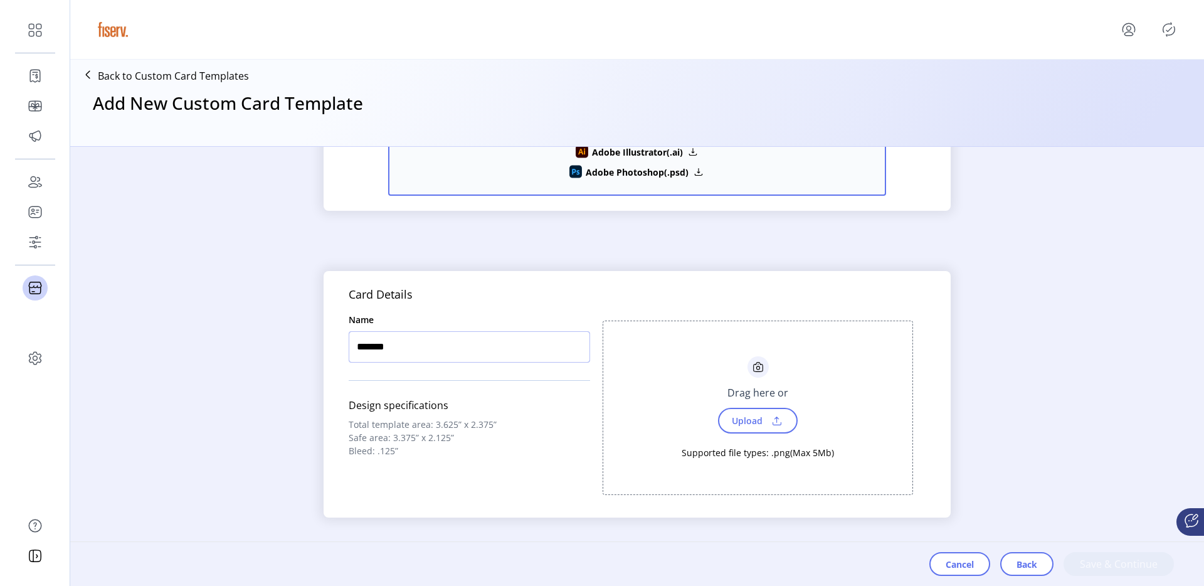
type input "*******"
click at [741, 423] on span "Upload" at bounding box center [745, 420] width 43 height 18
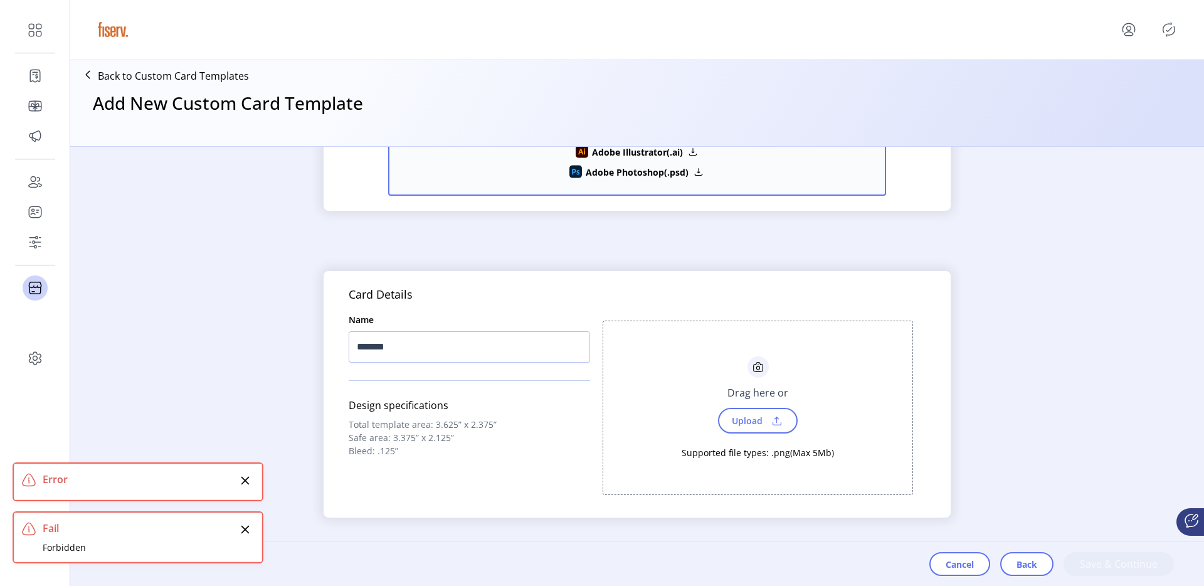
click at [179, 82] on p "Back to Custom Card Templates" at bounding box center [173, 75] width 151 height 15
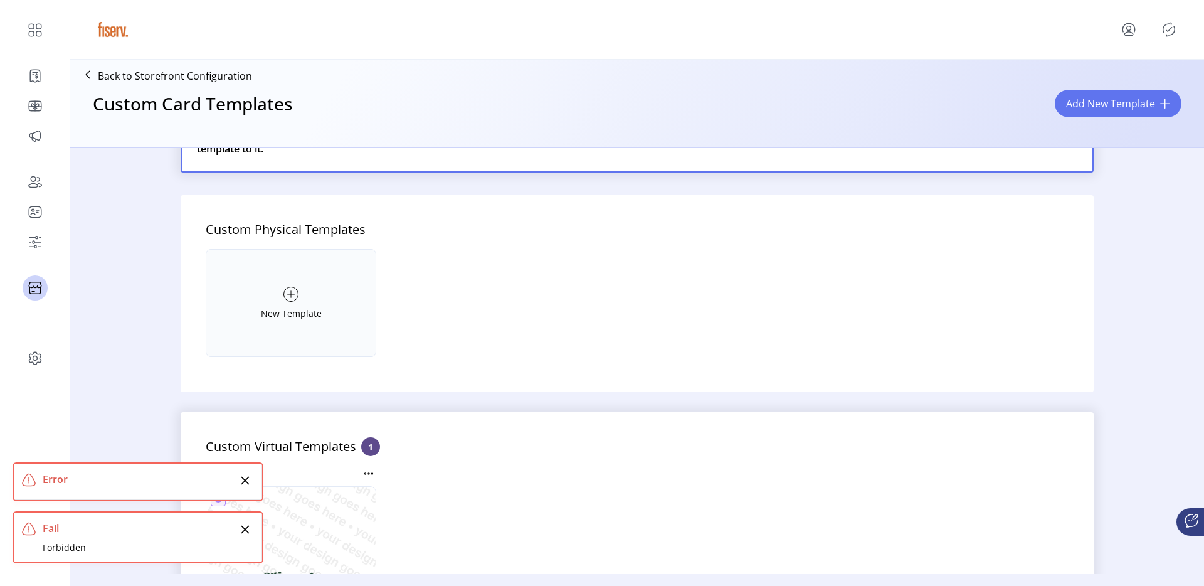
scroll to position [139, 0]
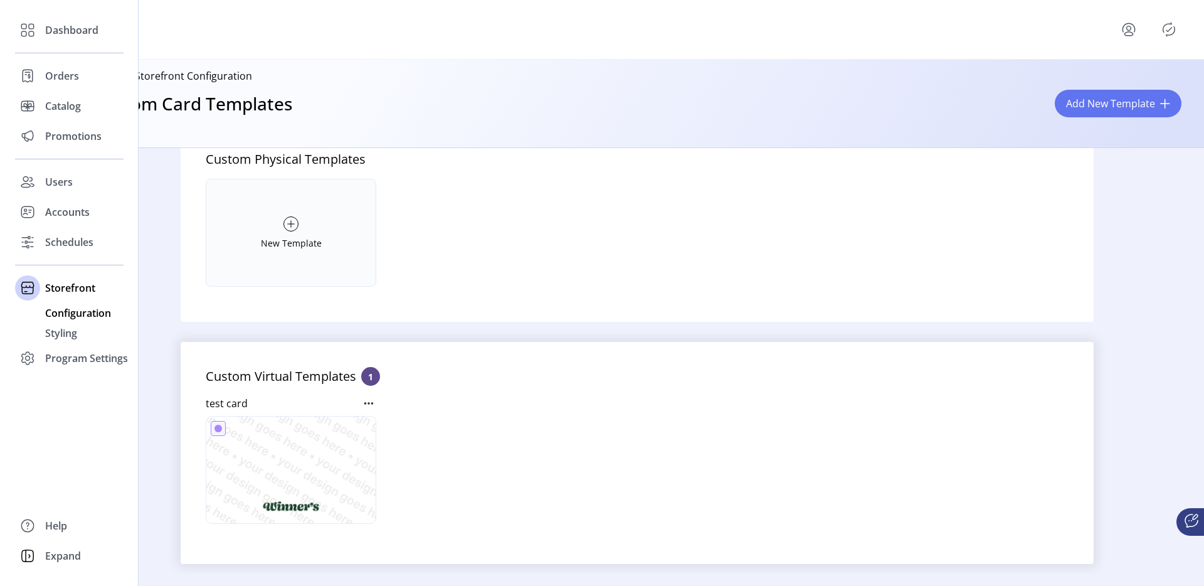
click at [74, 305] on span "Configuration" at bounding box center [78, 312] width 66 height 15
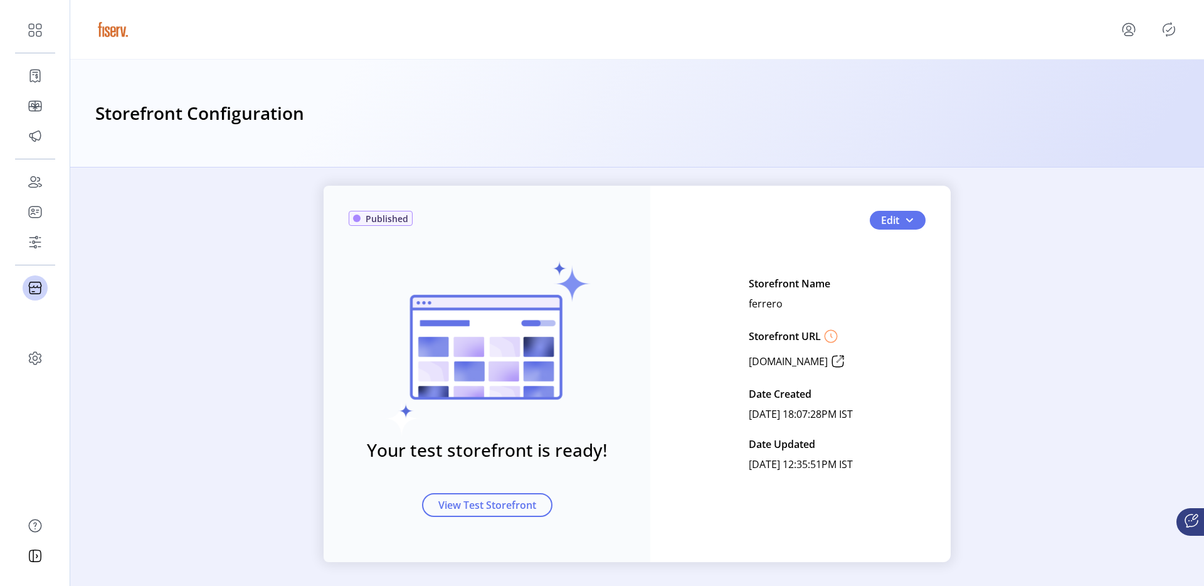
scroll to position [18, 0]
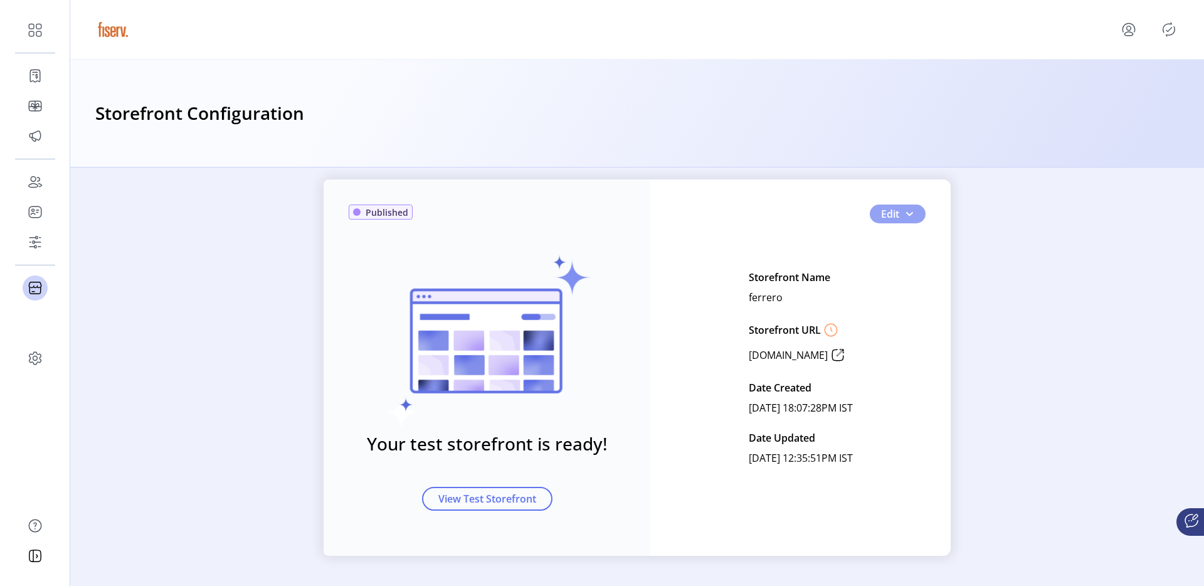
click at [904, 214] on span "button" at bounding box center [909, 214] width 10 height 10
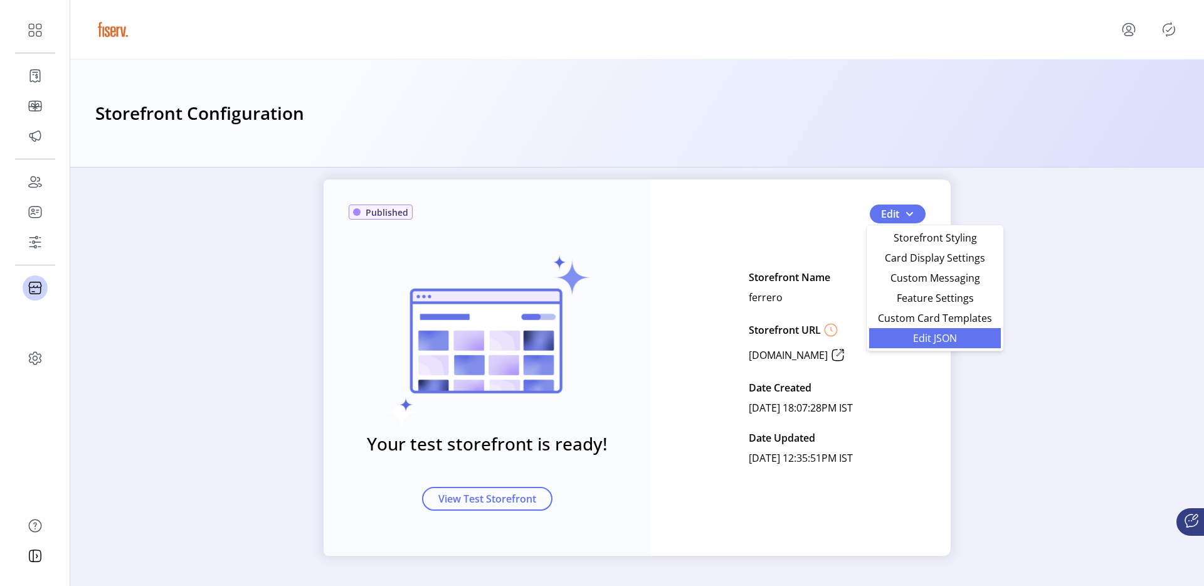
click at [938, 338] on span "Edit JSON" at bounding box center [935, 338] width 117 height 10
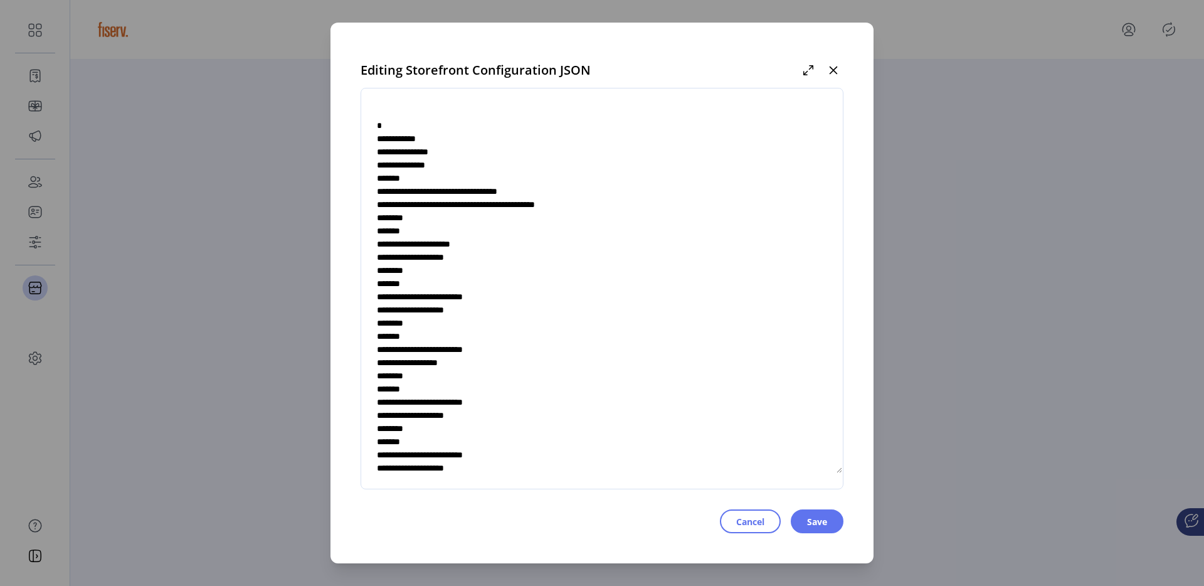
click at [522, 246] on textarea at bounding box center [602, 288] width 482 height 370
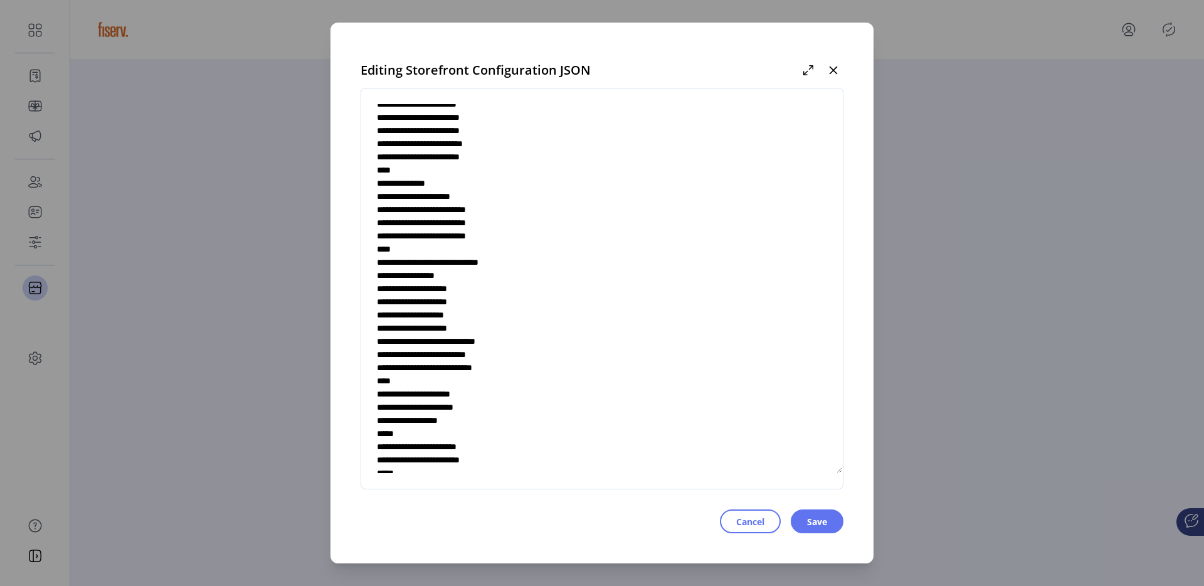
click at [493, 290] on textarea at bounding box center [602, 288] width 482 height 370
type textarea "**********"
click at [810, 518] on span "Save" at bounding box center [817, 521] width 20 height 13
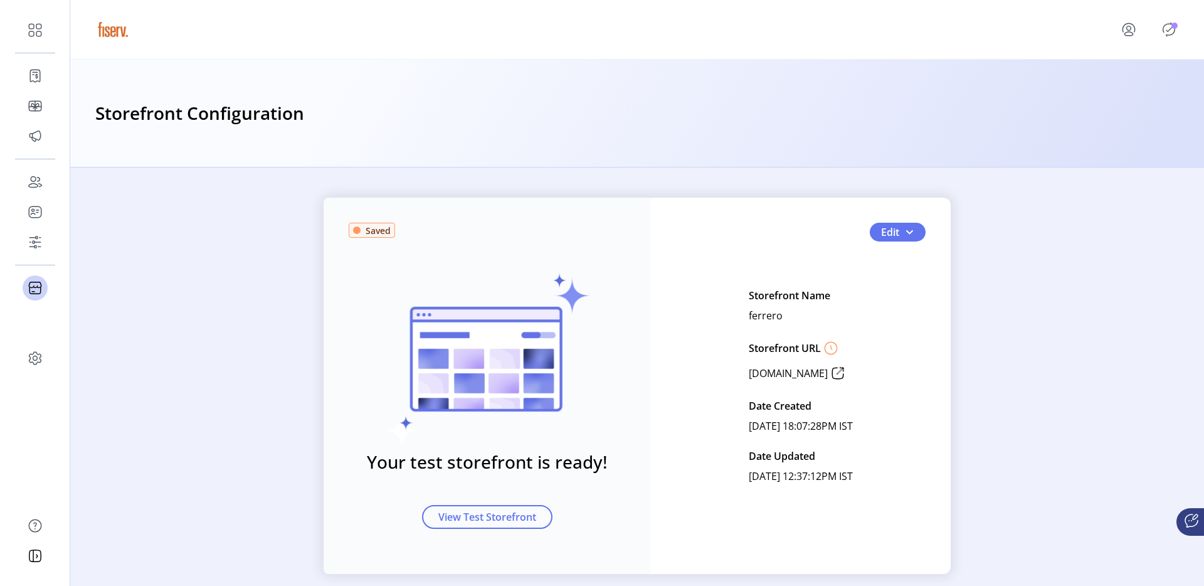
click at [1168, 31] on icon "Publisher Panel" at bounding box center [1170, 30] width 6 height 4
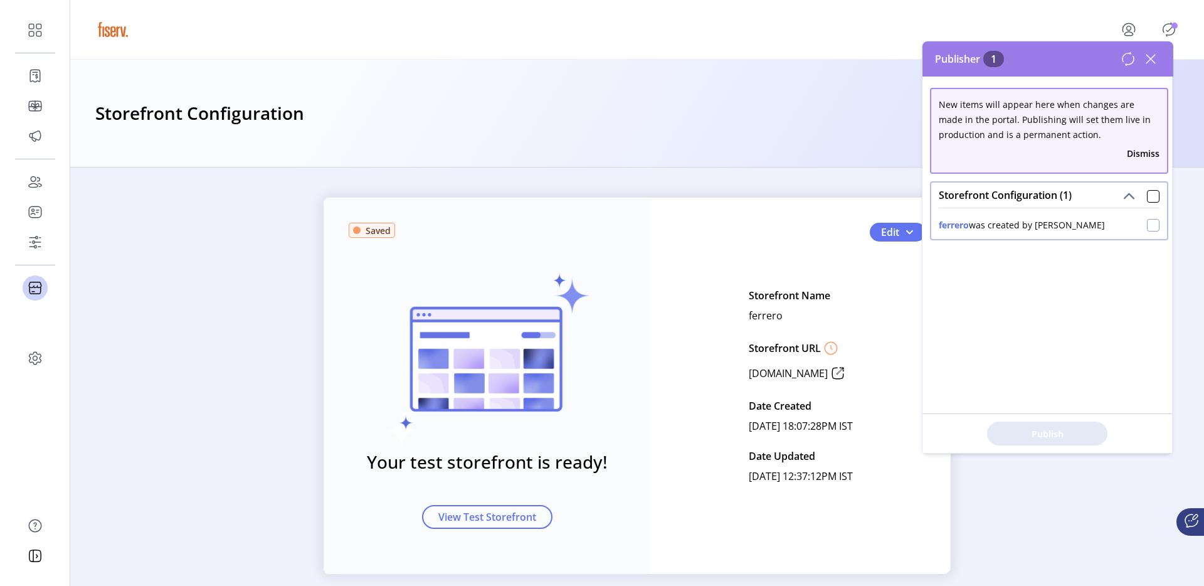
click at [1147, 220] on div at bounding box center [1153, 225] width 13 height 13
click at [1083, 433] on span "Publish 1 Items" at bounding box center [1048, 433] width 88 height 13
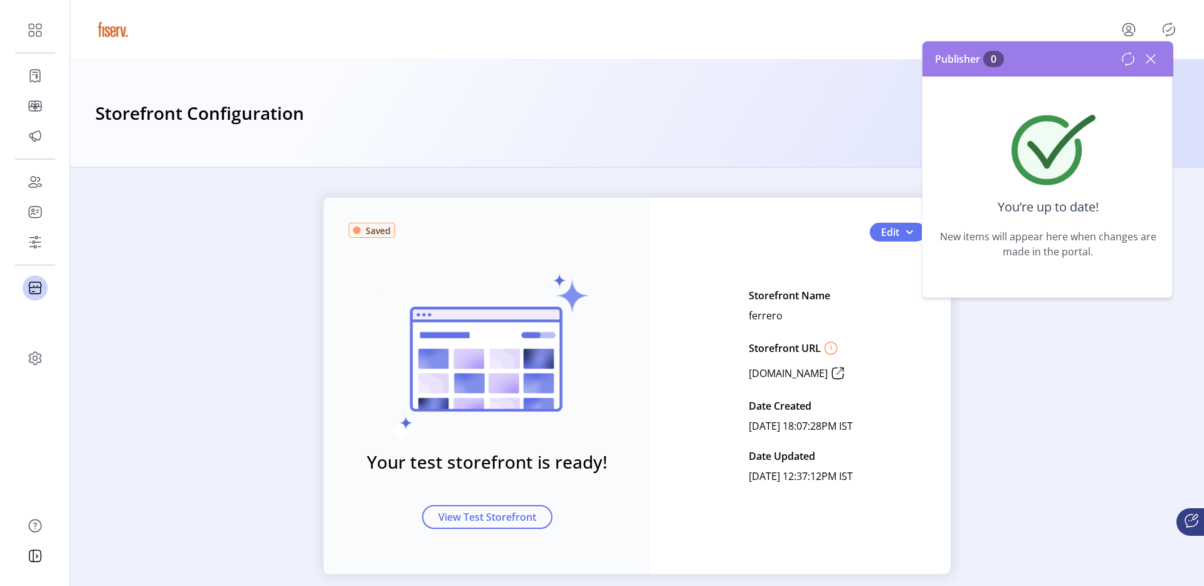
click at [985, 181] on div "You’re up to date! New items will appear here when changes are made in the port…" at bounding box center [1048, 187] width 251 height 221
click at [174, 265] on div "Saved Your test storefront is ready! View Test Storefront Edit Storefront Name …" at bounding box center [637, 386] width 1134 height 376
click at [166, 253] on div "Saved Your test storefront is ready! View Test Storefront Edit Storefront Name …" at bounding box center [637, 386] width 1134 height 376
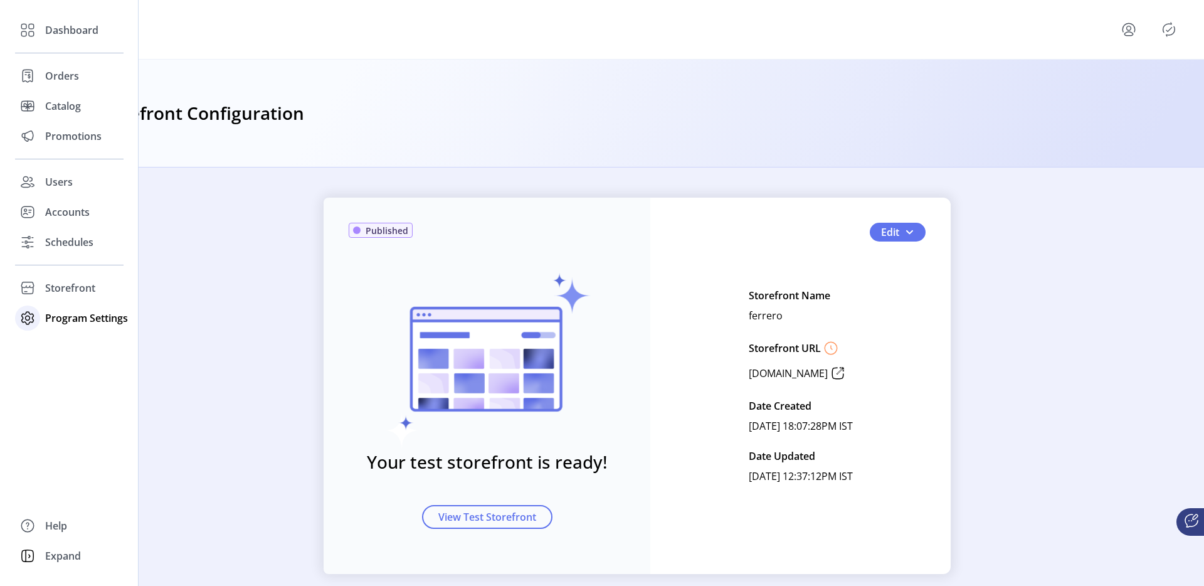
click at [50, 319] on span "Program Settings" at bounding box center [86, 317] width 83 height 15
click at [72, 341] on span "Templates" at bounding box center [70, 343] width 50 height 15
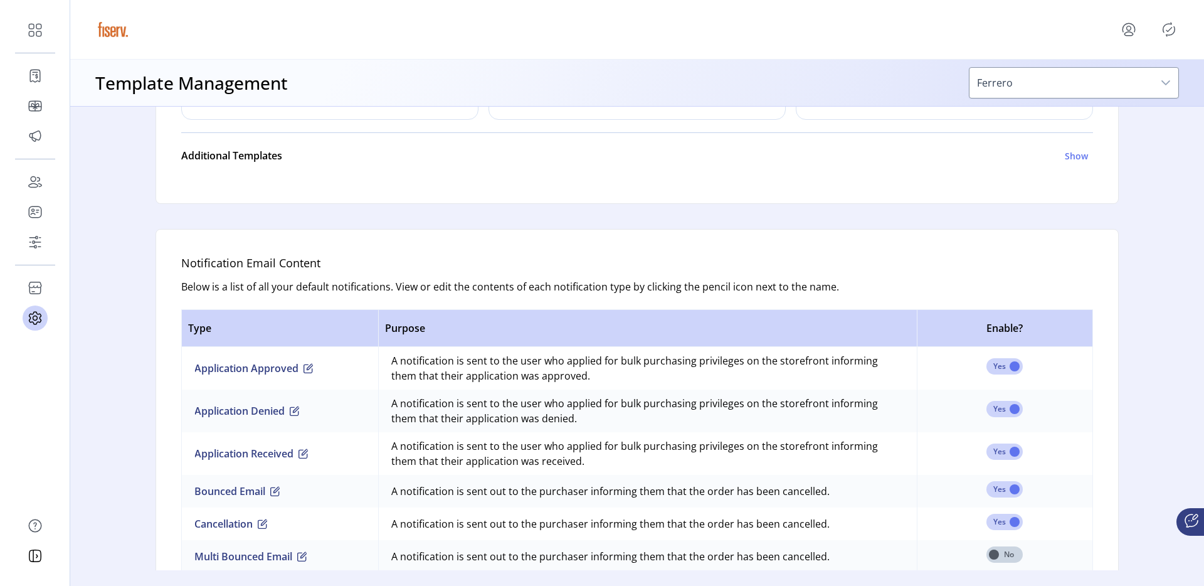
scroll to position [602, 0]
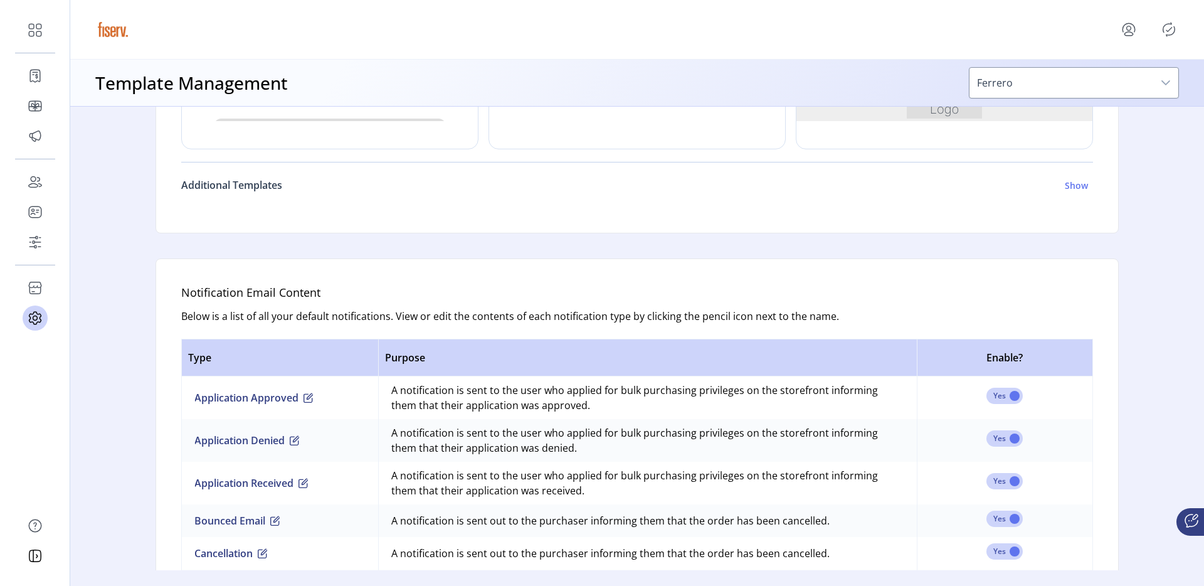
click at [243, 190] on h6 "Additional Templates" at bounding box center [231, 185] width 101 height 15
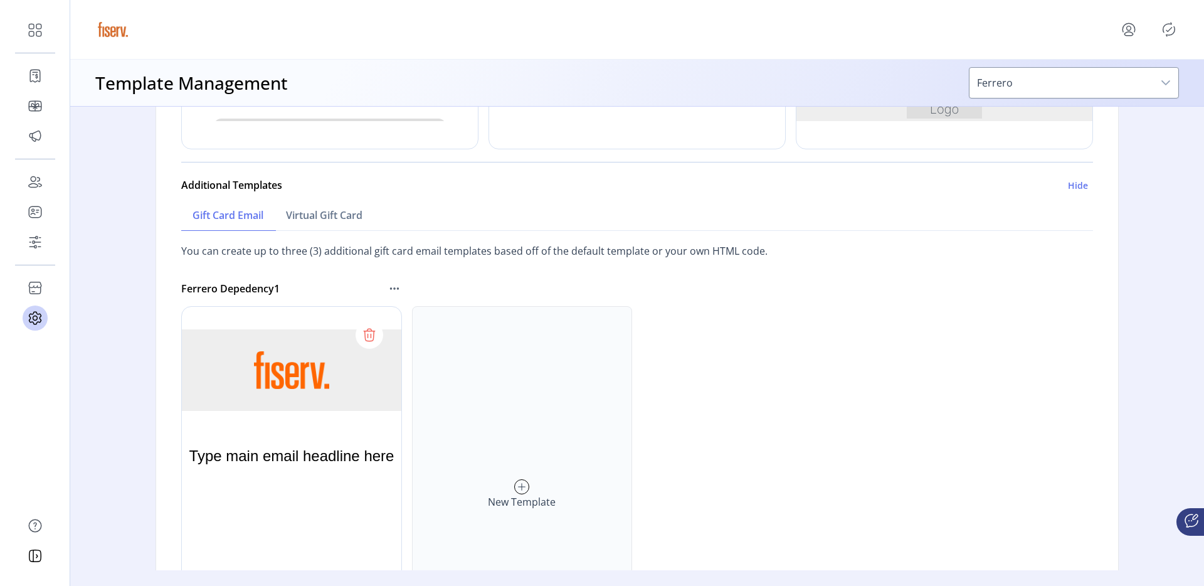
scroll to position [684, 0]
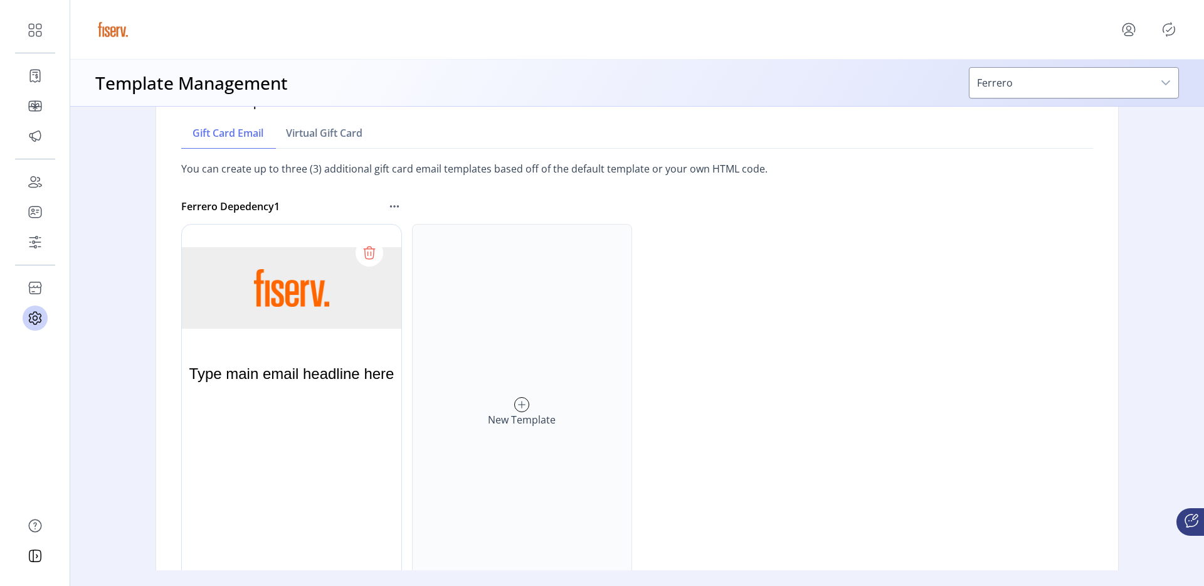
click at [389, 208] on icon at bounding box center [394, 206] width 15 height 15
click at [410, 223] on span "Edit Template" at bounding box center [447, 228] width 104 height 10
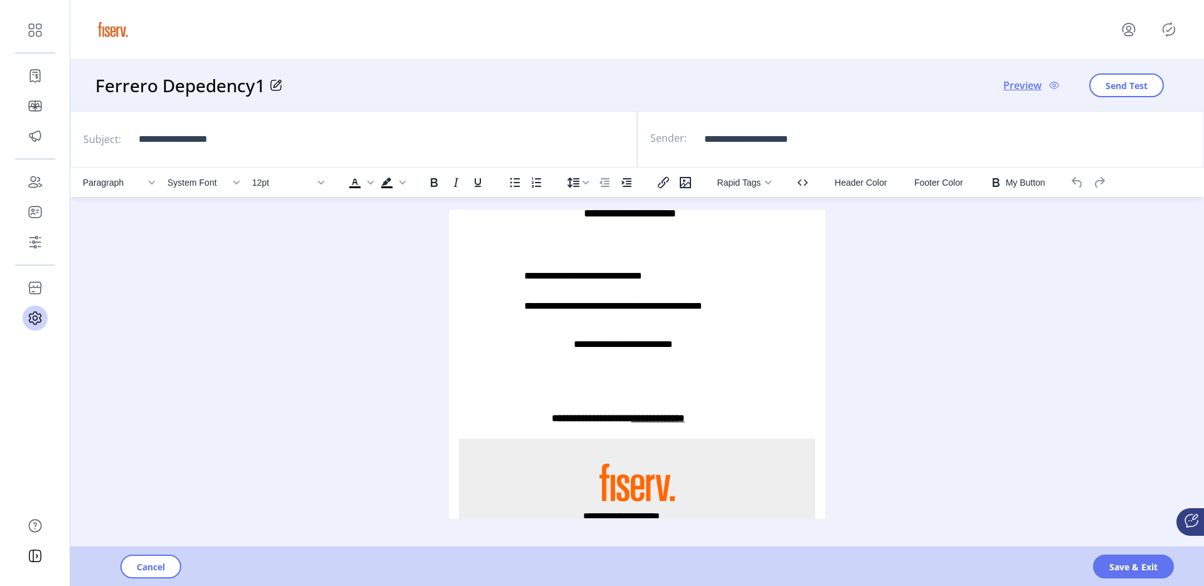
scroll to position [422, 0]
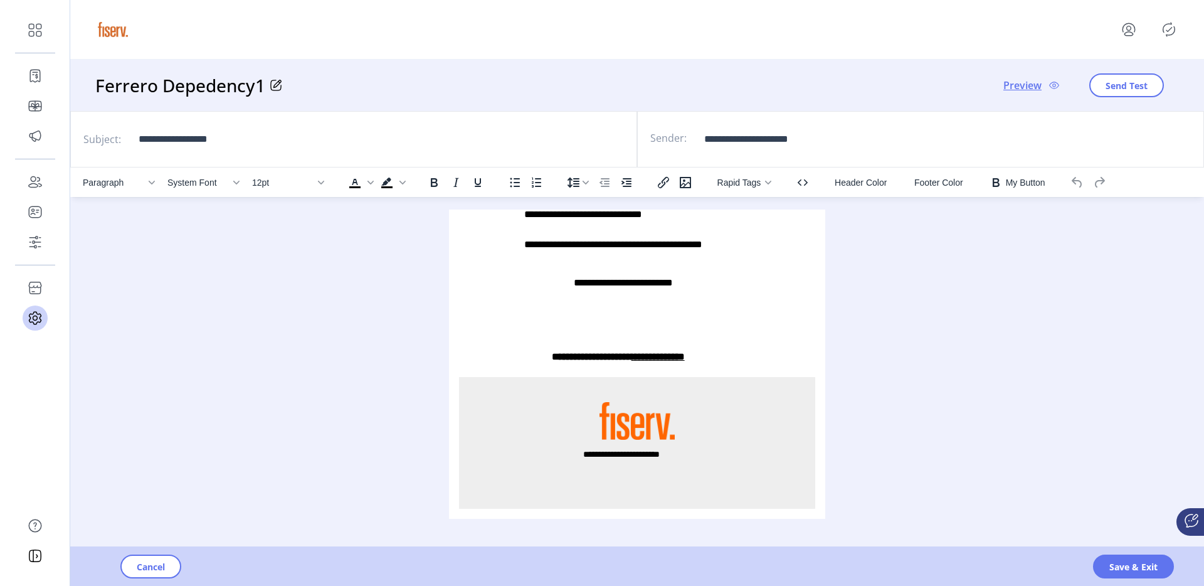
click at [694, 460] on div "**********" at bounding box center [637, 443] width 356 height 132
click at [655, 455] on p "**********" at bounding box center [636, 454] width 107 height 13
click at [1116, 570] on span "Save & Exit" at bounding box center [1134, 566] width 48 height 13
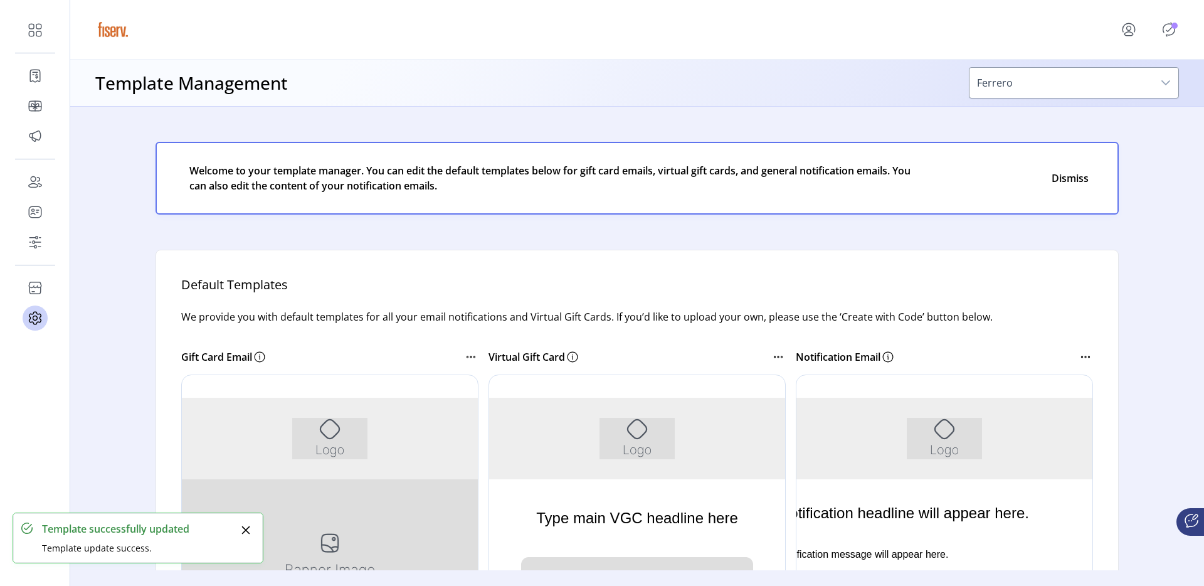
click at [1162, 28] on icon "Publisher Panel" at bounding box center [1169, 29] width 20 height 20
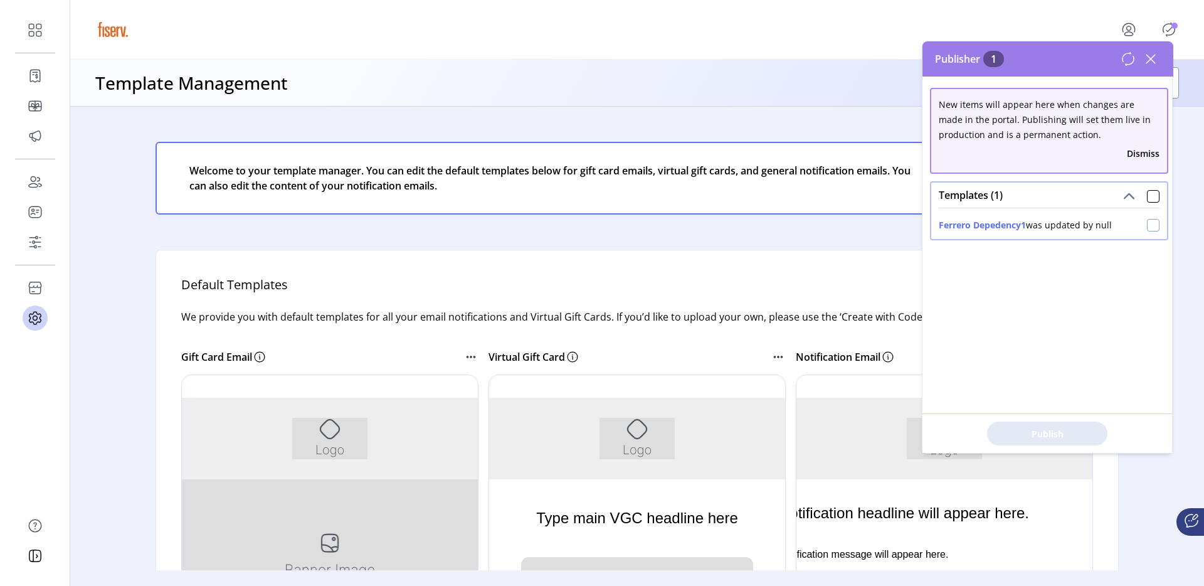
click at [1151, 230] on div at bounding box center [1153, 225] width 13 height 13
click at [1039, 437] on span "Publish 1 Items" at bounding box center [1048, 433] width 88 height 13
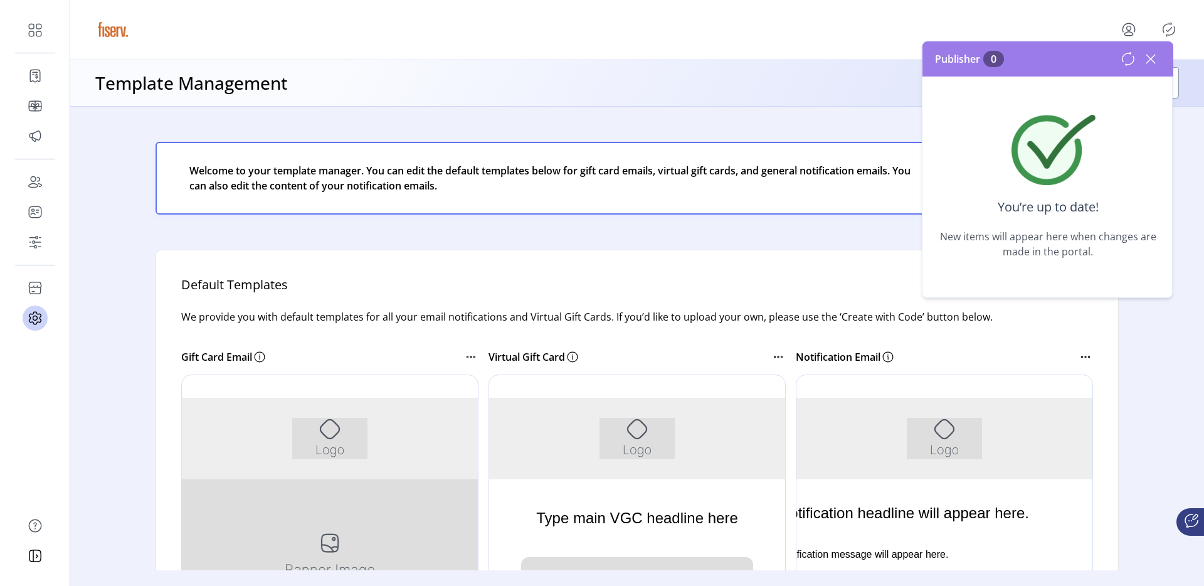
click at [1153, 64] on icon at bounding box center [1151, 59] width 20 height 20
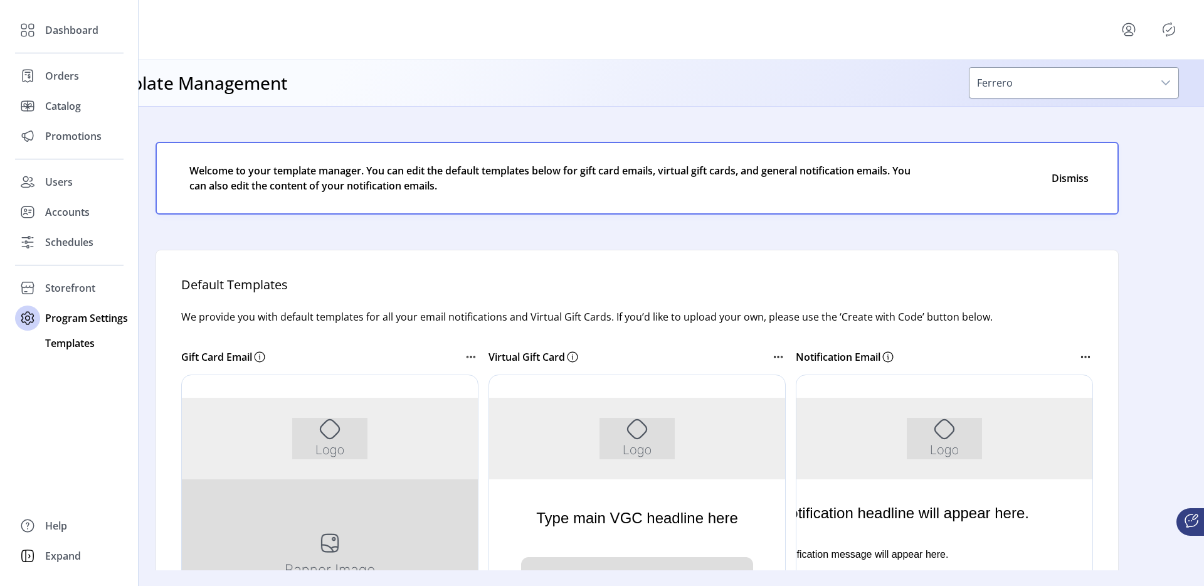
click at [82, 347] on span "Templates" at bounding box center [70, 343] width 50 height 15
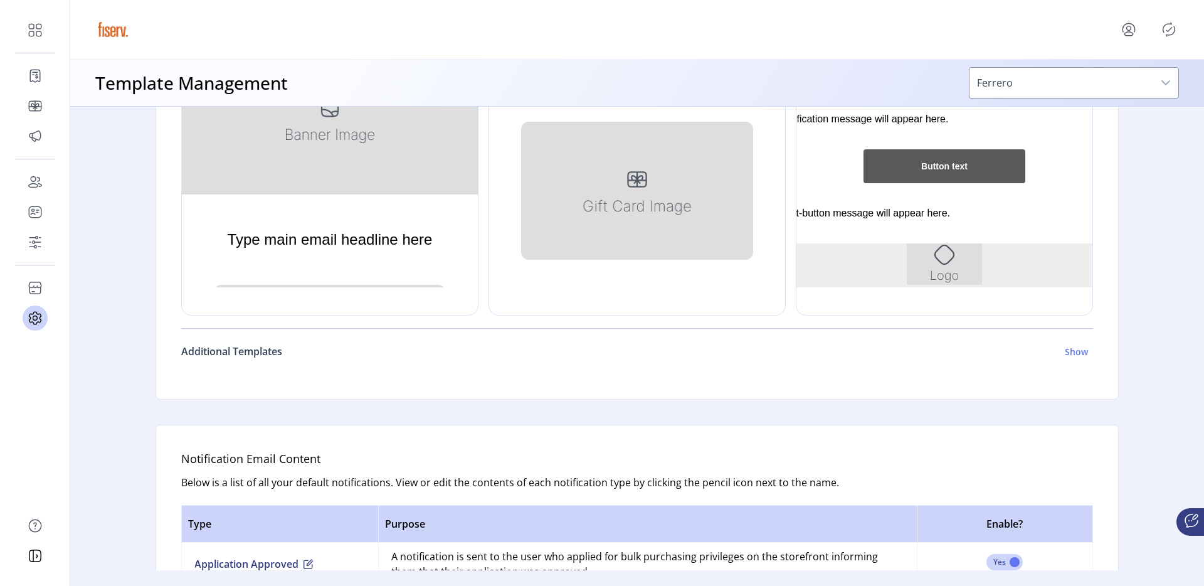
scroll to position [433, 0]
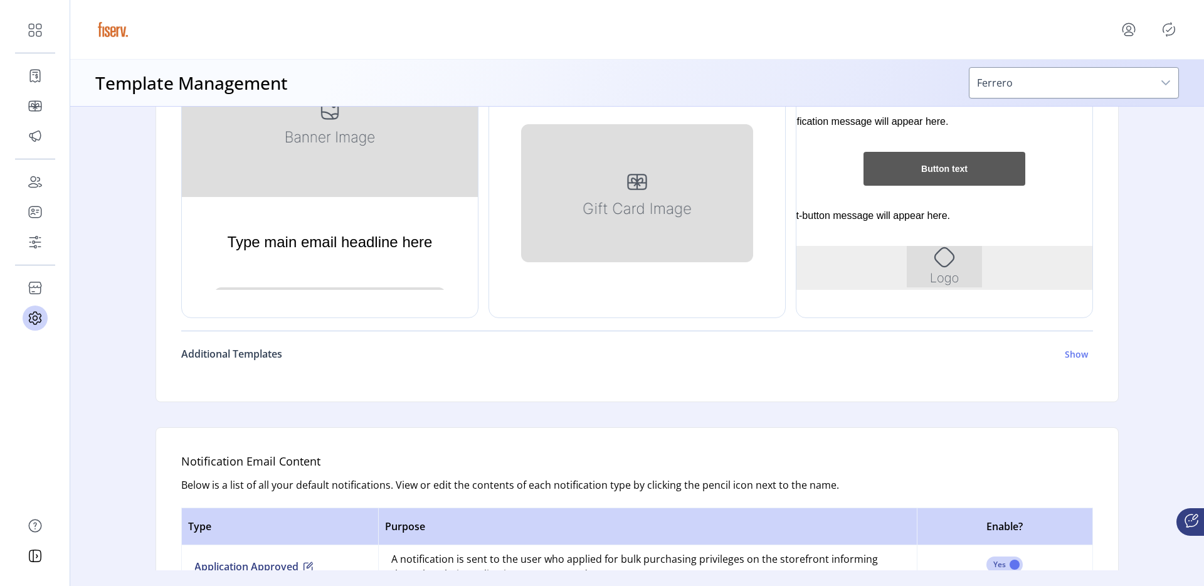
click at [272, 346] on h6 "Additional Templates" at bounding box center [231, 353] width 101 height 15
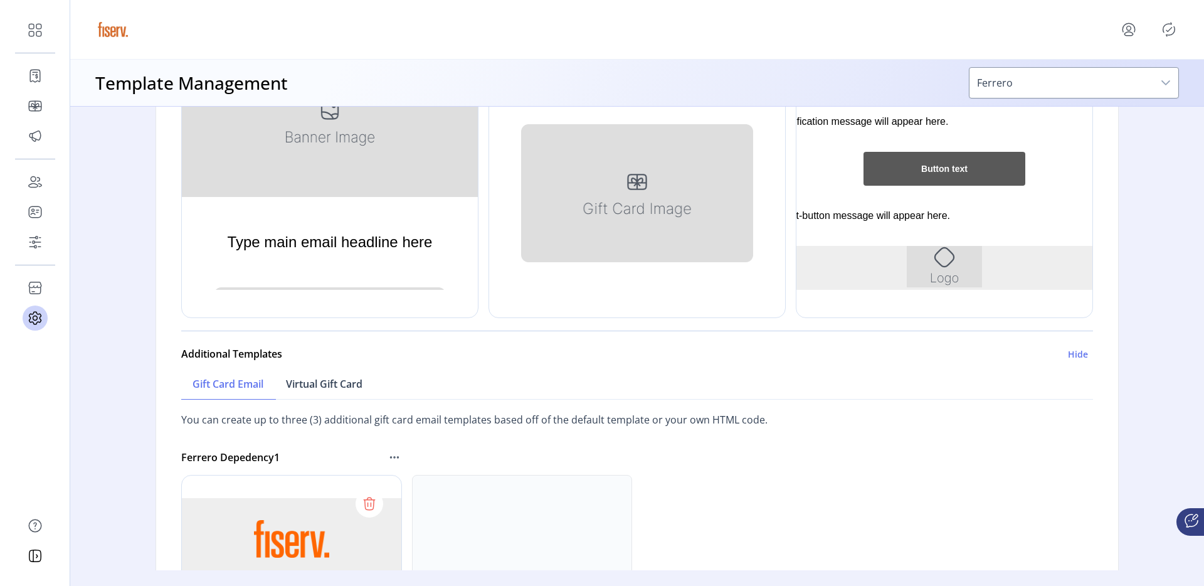
click at [326, 392] on link "Virtual Gift Card" at bounding box center [324, 384] width 99 height 31
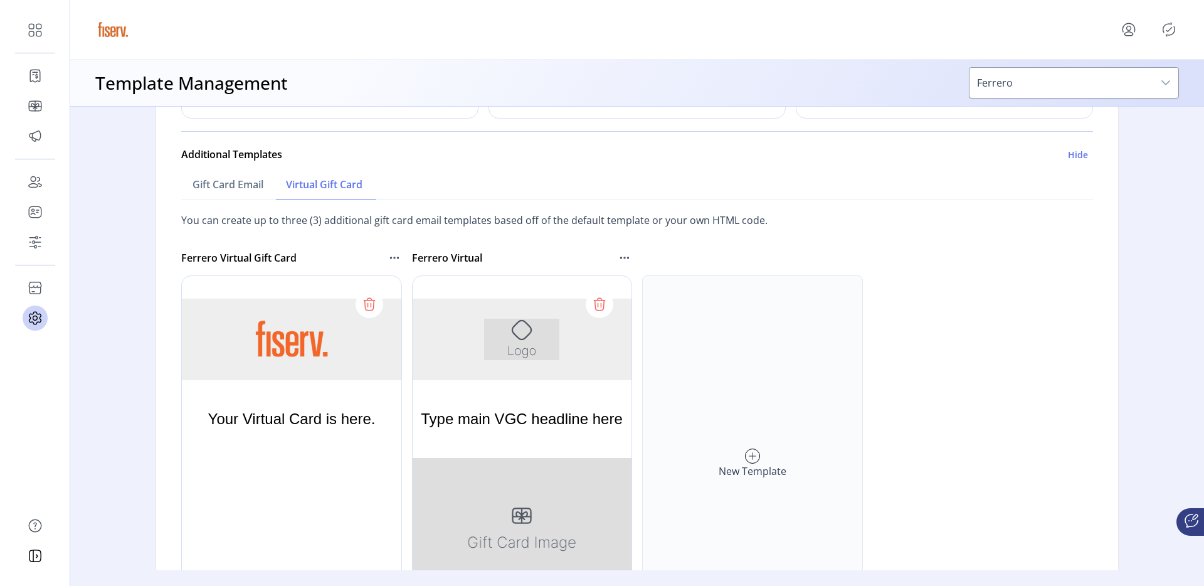
scroll to position [615, 0]
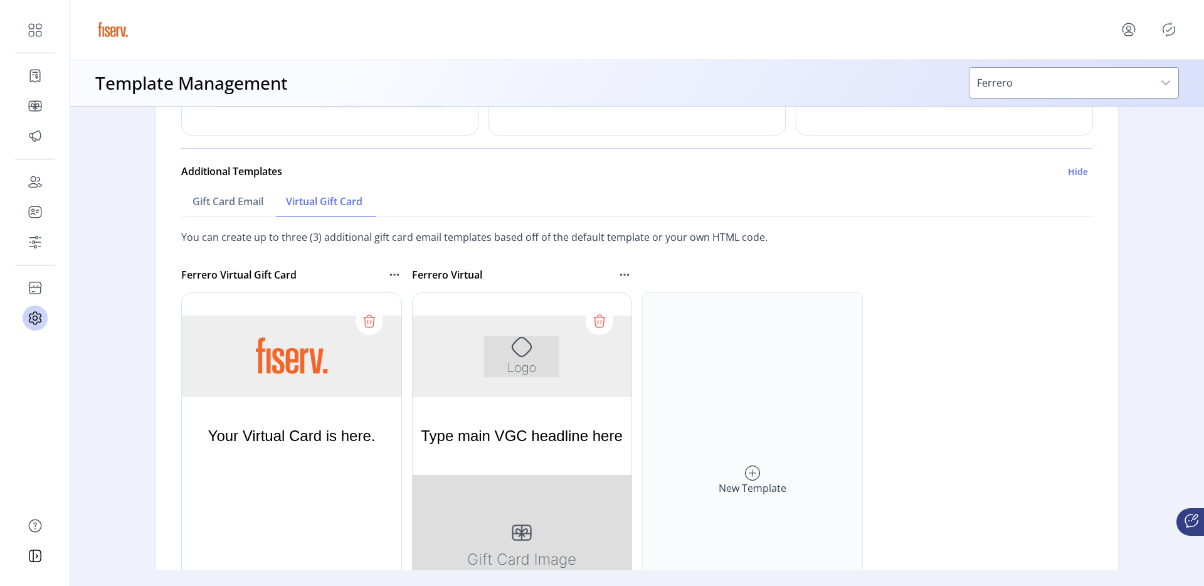
click at [590, 319] on icon at bounding box center [600, 321] width 20 height 20
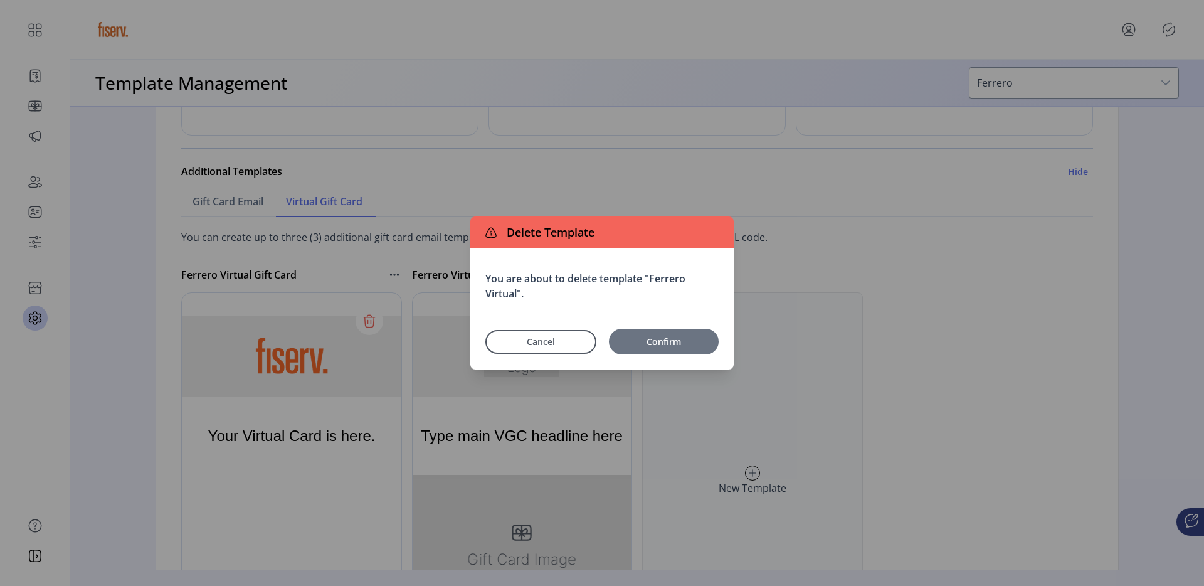
click at [641, 334] on button "Confirm" at bounding box center [664, 342] width 110 height 26
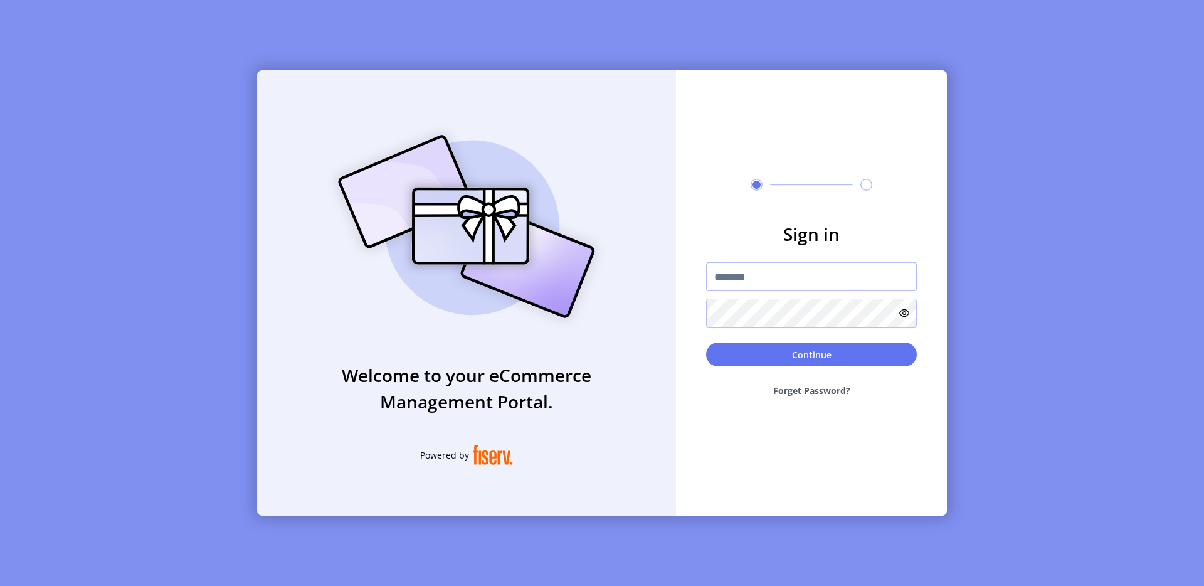
click at [797, 284] on input "text" at bounding box center [811, 276] width 211 height 29
type input "**********"
click at [799, 369] on div "Continue Forget Password?" at bounding box center [811, 374] width 211 height 65
click at [777, 357] on button "Continue" at bounding box center [811, 354] width 211 height 24
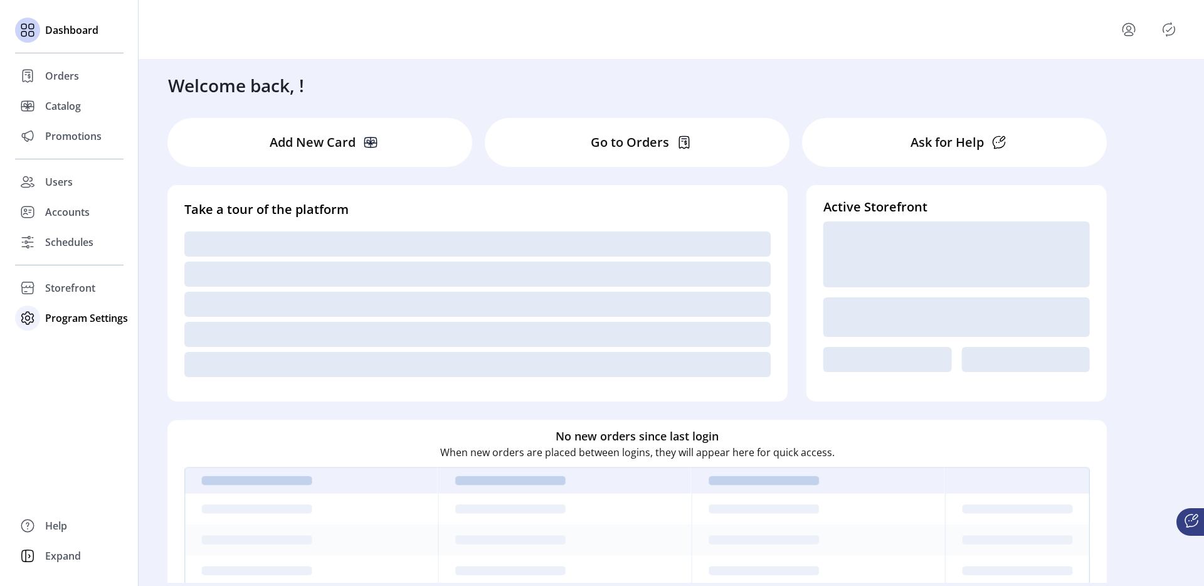
click at [58, 317] on span "Program Settings" at bounding box center [86, 317] width 83 height 15
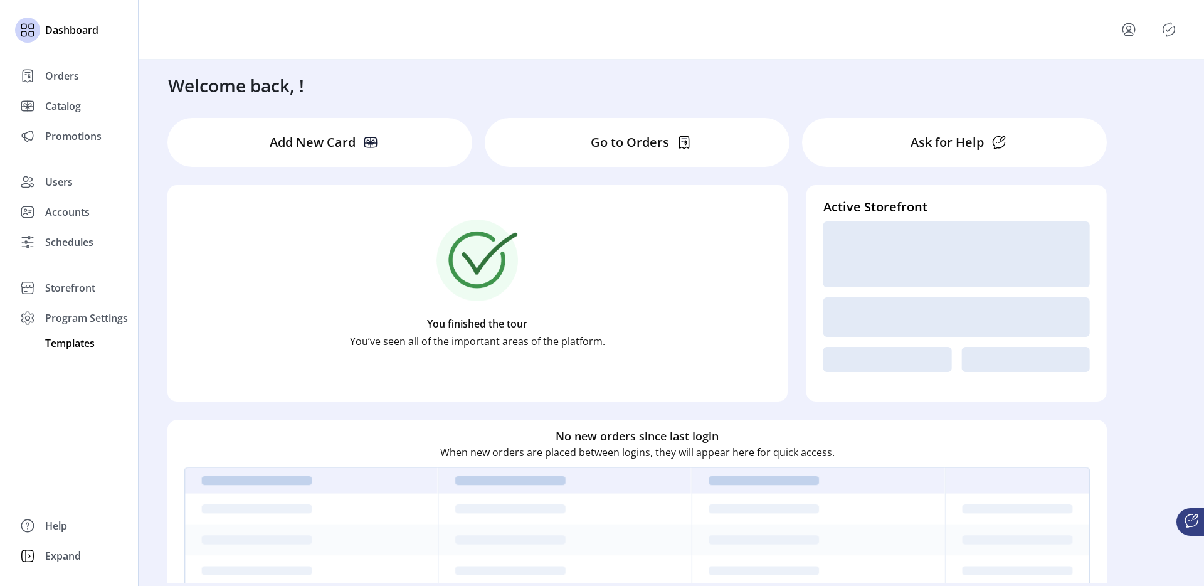
click at [59, 342] on span "Templates" at bounding box center [70, 343] width 50 height 15
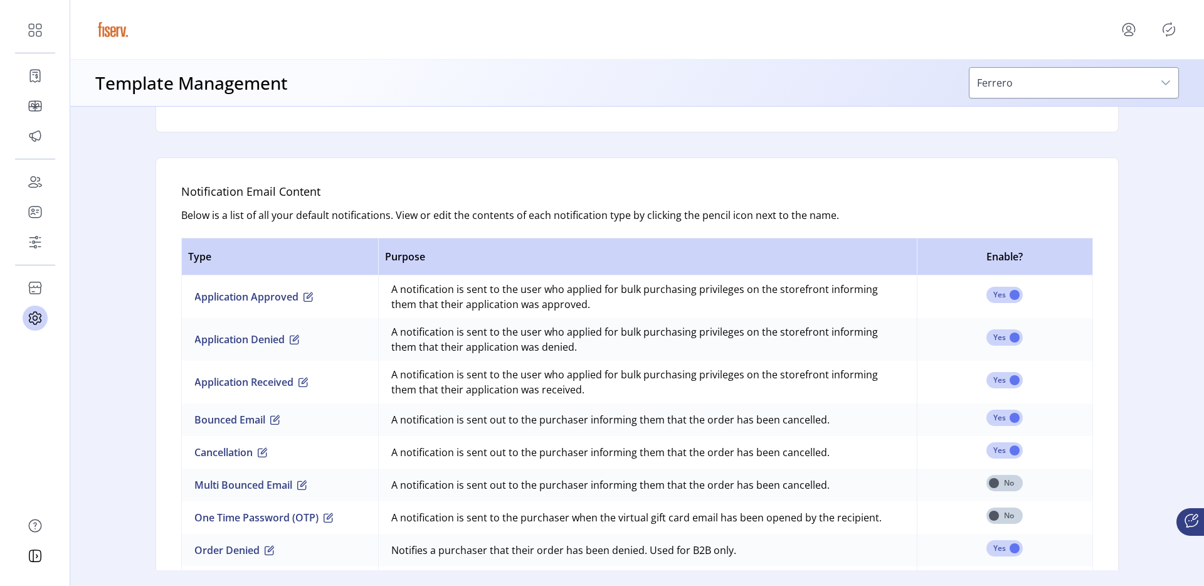
scroll to position [412, 0]
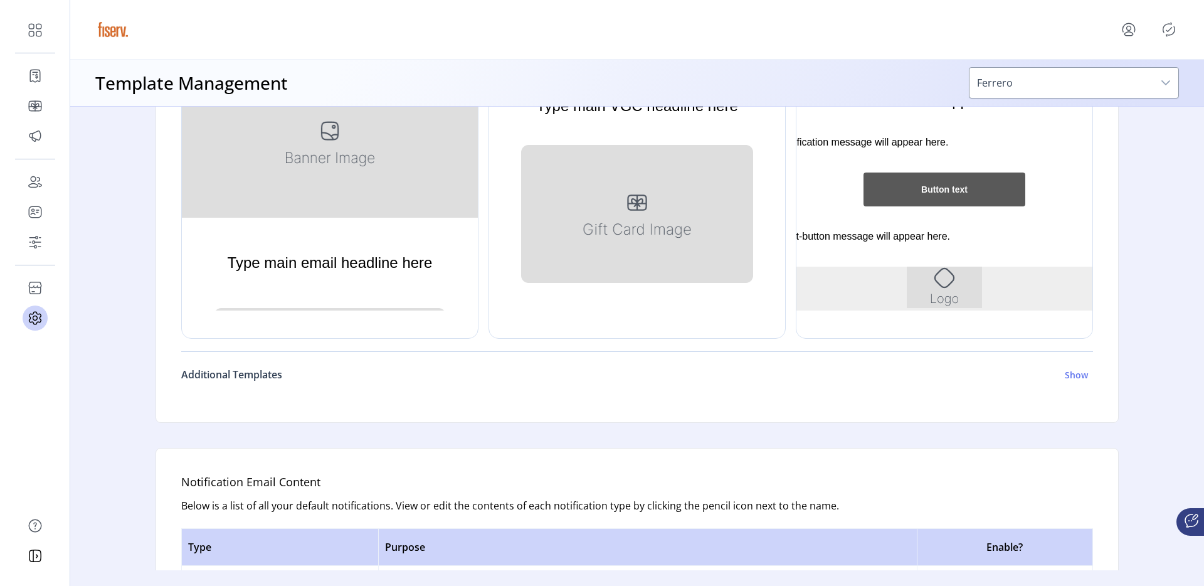
click at [273, 372] on h6 "Additional Templates" at bounding box center [231, 374] width 101 height 15
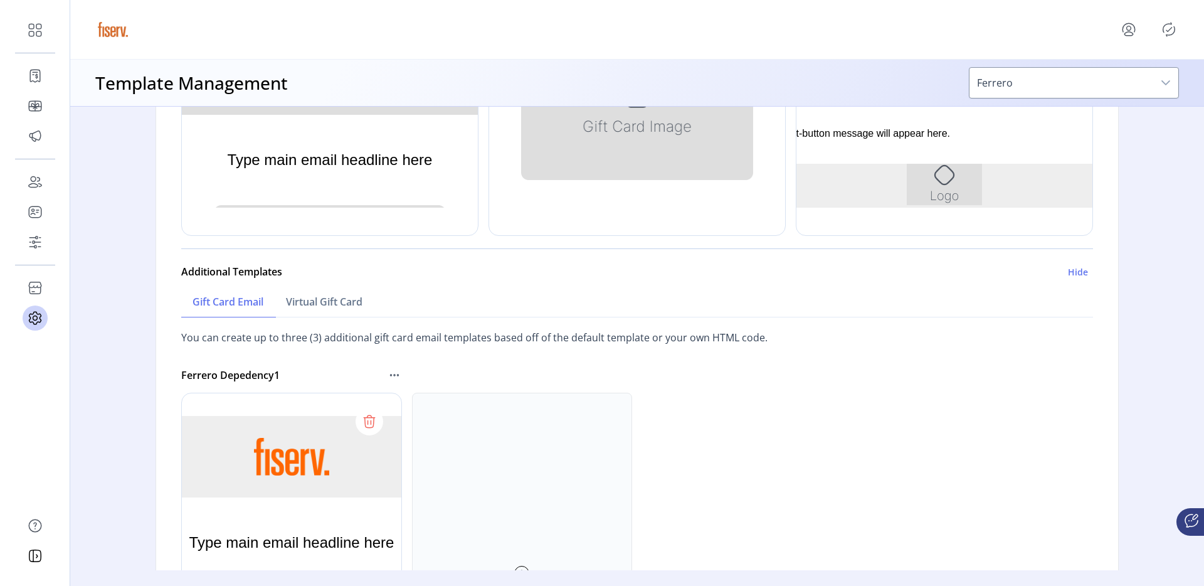
scroll to position [655, 0]
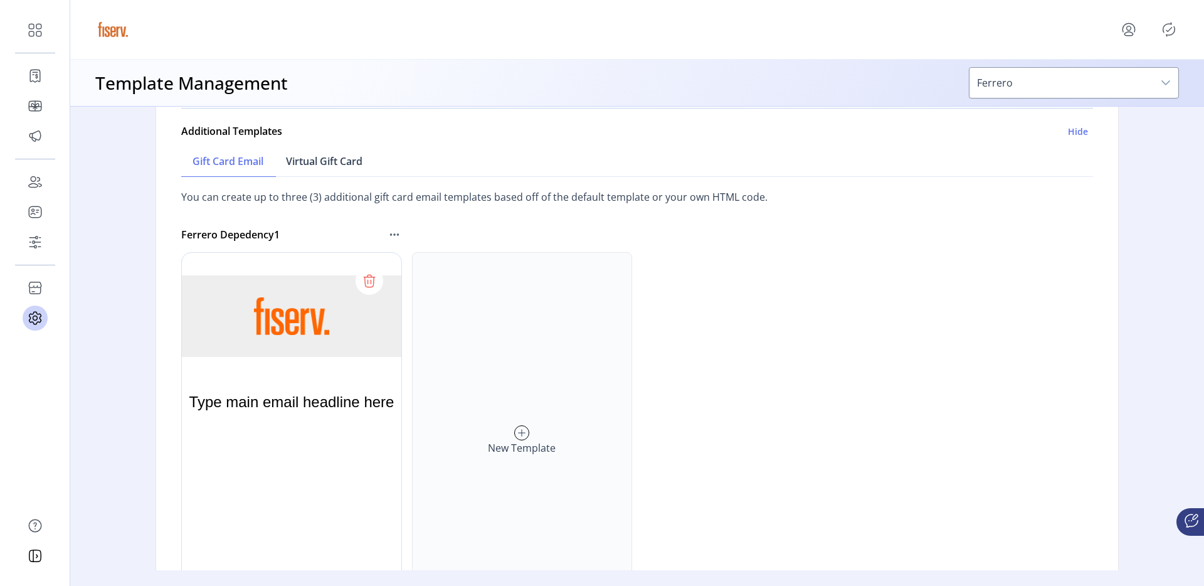
click at [320, 164] on span "Virtual Gift Card" at bounding box center [324, 161] width 77 height 10
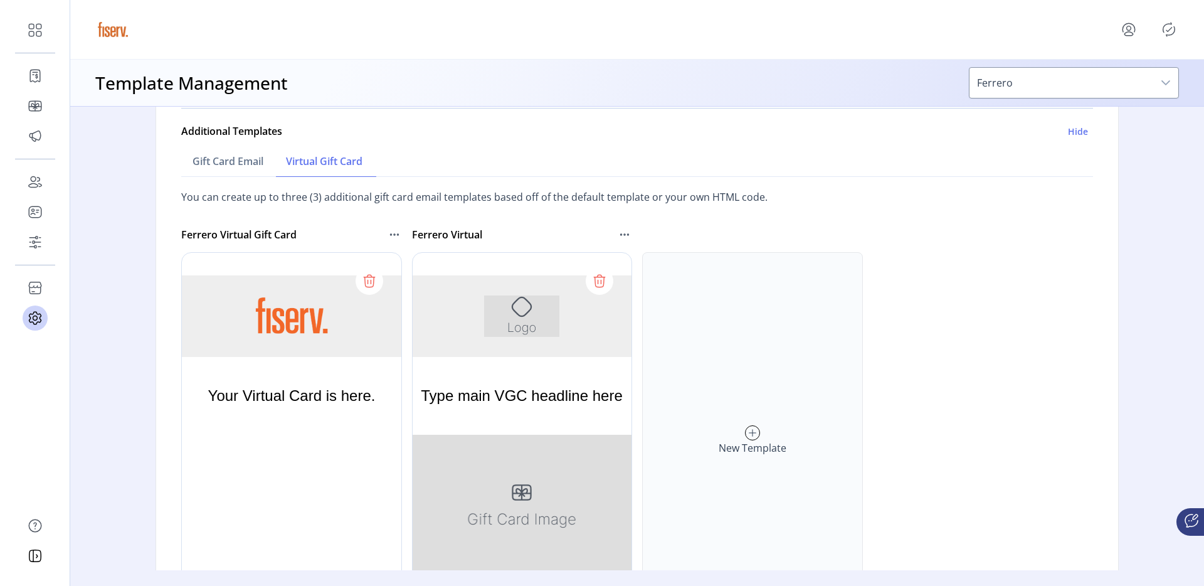
scroll to position [0, 0]
click at [596, 287] on icon at bounding box center [599, 282] width 9 height 10
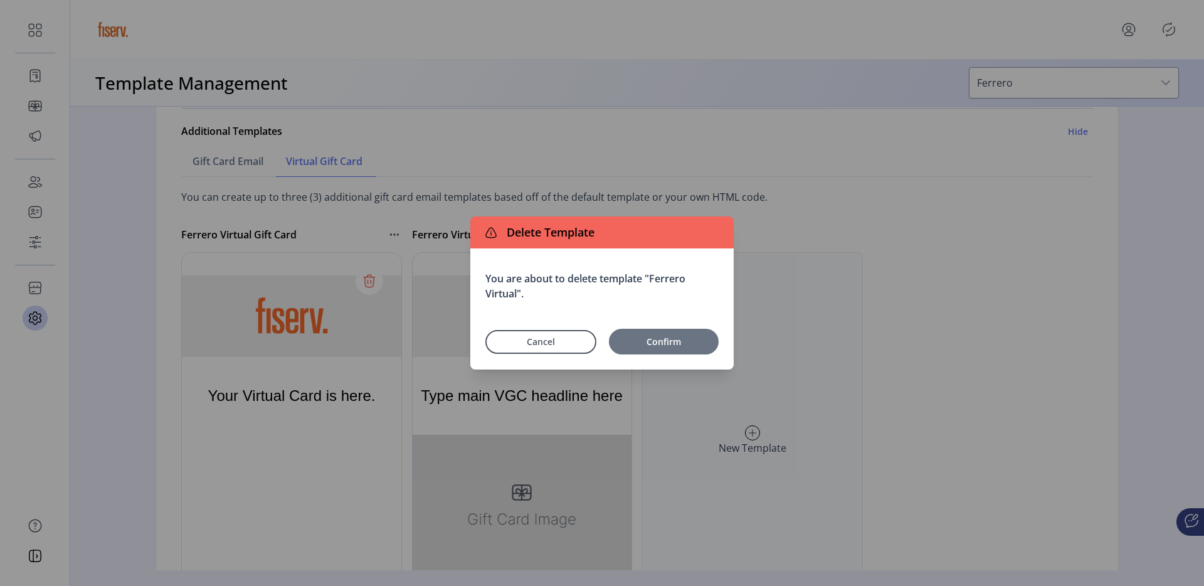
click at [640, 345] on span "Confirm" at bounding box center [663, 341] width 97 height 13
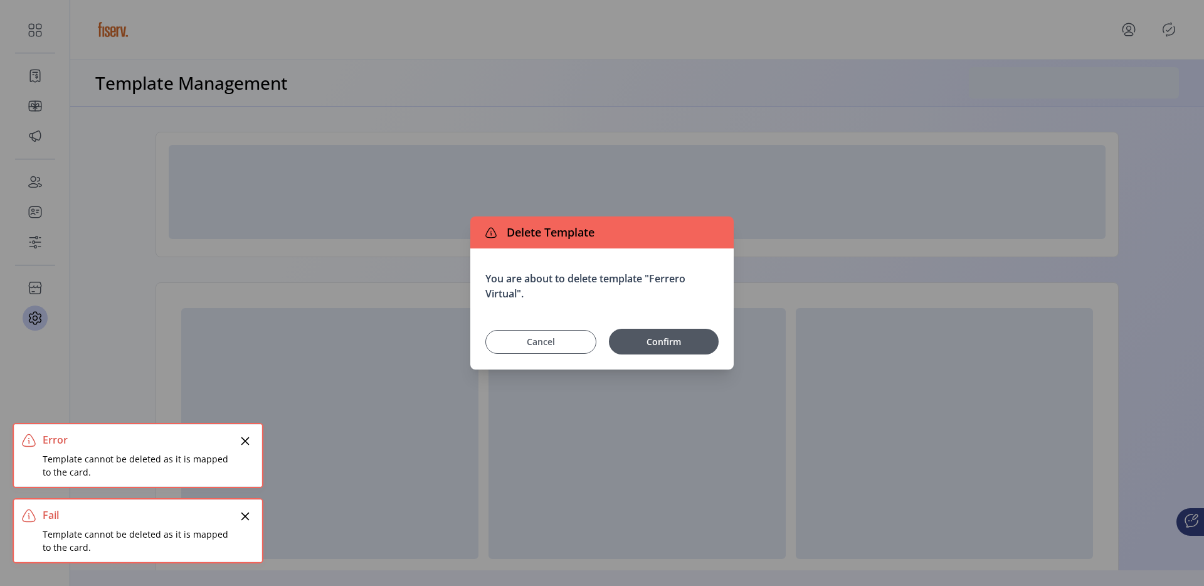
click at [538, 351] on button "Cancel" at bounding box center [540, 342] width 111 height 24
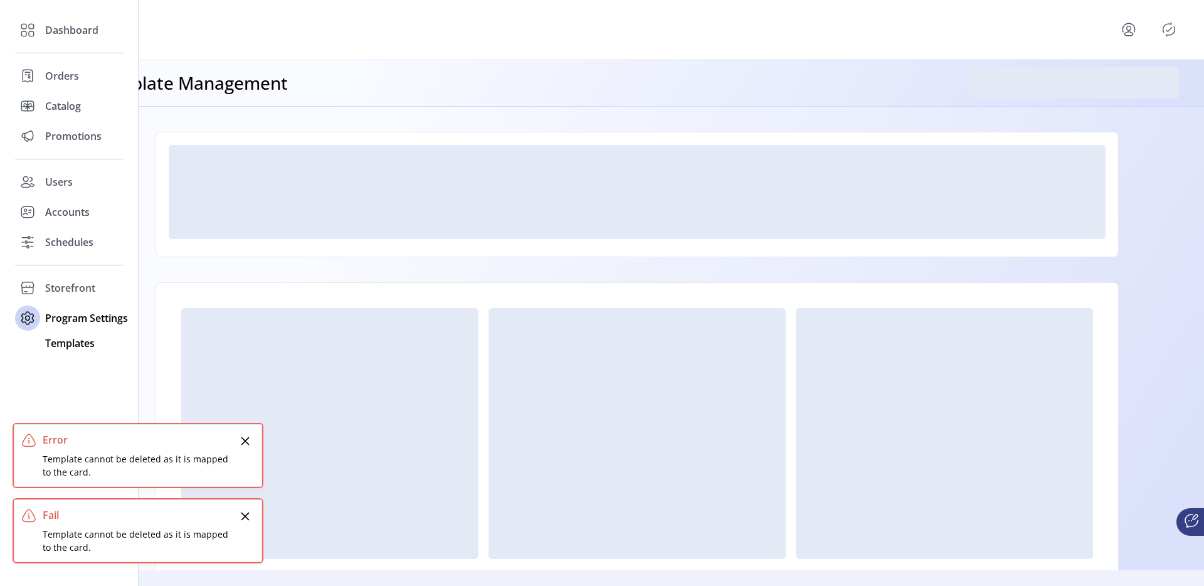
click at [91, 337] on span "Templates" at bounding box center [70, 343] width 50 height 15
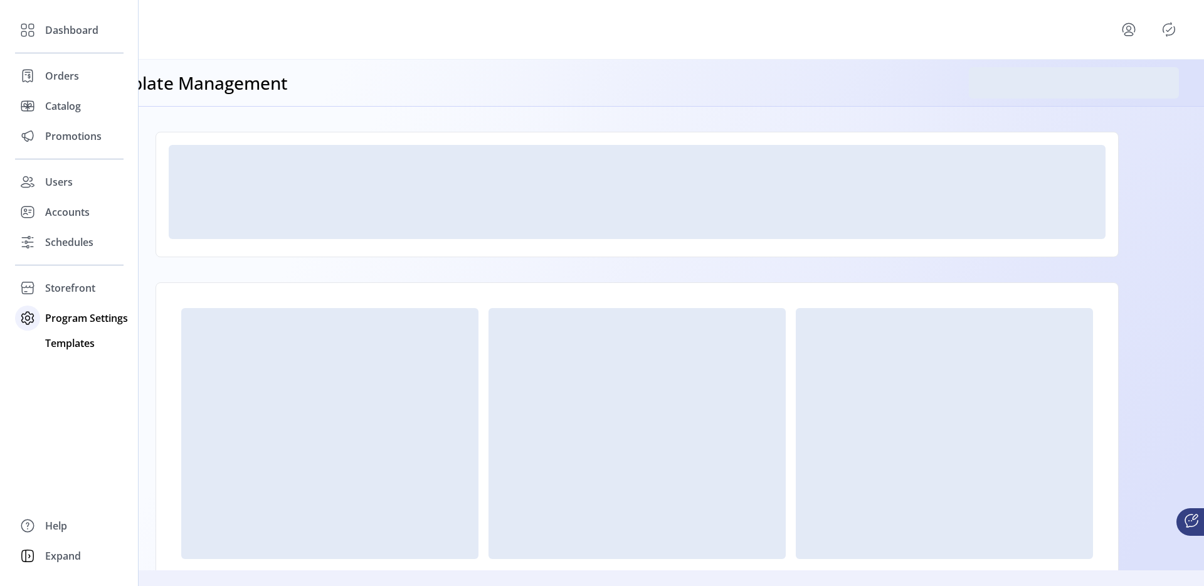
click at [88, 322] on span "Program Settings" at bounding box center [86, 317] width 83 height 15
click at [92, 327] on div "Program Settings" at bounding box center [69, 318] width 109 height 30
drag, startPoint x: 80, startPoint y: 334, endPoint x: 75, endPoint y: 339, distance: 6.7
click at [79, 334] on div "Templates" at bounding box center [69, 343] width 109 height 20
click at [70, 345] on span "Templates" at bounding box center [70, 343] width 50 height 15
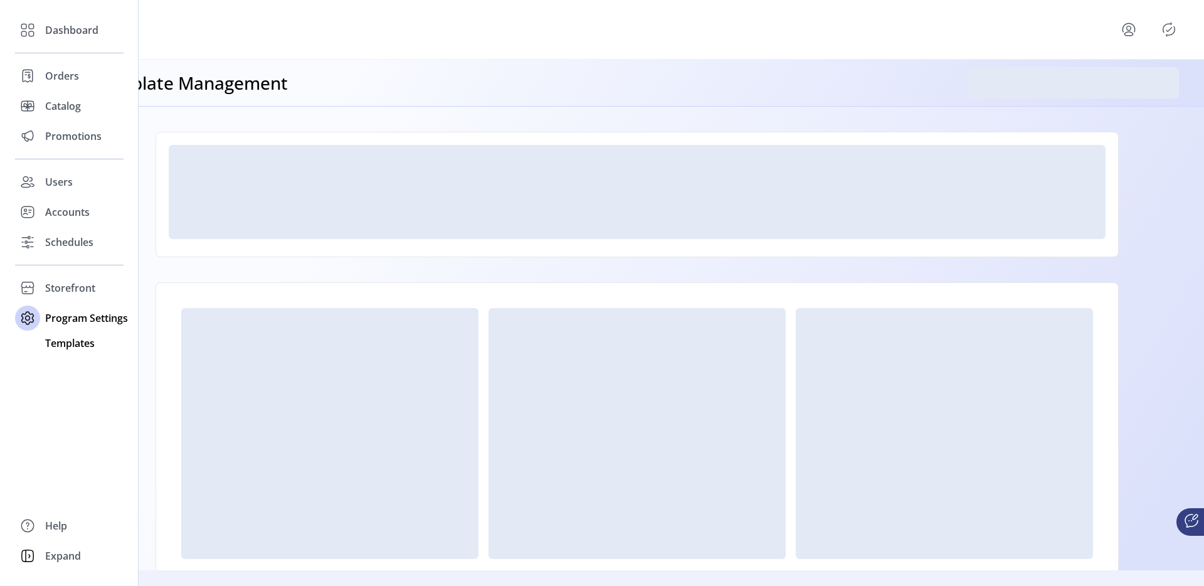
click at [77, 342] on span "Templates" at bounding box center [70, 343] width 50 height 15
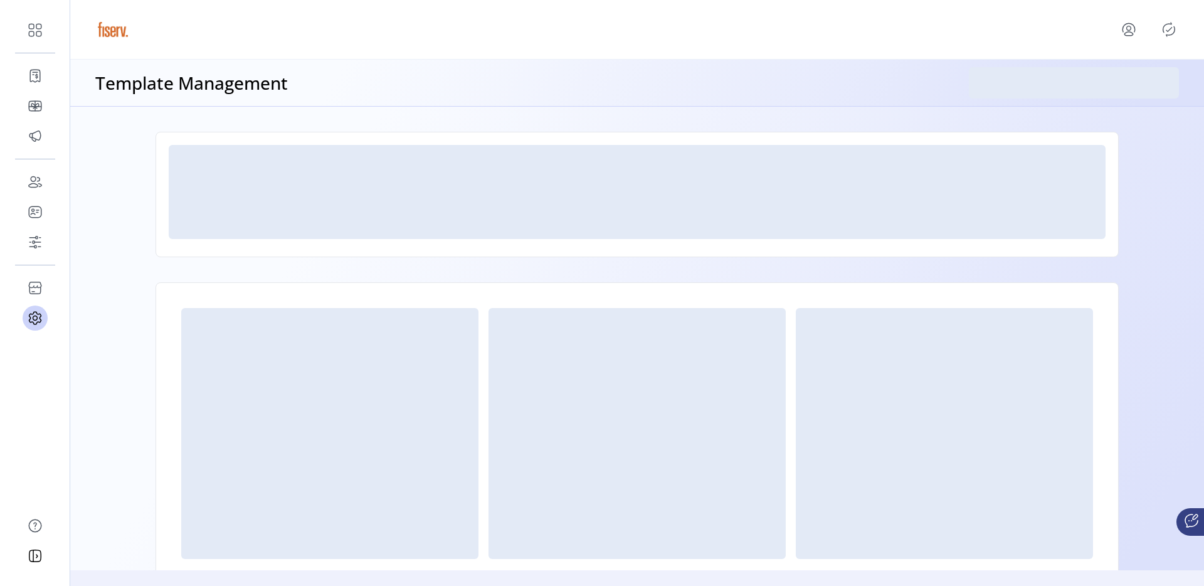
click at [1174, 29] on icon "Publisher Panel" at bounding box center [1169, 29] width 20 height 20
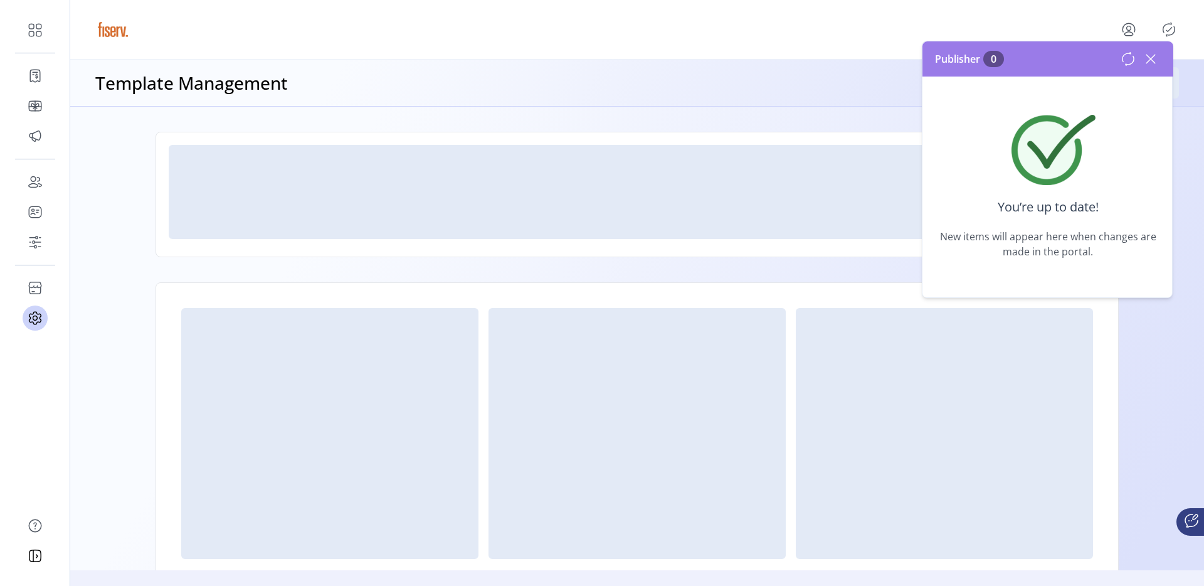
click at [1148, 58] on icon at bounding box center [1151, 59] width 20 height 20
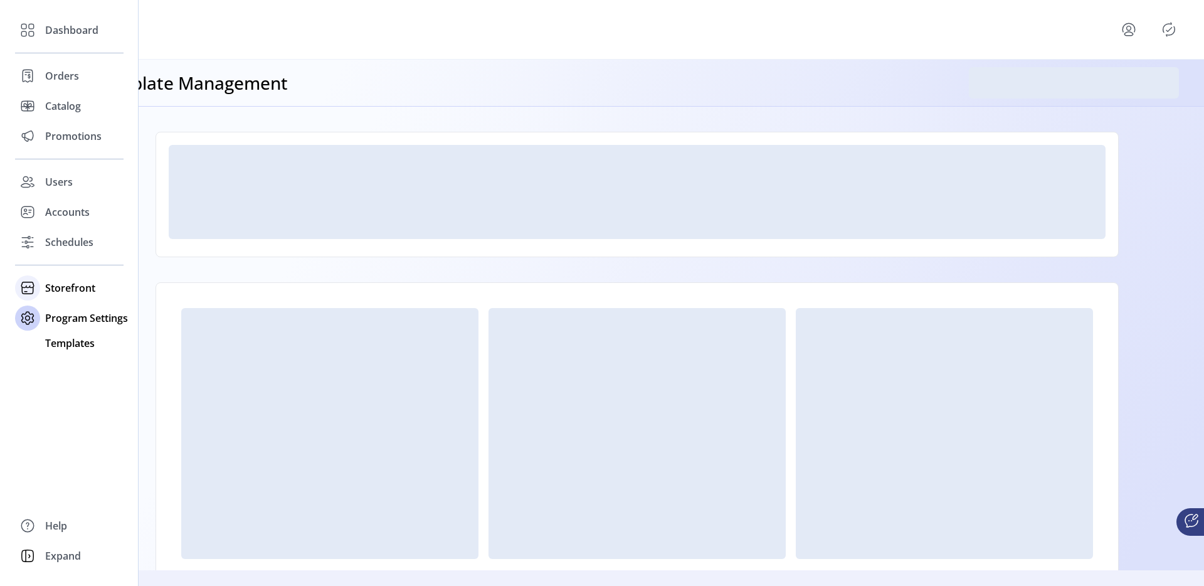
click at [31, 290] on icon at bounding box center [28, 288] width 20 height 20
click at [88, 315] on span "Configuration" at bounding box center [78, 312] width 66 height 15
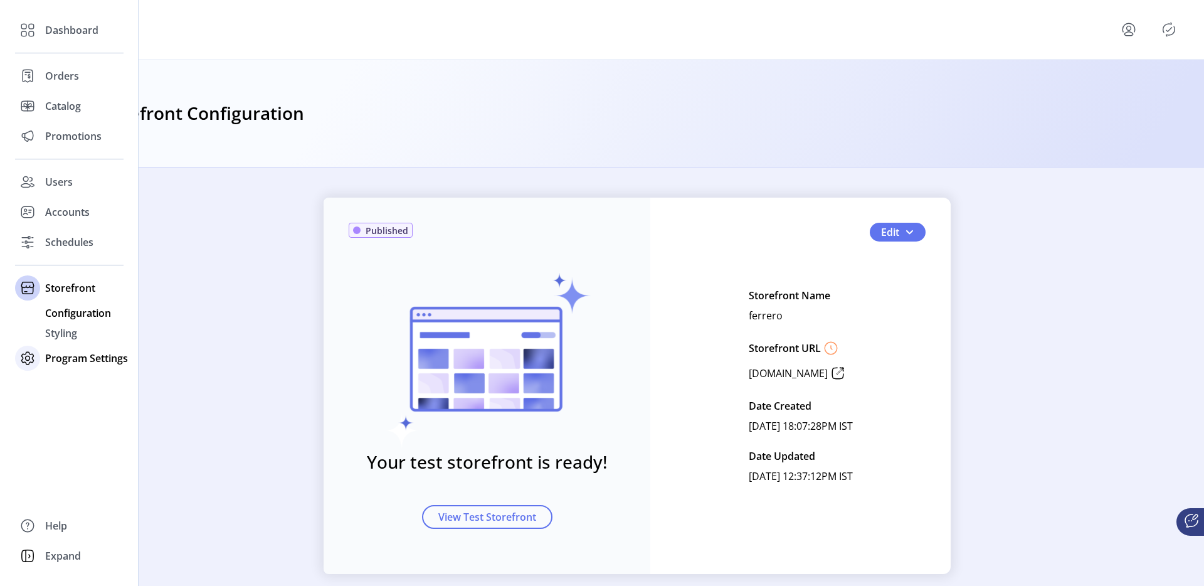
click at [85, 370] on div "Program Settings" at bounding box center [69, 358] width 109 height 30
click at [78, 343] on span "Templates" at bounding box center [70, 343] width 50 height 15
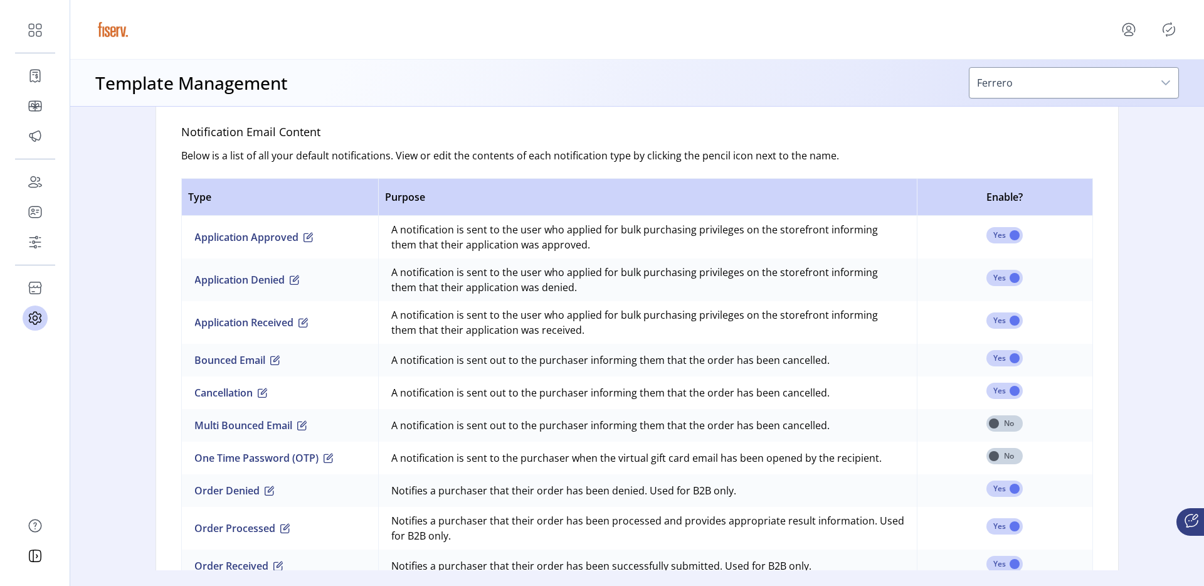
scroll to position [509, 0]
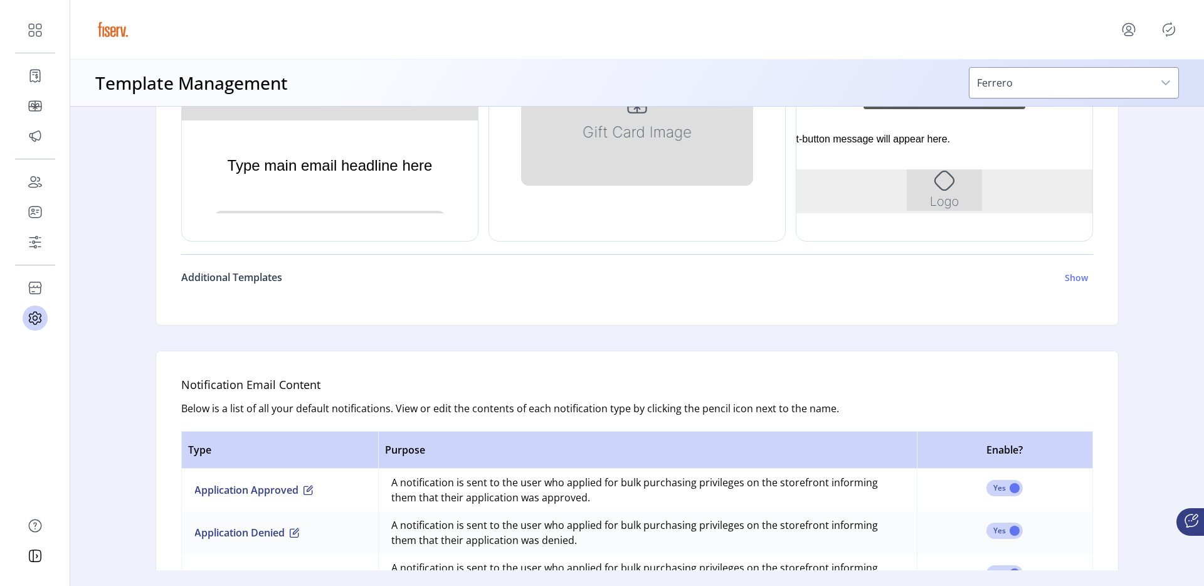
click at [267, 281] on h6 "Additional Templates" at bounding box center [231, 277] width 101 height 15
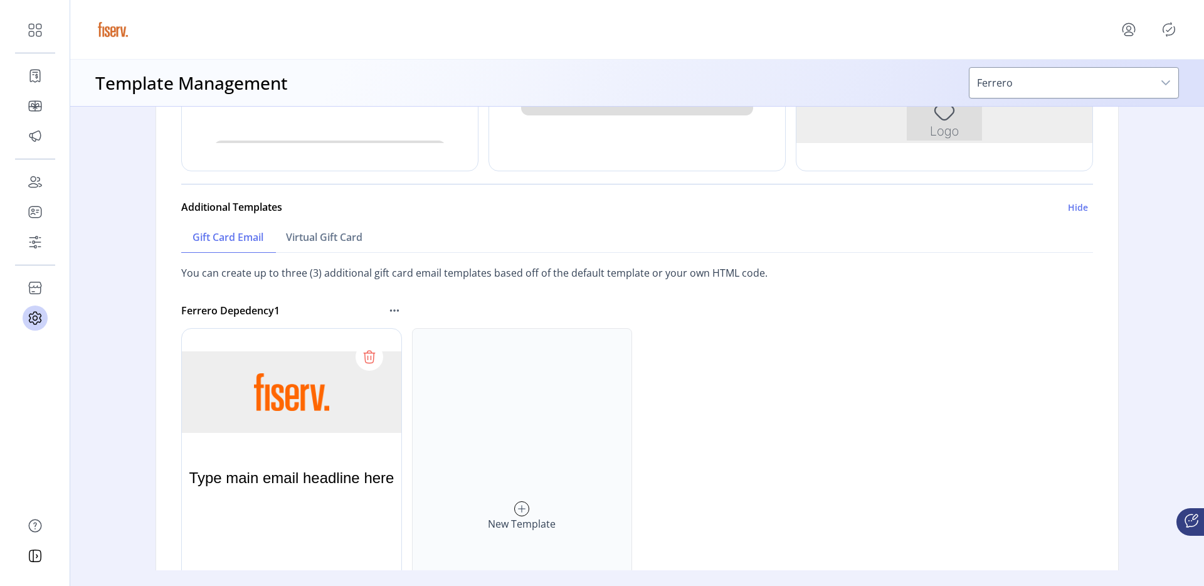
scroll to position [592, 0]
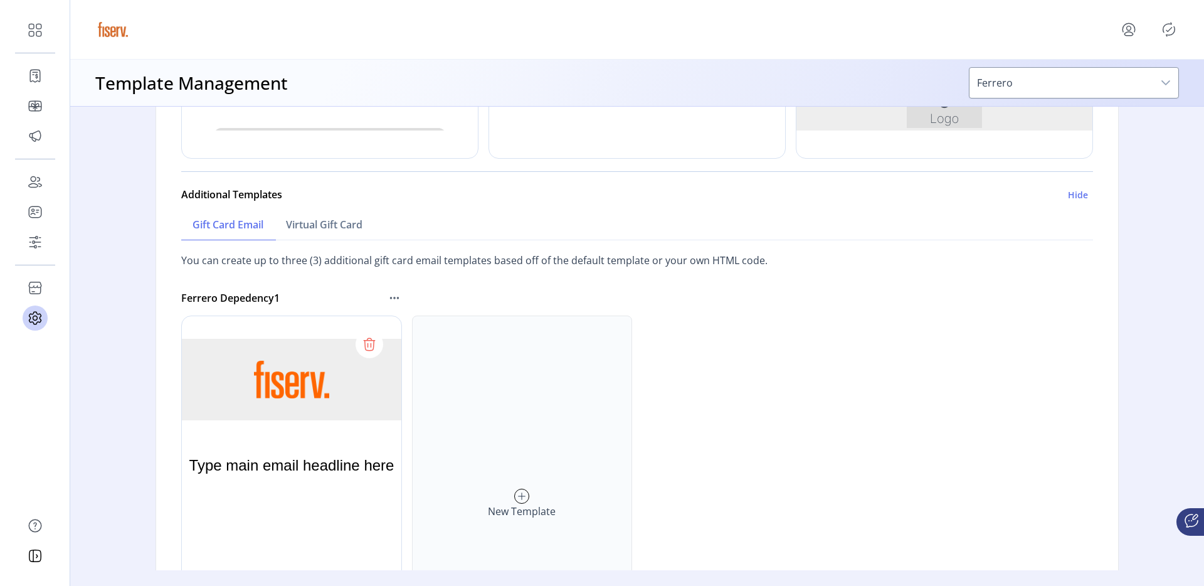
click at [526, 425] on div "New Template" at bounding box center [522, 503] width 221 height 376
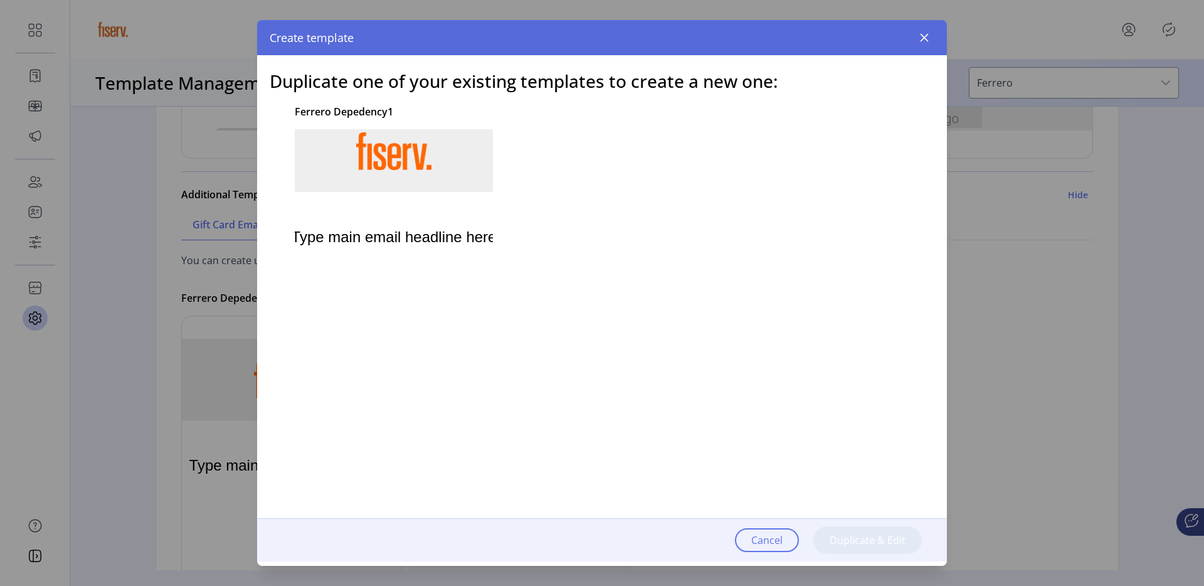
scroll to position [0, 0]
click at [407, 278] on div at bounding box center [434, 317] width 279 height 376
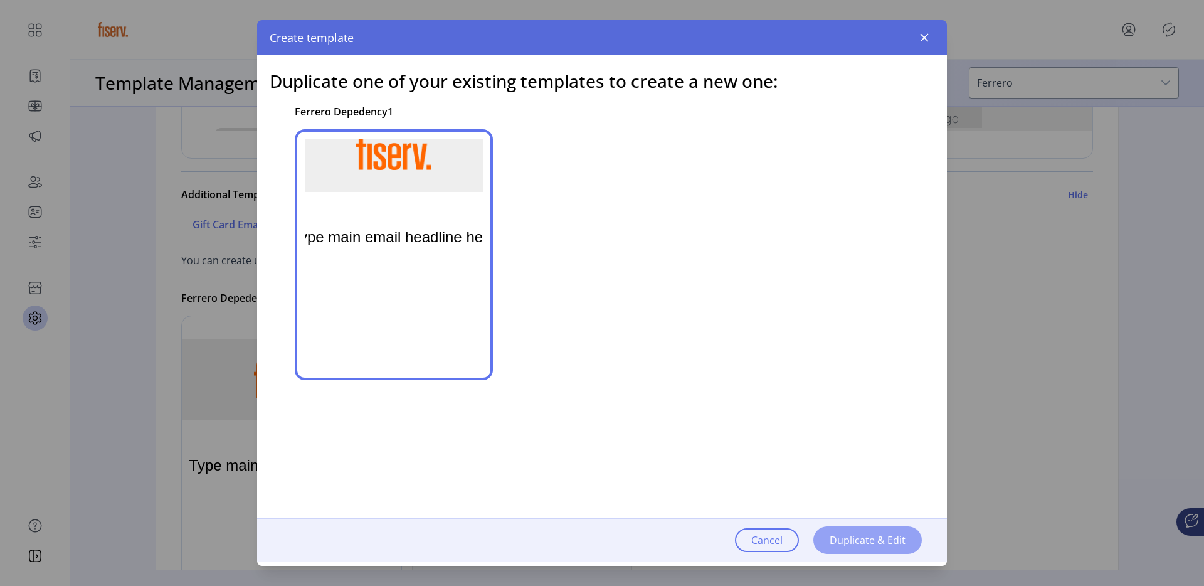
click at [869, 541] on span "Duplicate & Edit" at bounding box center [868, 540] width 76 height 15
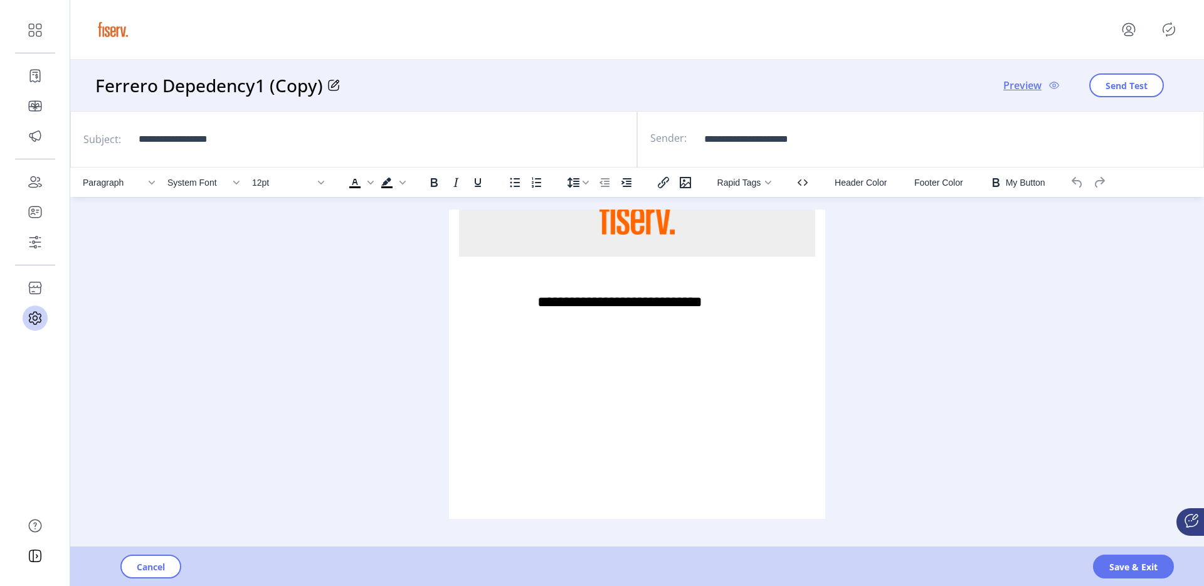
scroll to position [110, 0]
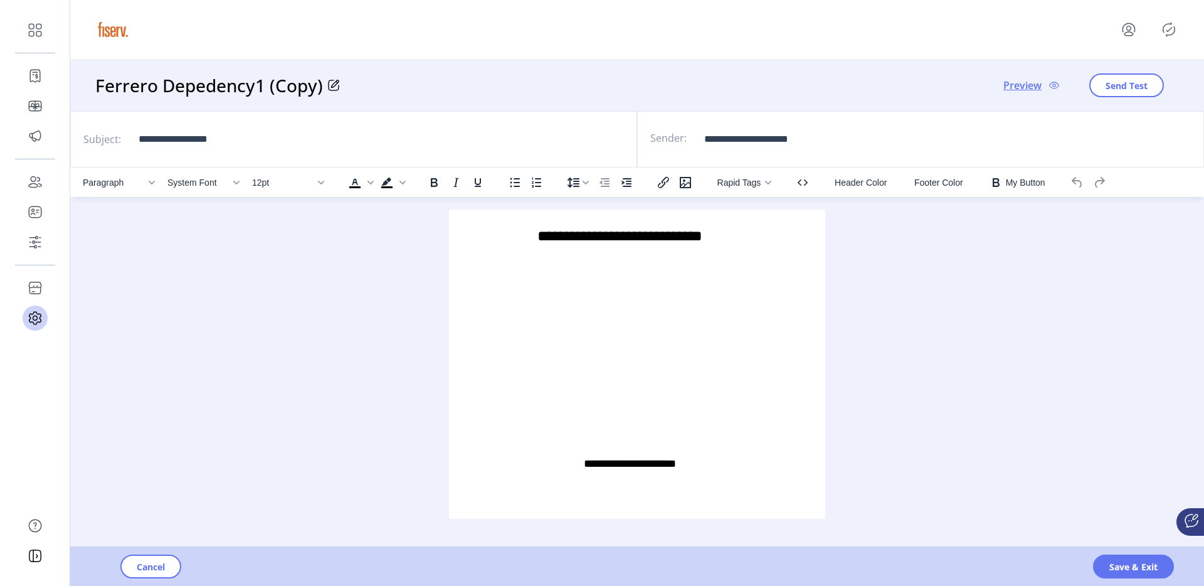
click at [584, 341] on div "Rich Text Area. Press ALT-0 for help." at bounding box center [637, 350] width 356 height 138
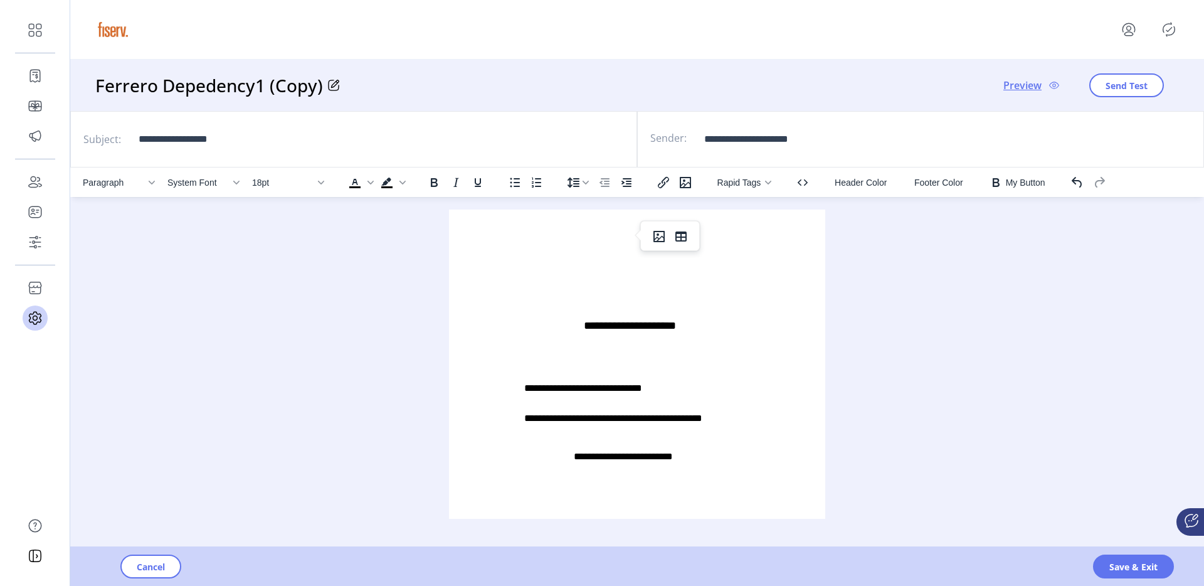
click at [331, 83] on icon at bounding box center [333, 85] width 11 height 11
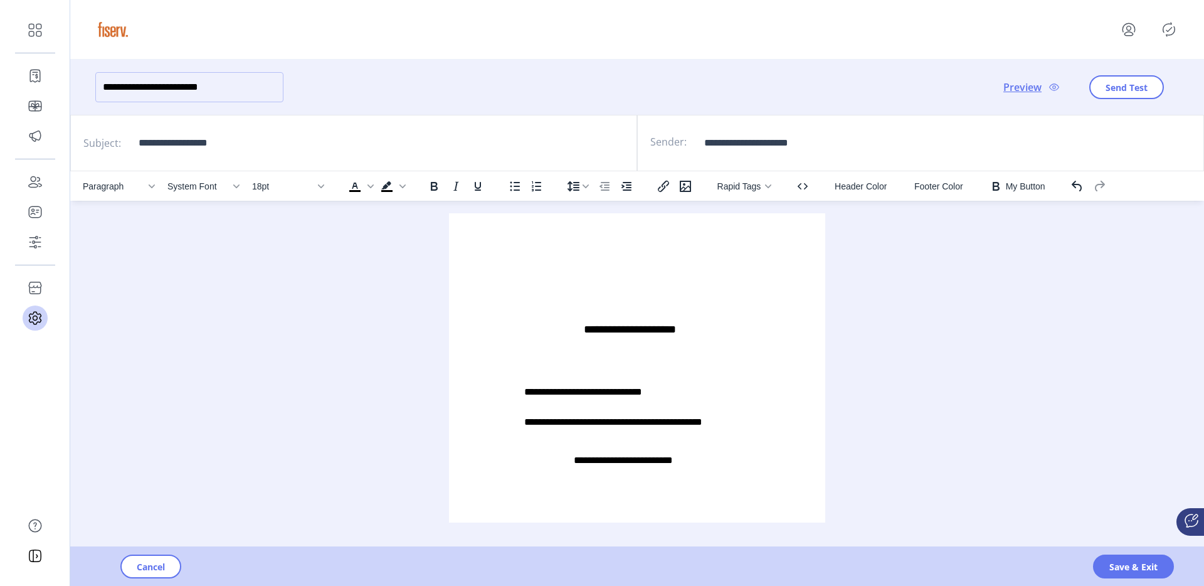
click at [248, 90] on input "**********" at bounding box center [189, 87] width 188 height 30
type input "**********"
click at [1120, 563] on span "Save & Exit" at bounding box center [1134, 566] width 48 height 13
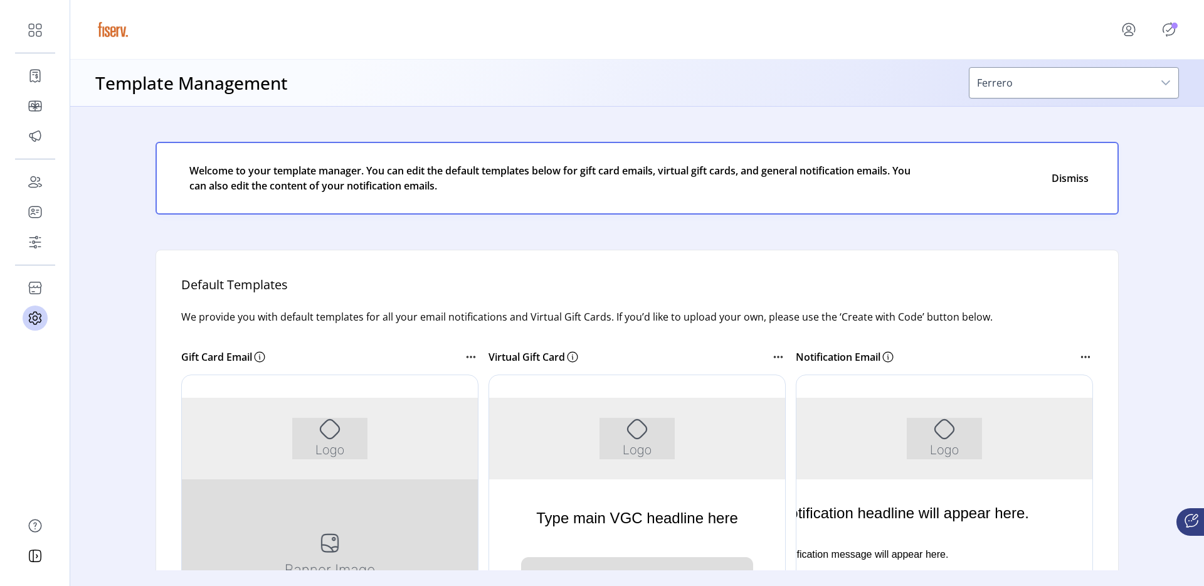
click at [1171, 13] on div at bounding box center [637, 29] width 1084 height 35
click at [1170, 15] on div at bounding box center [1141, 29] width 75 height 30
click at [1170, 30] on icon "Publisher Panel" at bounding box center [1169, 29] width 20 height 20
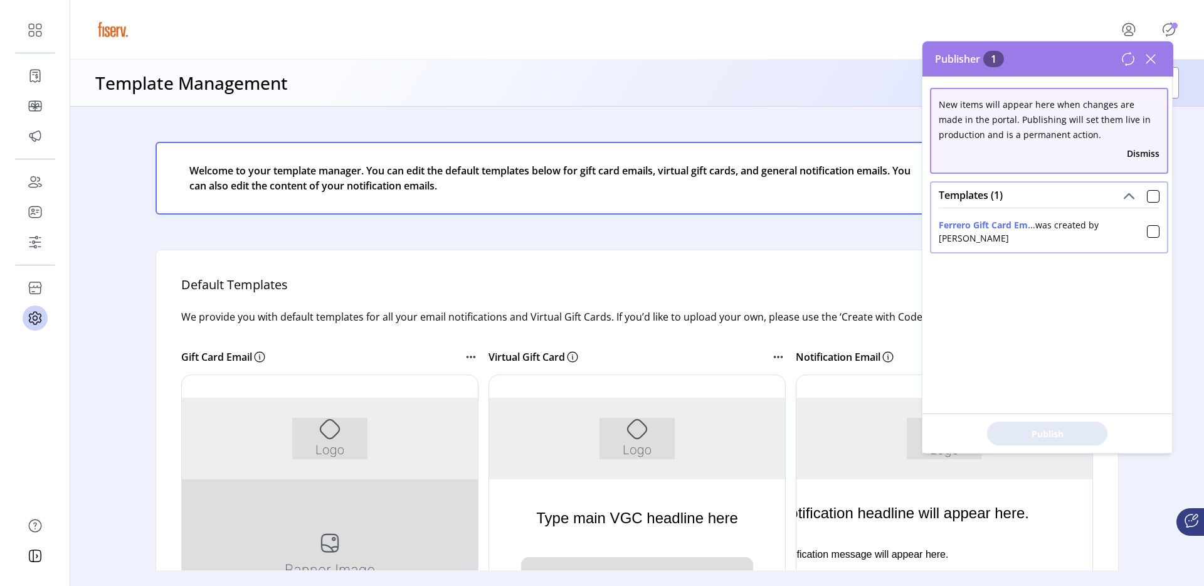
click at [1135, 228] on div "Ferrero Gift Card Em... was created by ferrero_admin" at bounding box center [1043, 231] width 208 height 26
click at [1150, 235] on div at bounding box center [1153, 231] width 13 height 13
click at [1087, 436] on span "Publish 1 Items" at bounding box center [1048, 433] width 88 height 13
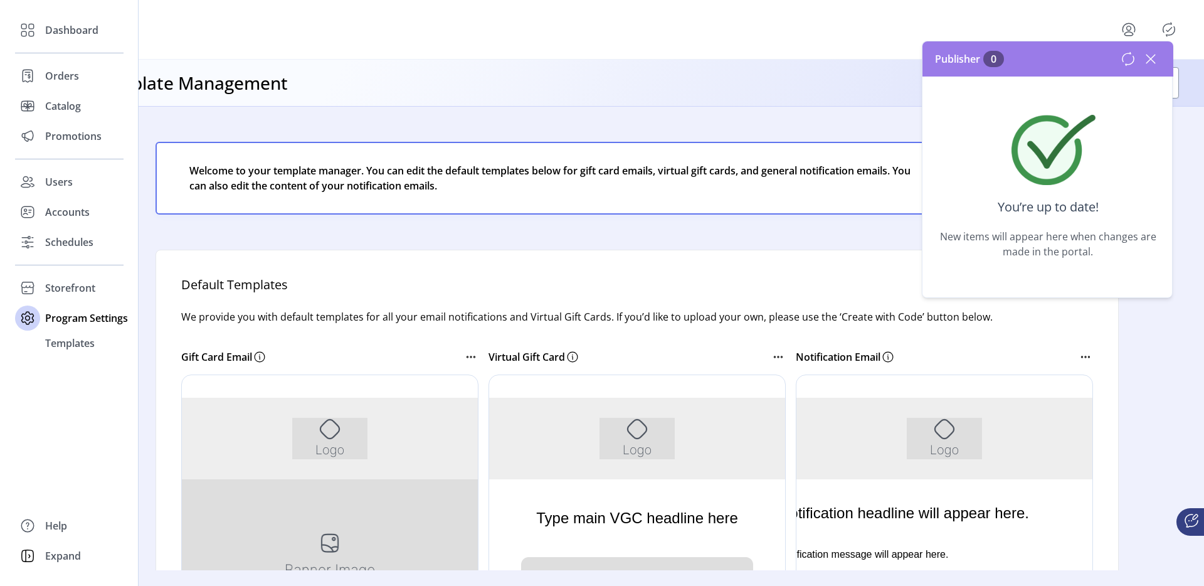
click at [66, 263] on div "Dashboard Orders Catalog Promotions Users Accounts Schedules Storefront Configu…" at bounding box center [69, 184] width 109 height 338
click at [51, 271] on div "Dashboard Orders Catalog Promotions Users Accounts Schedules Storefront Configu…" at bounding box center [69, 184] width 109 height 338
click at [60, 243] on span "Schedules" at bounding box center [69, 242] width 48 height 15
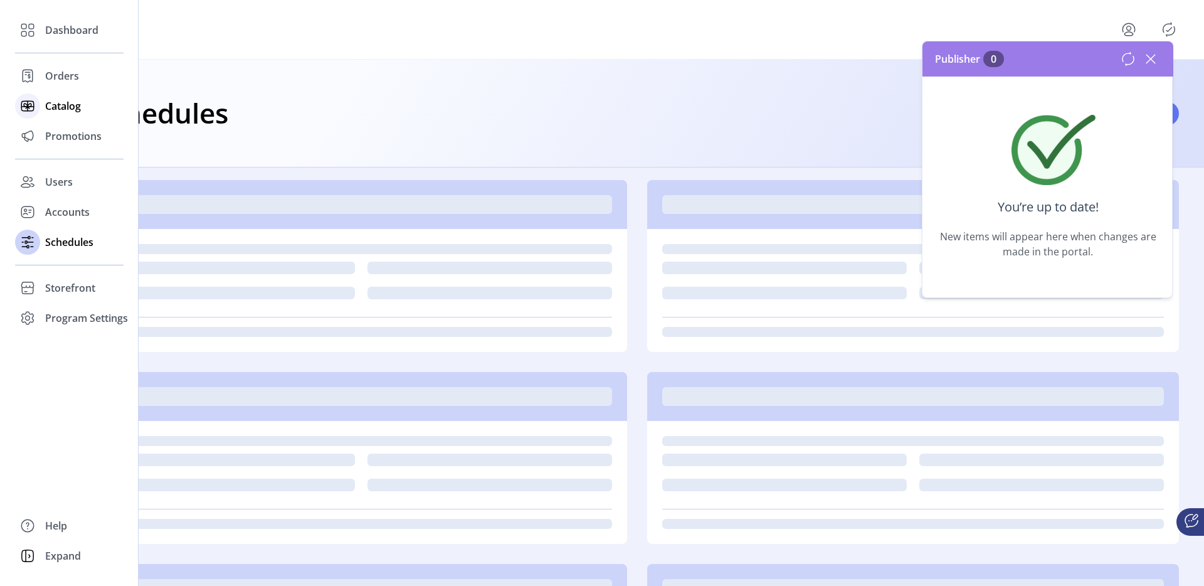
click at [73, 108] on span "Catalog" at bounding box center [63, 105] width 36 height 15
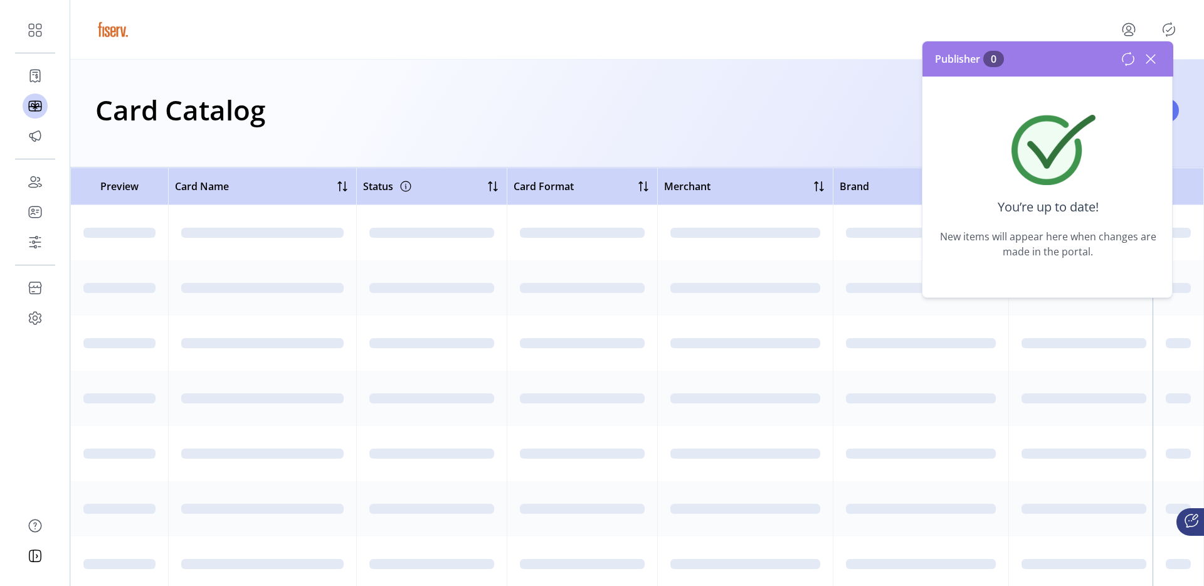
click at [1157, 56] on icon at bounding box center [1151, 59] width 20 height 20
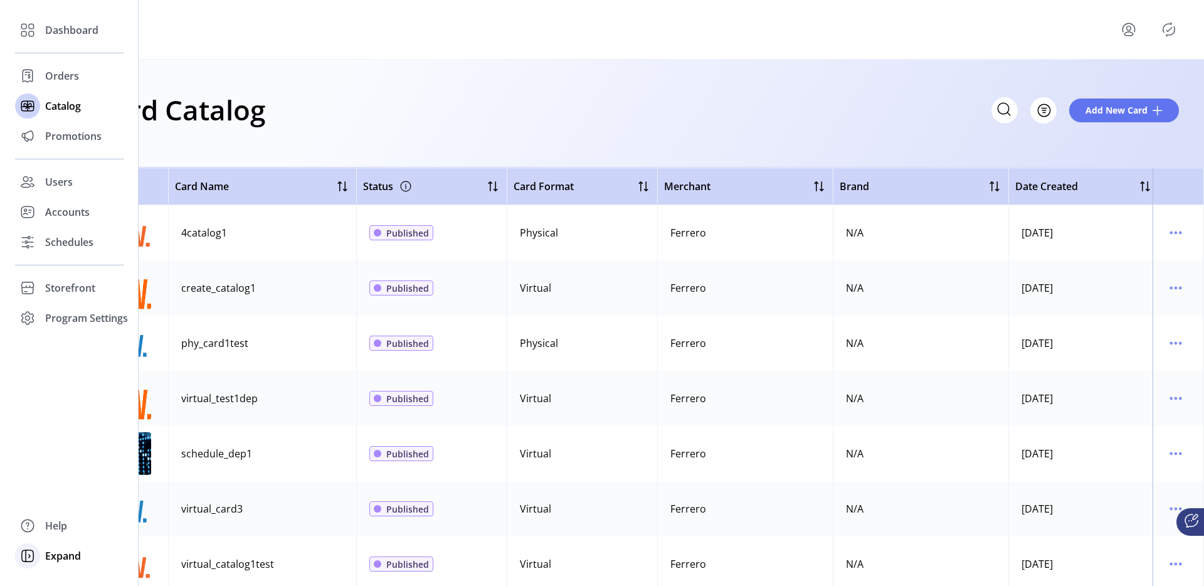
click at [33, 549] on icon at bounding box center [28, 556] width 20 height 20
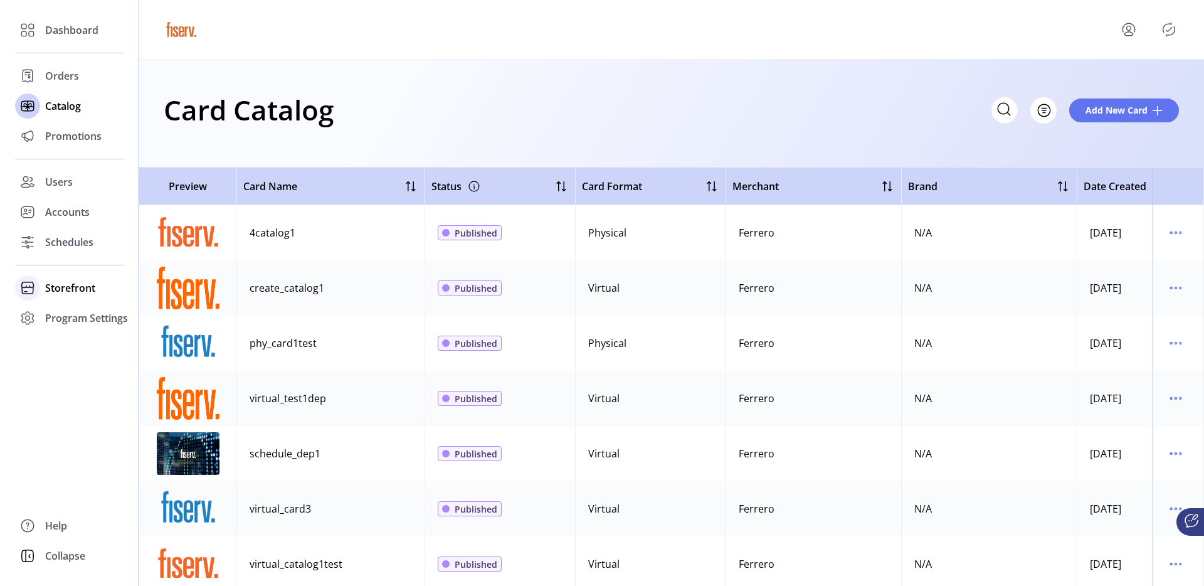
click at [86, 290] on span "Storefront" at bounding box center [70, 287] width 50 height 15
click at [84, 305] on span "Configuration" at bounding box center [78, 312] width 66 height 15
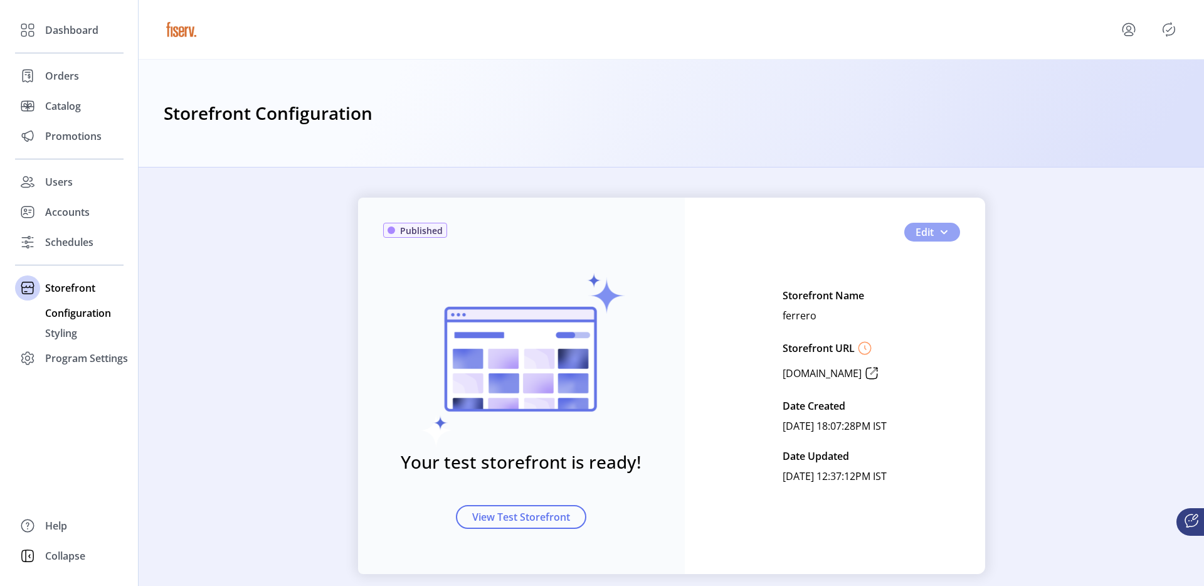
click at [943, 233] on span "button" at bounding box center [944, 232] width 10 height 10
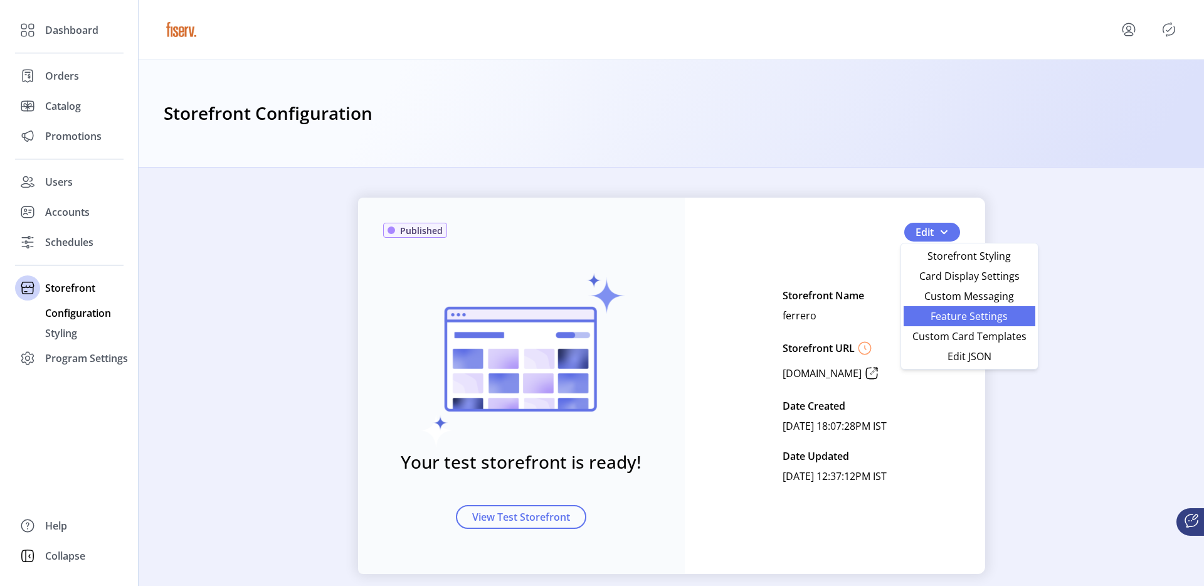
click at [1009, 312] on span "Feature Settings" at bounding box center [969, 316] width 117 height 10
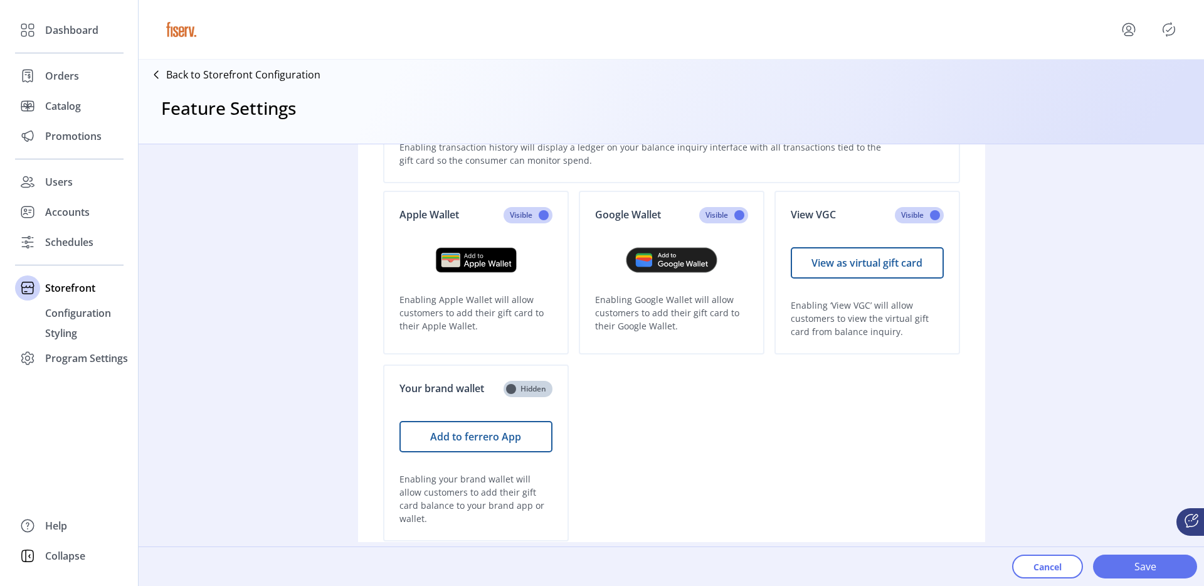
scroll to position [213, 0]
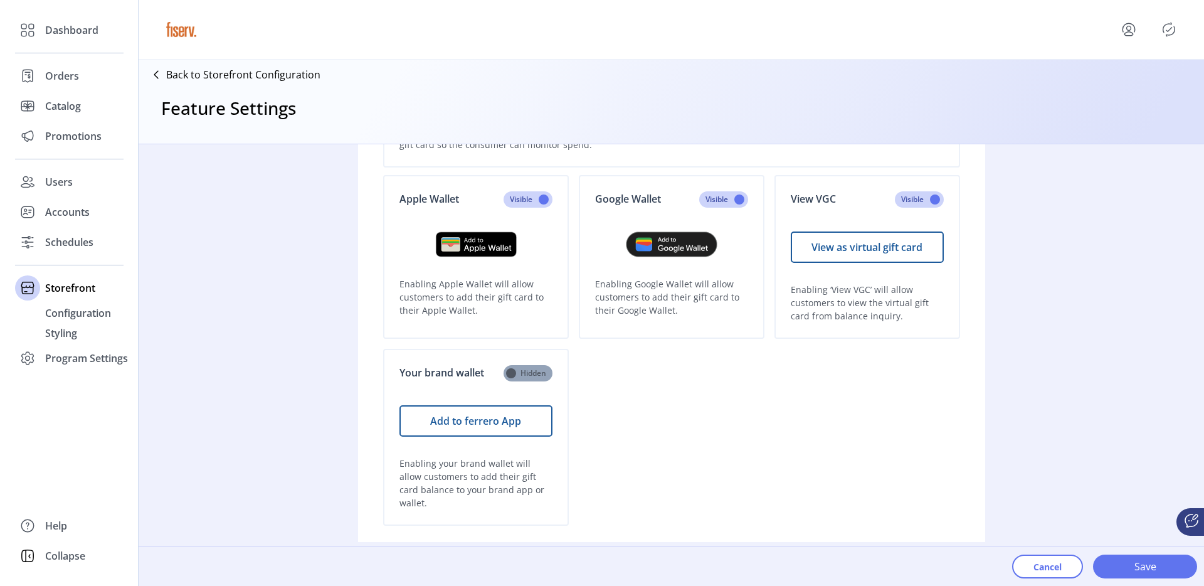
click at [539, 376] on span at bounding box center [528, 373] width 49 height 16
click at [1123, 565] on span "Save" at bounding box center [1146, 566] width 72 height 15
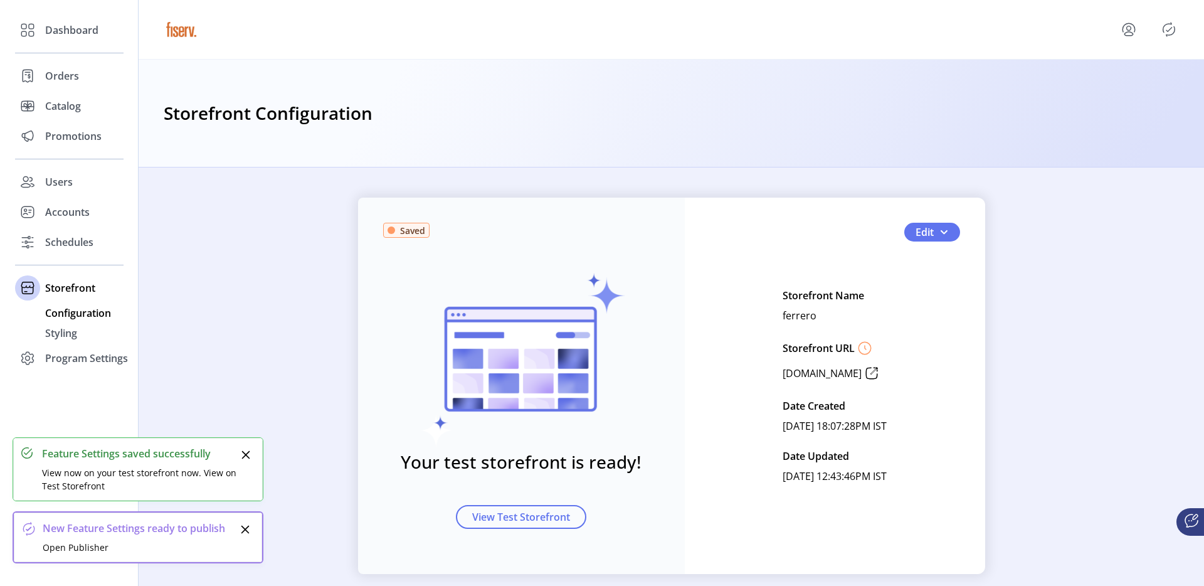
click at [1170, 32] on icon "Publisher Panel" at bounding box center [1169, 29] width 20 height 20
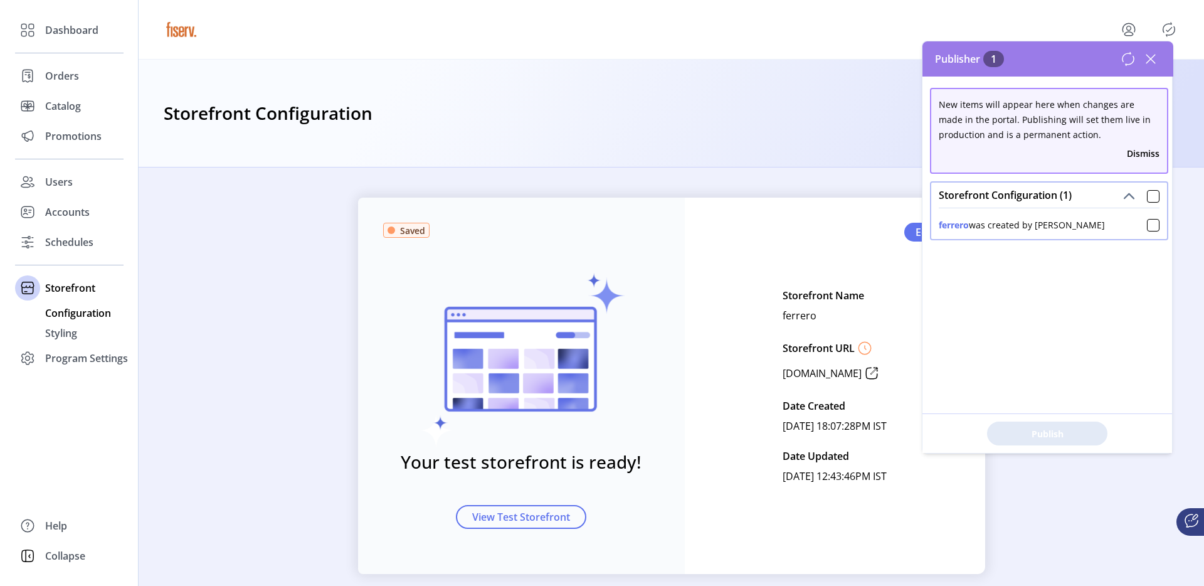
click at [1154, 61] on icon at bounding box center [1151, 59] width 20 height 20
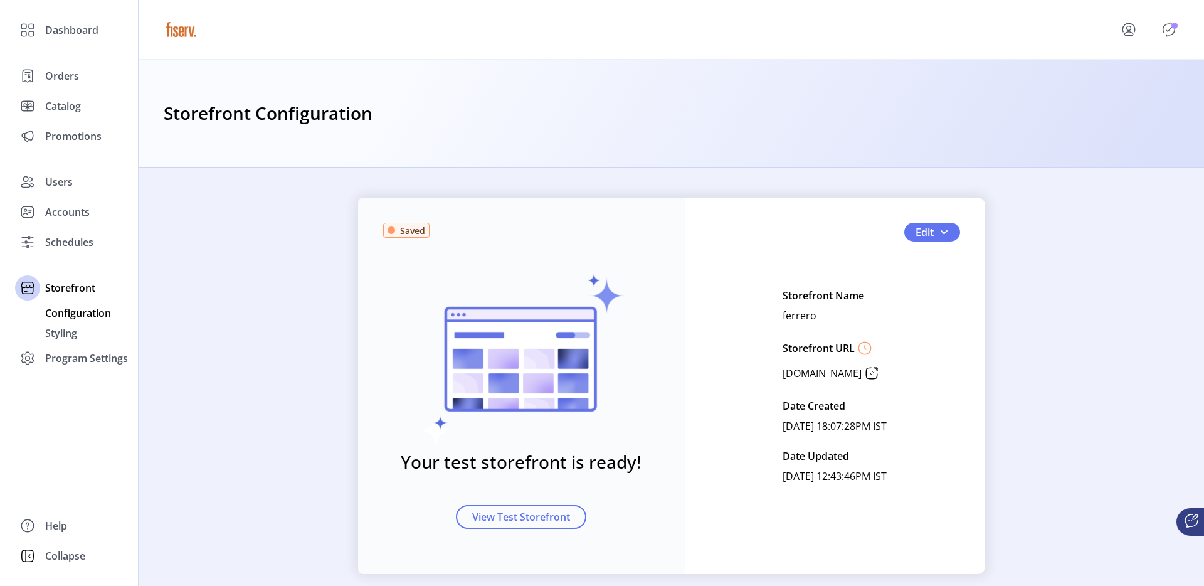
click at [1174, 31] on icon "Publisher Panel" at bounding box center [1169, 29] width 20 height 20
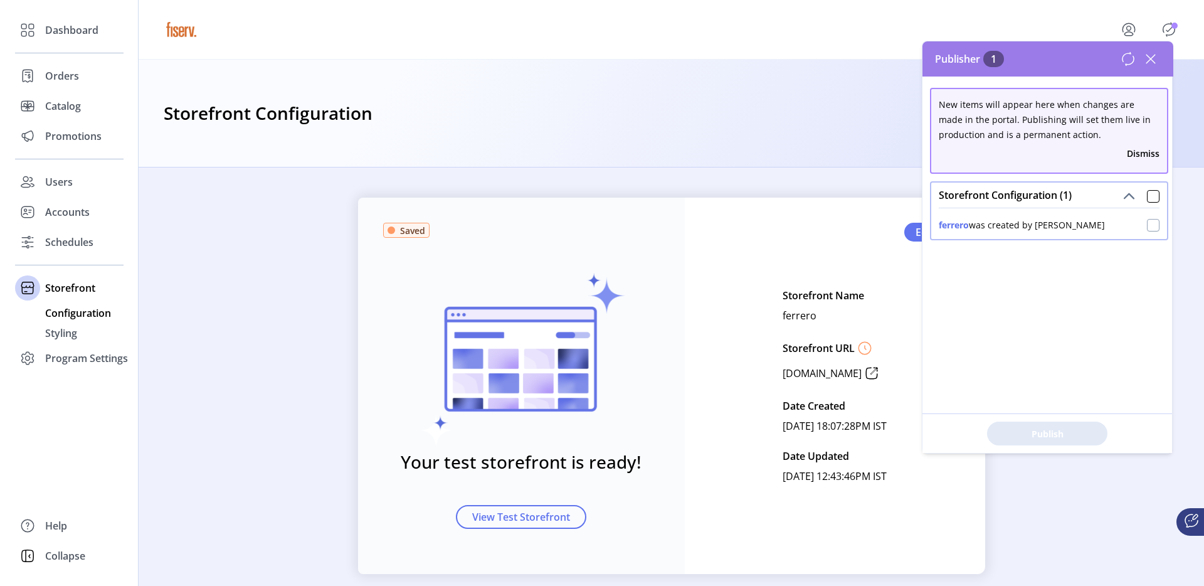
click at [1147, 219] on div at bounding box center [1153, 225] width 13 height 13
click at [1021, 443] on button "Publish 1 Items" at bounding box center [1047, 433] width 120 height 24
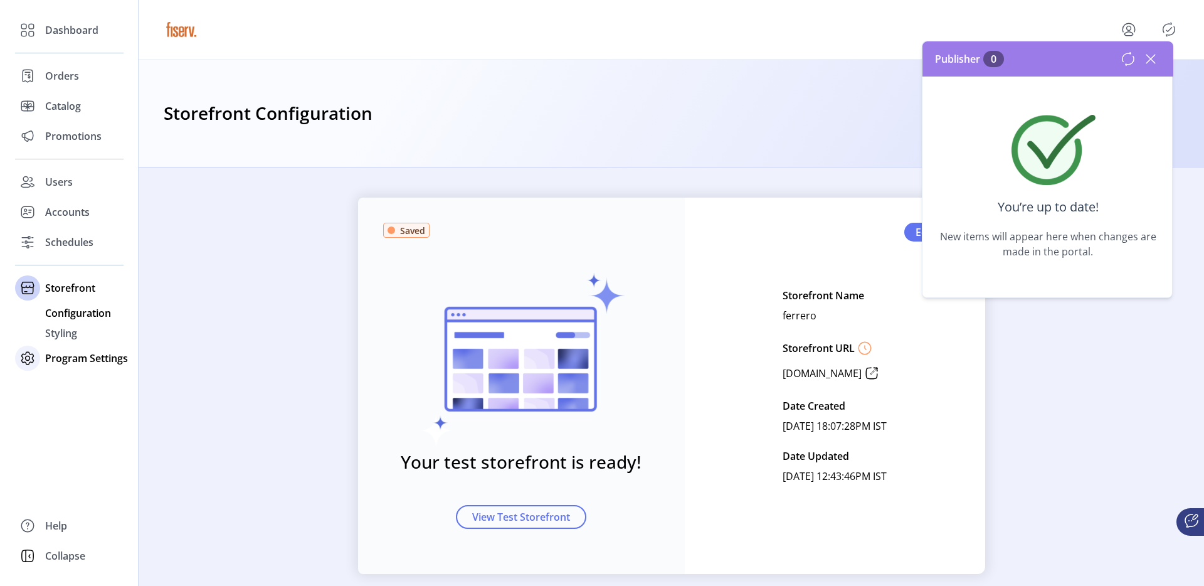
click at [100, 352] on span "Program Settings" at bounding box center [86, 358] width 83 height 15
